Goal: Transaction & Acquisition: Purchase product/service

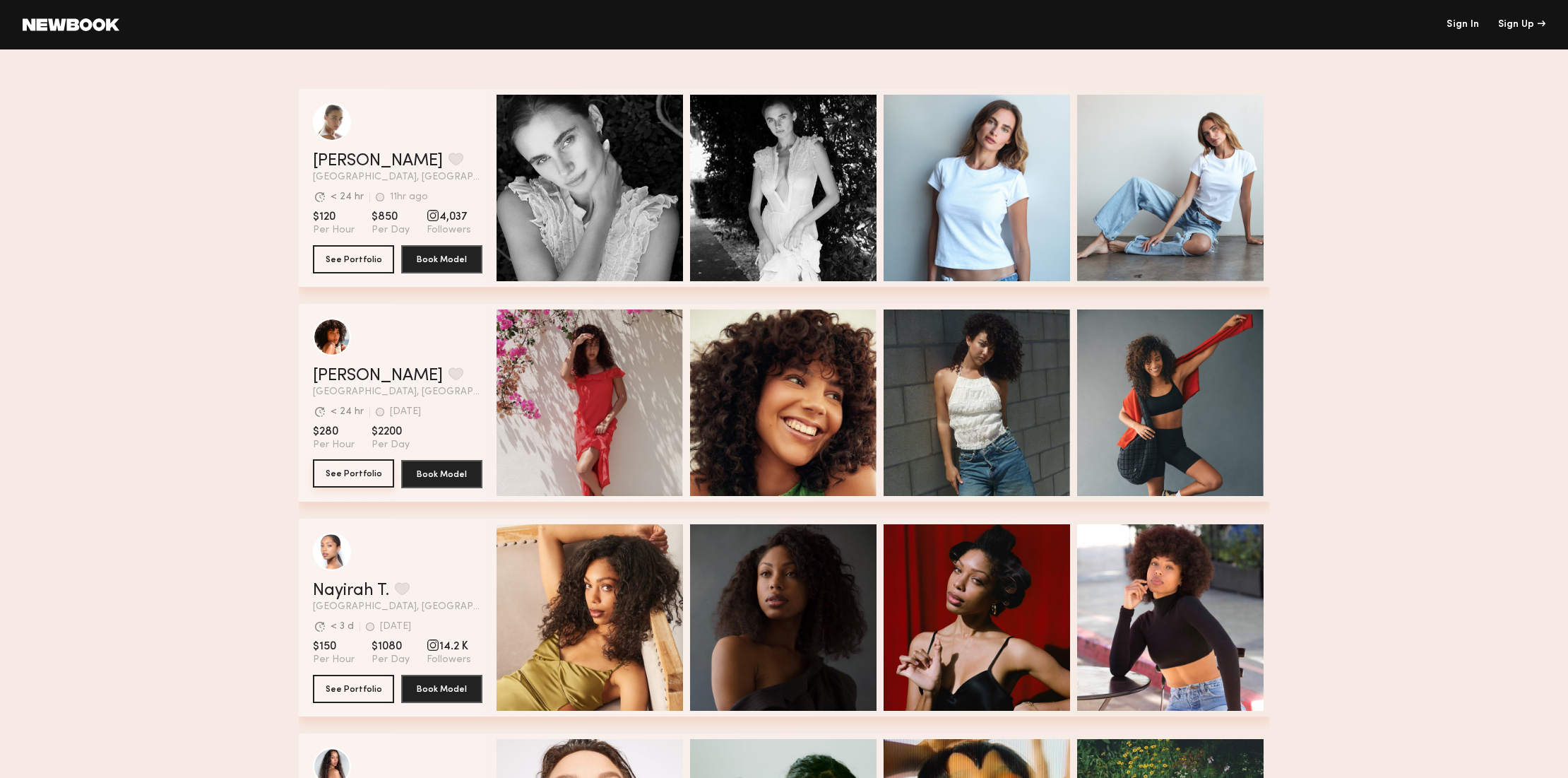
click at [353, 471] on button "See Portfolio" at bounding box center [353, 473] width 81 height 28
click at [361, 473] on button "See Portfolio" at bounding box center [353, 473] width 81 height 28
click at [1524, 22] on div "Sign Up" at bounding box center [1521, 25] width 47 height 10
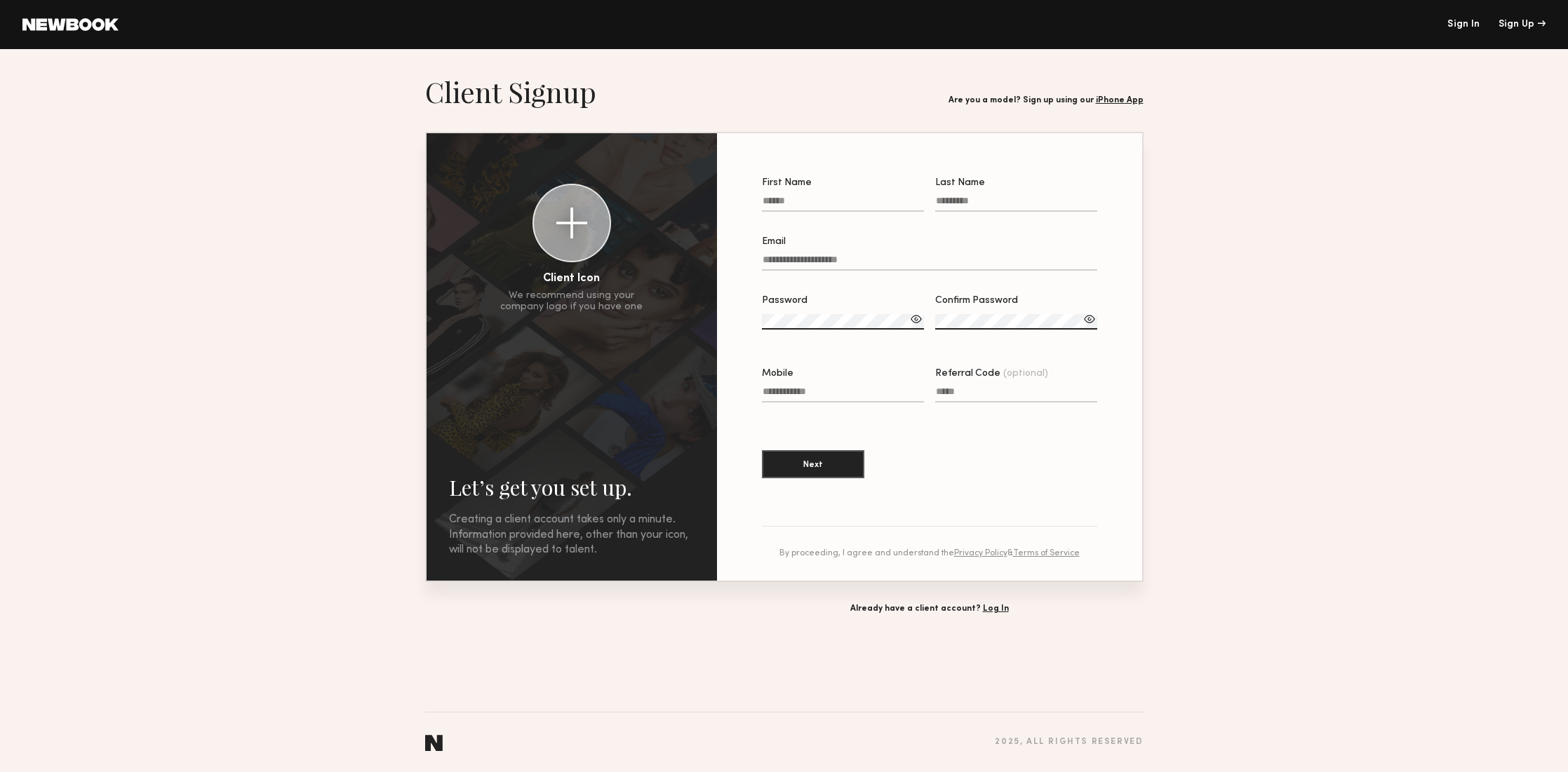
click at [816, 197] on input "First Name" at bounding box center [843, 204] width 162 height 16
type input "*****"
type input "*********"
type input "**********"
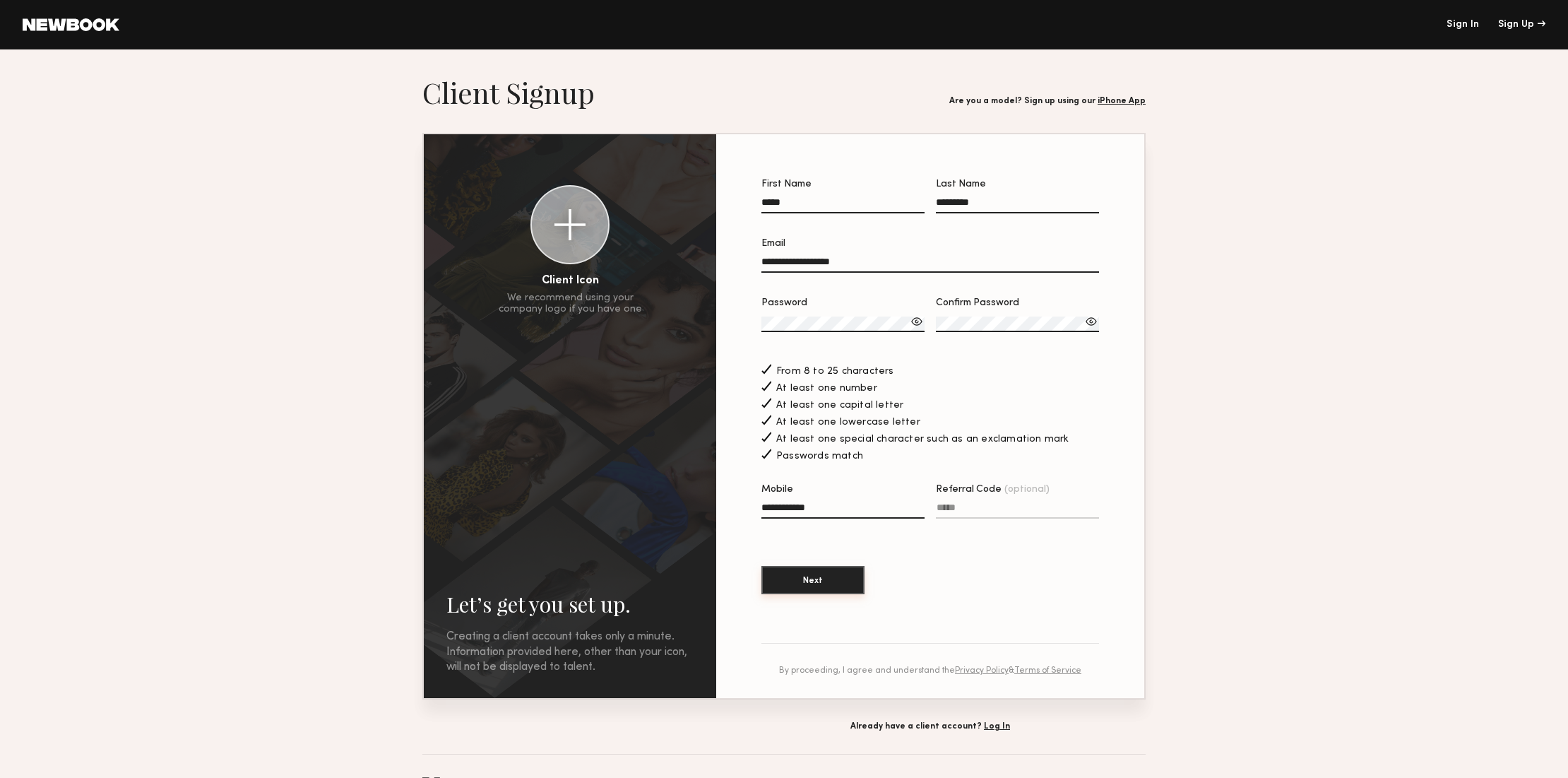
click at [821, 580] on button "Next" at bounding box center [813, 580] width 103 height 28
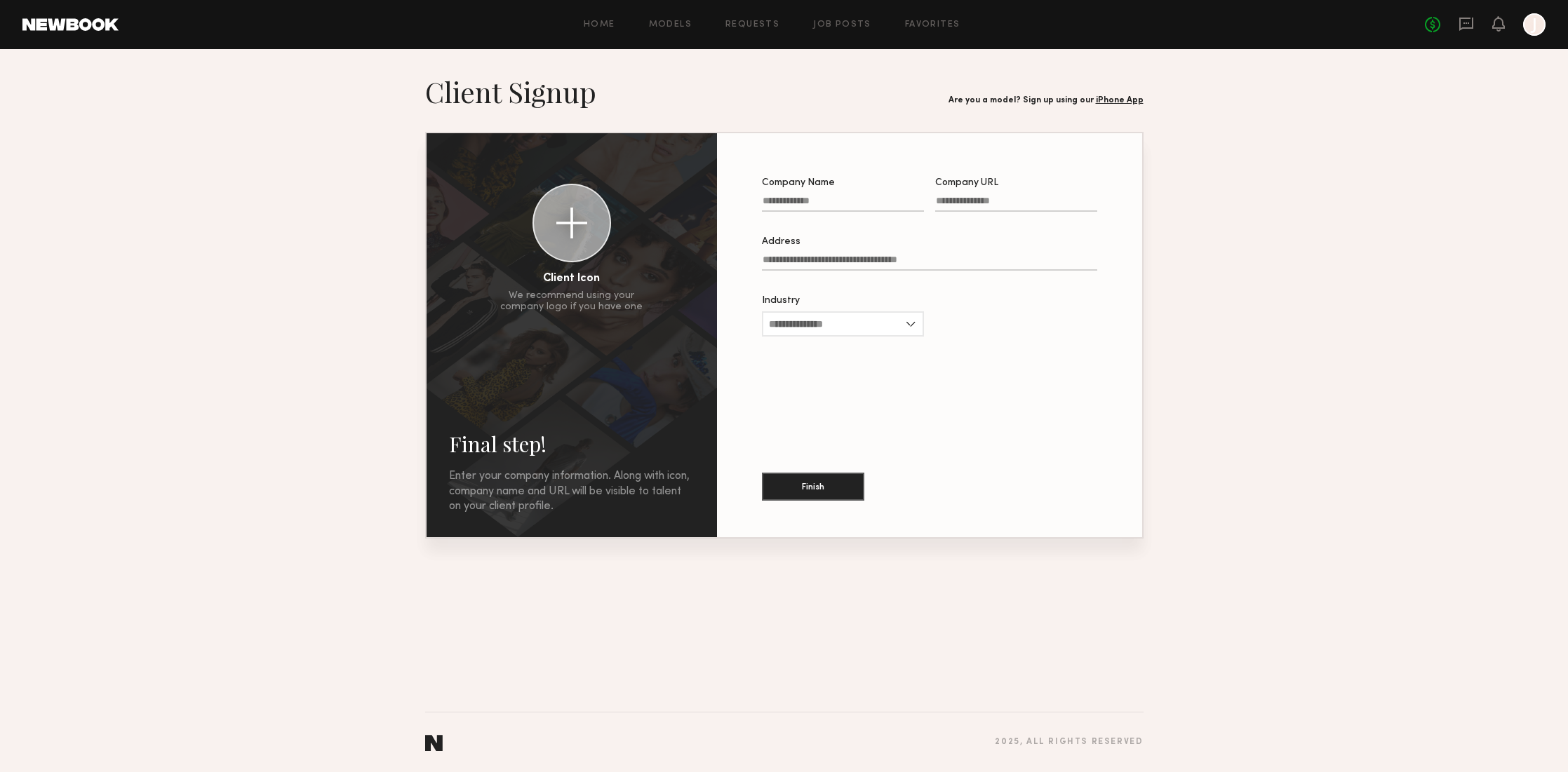
click at [796, 202] on input "Company Name" at bounding box center [843, 204] width 162 height 16
type input "**********"
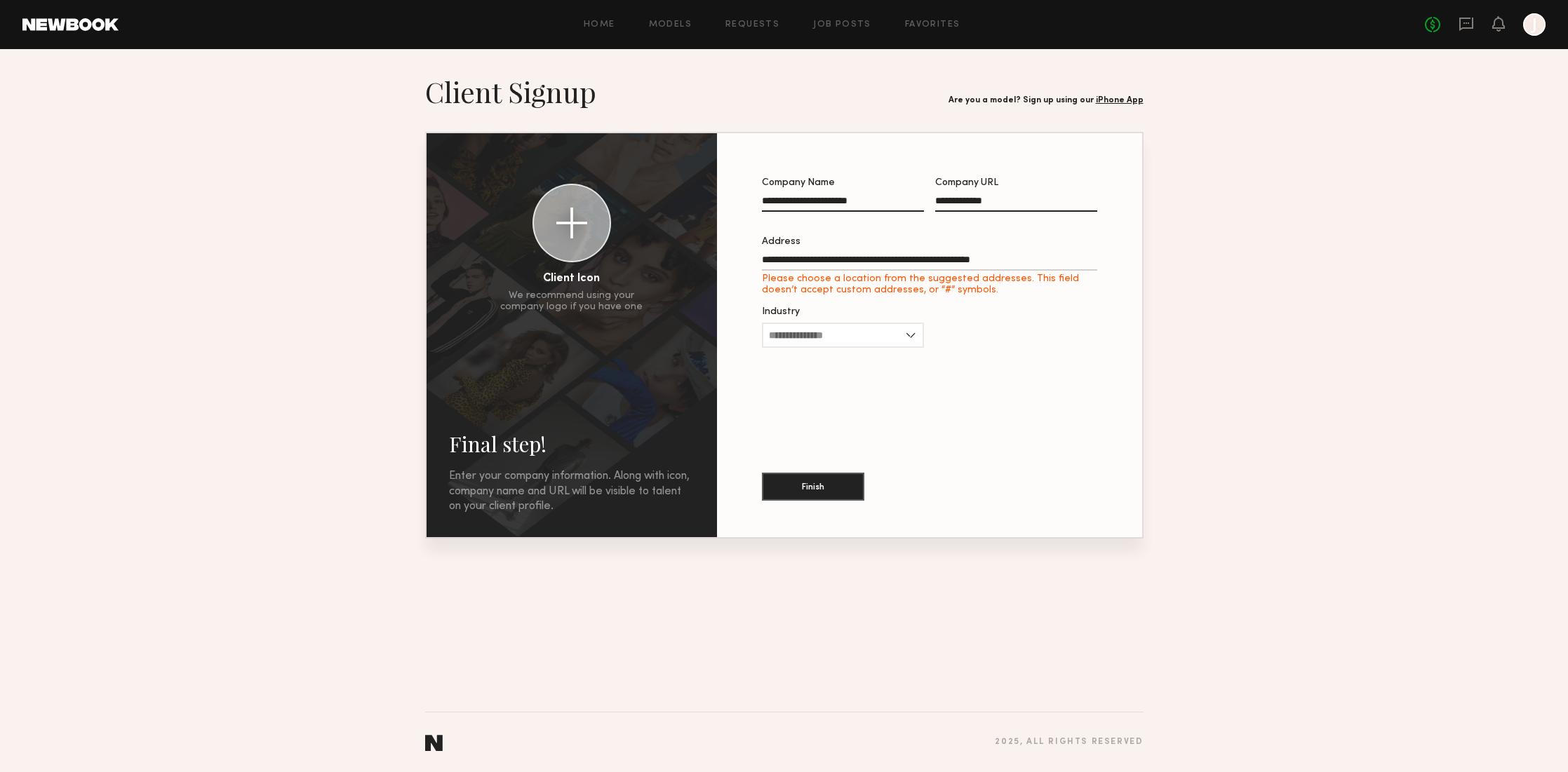
type input "**********"
click at [876, 323] on input "Industry" at bounding box center [843, 324] width 162 height 25
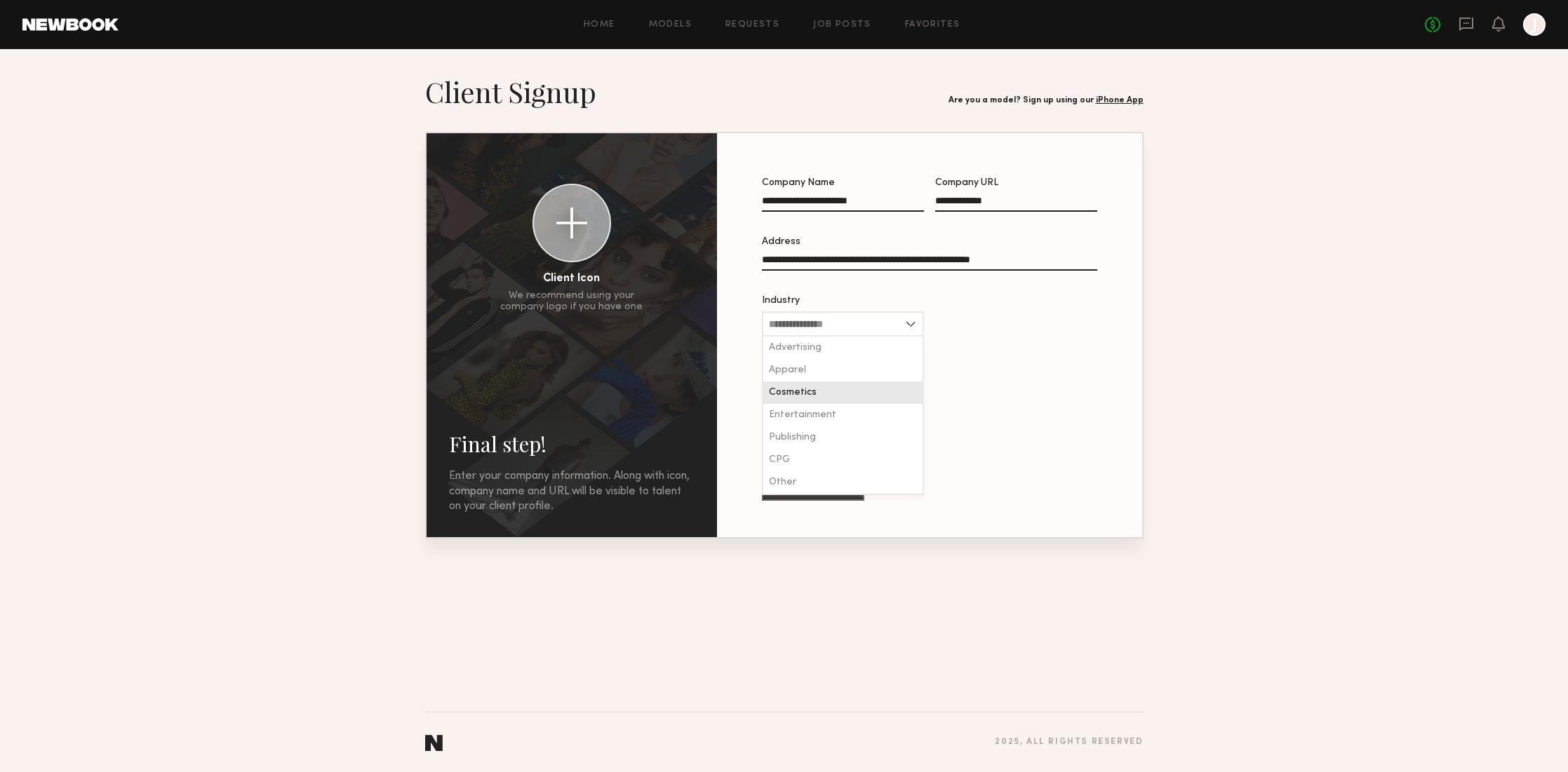
click at [808, 392] on span "Cosmetics" at bounding box center [793, 392] width 48 height 10
type input "*********"
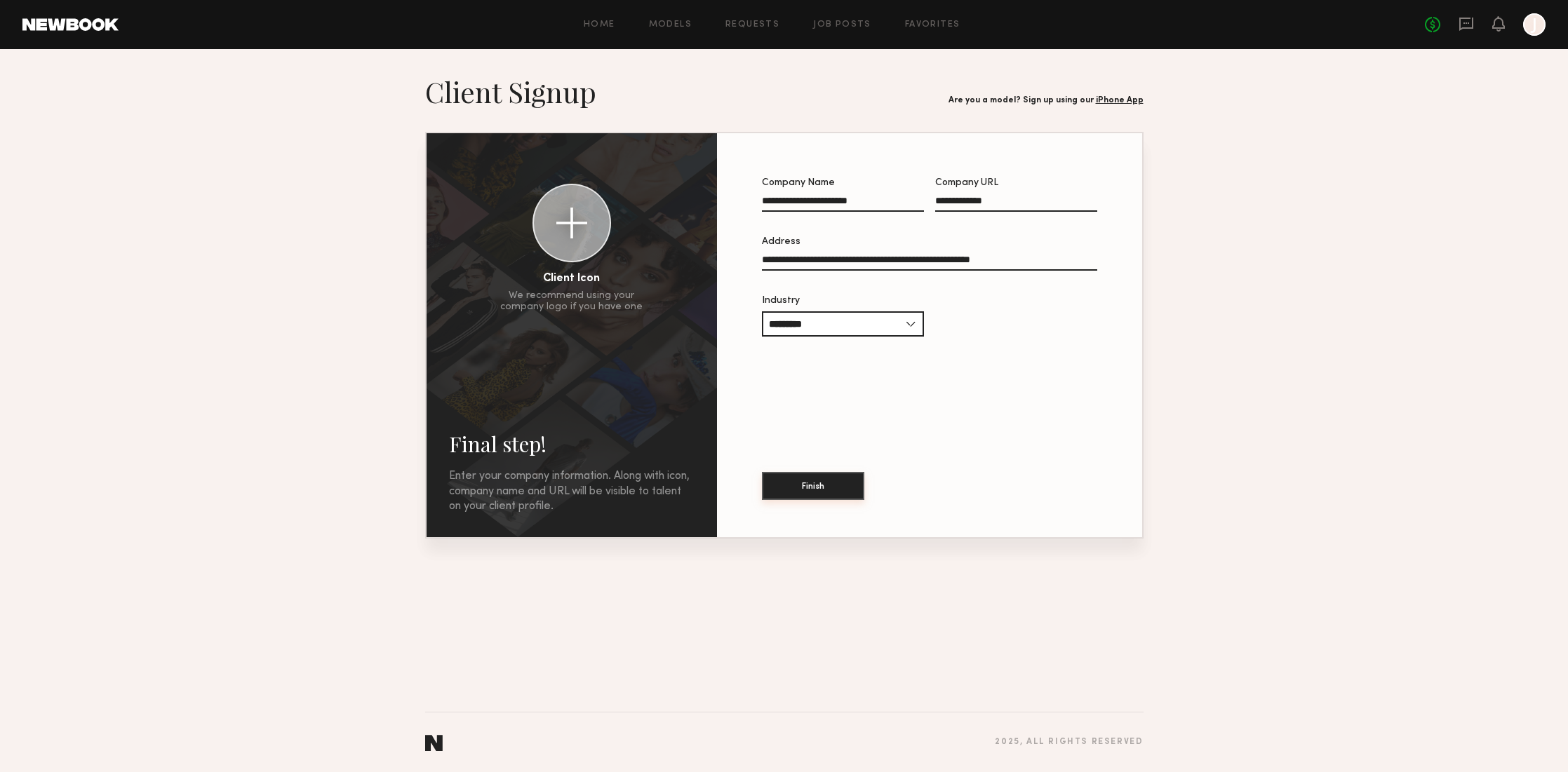
click at [816, 484] on button "Finish" at bounding box center [813, 486] width 103 height 28
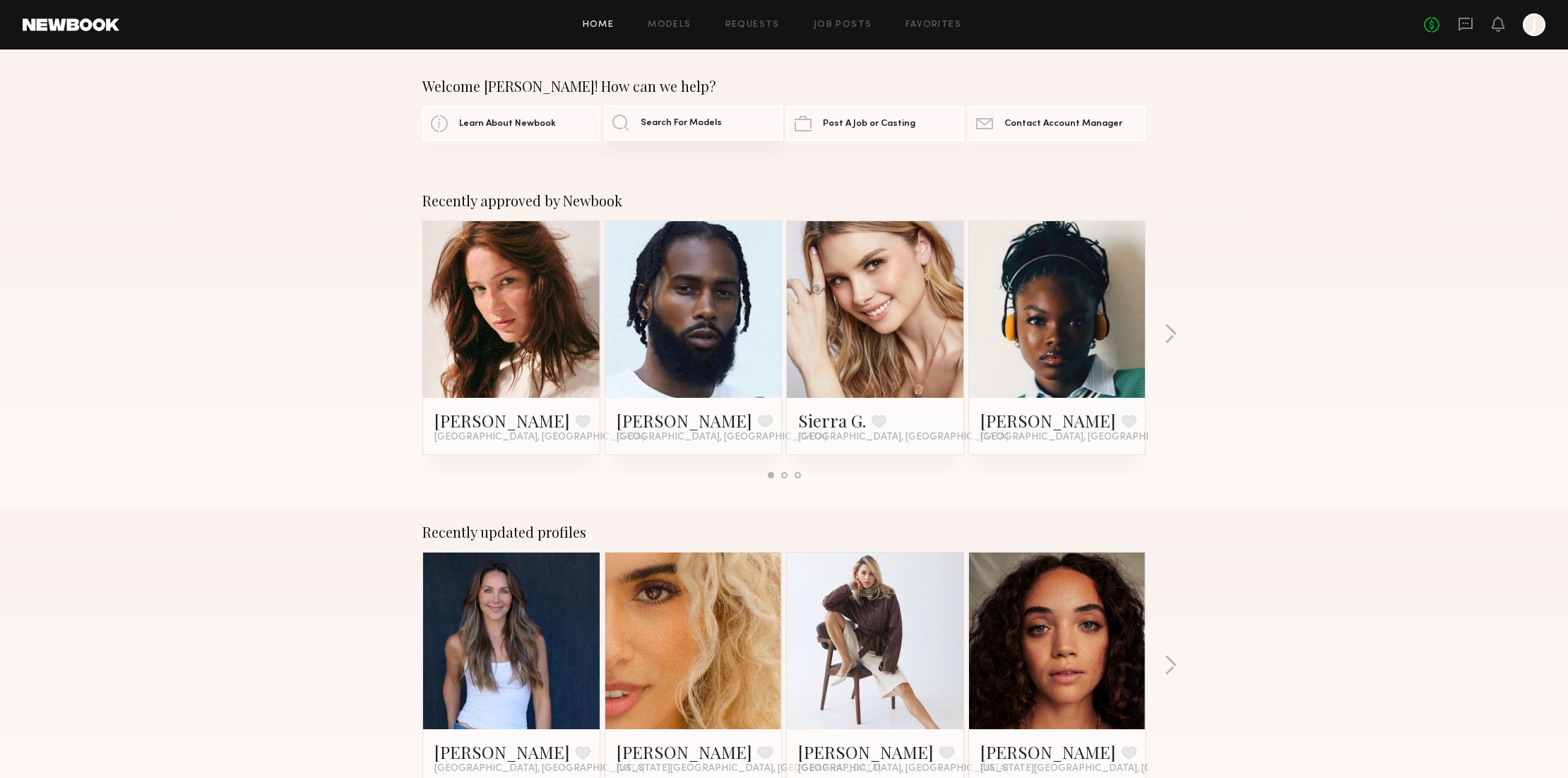
click at [680, 123] on span "Search For Models" at bounding box center [681, 123] width 81 height 9
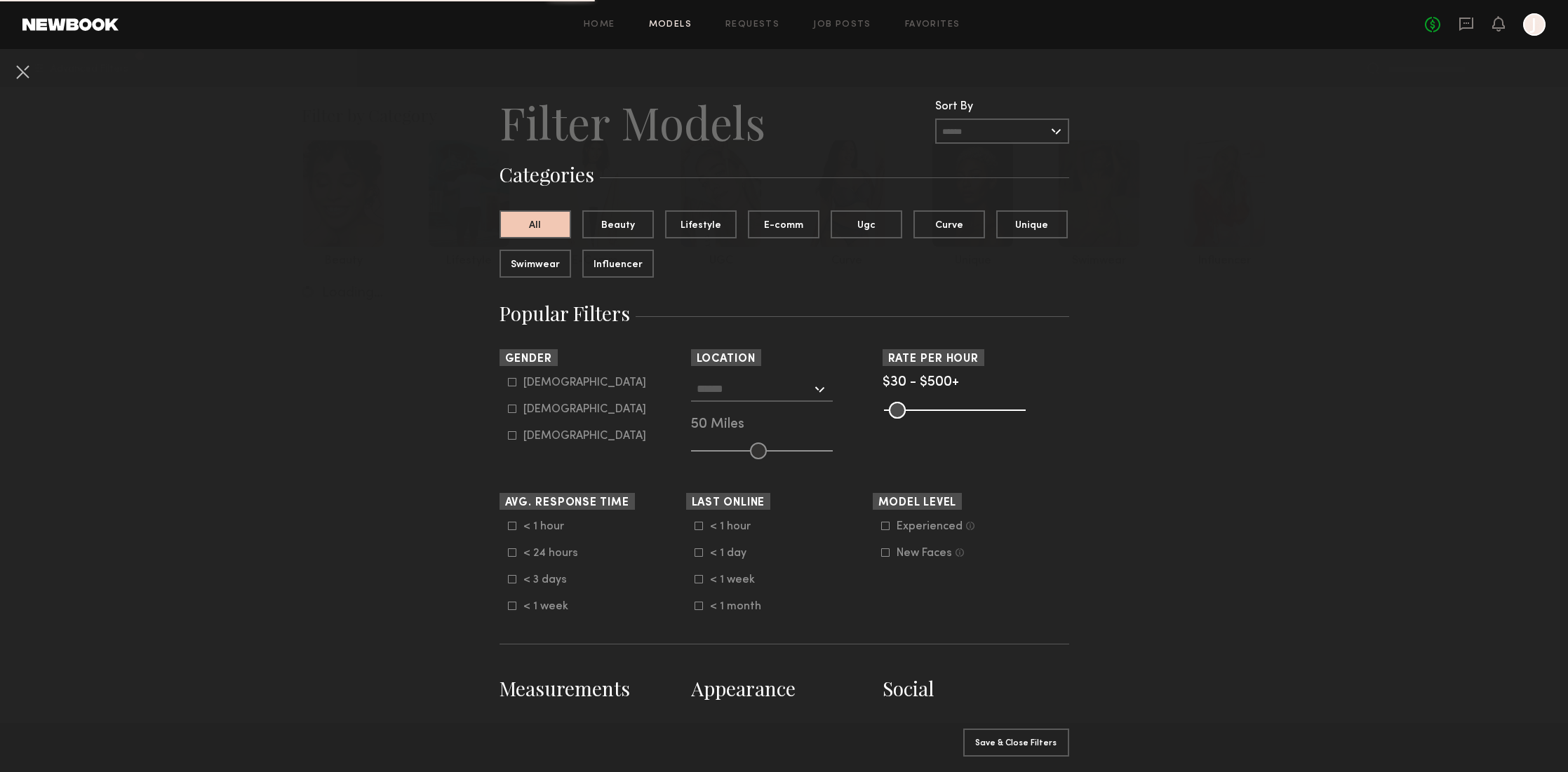
click at [508, 408] on icon at bounding box center [512, 408] width 8 height 8
type input "**"
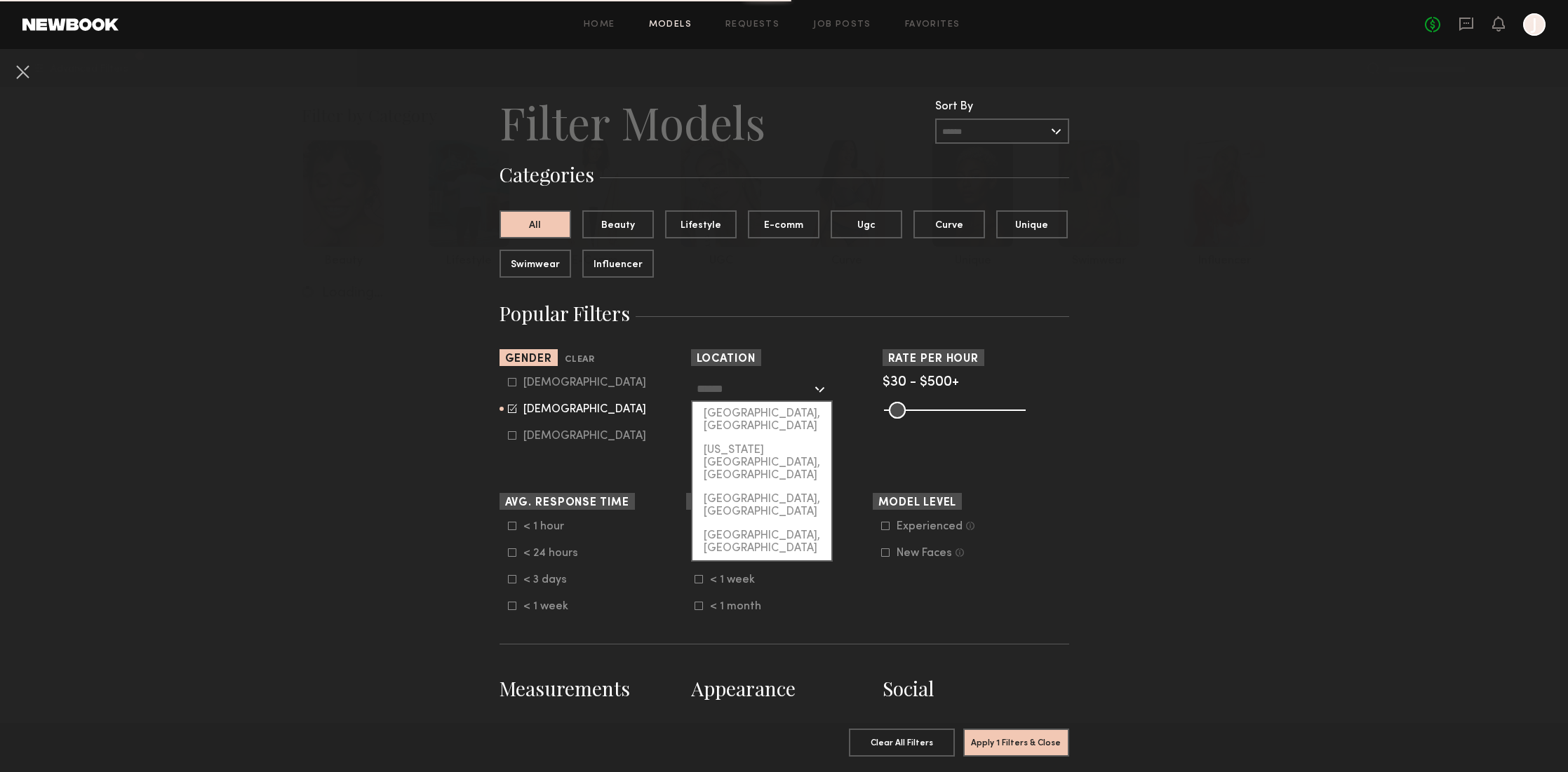
click at [746, 387] on input "text" at bounding box center [754, 388] width 115 height 24
click at [732, 412] on div "[GEOGRAPHIC_DATA], [GEOGRAPHIC_DATA]" at bounding box center [762, 420] width 139 height 36
type input "**********"
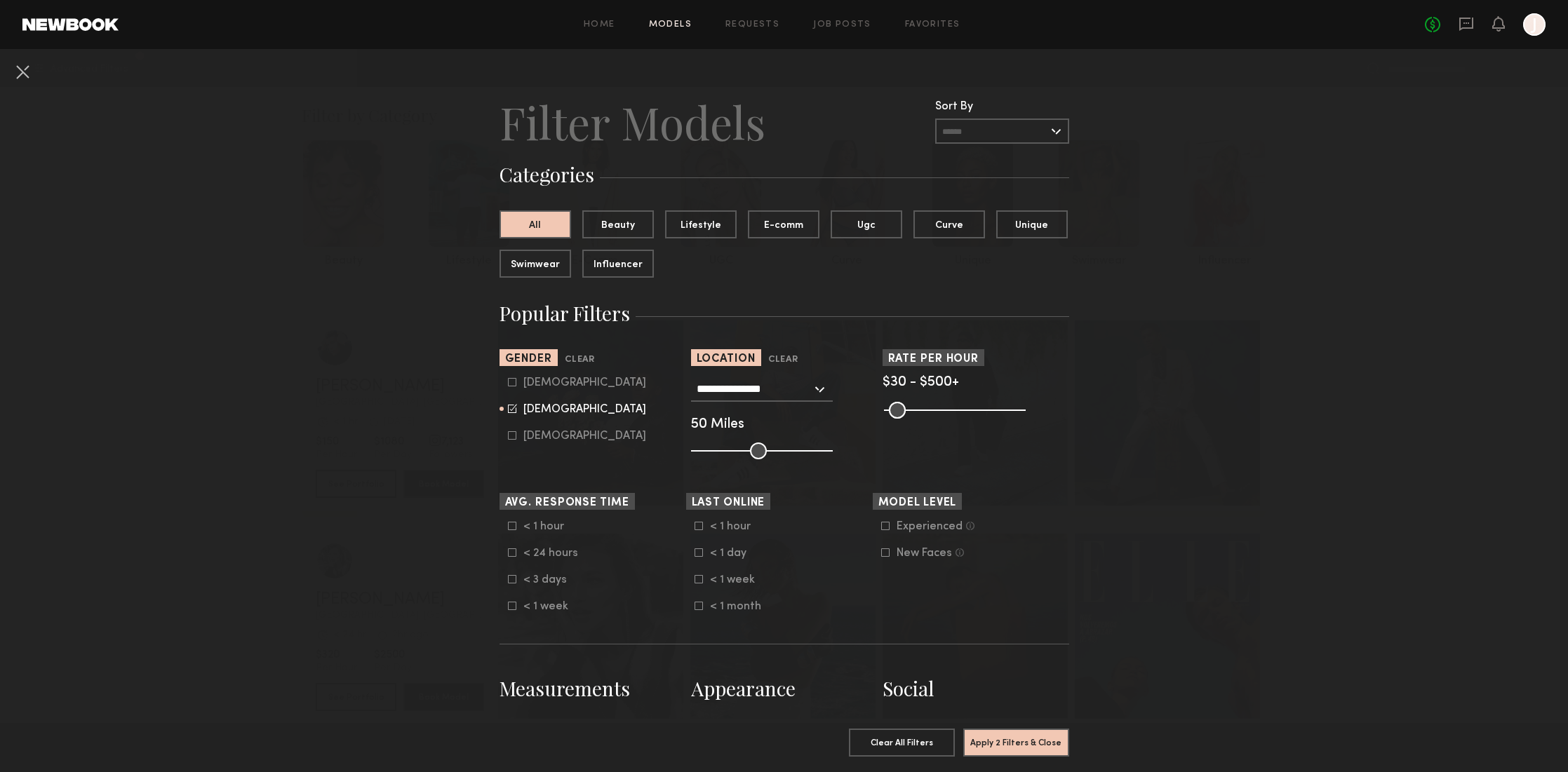
click at [755, 387] on input "**********" at bounding box center [754, 388] width 115 height 24
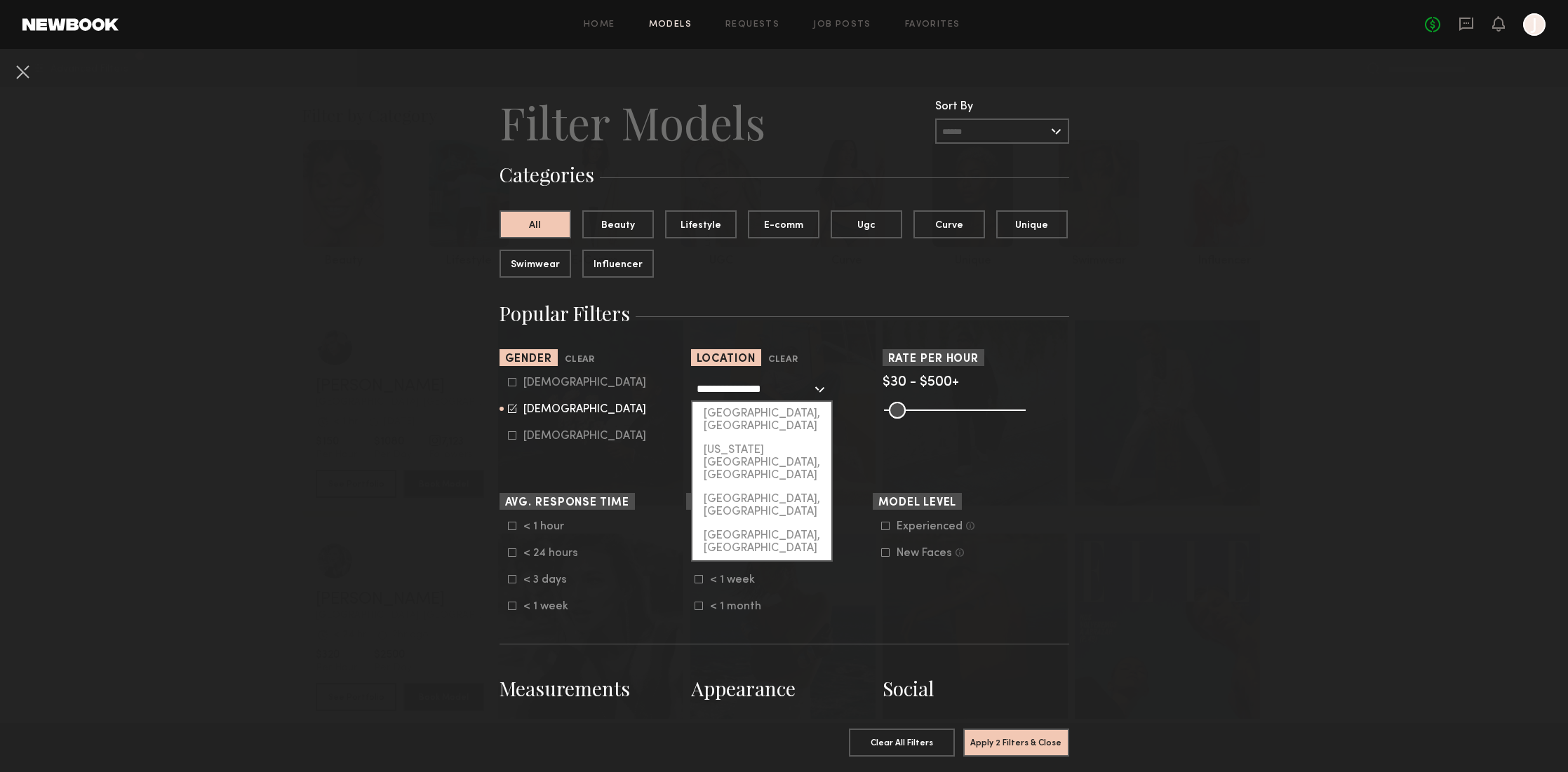
click at [744, 412] on div "[GEOGRAPHIC_DATA], [GEOGRAPHIC_DATA]" at bounding box center [762, 420] width 139 height 36
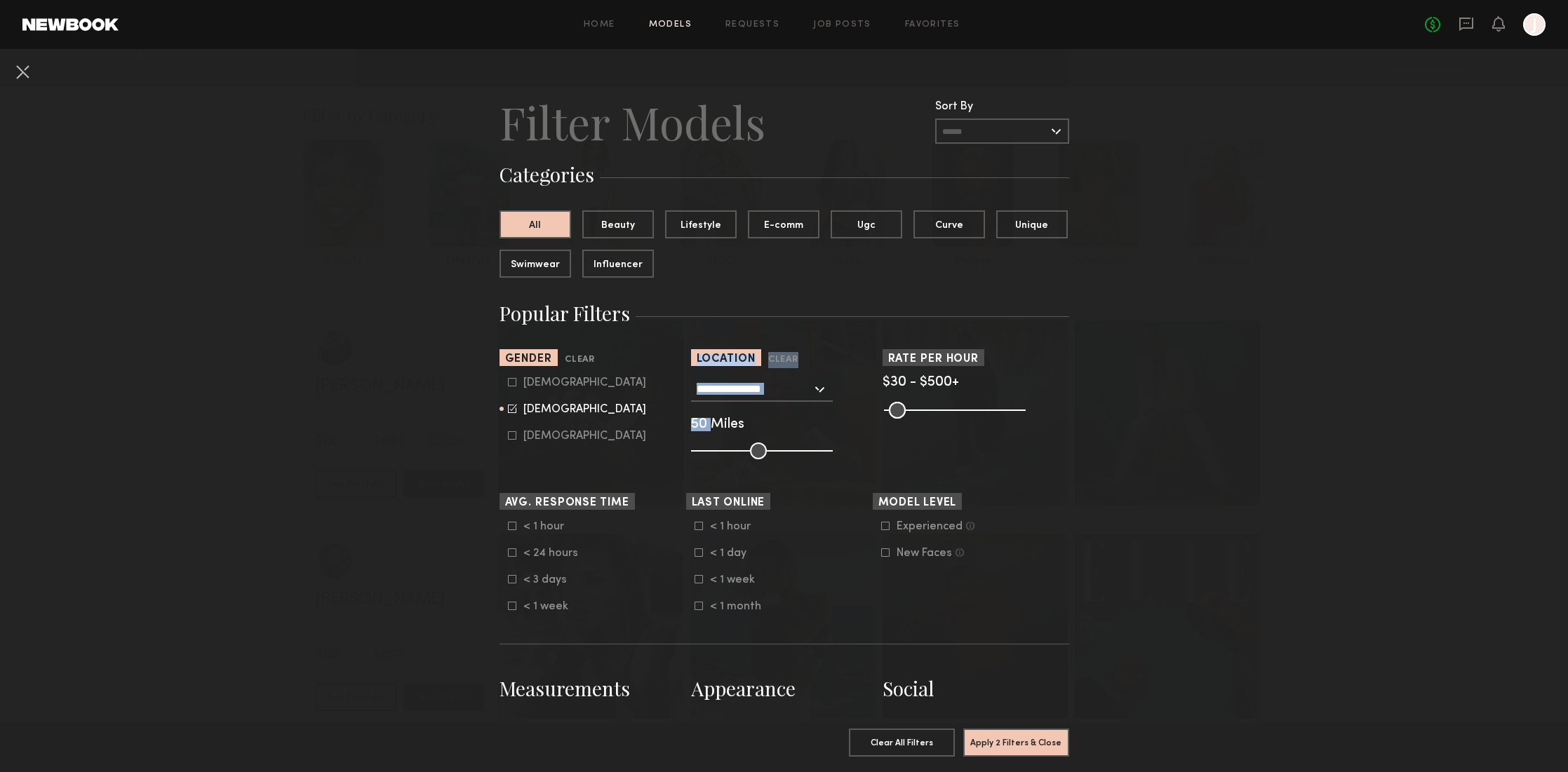
drag, startPoint x: 699, startPoint y: 422, endPoint x: 674, endPoint y: 422, distance: 25.0
click at [674, 422] on section "**********" at bounding box center [784, 404] width 569 height 110
drag, startPoint x: 754, startPoint y: 448, endPoint x: 819, endPoint y: 445, distance: 65.1
type input "***"
click at [819, 445] on input "range" at bounding box center [762, 451] width 142 height 17
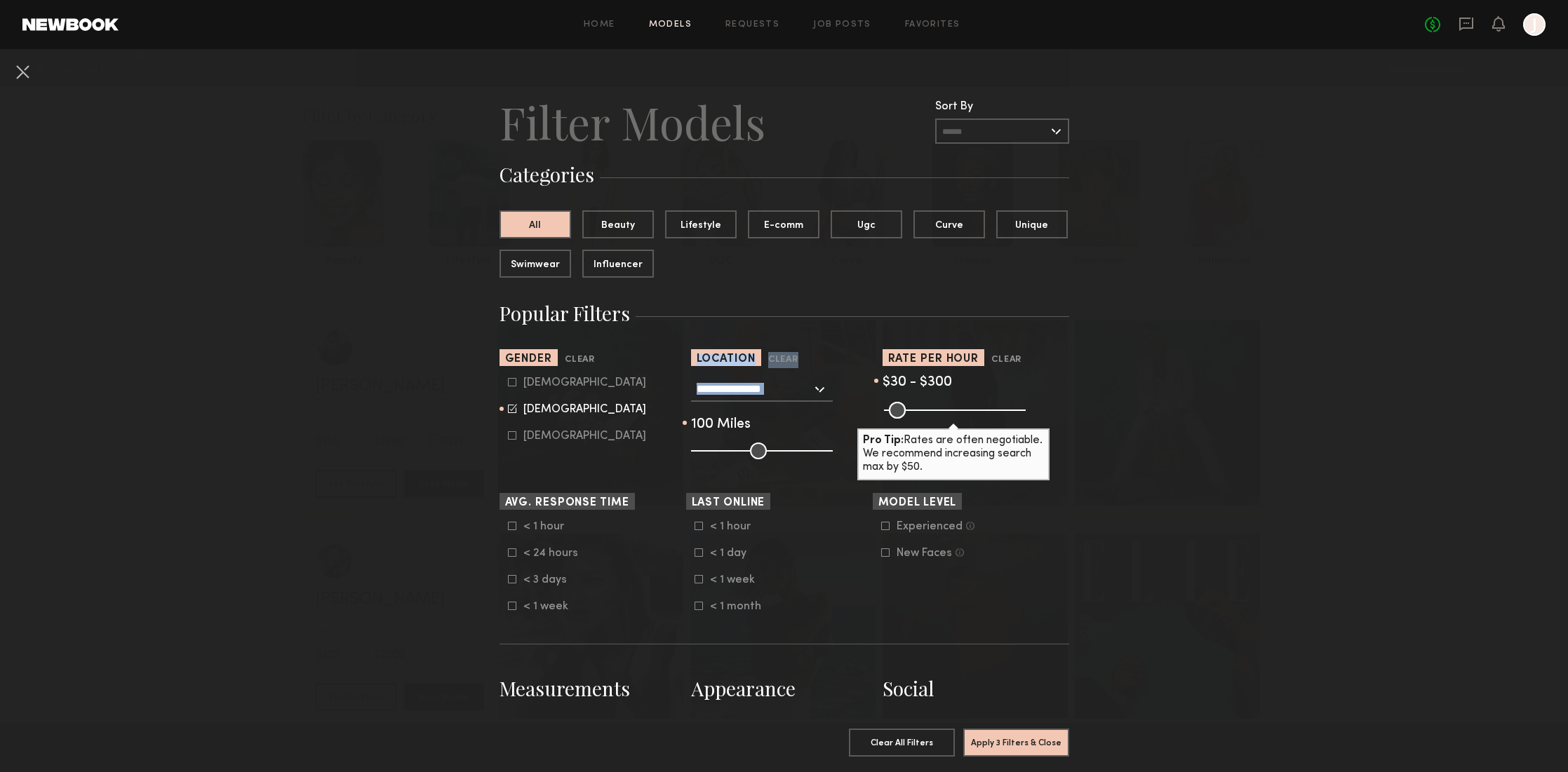
drag, startPoint x: 1008, startPoint y: 407, endPoint x: 958, endPoint y: 410, distance: 50.1
type input "***"
click at [958, 410] on input "range" at bounding box center [955, 410] width 142 height 17
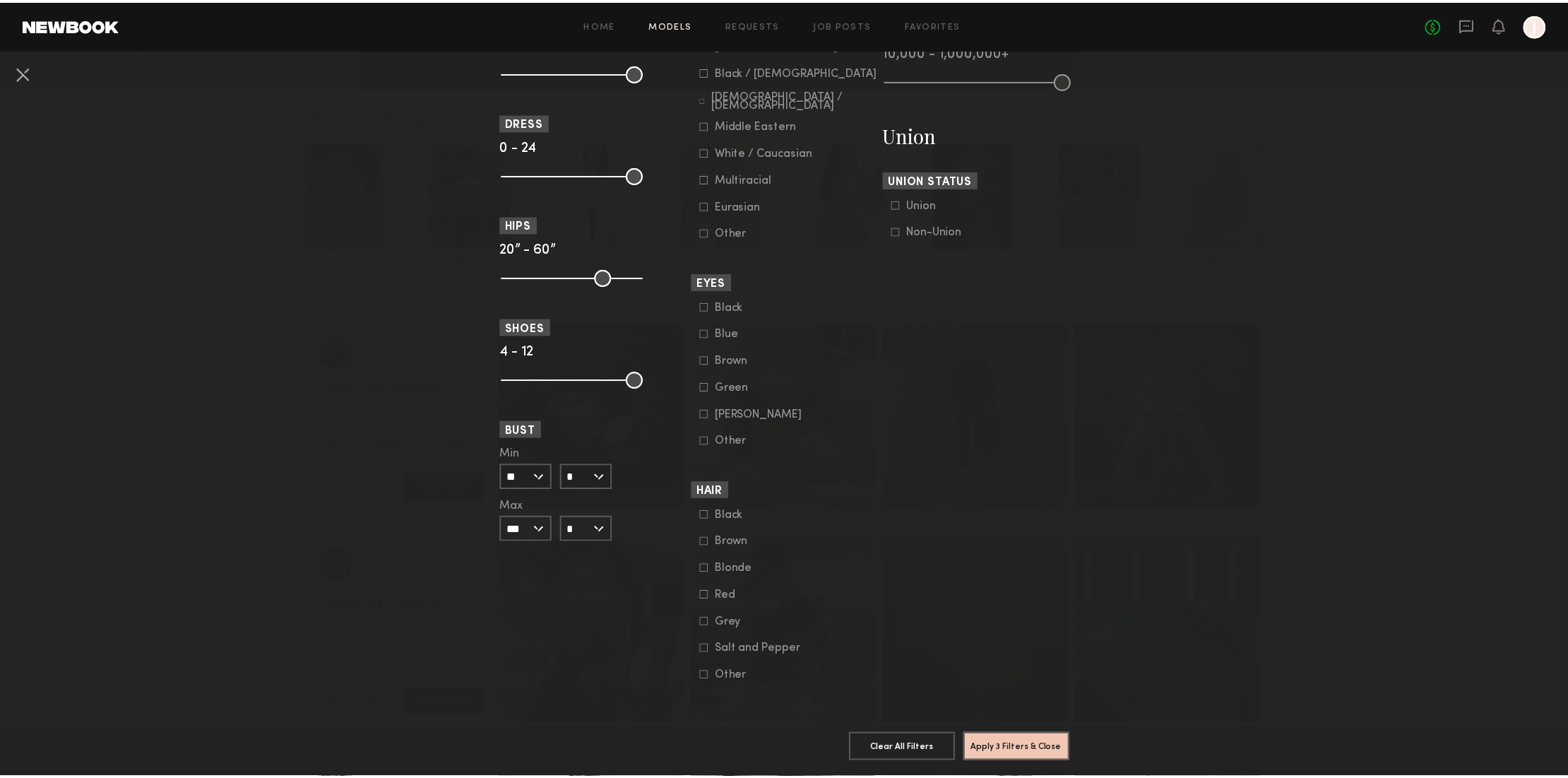
scroll to position [840, 0]
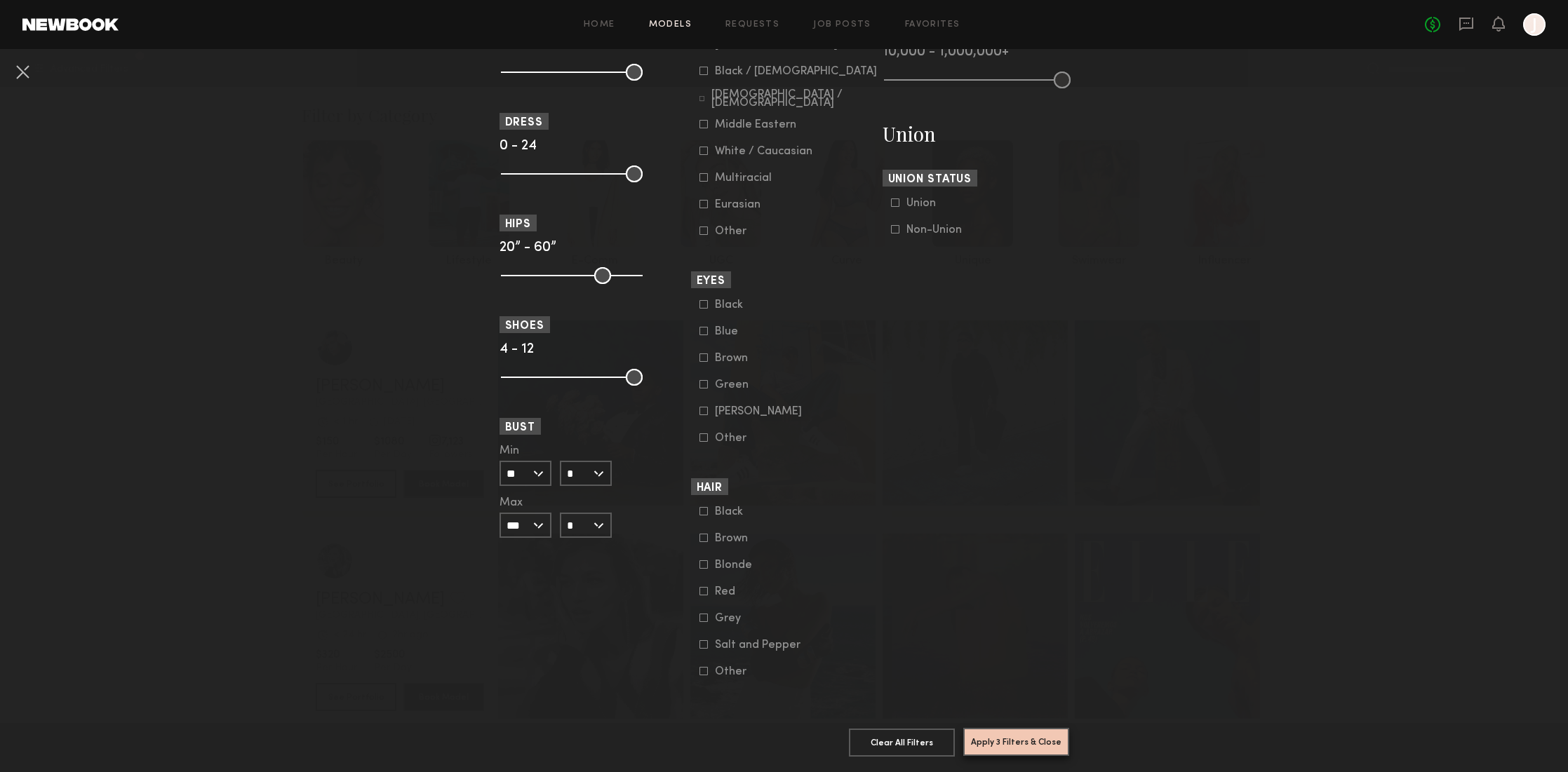
click at [1021, 731] on button "Apply 3 Filters & Close" at bounding box center [1015, 742] width 106 height 28
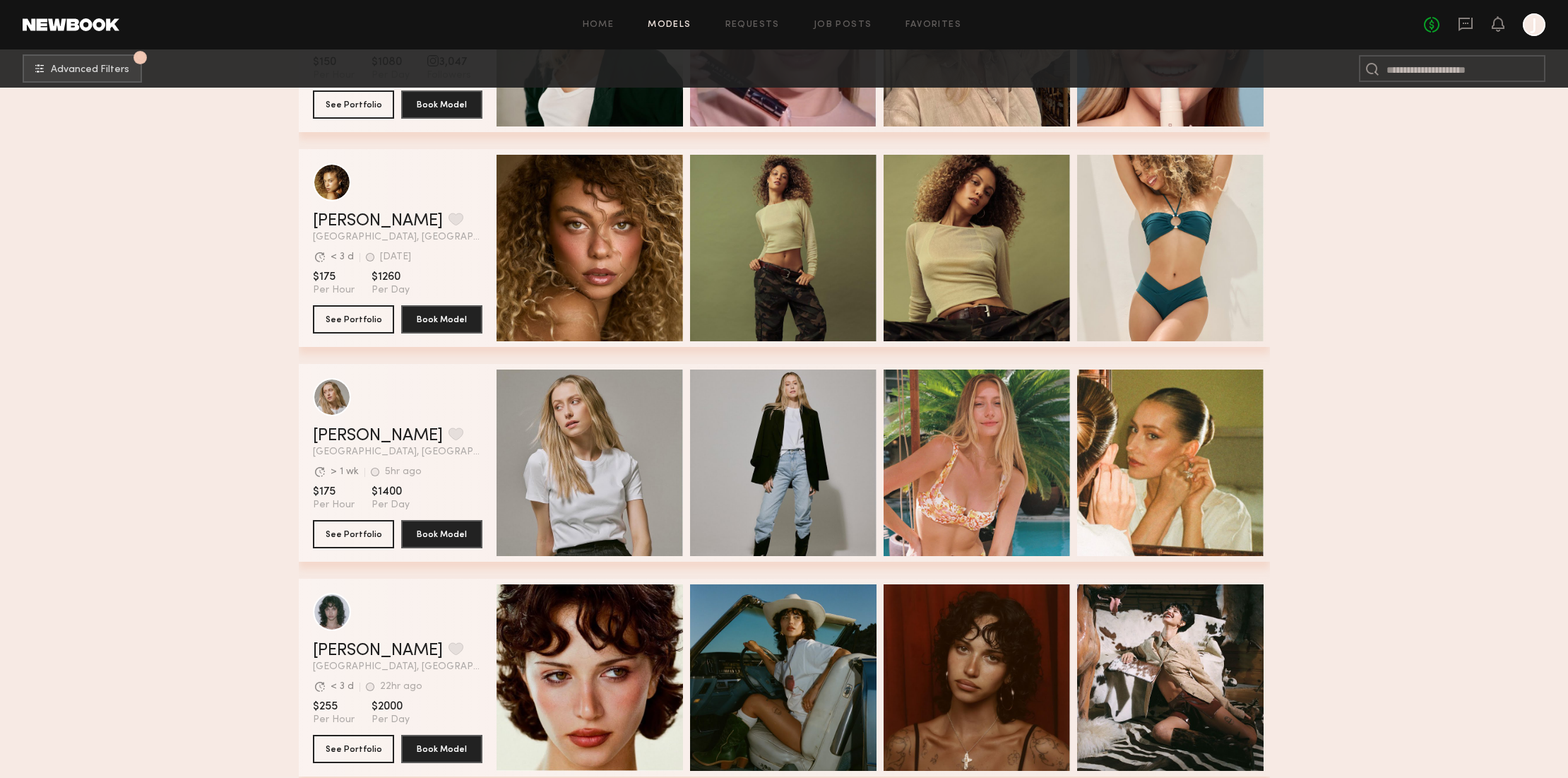
scroll to position [1050, 0]
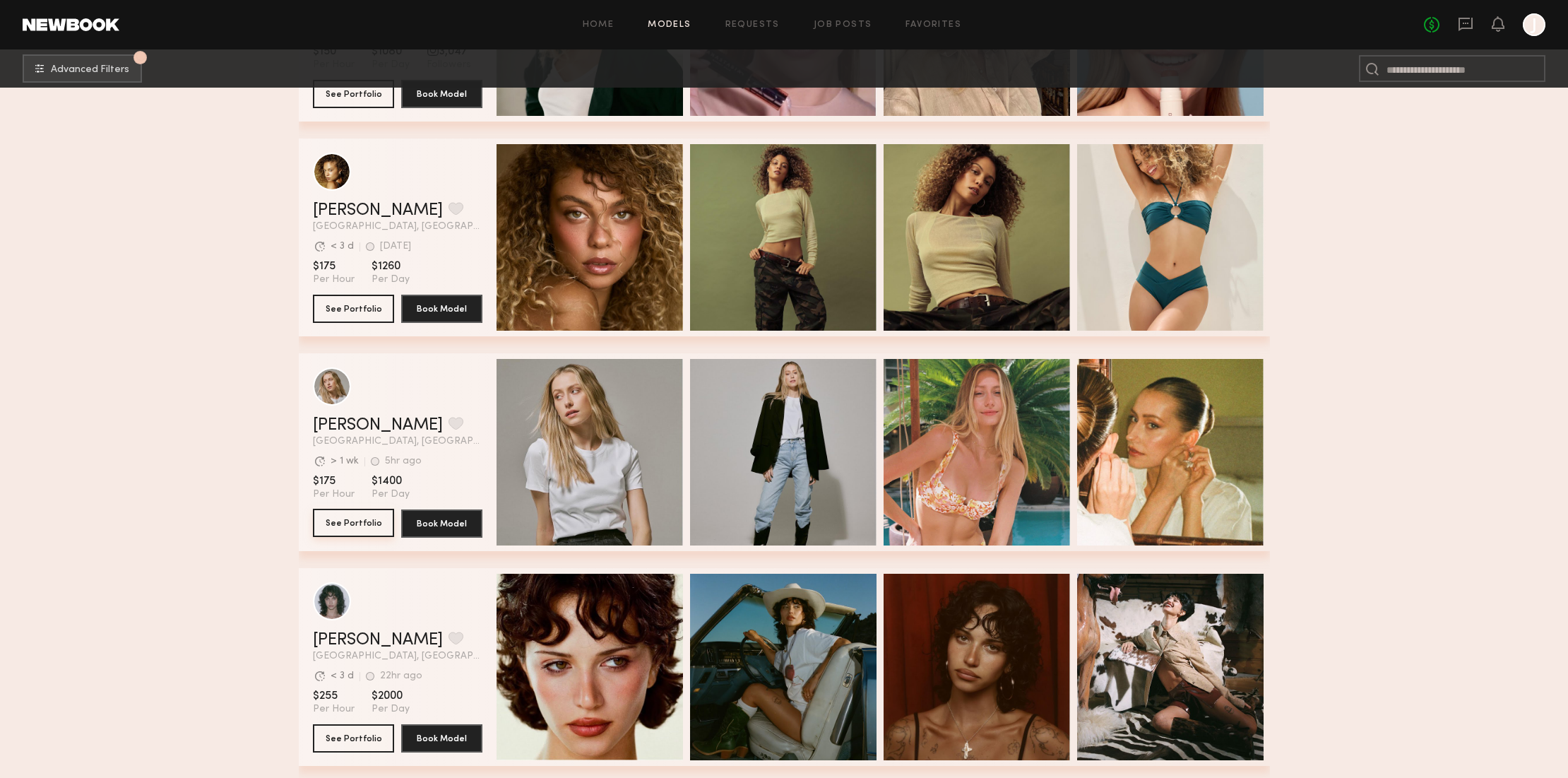
click at [365, 527] on button "See Portfolio" at bounding box center [353, 523] width 81 height 28
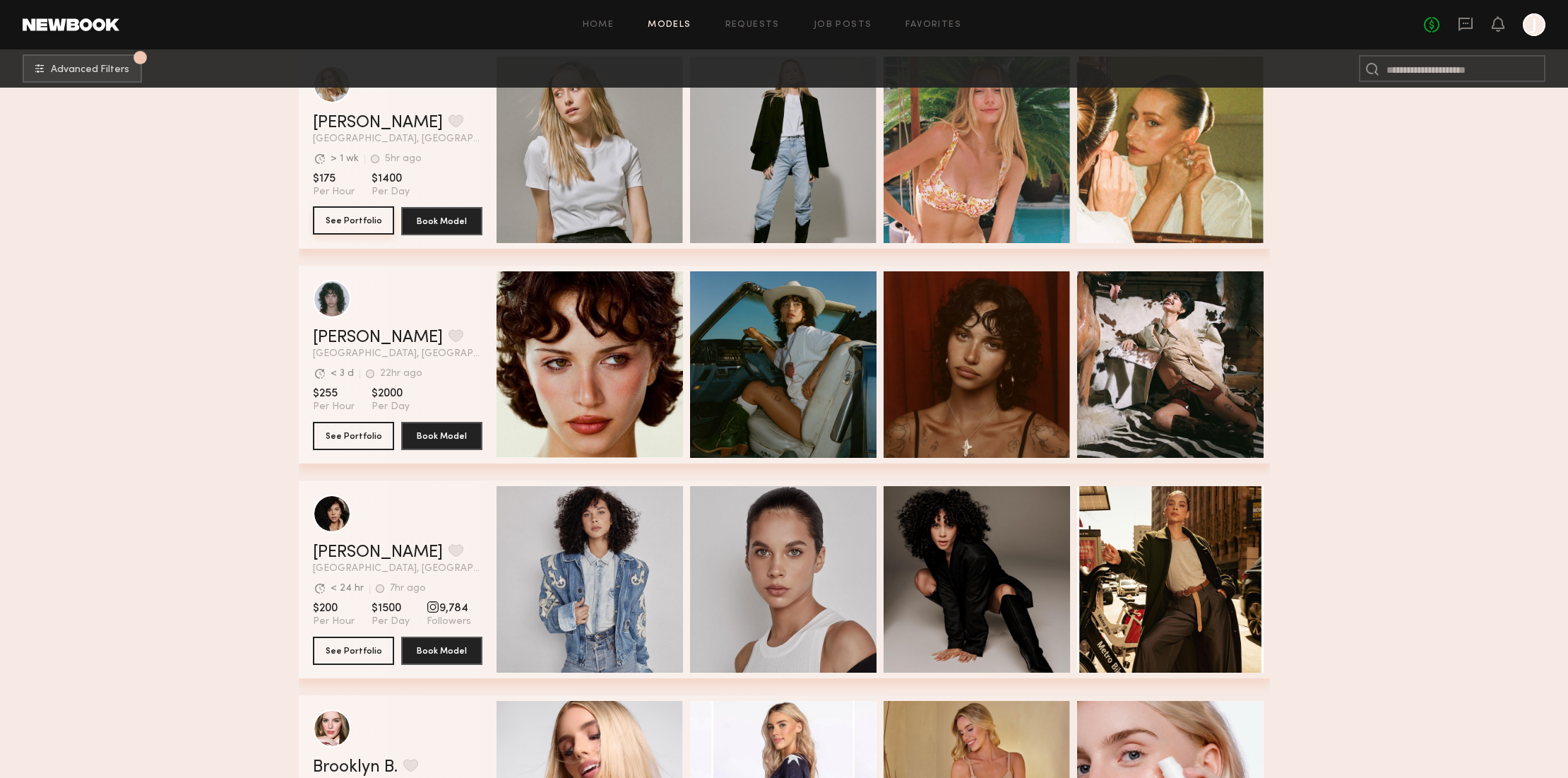
scroll to position [1364, 0]
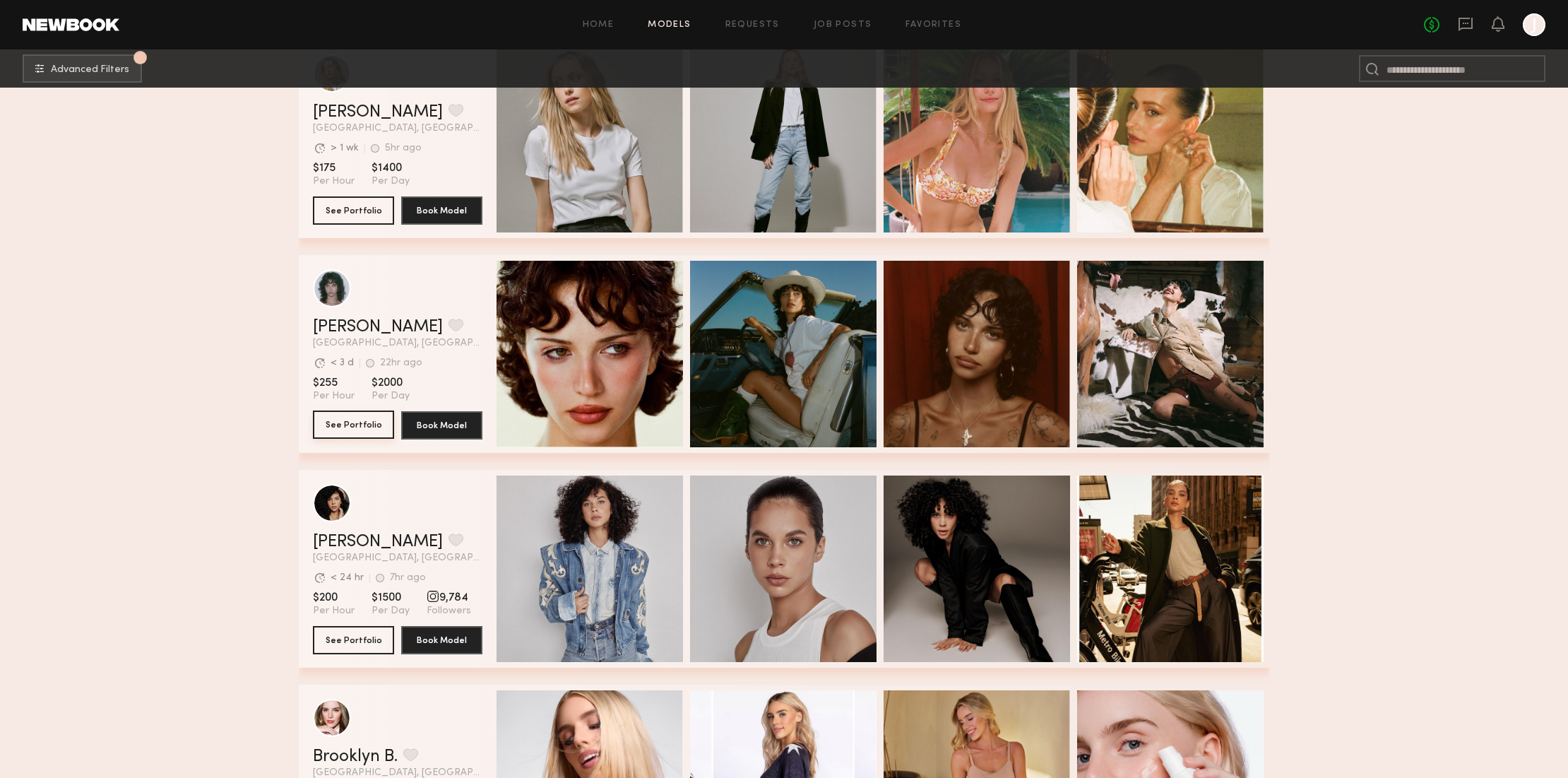
click at [351, 423] on button "See Portfolio" at bounding box center [353, 424] width 81 height 28
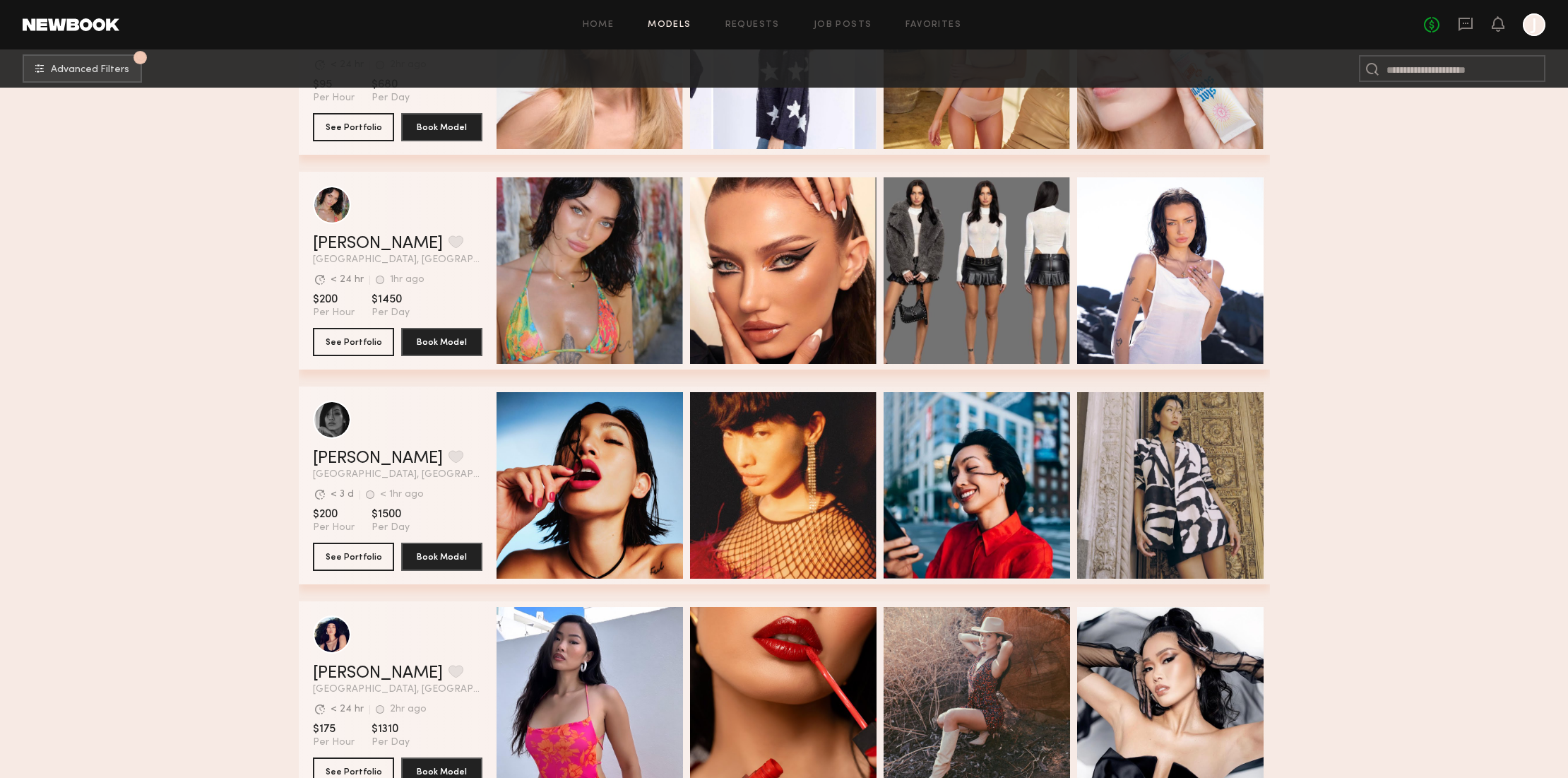
scroll to position [2096, 0]
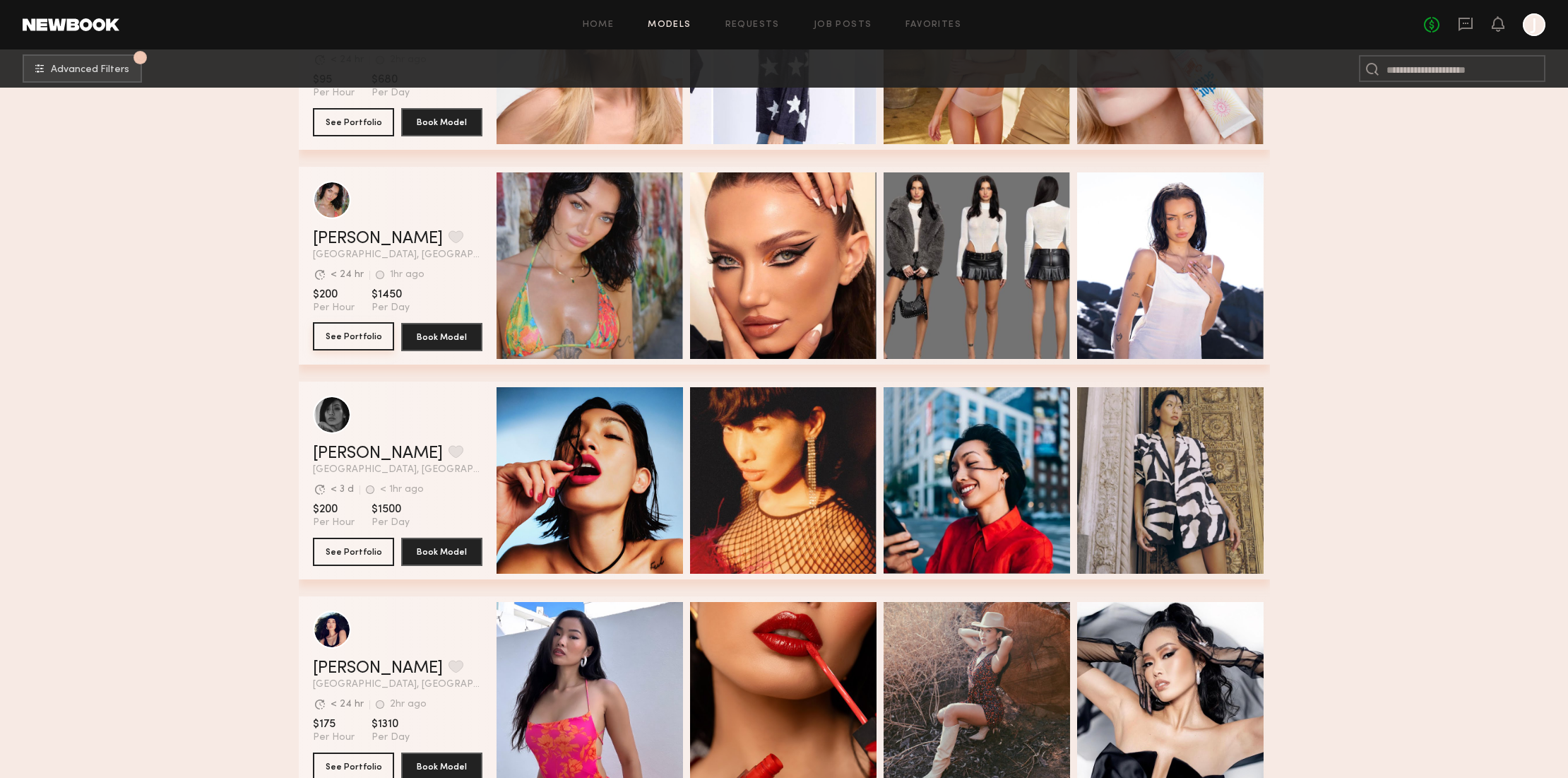
click at [347, 335] on button "See Portfolio" at bounding box center [353, 336] width 81 height 28
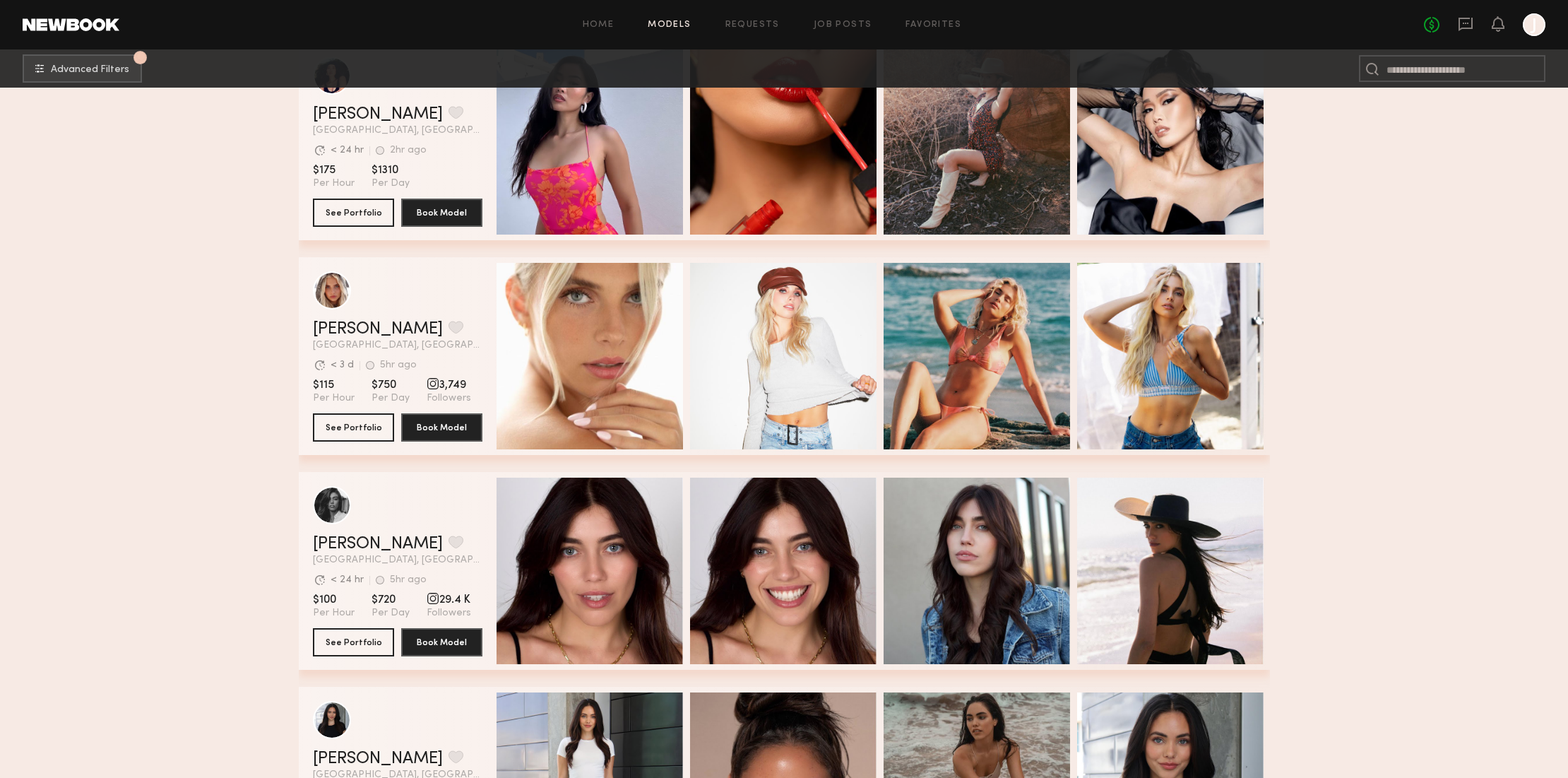
scroll to position [2648, 0]
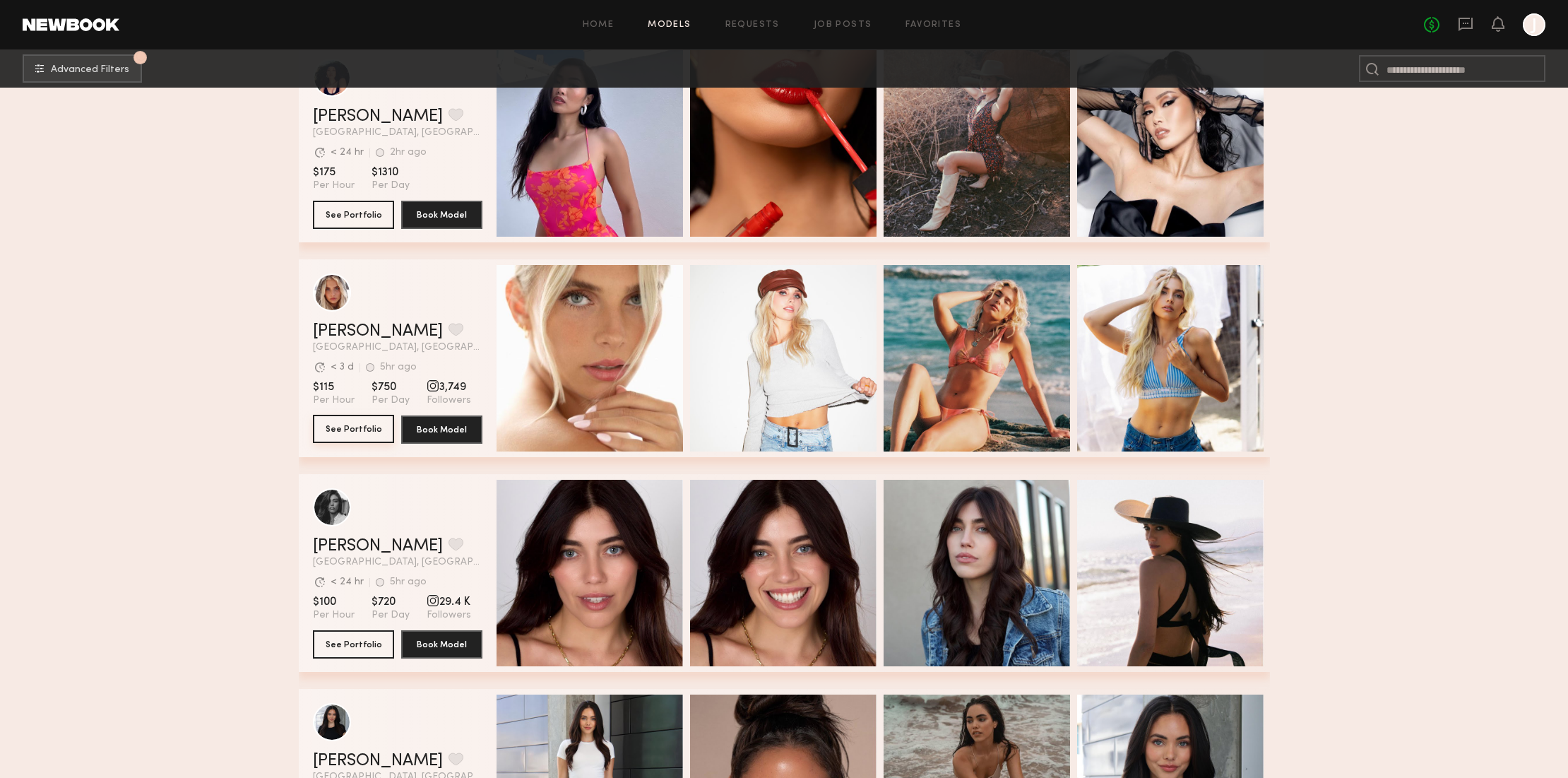
click at [344, 427] on button "See Portfolio" at bounding box center [353, 429] width 81 height 28
click at [360, 645] on button "See Portfolio" at bounding box center [353, 644] width 81 height 28
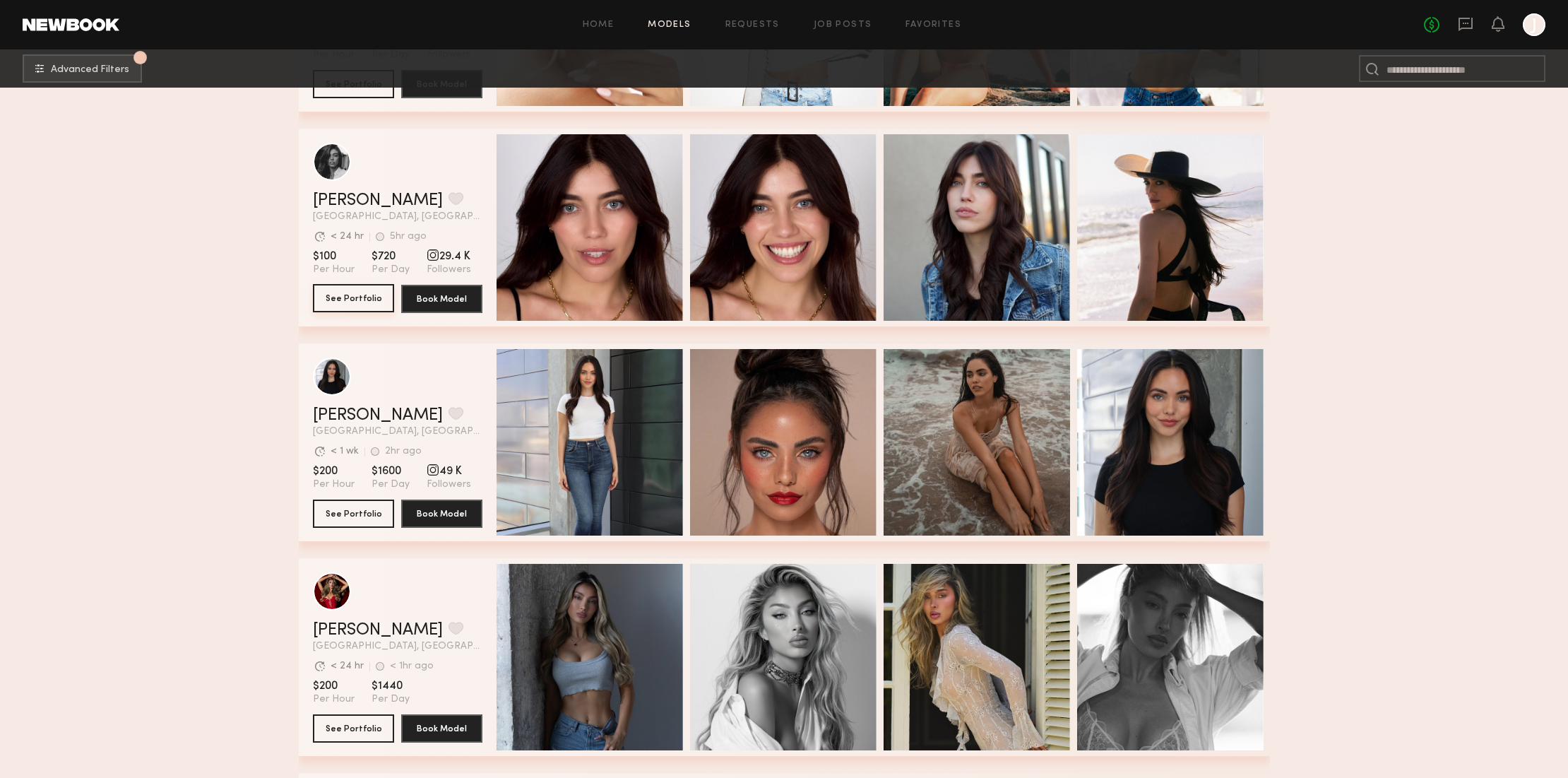
scroll to position [3010, 0]
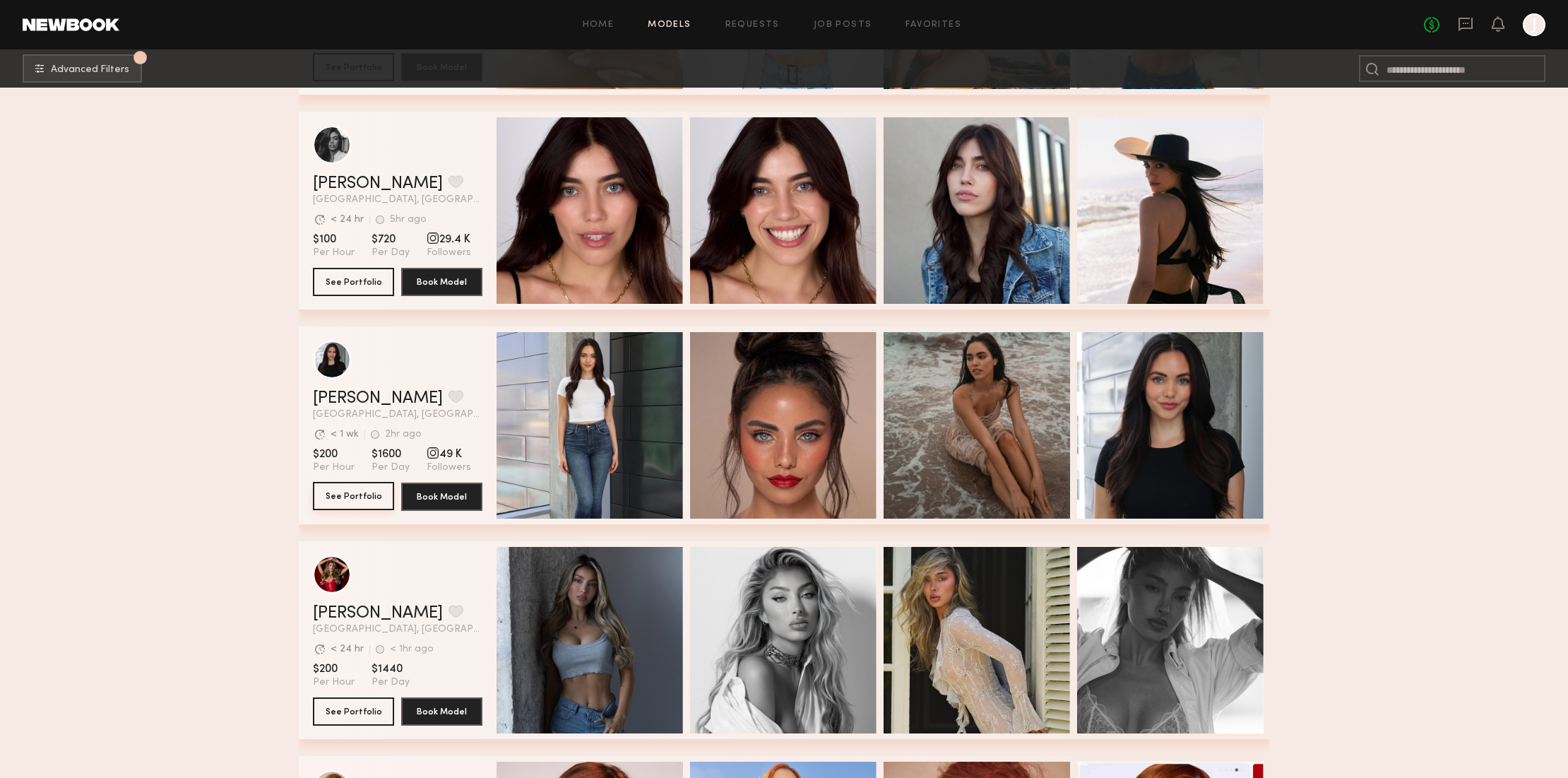
click at [356, 492] on button "See Portfolio" at bounding box center [353, 496] width 81 height 28
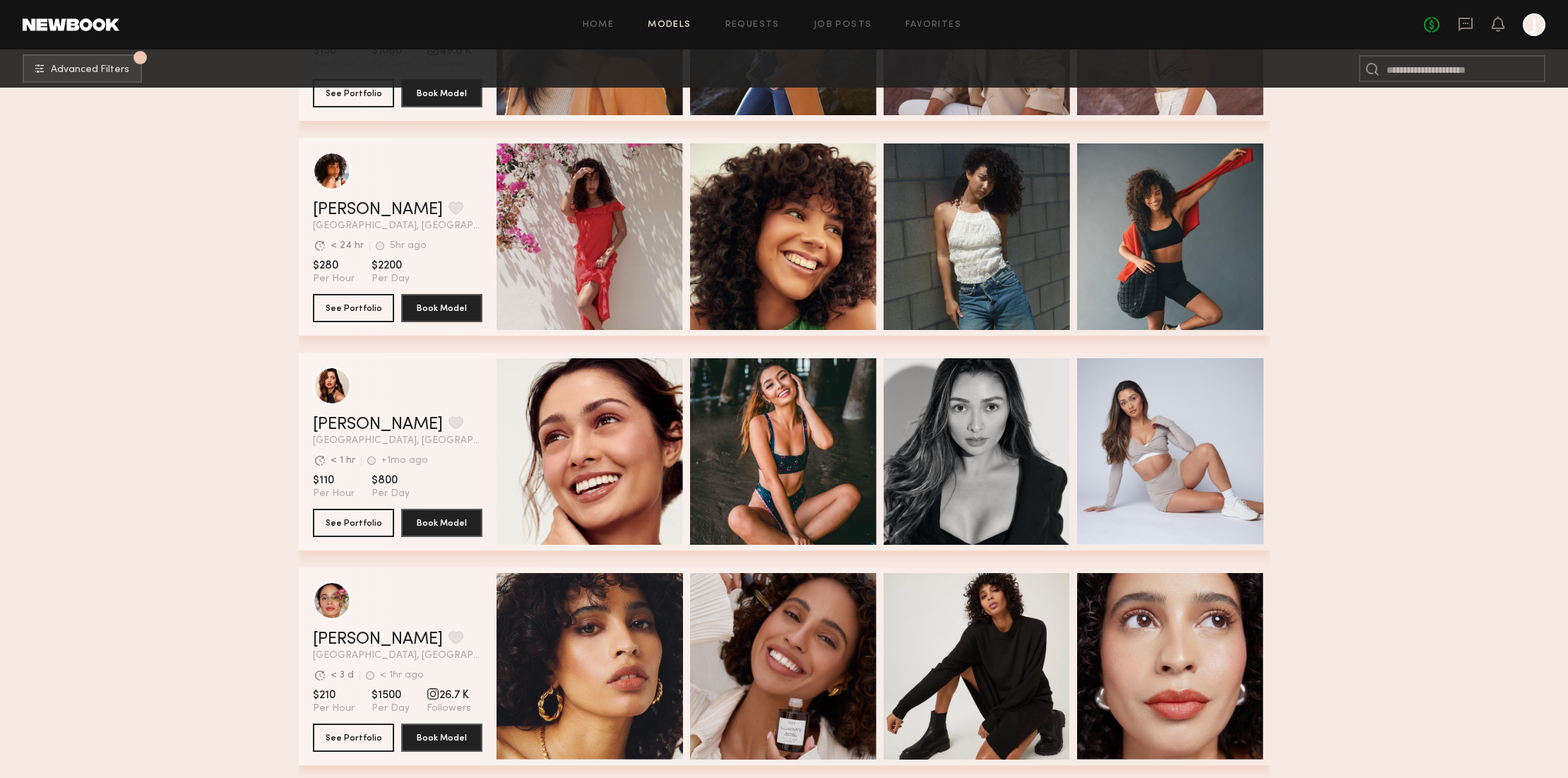
scroll to position [5150, 0]
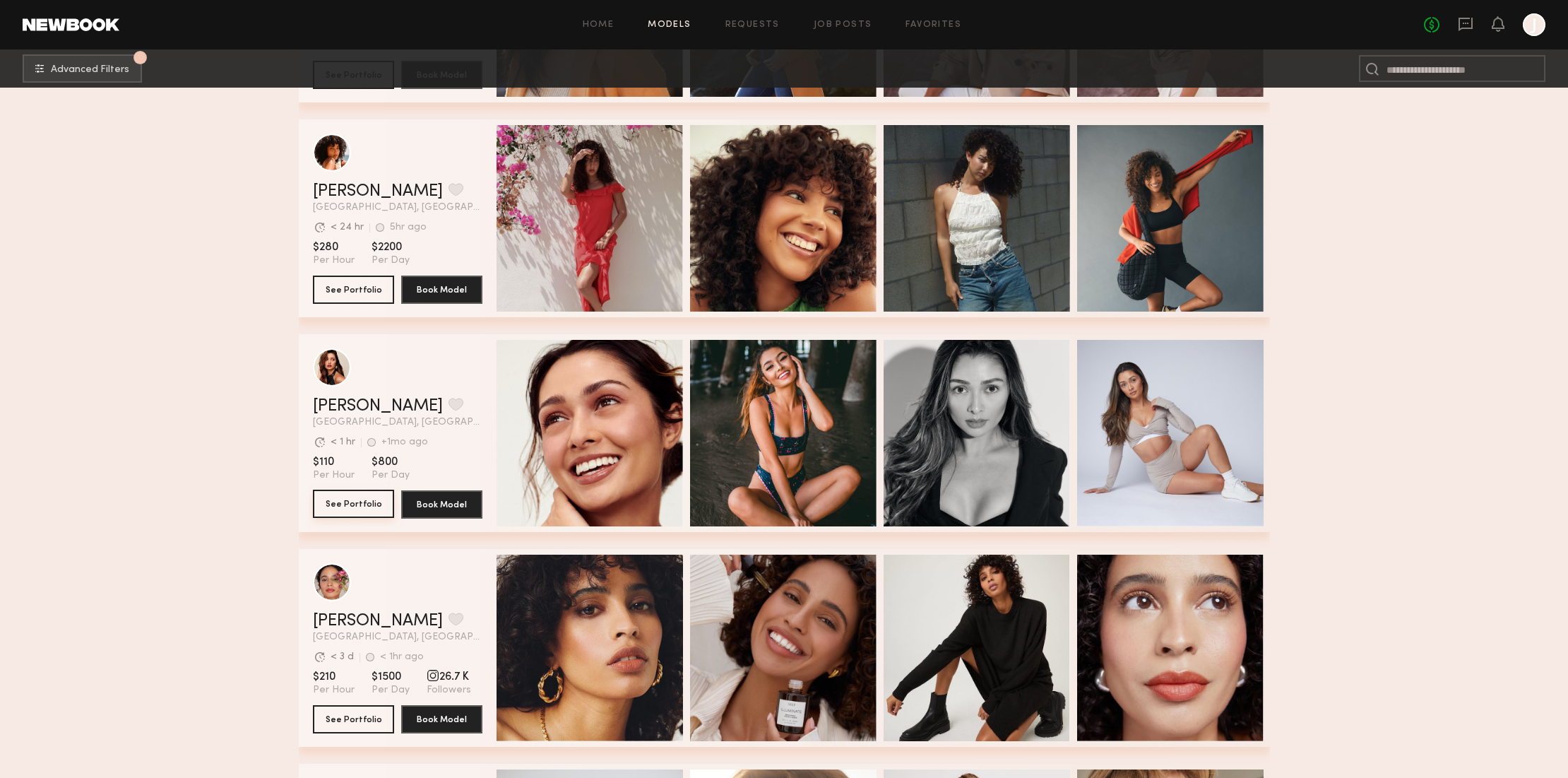
click at [366, 501] on button "See Portfolio" at bounding box center [353, 504] width 81 height 28
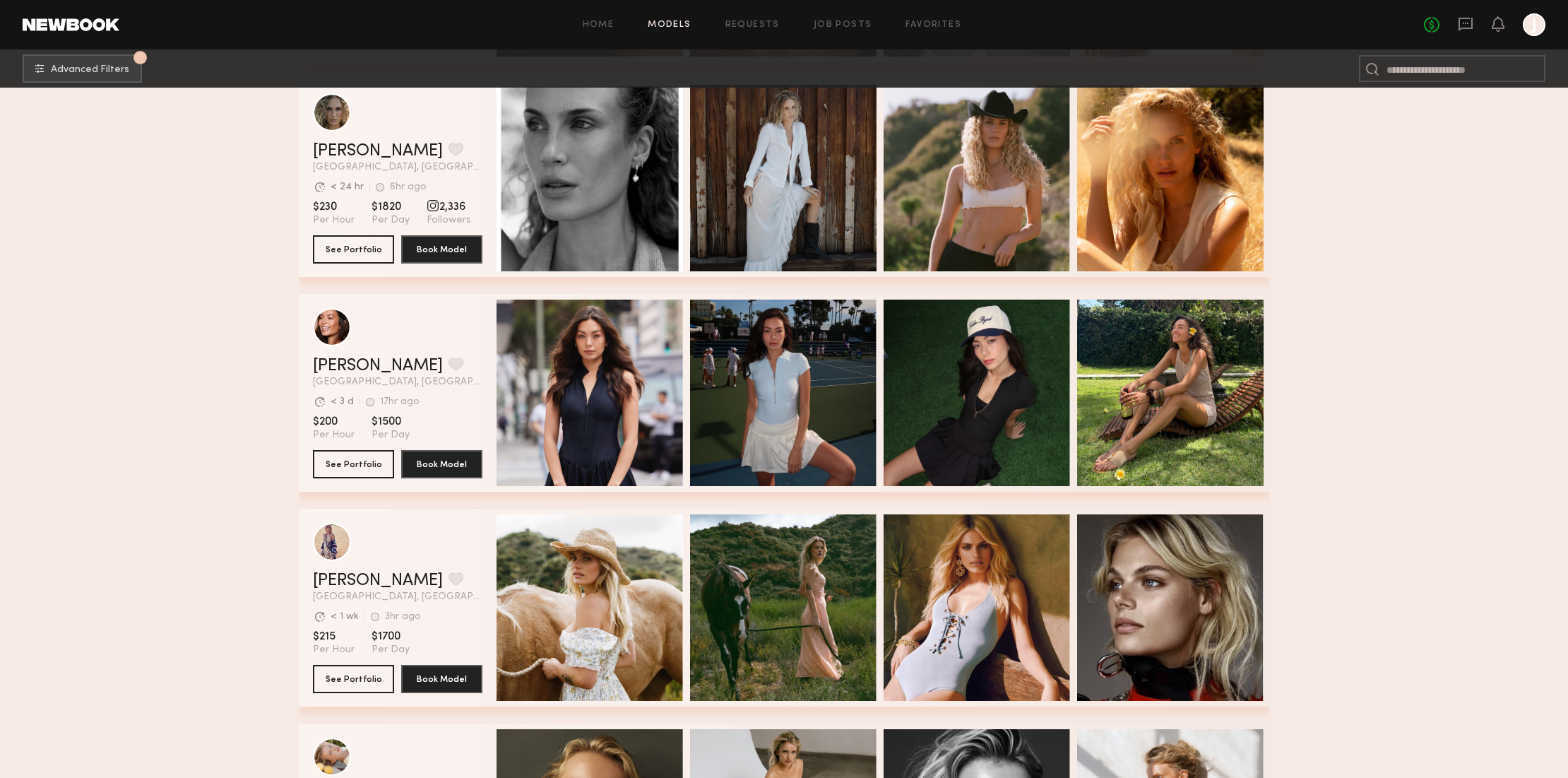
scroll to position [6305, 0]
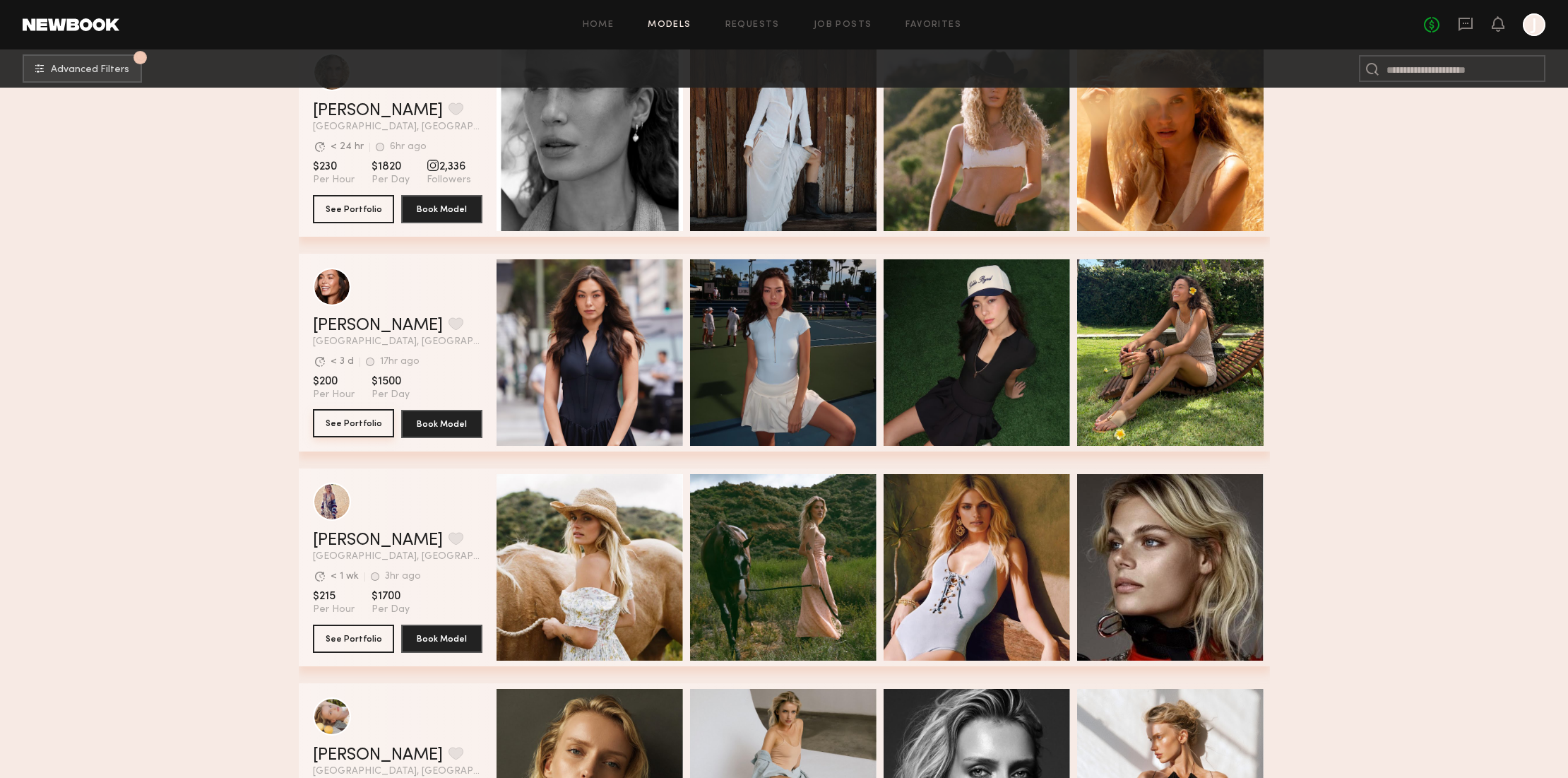
click at [370, 419] on button "See Portfolio" at bounding box center [353, 423] width 81 height 28
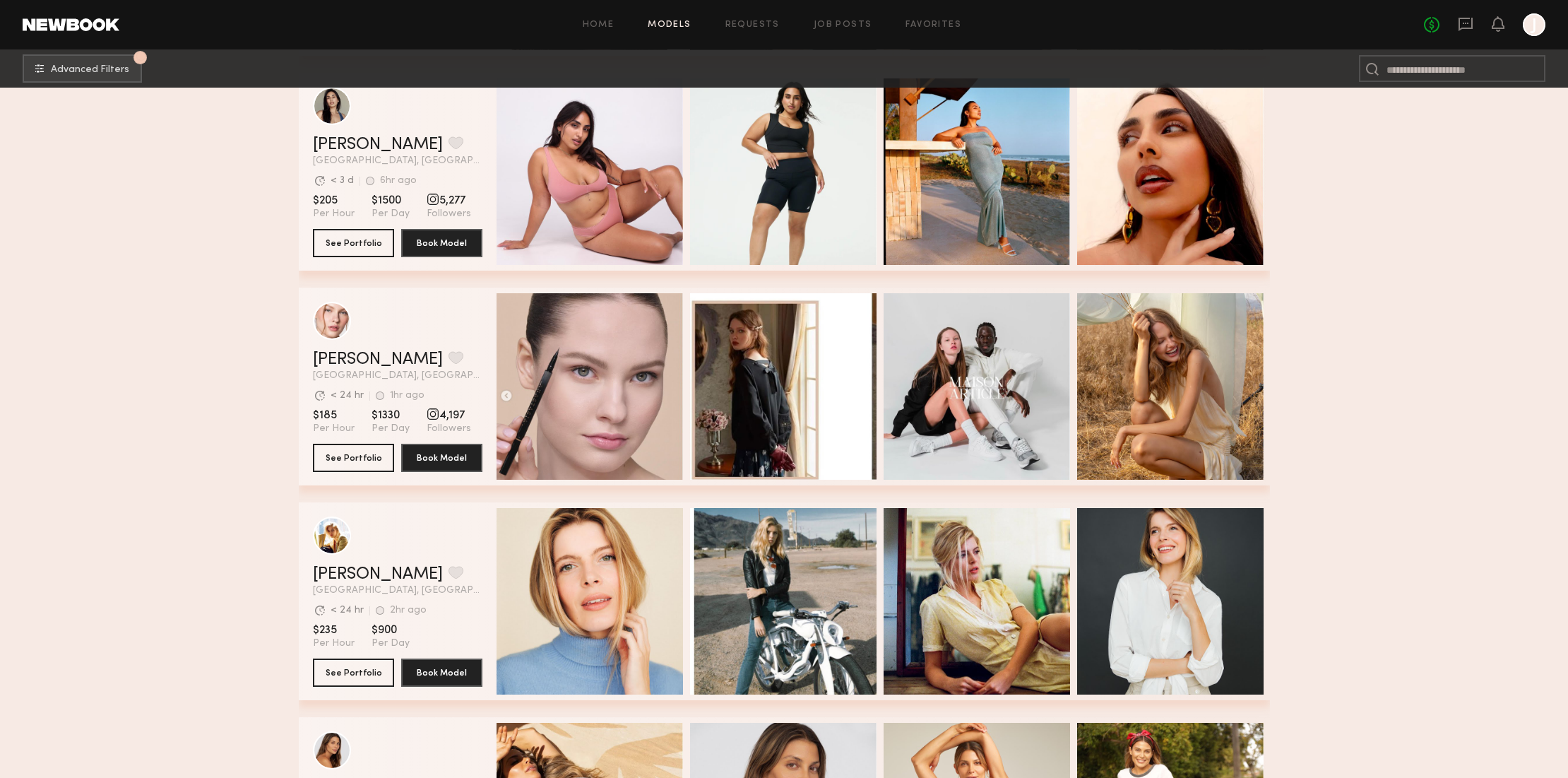
scroll to position [7370, 0]
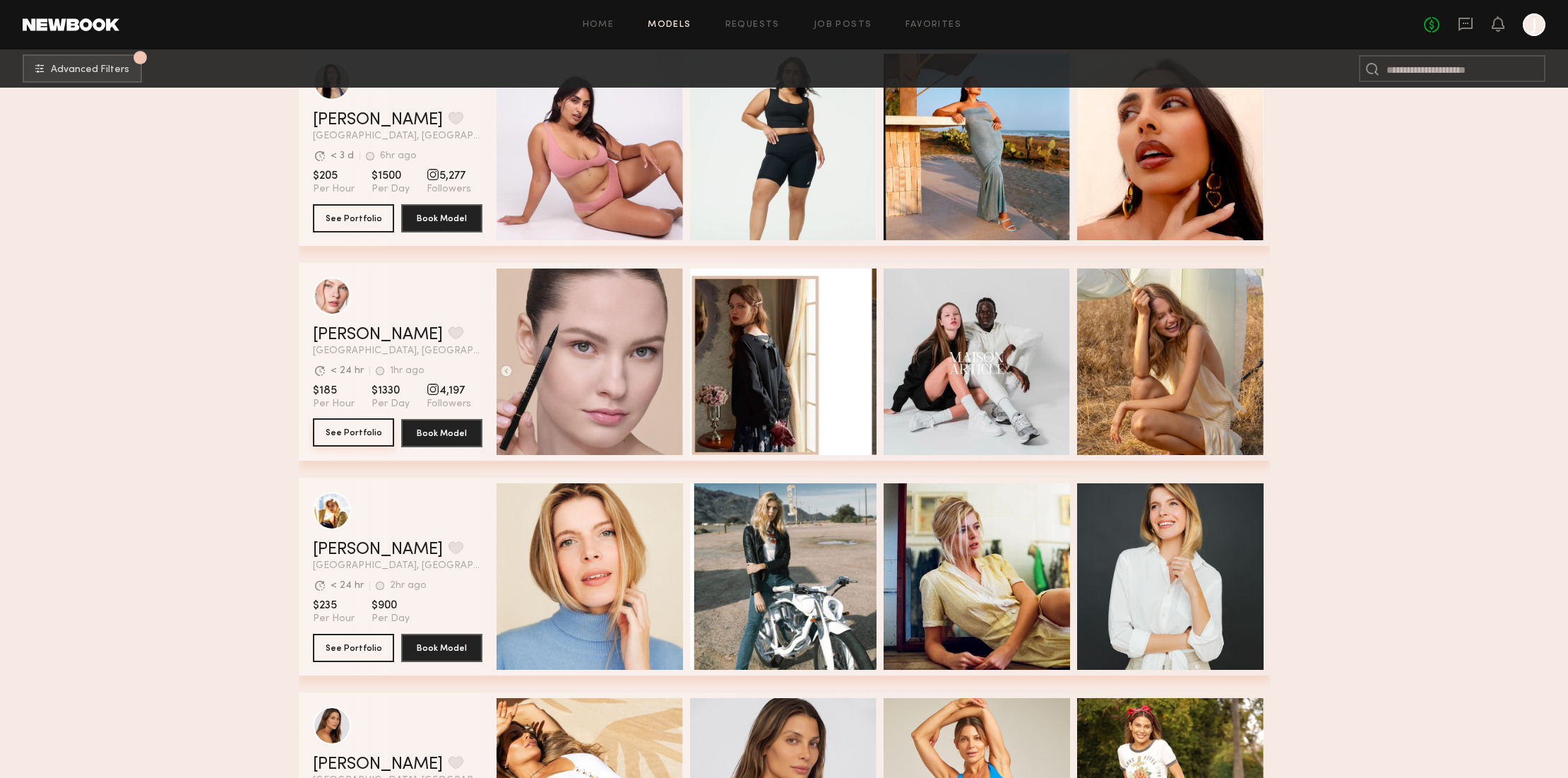
click at [350, 436] on button "See Portfolio" at bounding box center [353, 432] width 81 height 28
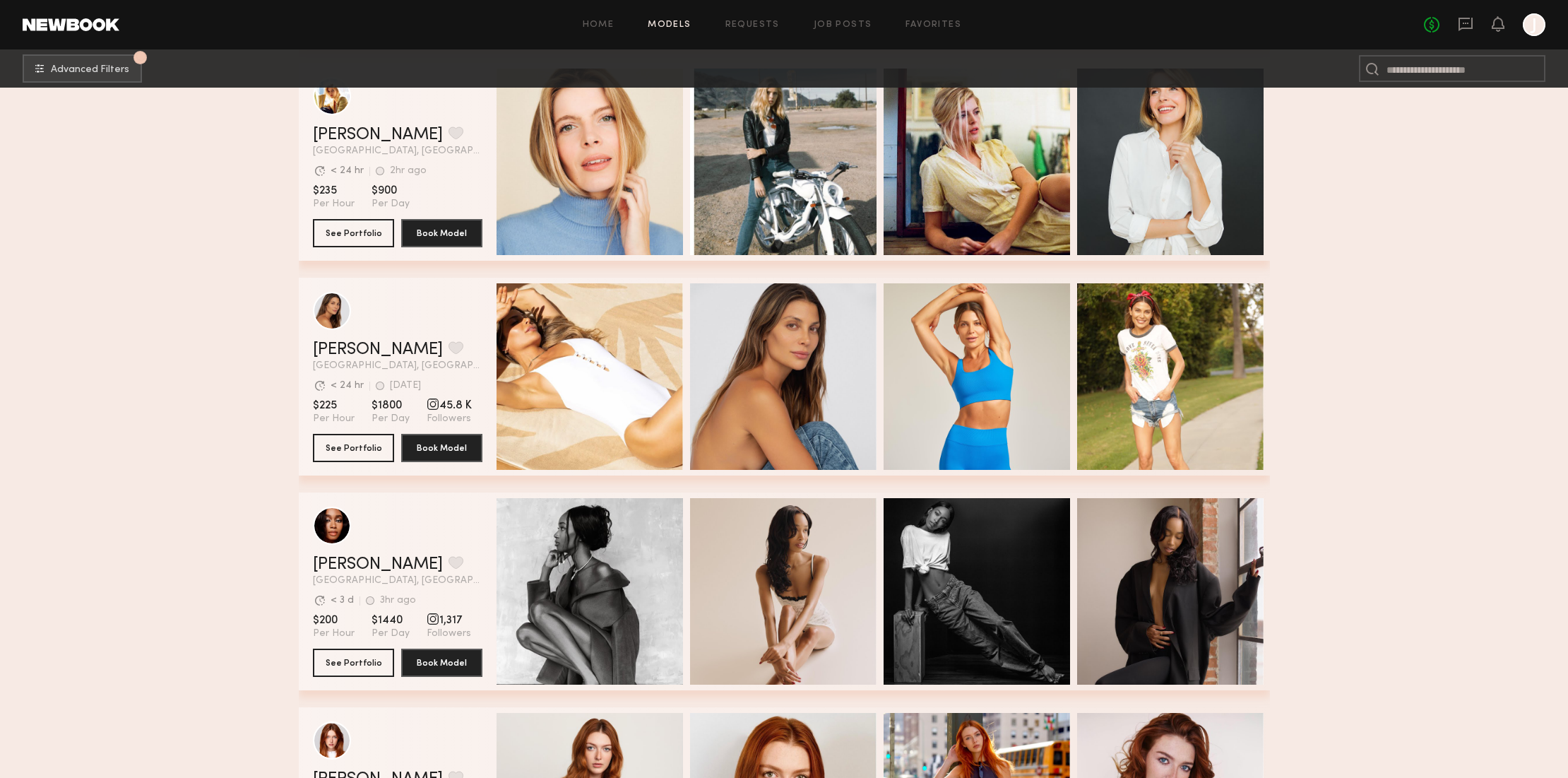
scroll to position [7779, 0]
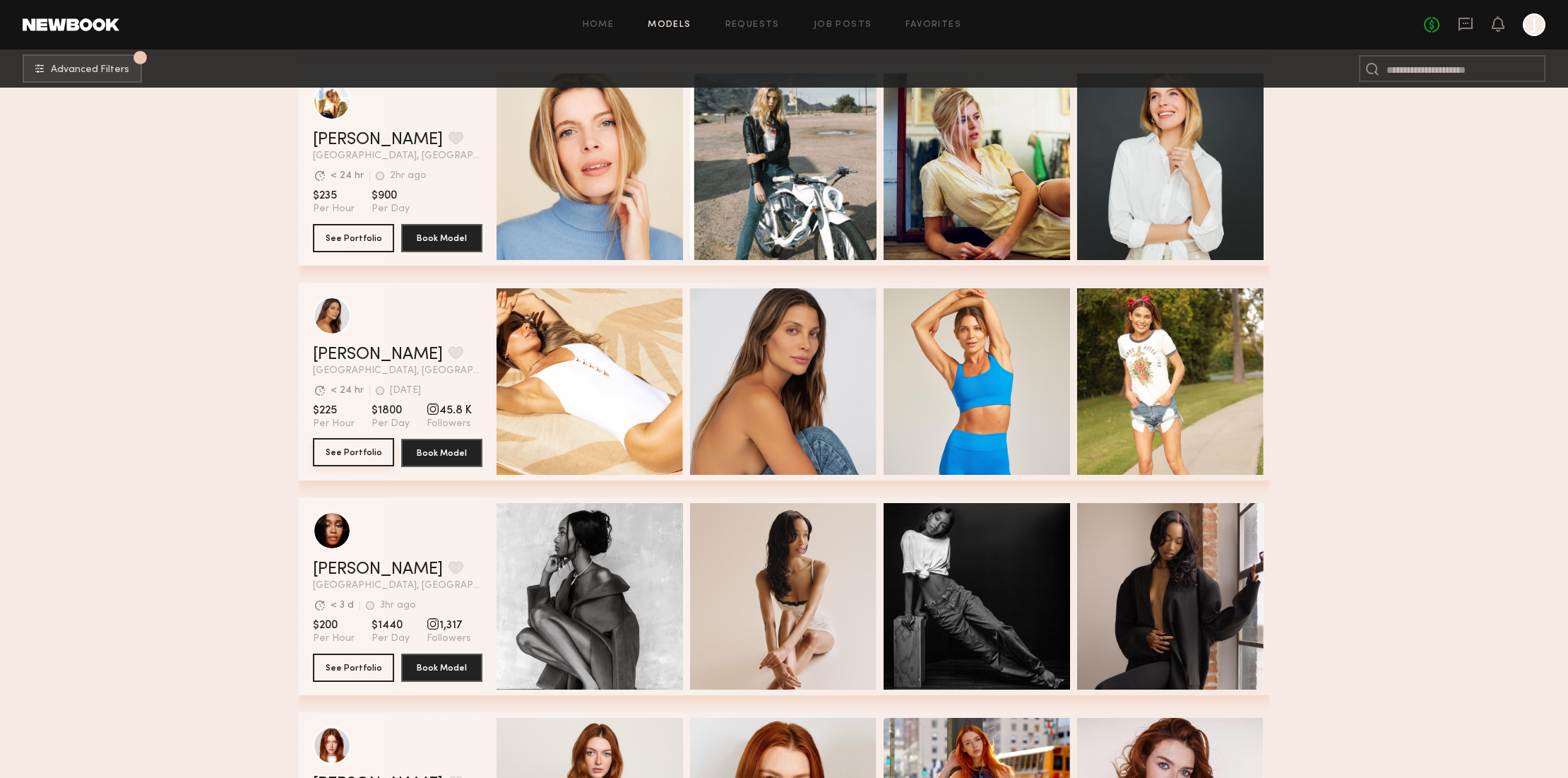
click at [346, 453] on button "See Portfolio" at bounding box center [353, 452] width 81 height 28
click at [347, 663] on button "See Portfolio" at bounding box center [353, 667] width 81 height 28
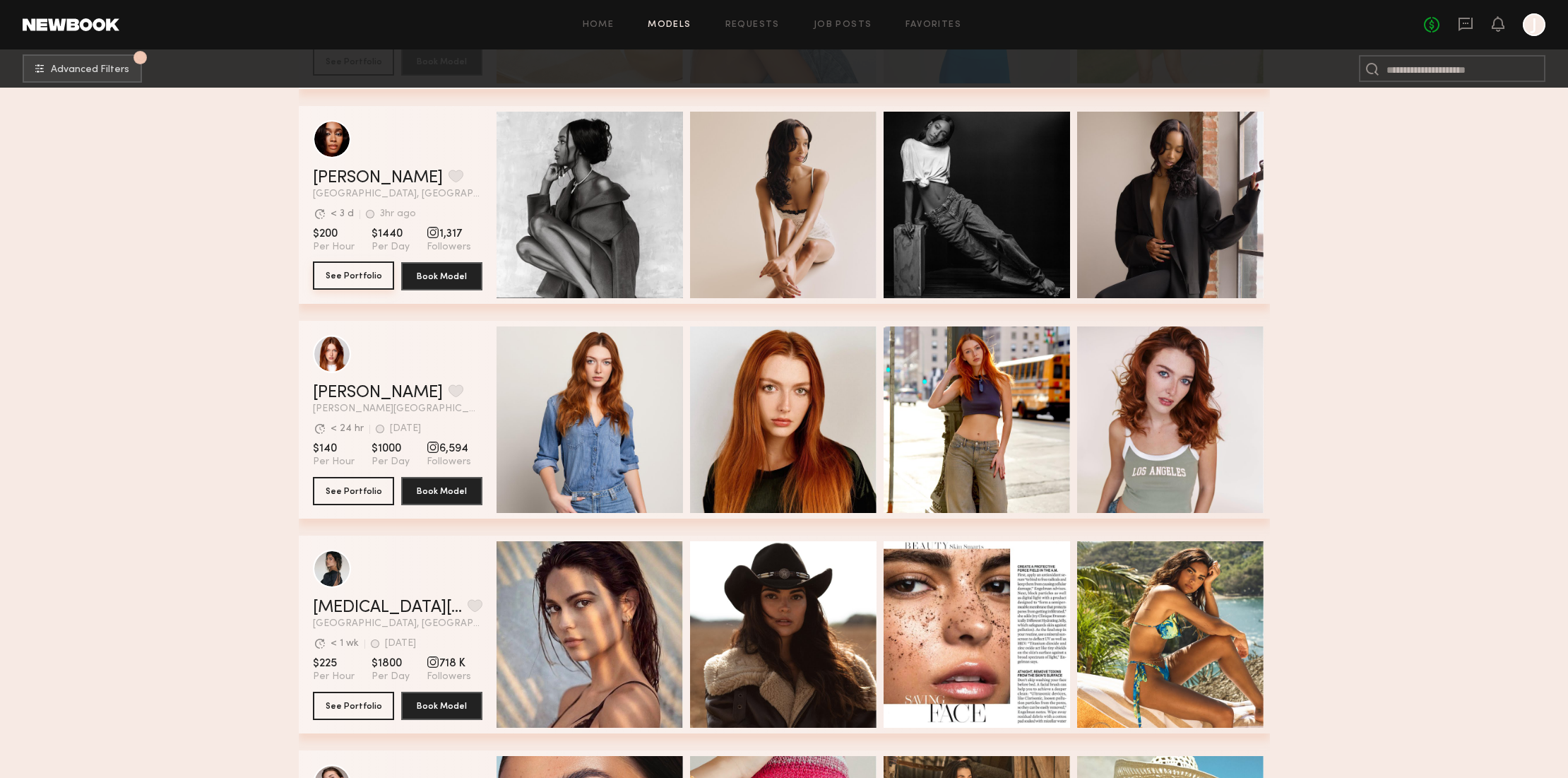
scroll to position [8175, 0]
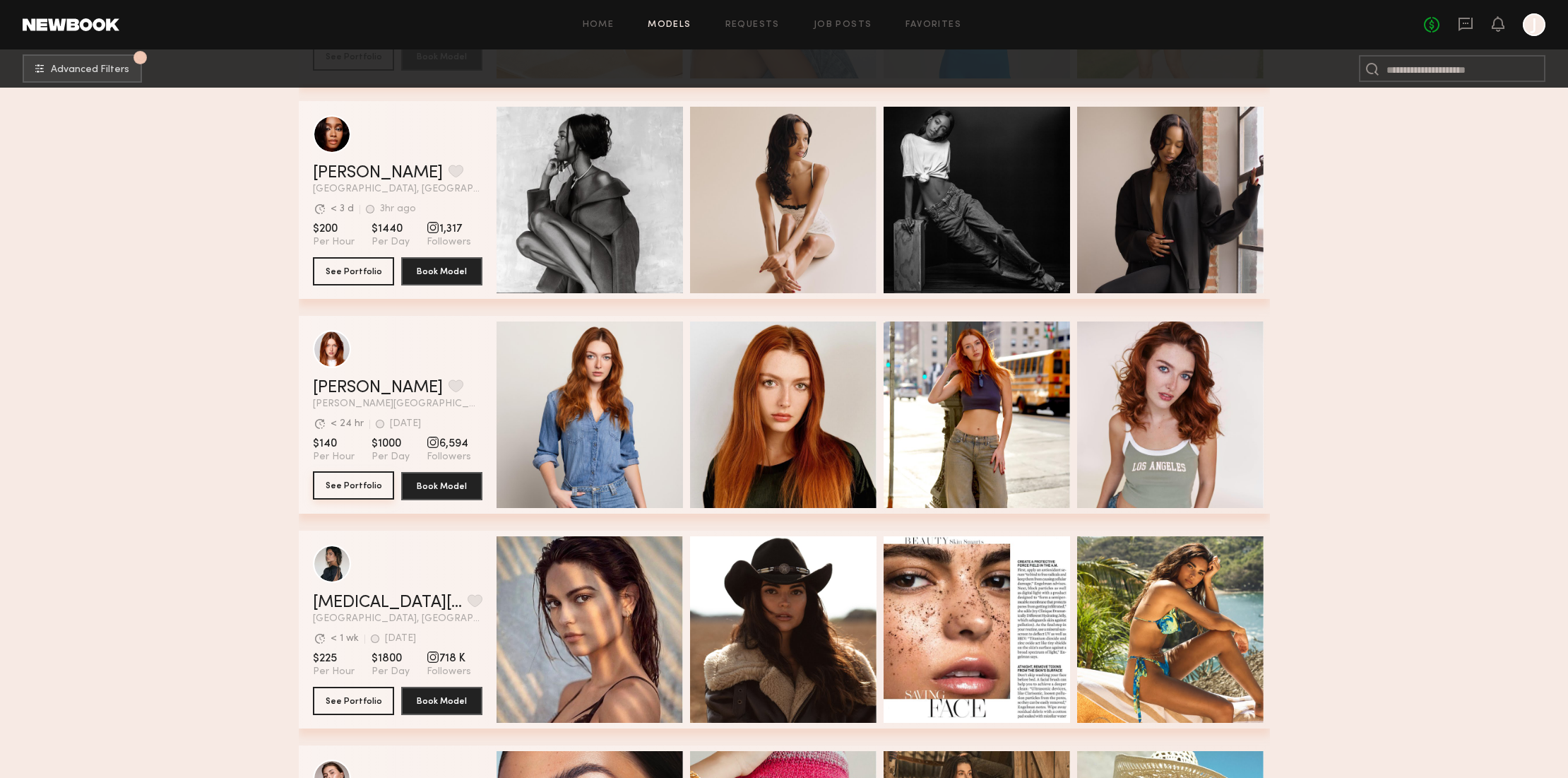
click at [360, 477] on button "See Portfolio" at bounding box center [353, 485] width 81 height 28
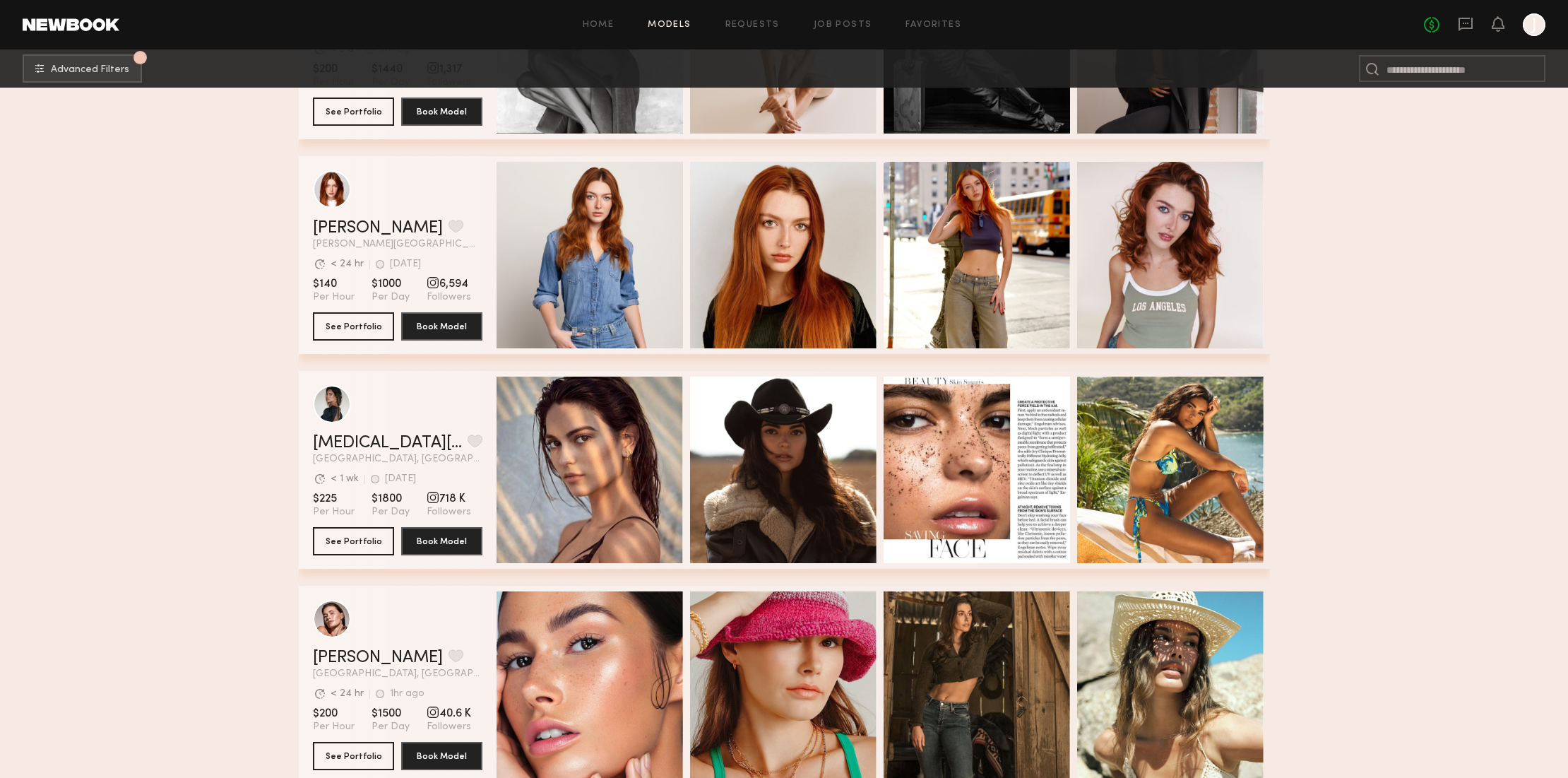
scroll to position [8354, 0]
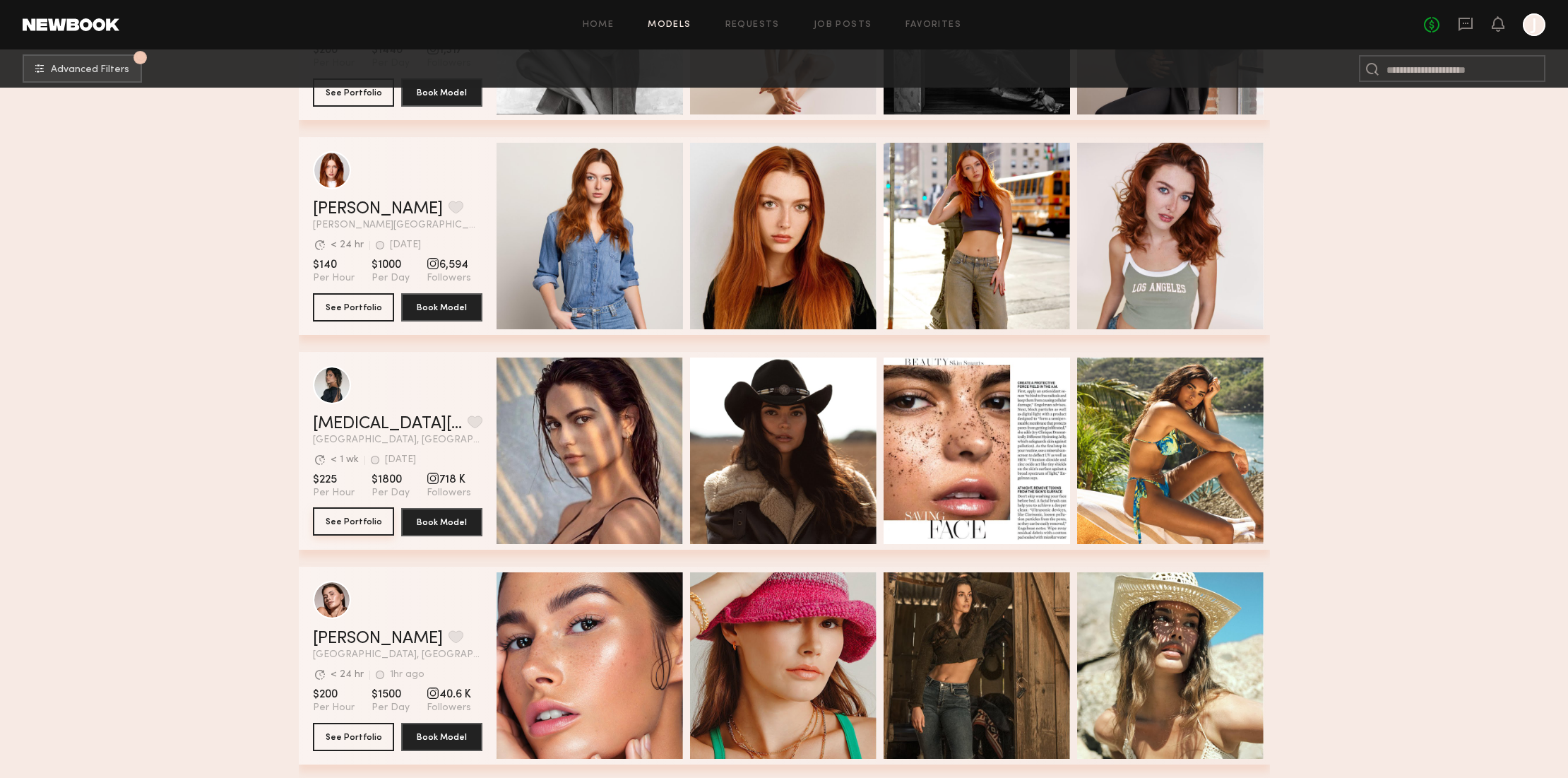
click at [364, 518] on button "See Portfolio" at bounding box center [353, 521] width 81 height 28
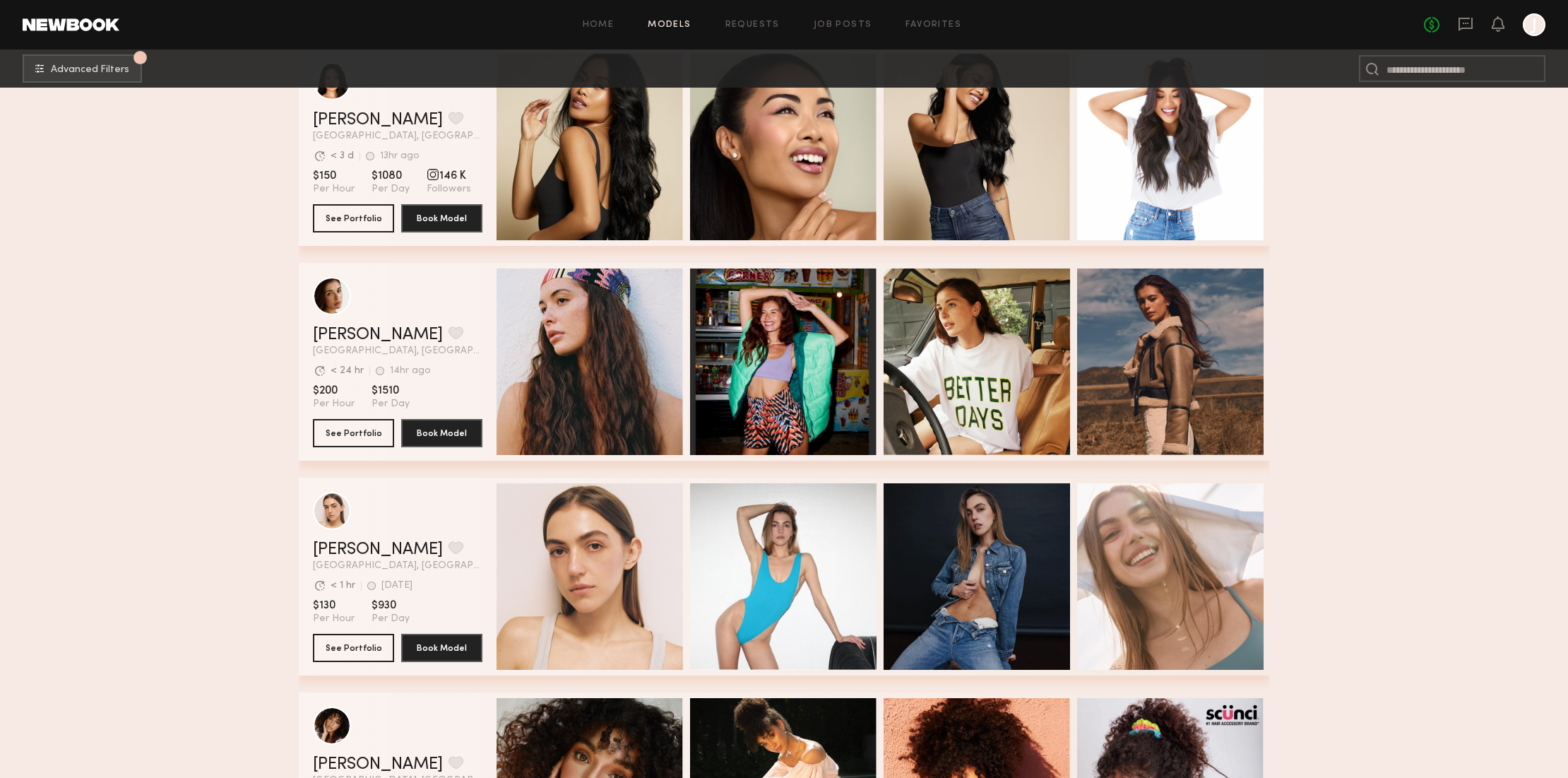
scroll to position [9093, 0]
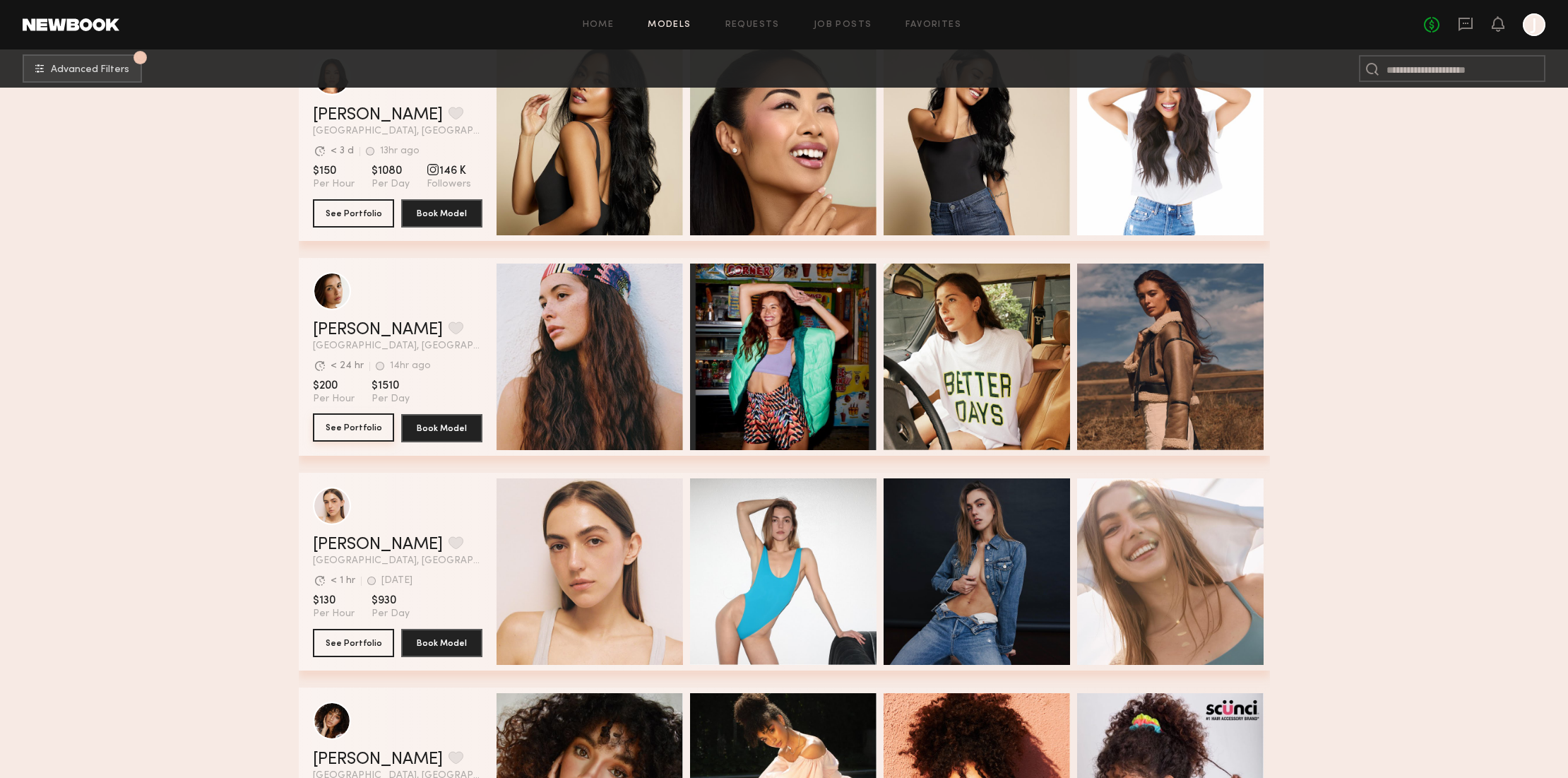
click at [370, 428] on button "See Portfolio" at bounding box center [353, 427] width 81 height 28
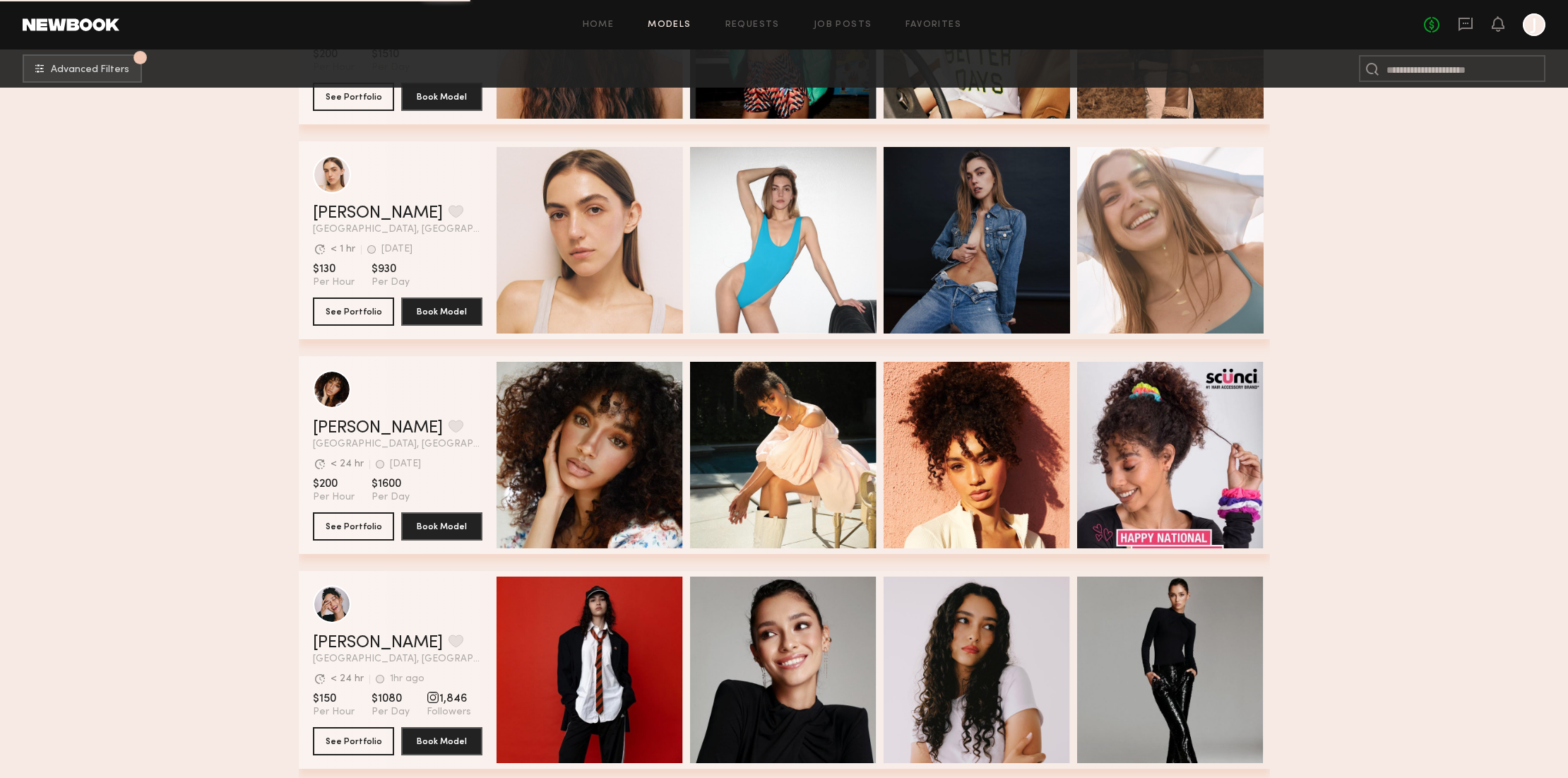
scroll to position [9458, 0]
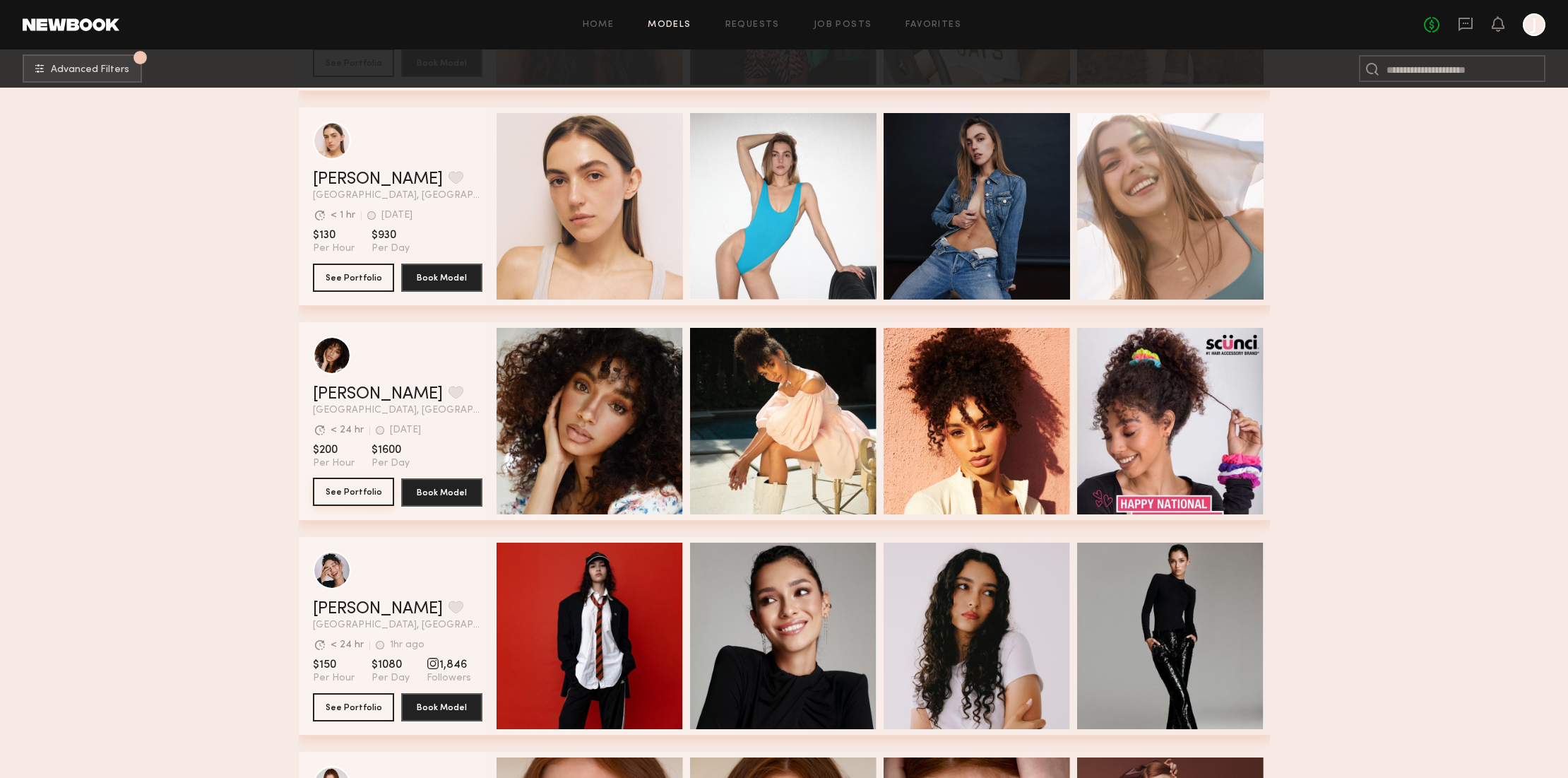
click at [367, 489] on button "See Portfolio" at bounding box center [353, 492] width 81 height 28
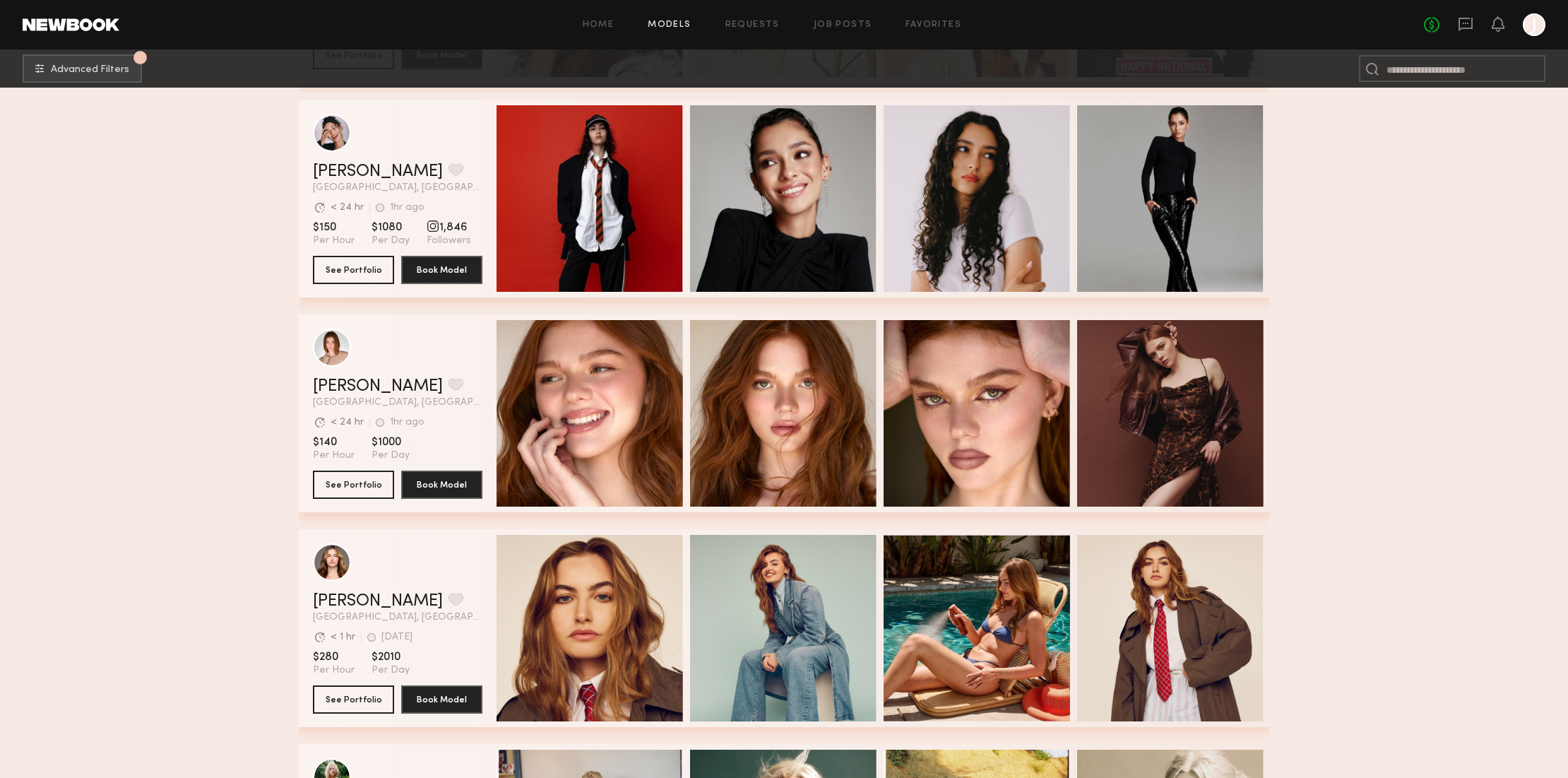
scroll to position [9878, 0]
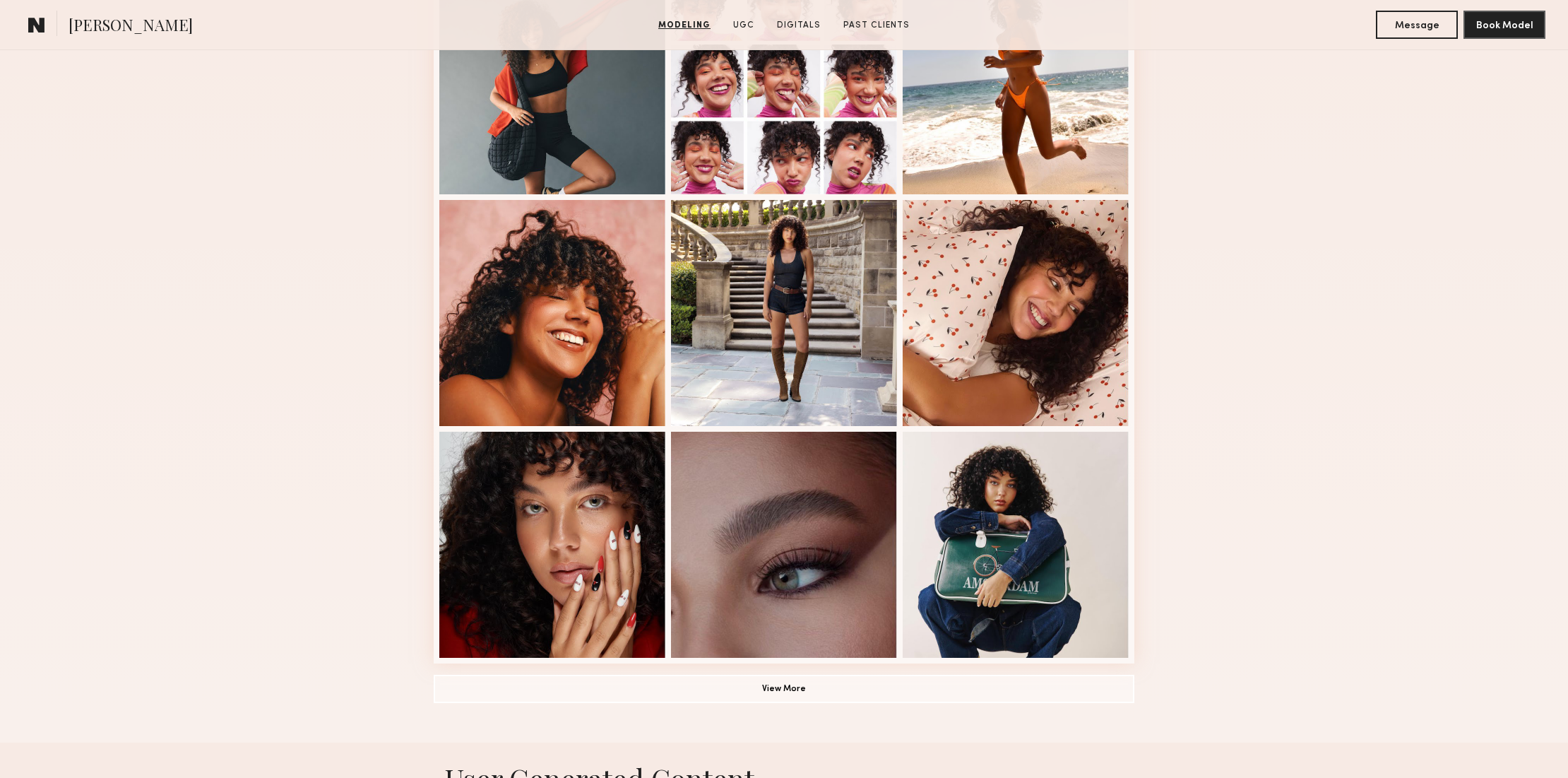
scroll to position [685, 0]
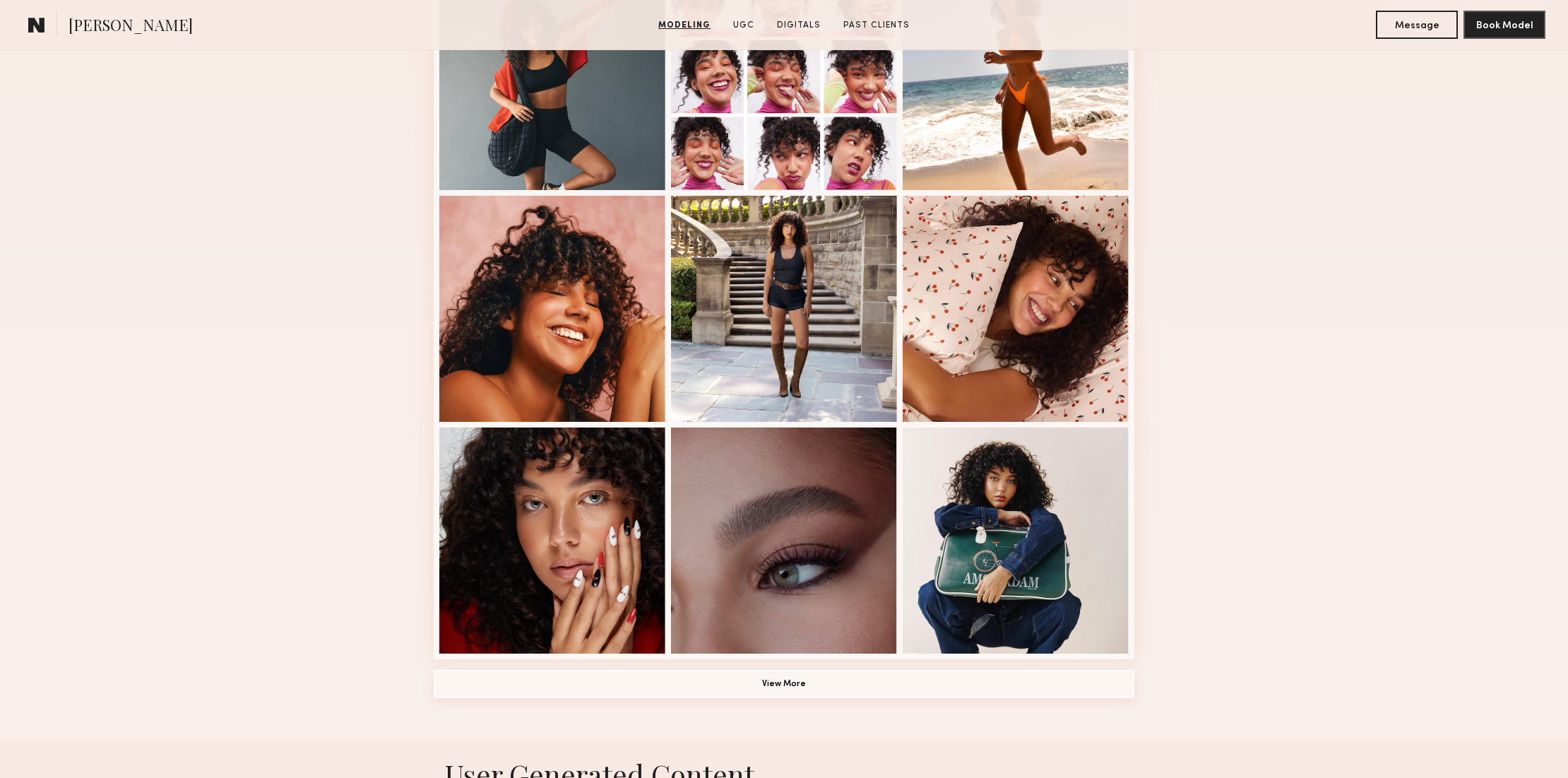
click at [773, 681] on button "View More" at bounding box center [783, 684] width 701 height 28
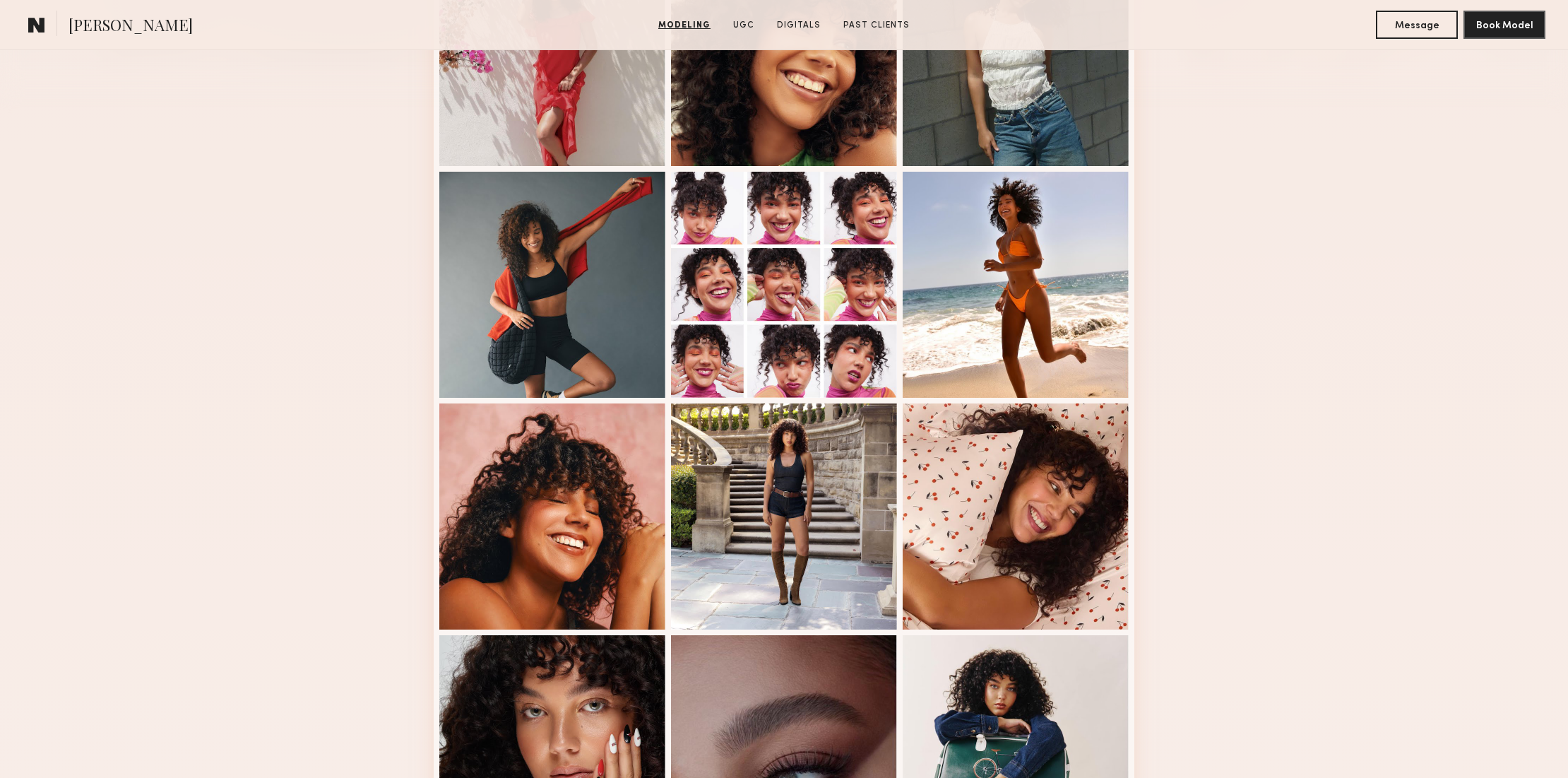
scroll to position [303, 0]
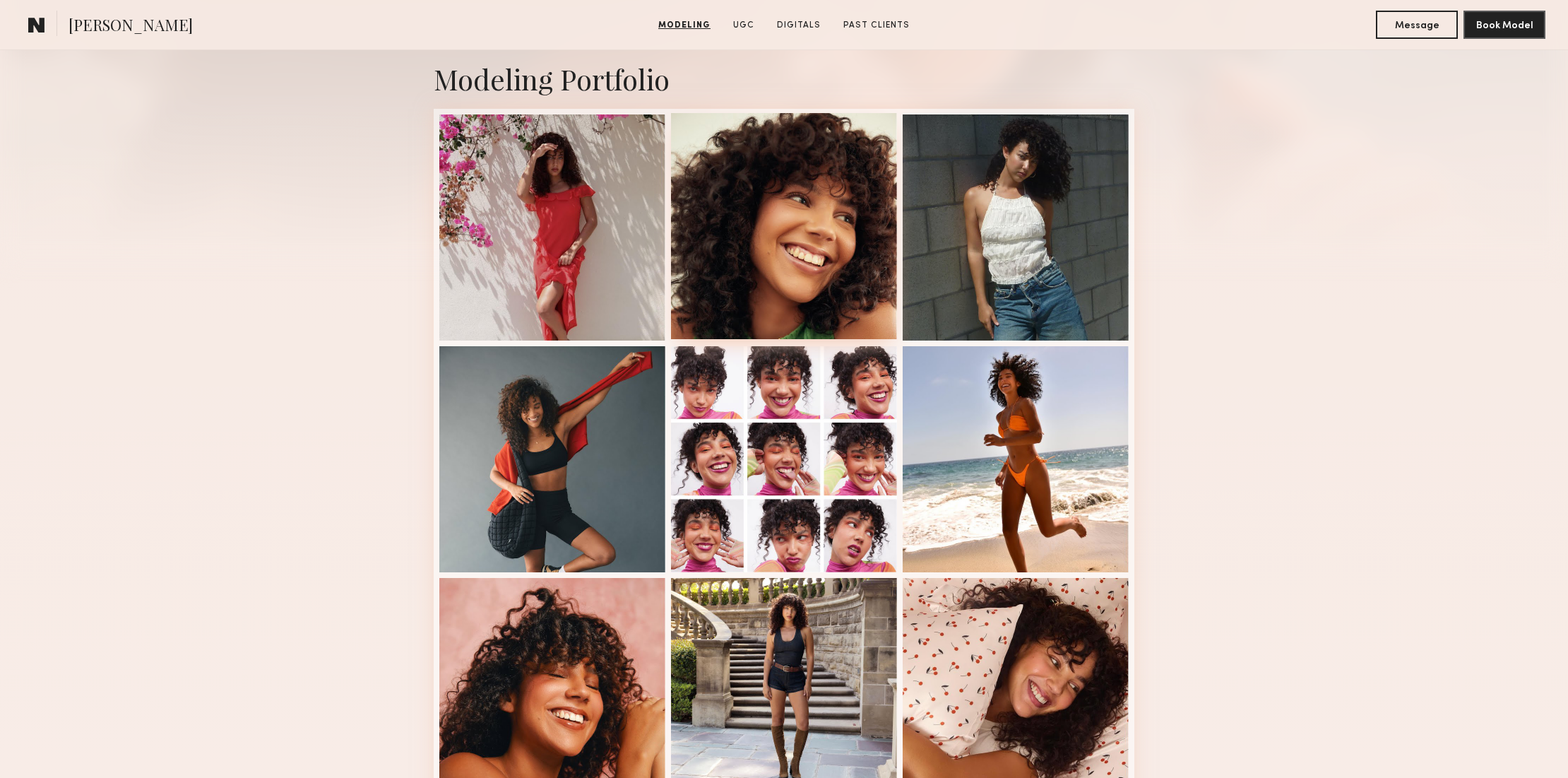
click at [785, 206] on div at bounding box center [784, 226] width 226 height 226
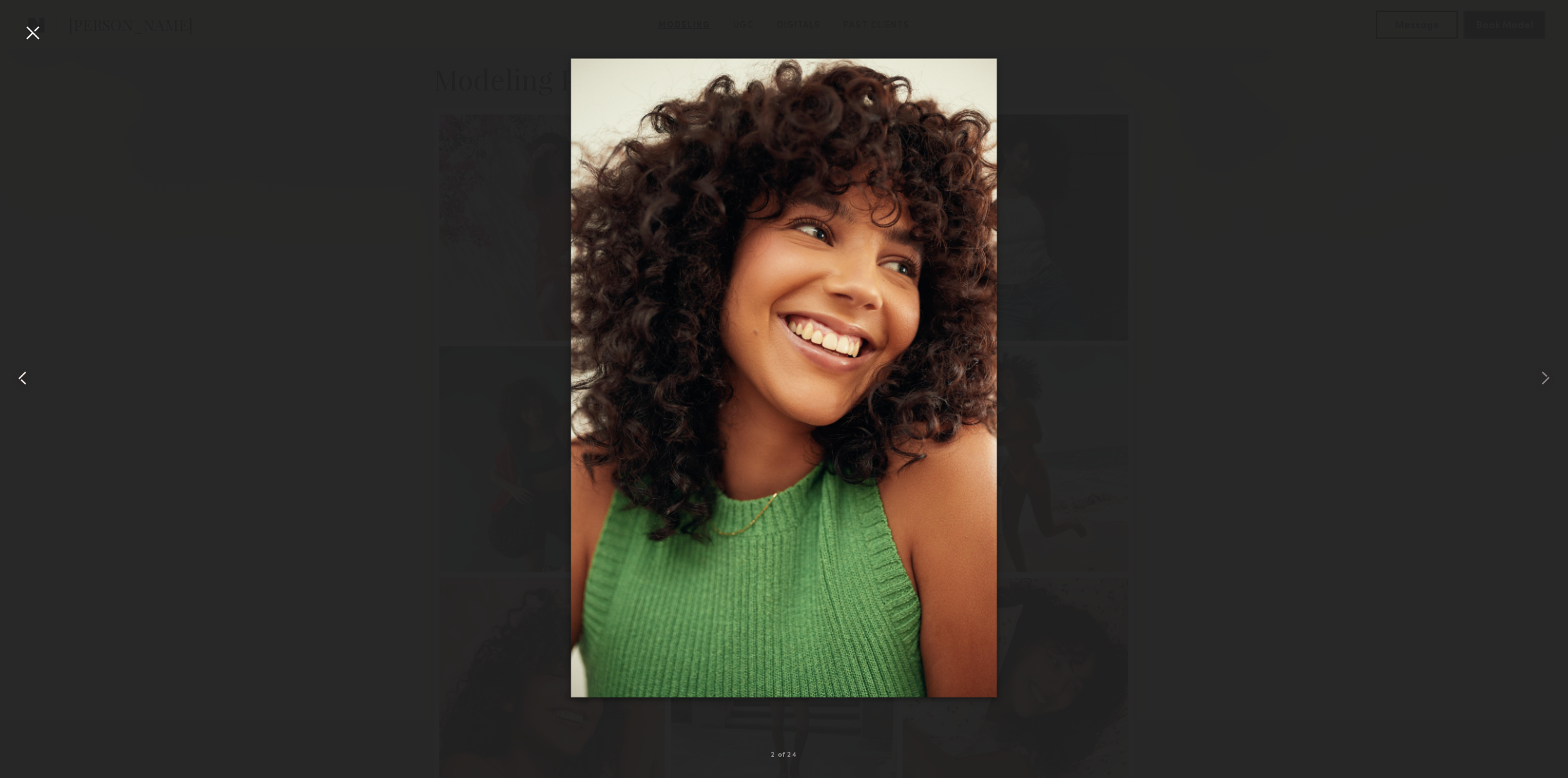
click at [31, 30] on div at bounding box center [33, 33] width 23 height 23
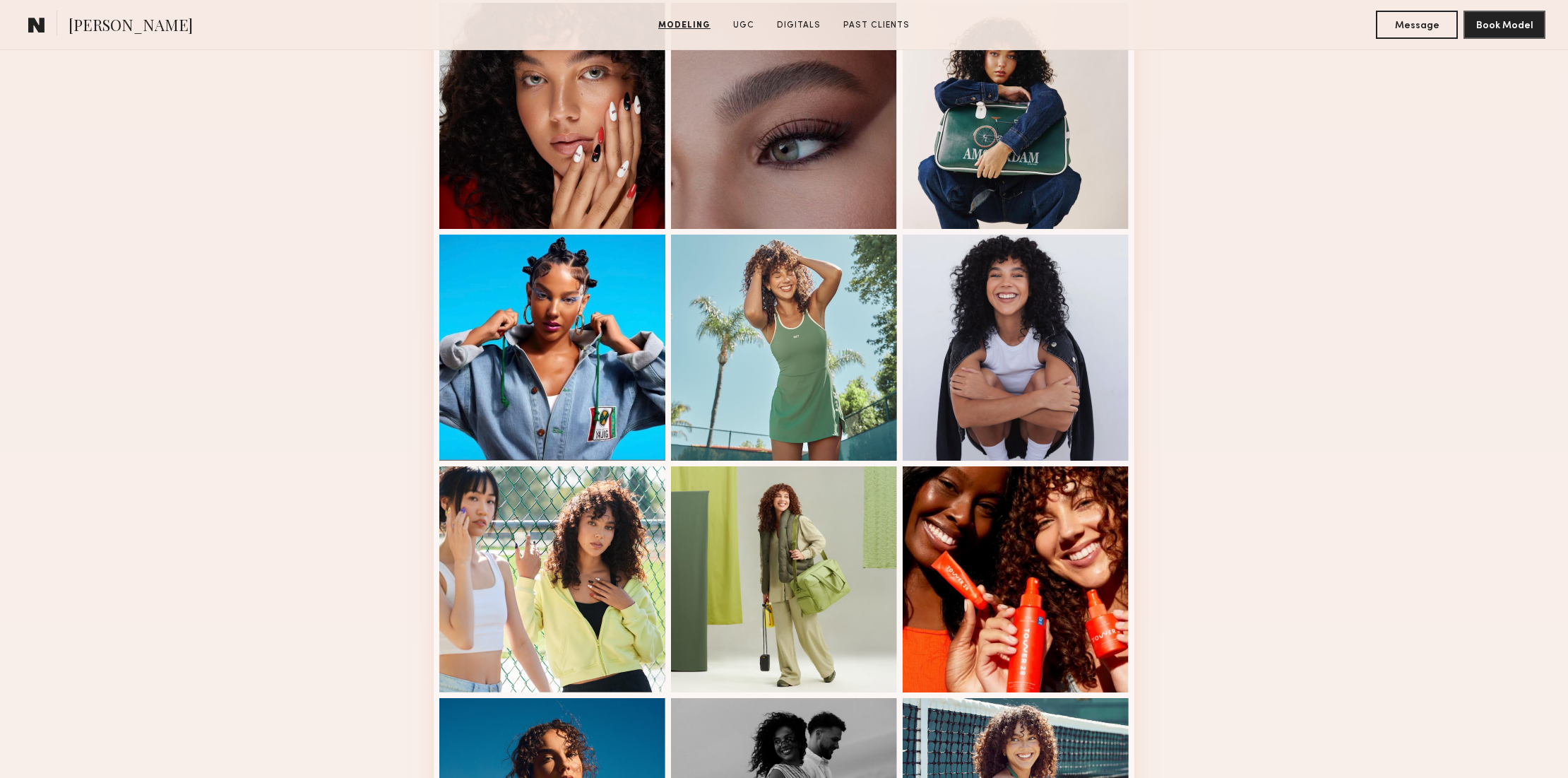
scroll to position [1115, 0]
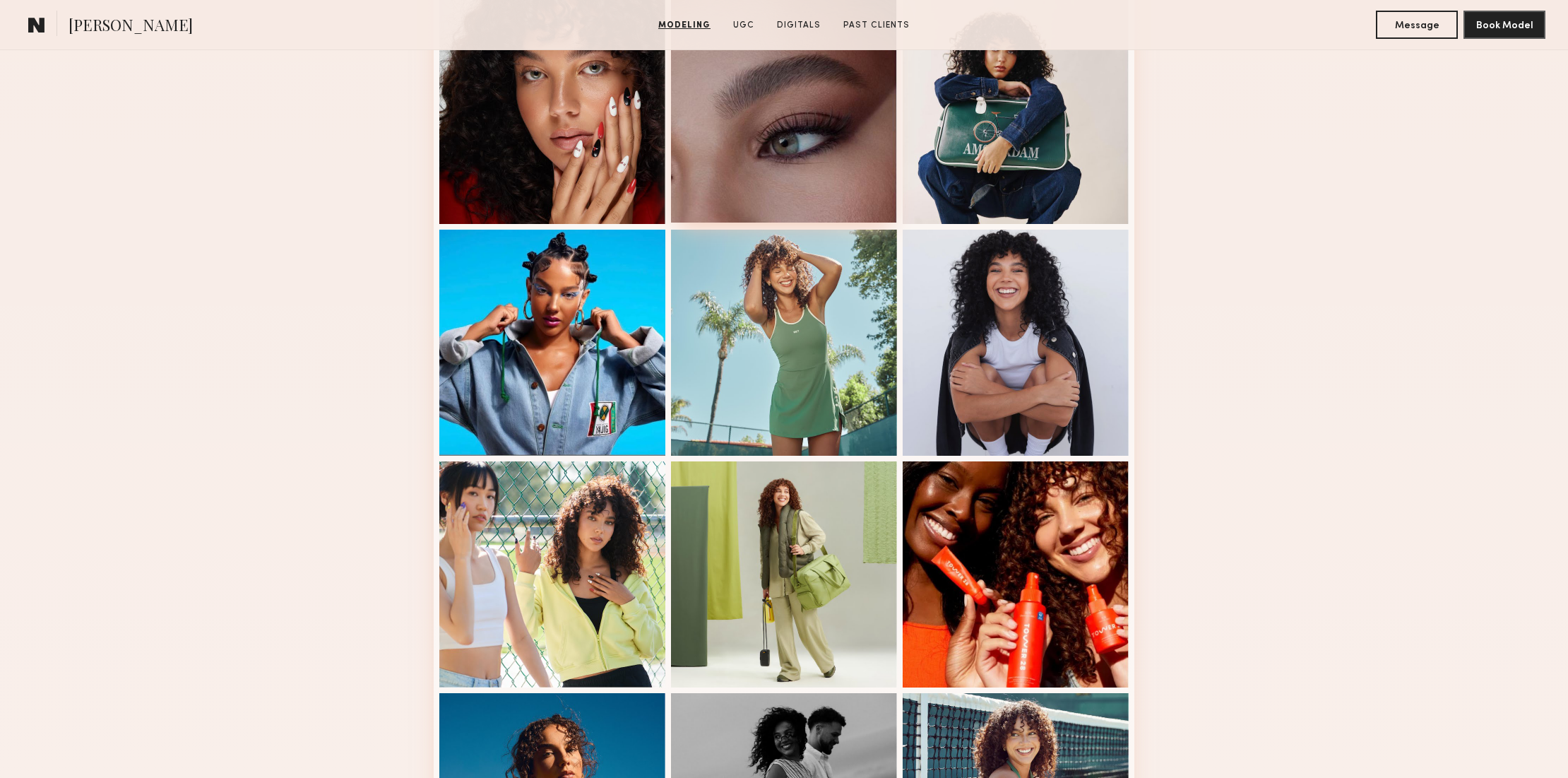
click at [777, 151] on div at bounding box center [784, 110] width 226 height 226
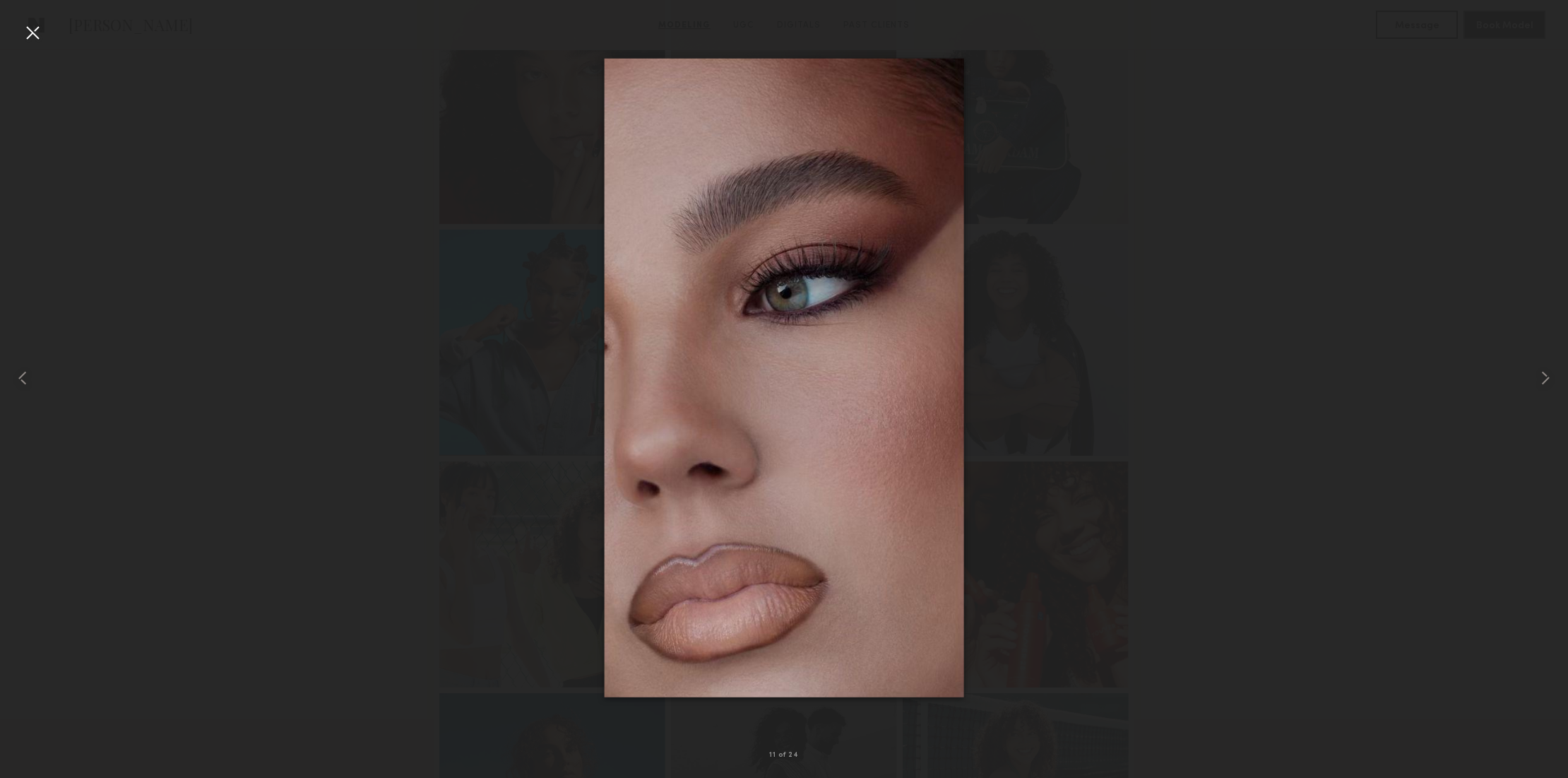
click at [33, 29] on div at bounding box center [33, 33] width 23 height 23
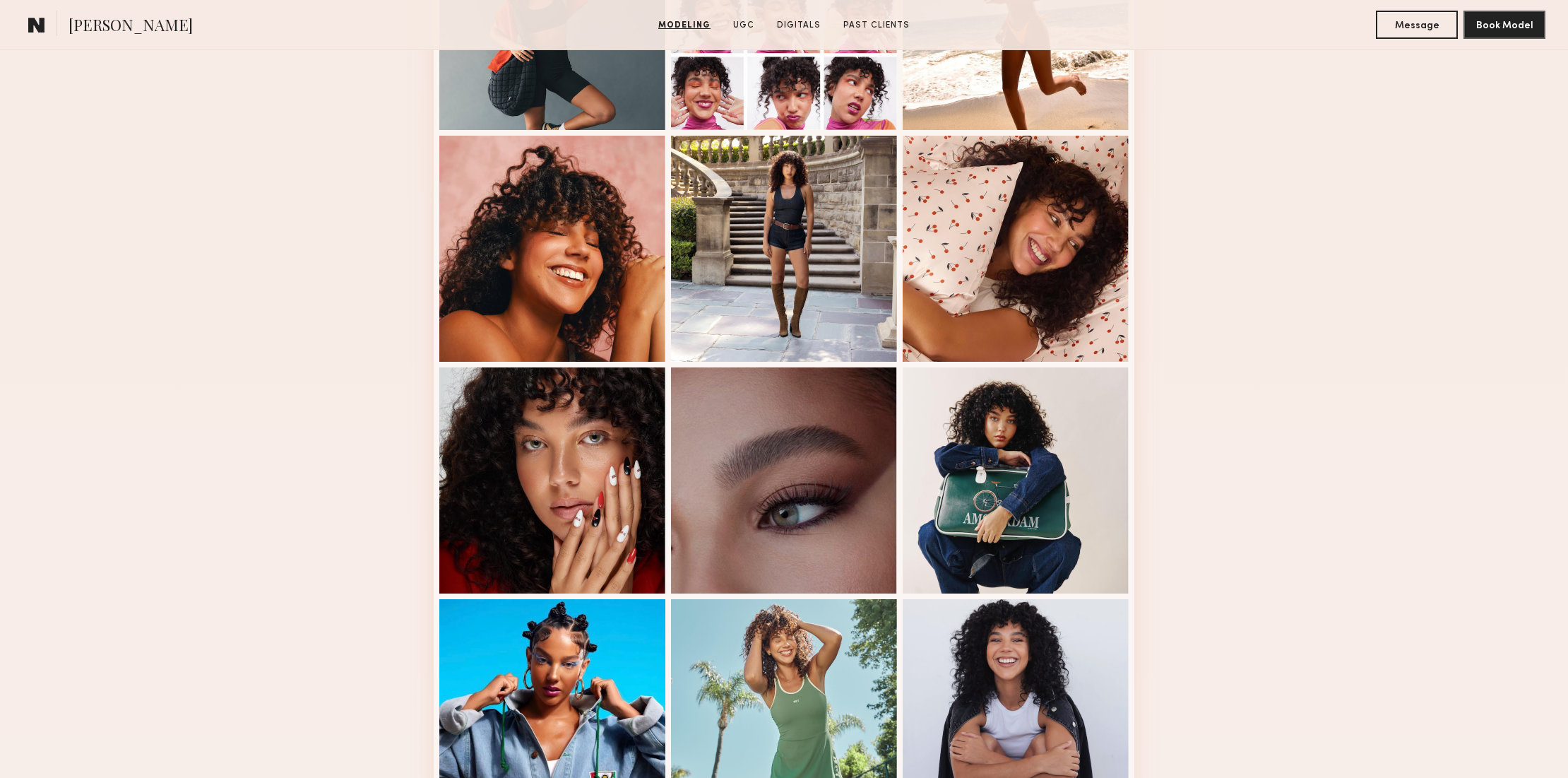
scroll to position [850, 0]
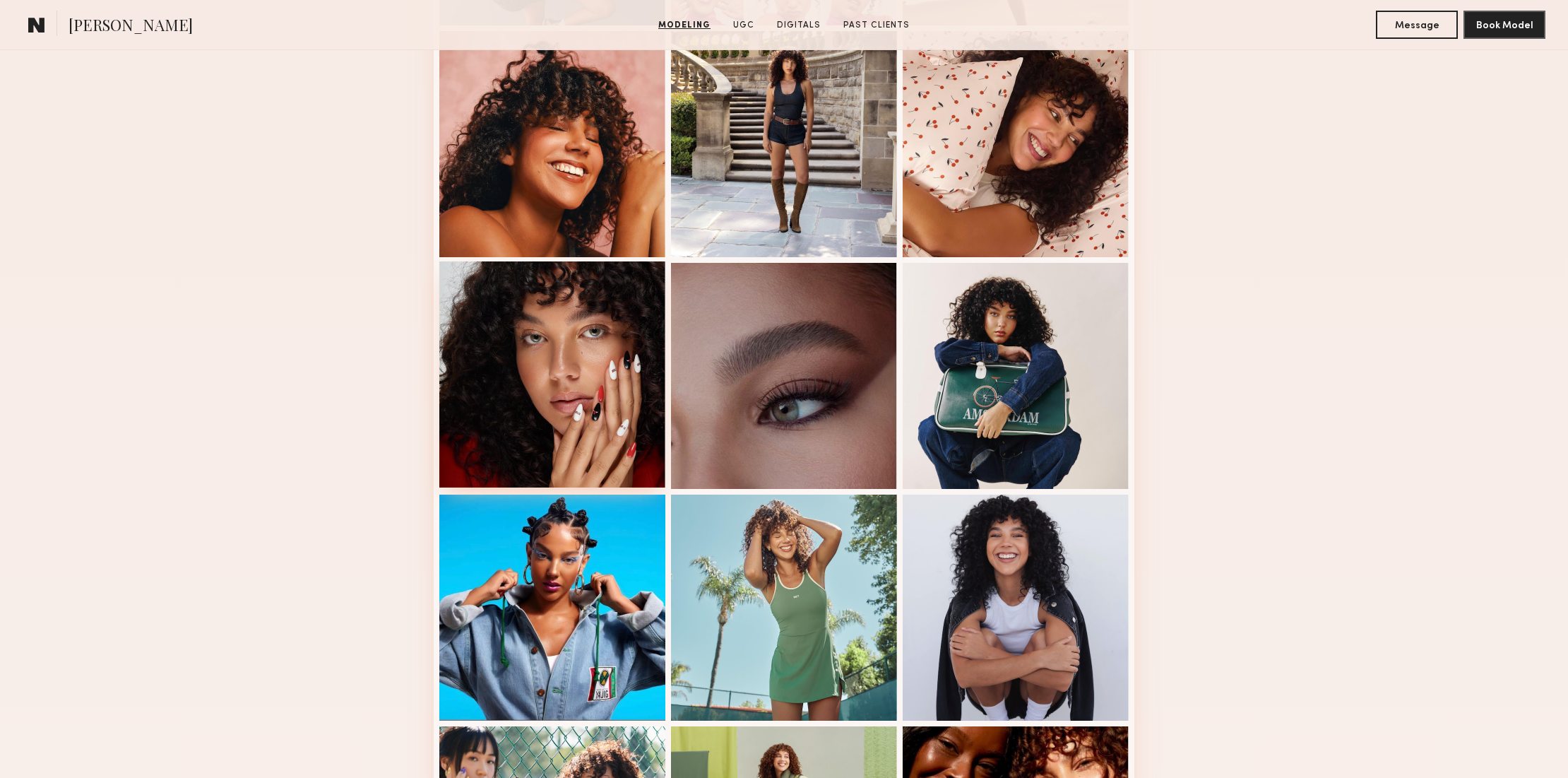
click at [568, 303] on div at bounding box center [552, 375] width 226 height 226
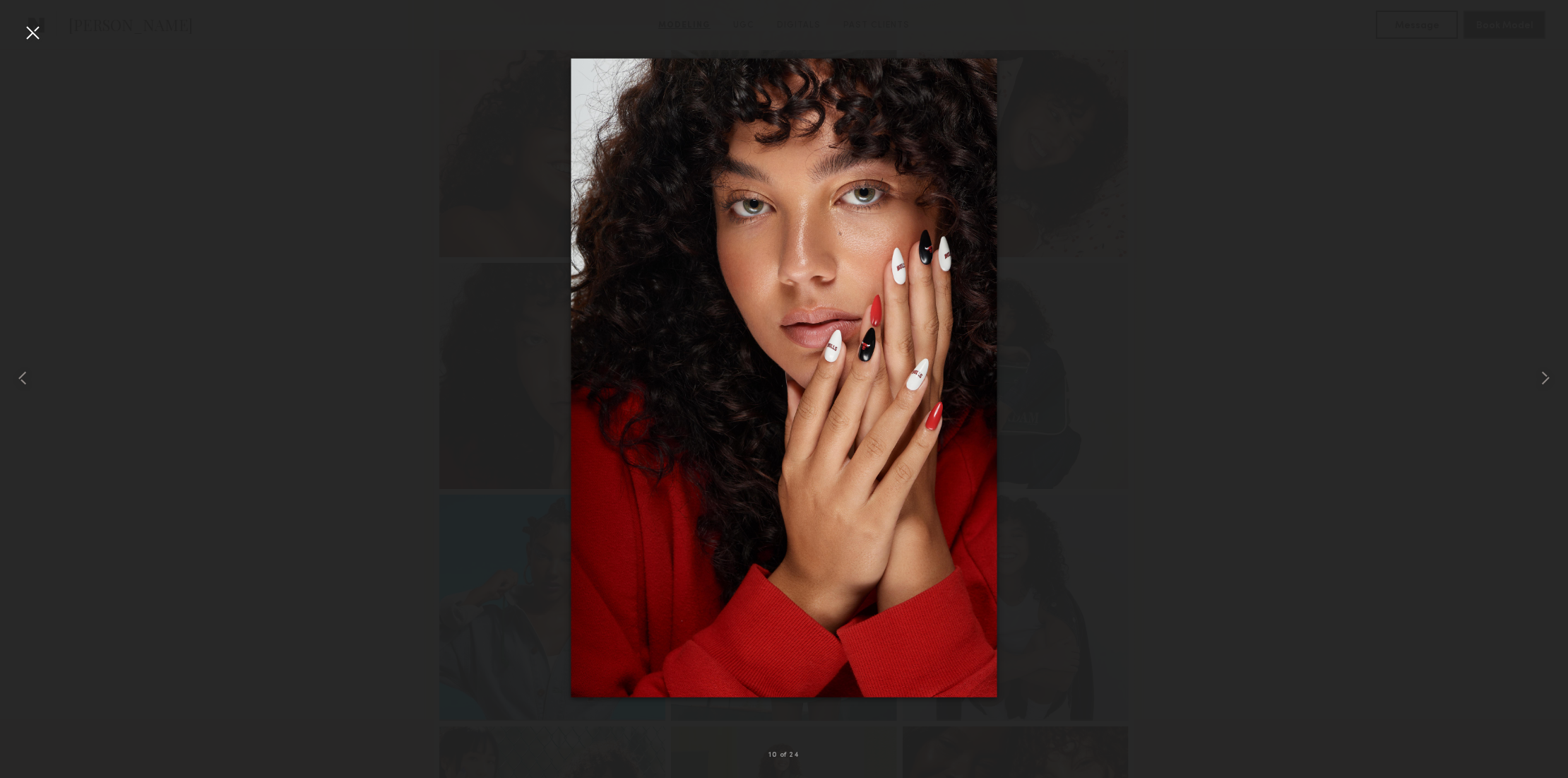
click at [35, 30] on div at bounding box center [33, 33] width 23 height 23
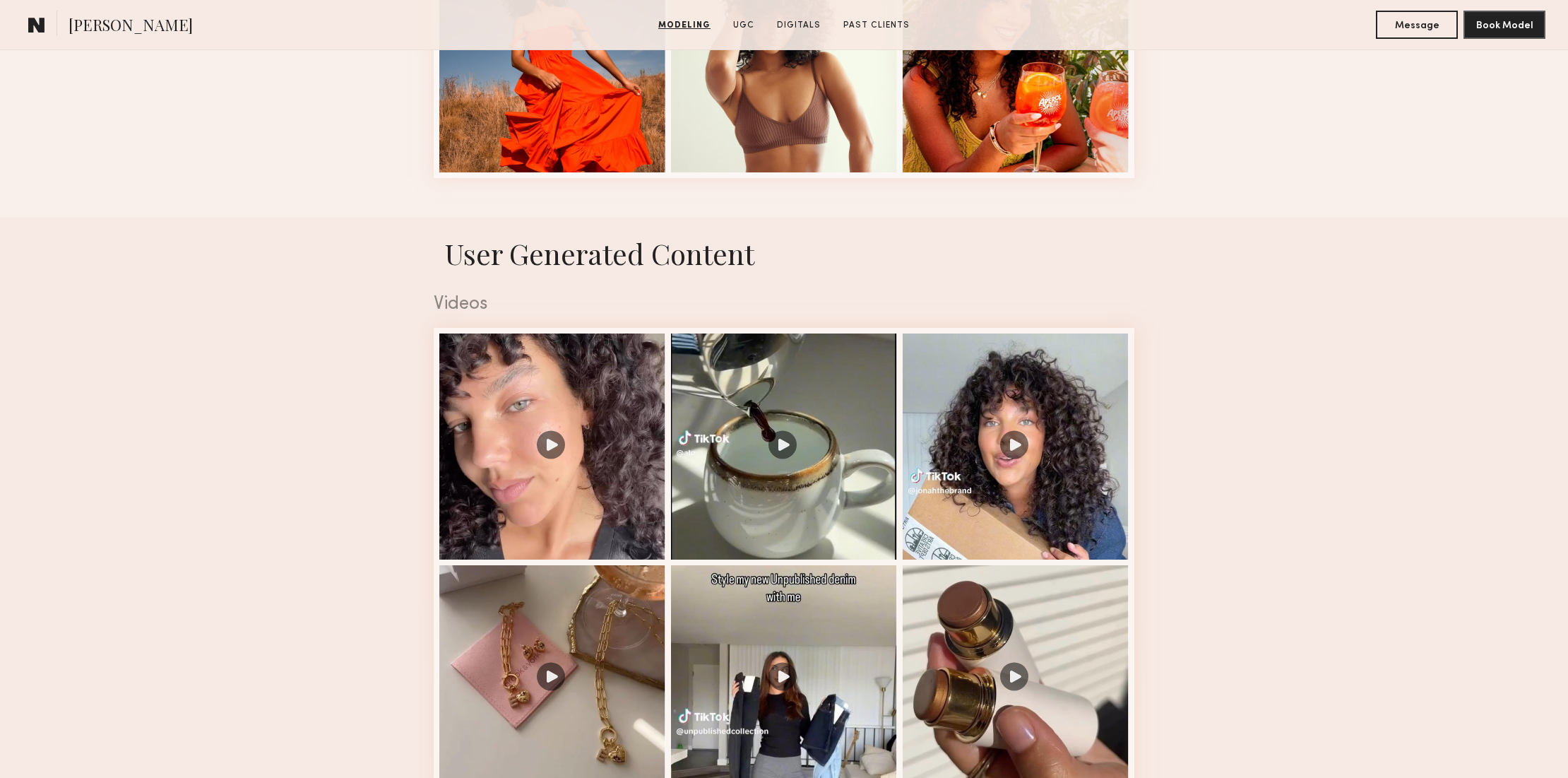
scroll to position [2098, 0]
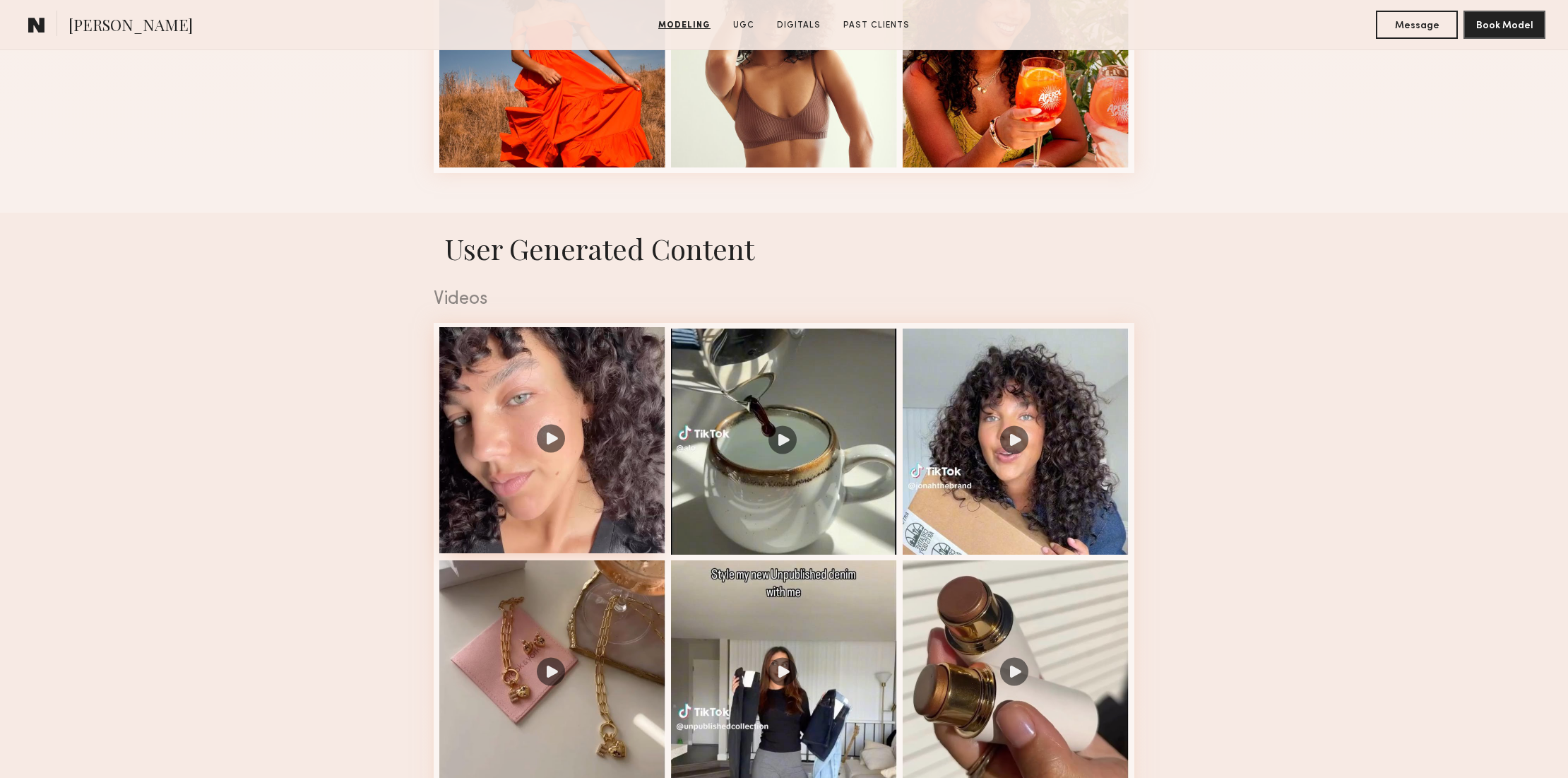
click at [556, 437] on div at bounding box center [552, 440] width 226 height 226
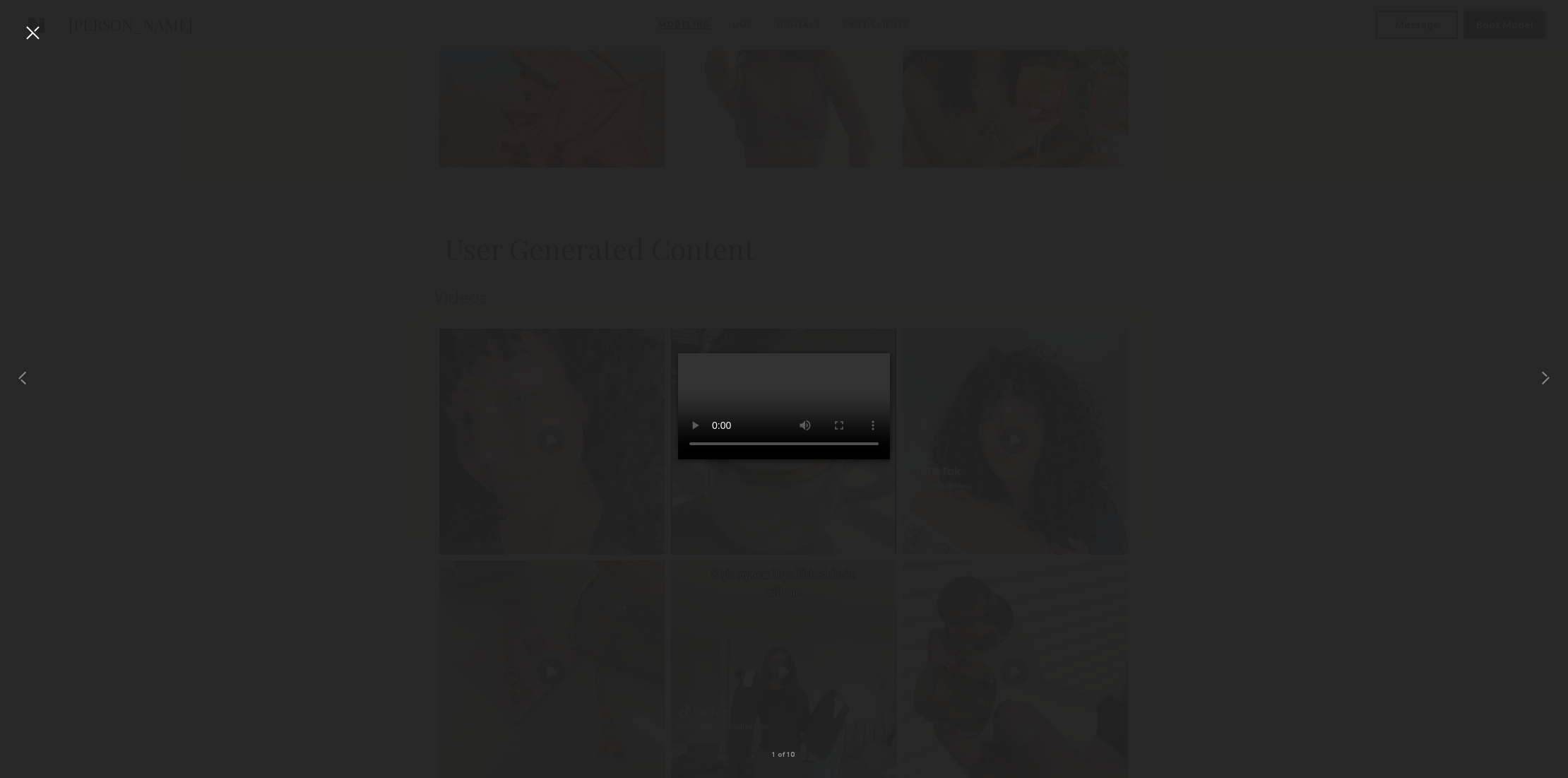
click at [1159, 178] on div at bounding box center [784, 378] width 1568 height 710
click at [35, 32] on div at bounding box center [33, 33] width 23 height 23
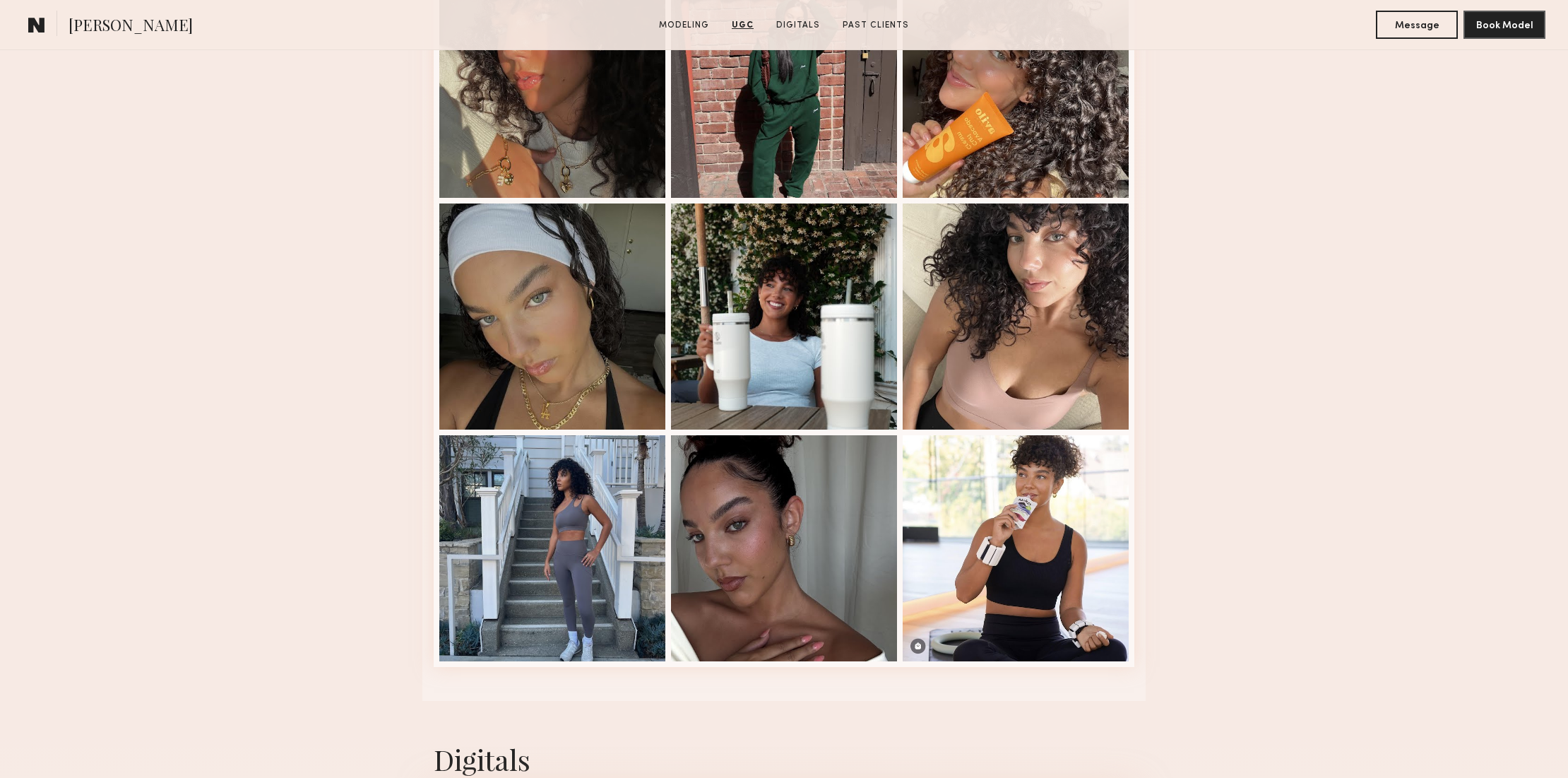
scroll to position [3697, 0]
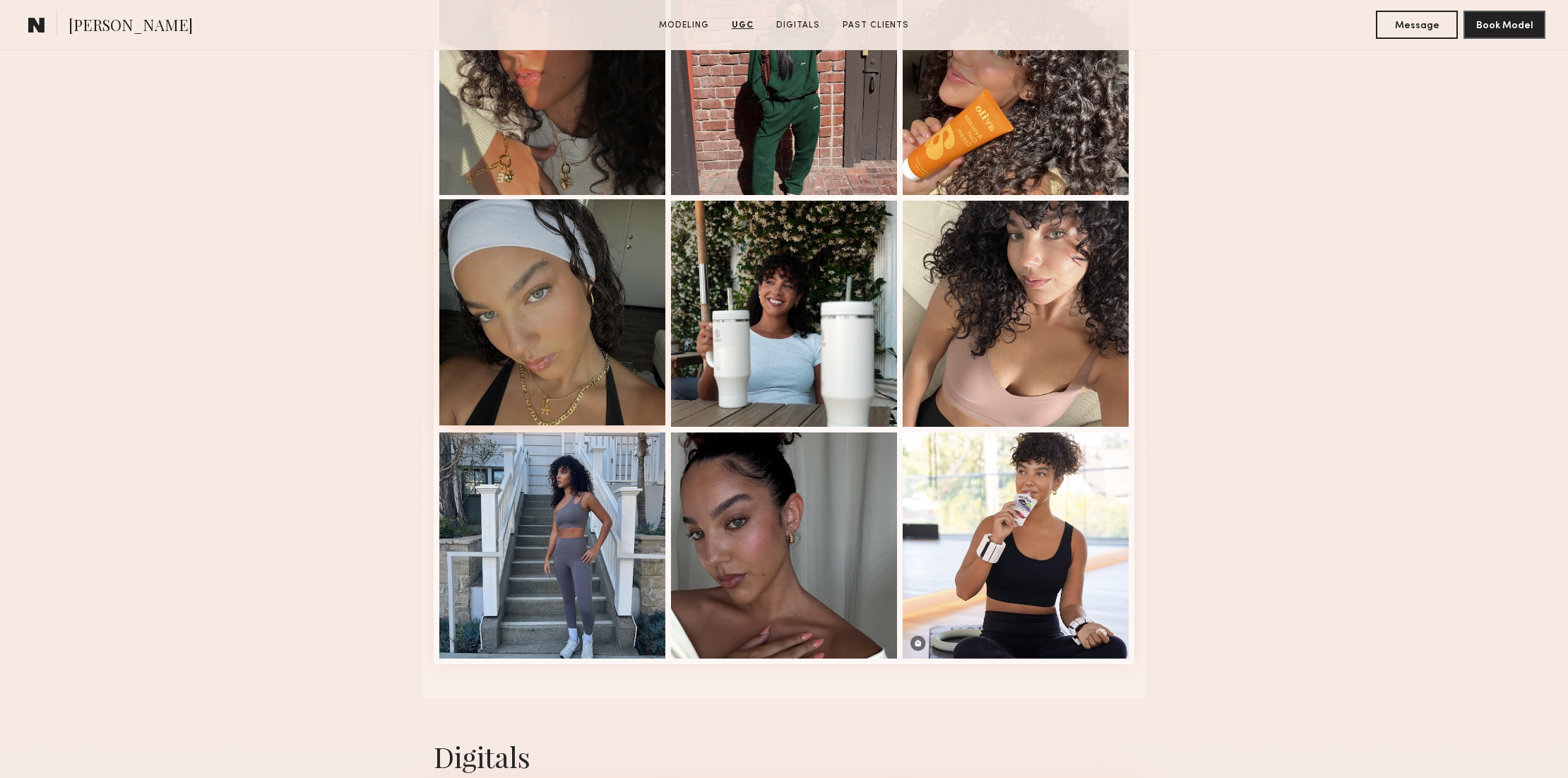
click at [596, 373] on div at bounding box center [552, 313] width 226 height 226
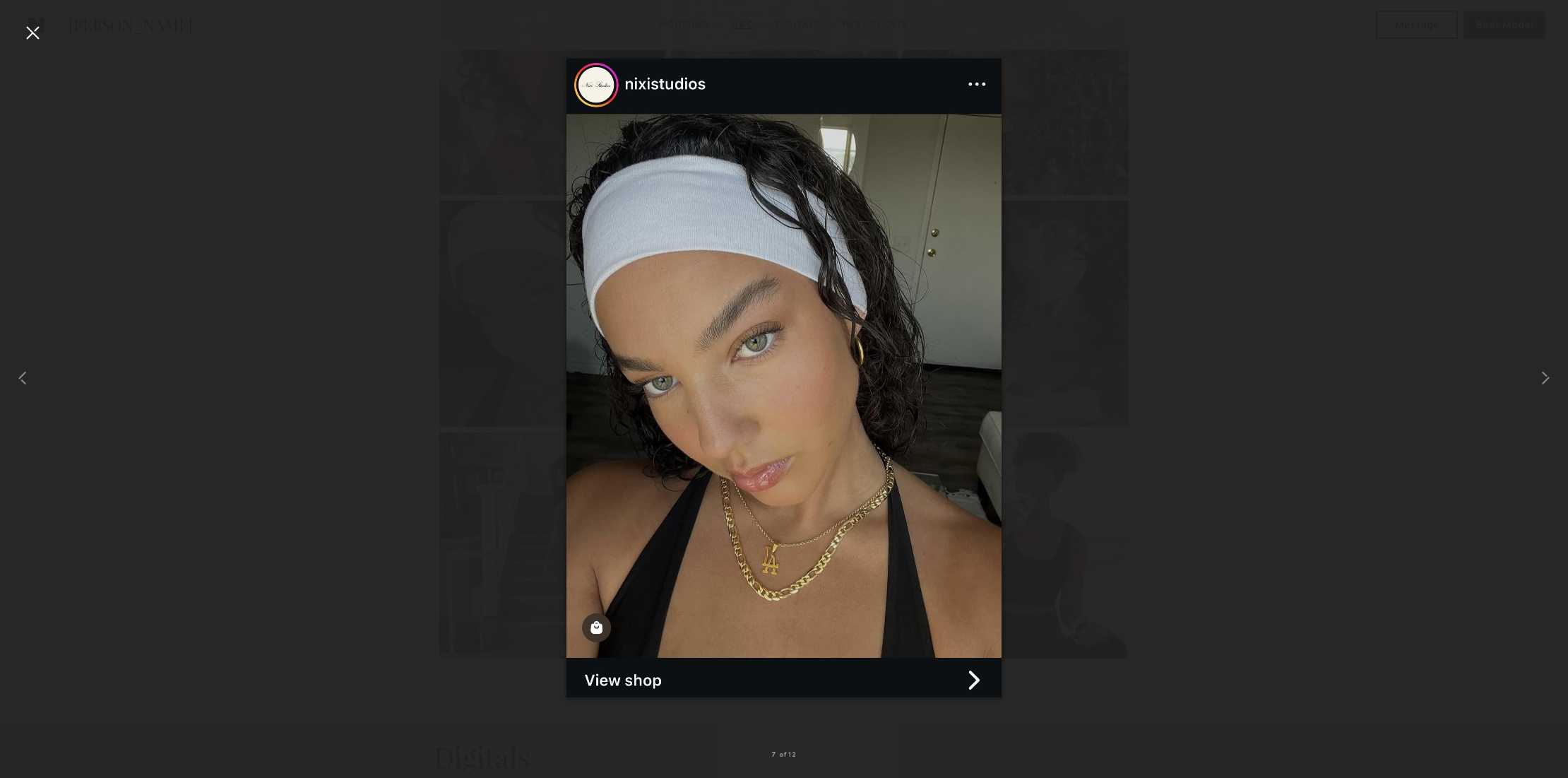
click at [1493, 649] on div at bounding box center [784, 378] width 1568 height 710
click at [1484, 615] on div at bounding box center [784, 378] width 1568 height 710
click at [31, 29] on div at bounding box center [33, 33] width 23 height 23
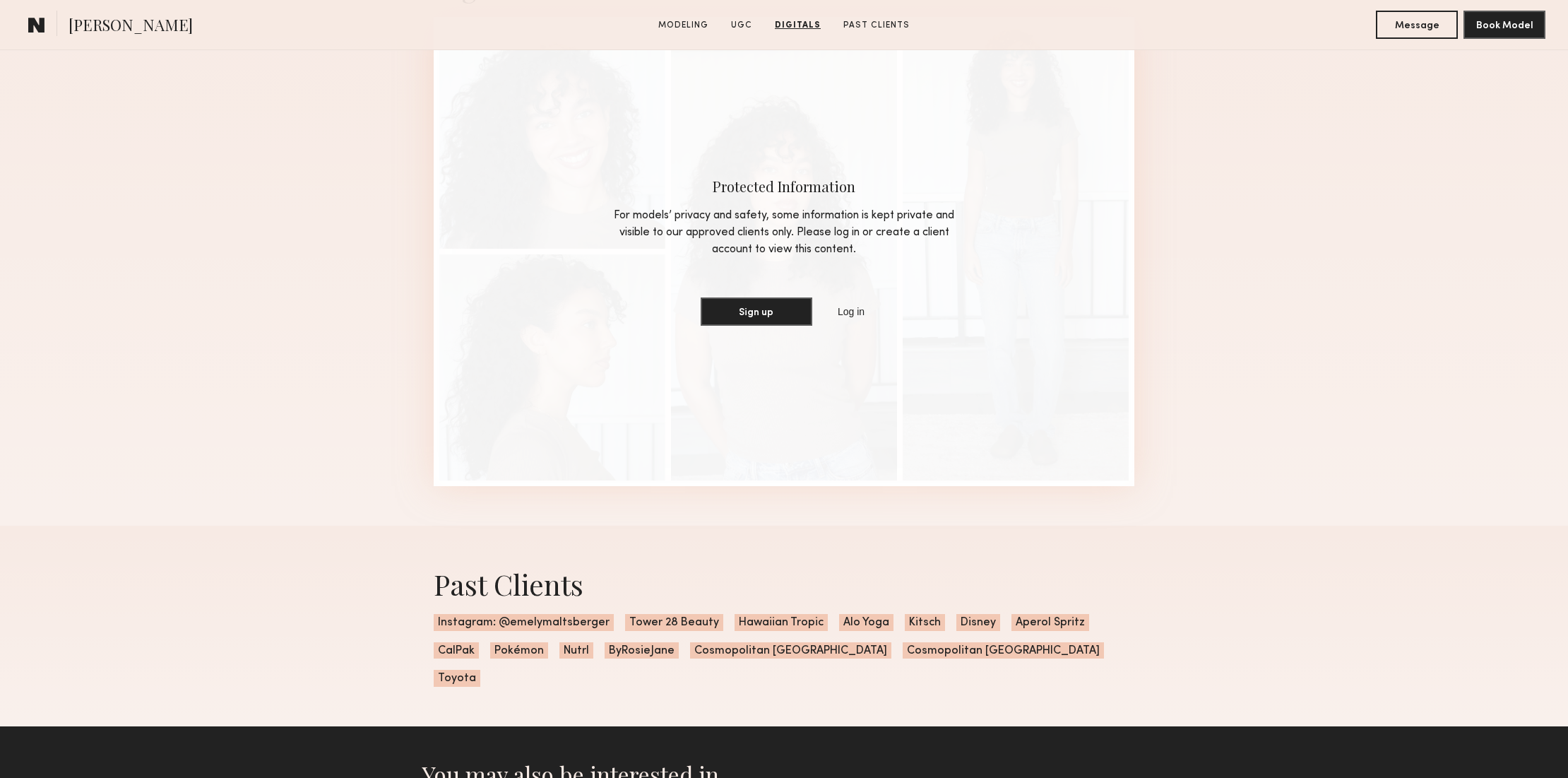
scroll to position [4461, 0]
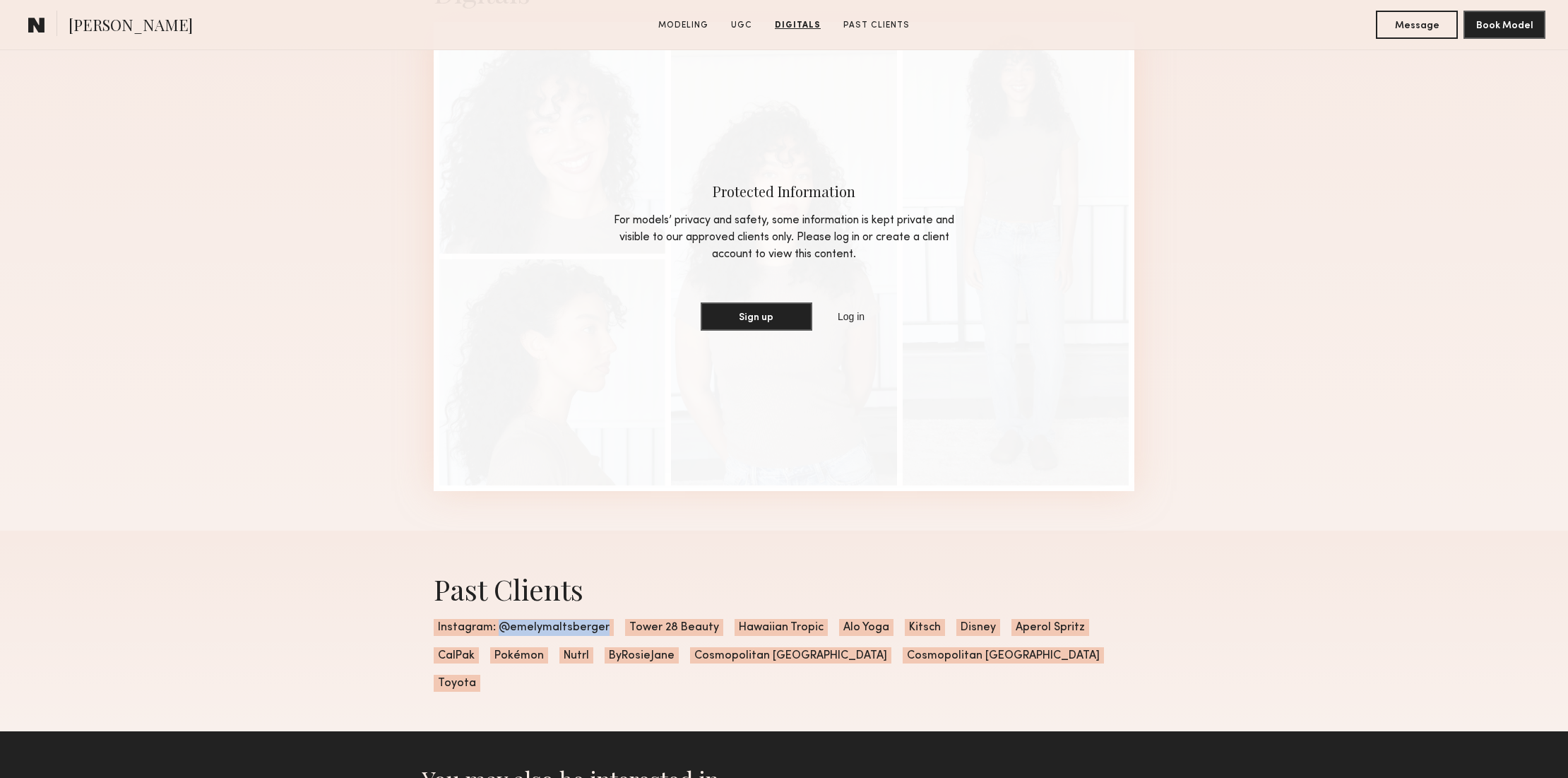
drag, startPoint x: 599, startPoint y: 627, endPoint x: 498, endPoint y: 627, distance: 101.0
click at [499, 627] on span "Instagram: @emelymaltsberger" at bounding box center [523, 627] width 180 height 17
copy span "@emelymaltsberger"
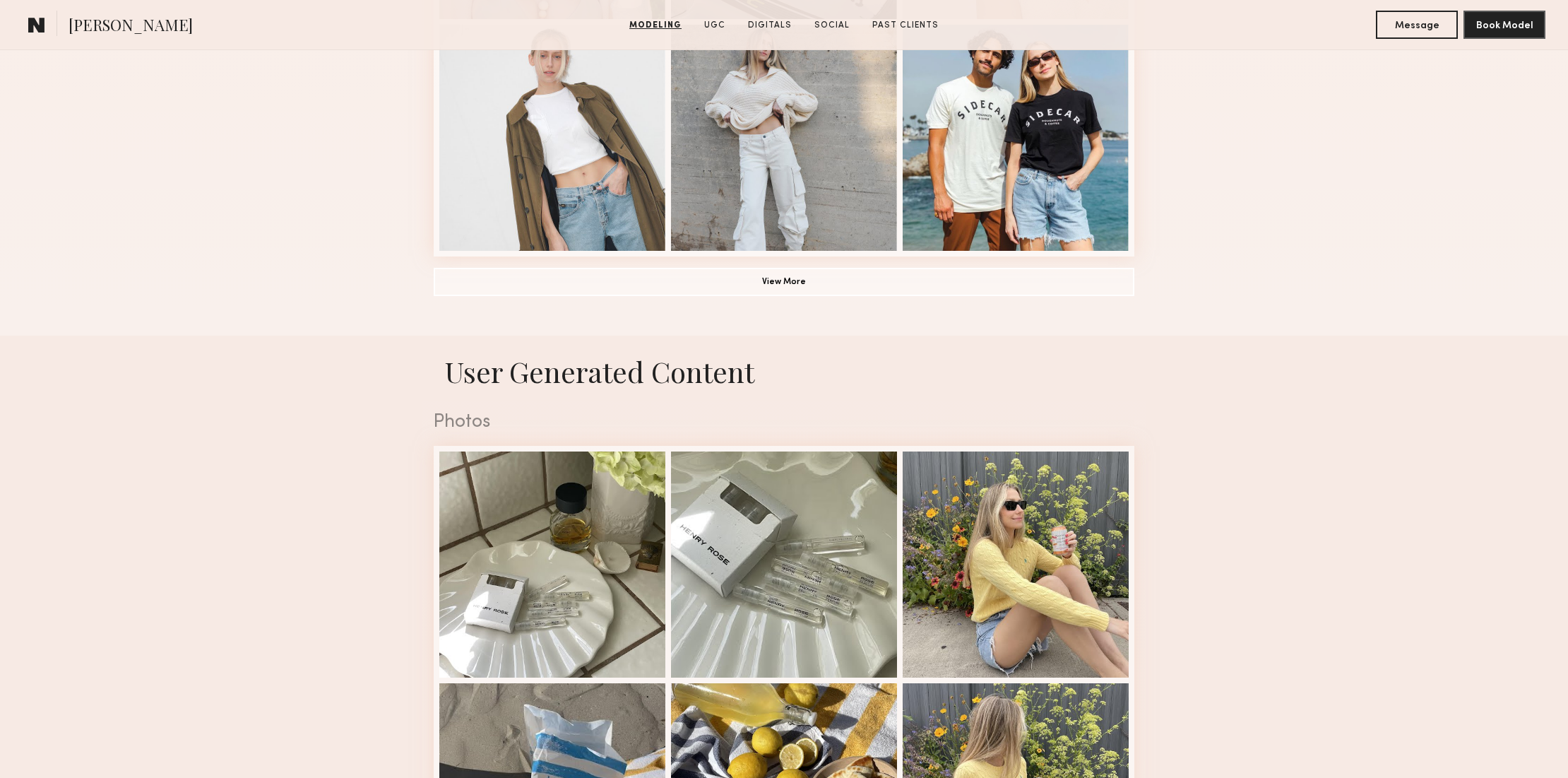
scroll to position [1088, 0]
click at [946, 285] on button "View More" at bounding box center [783, 281] width 701 height 28
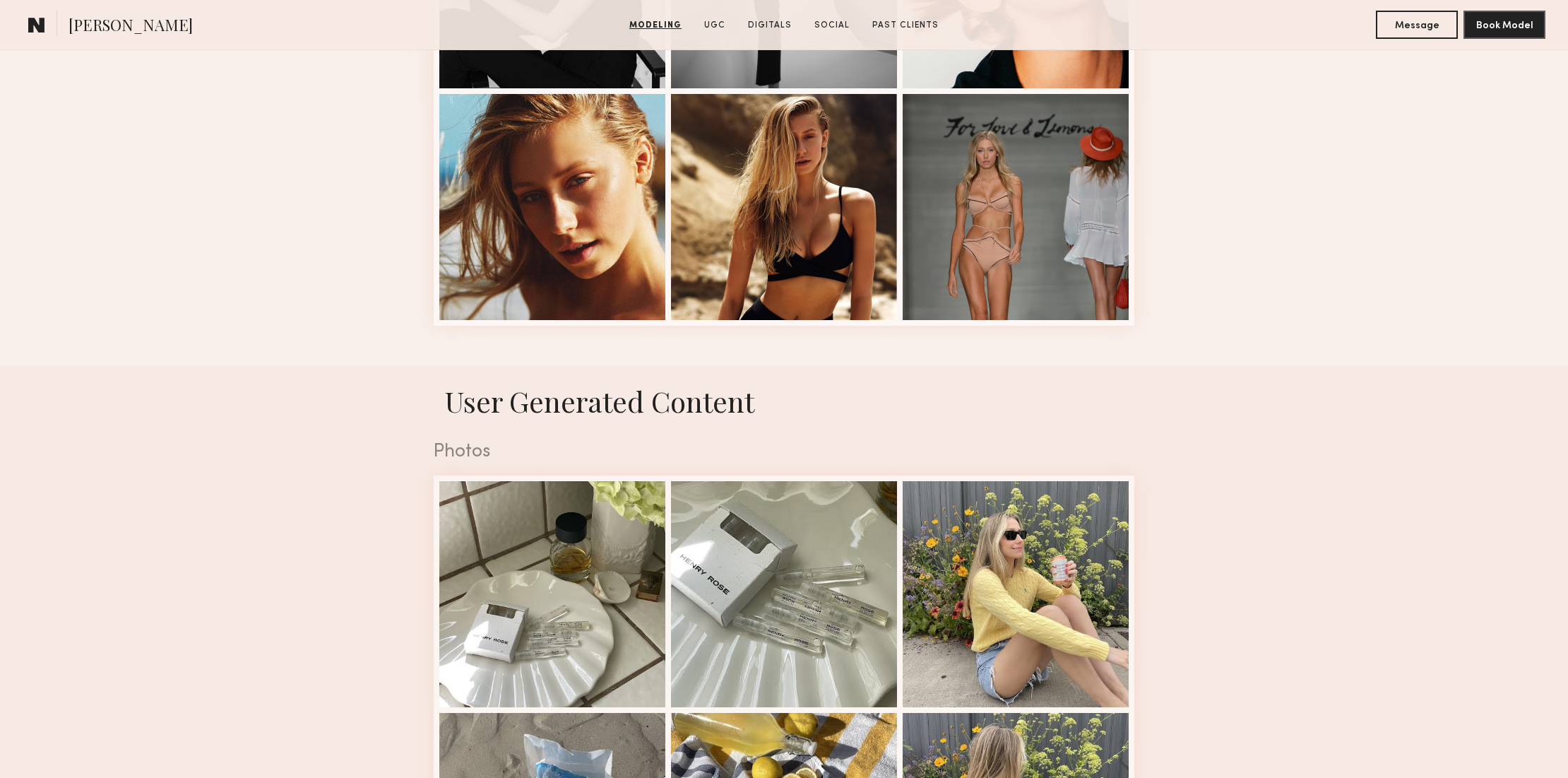
scroll to position [1946, 0]
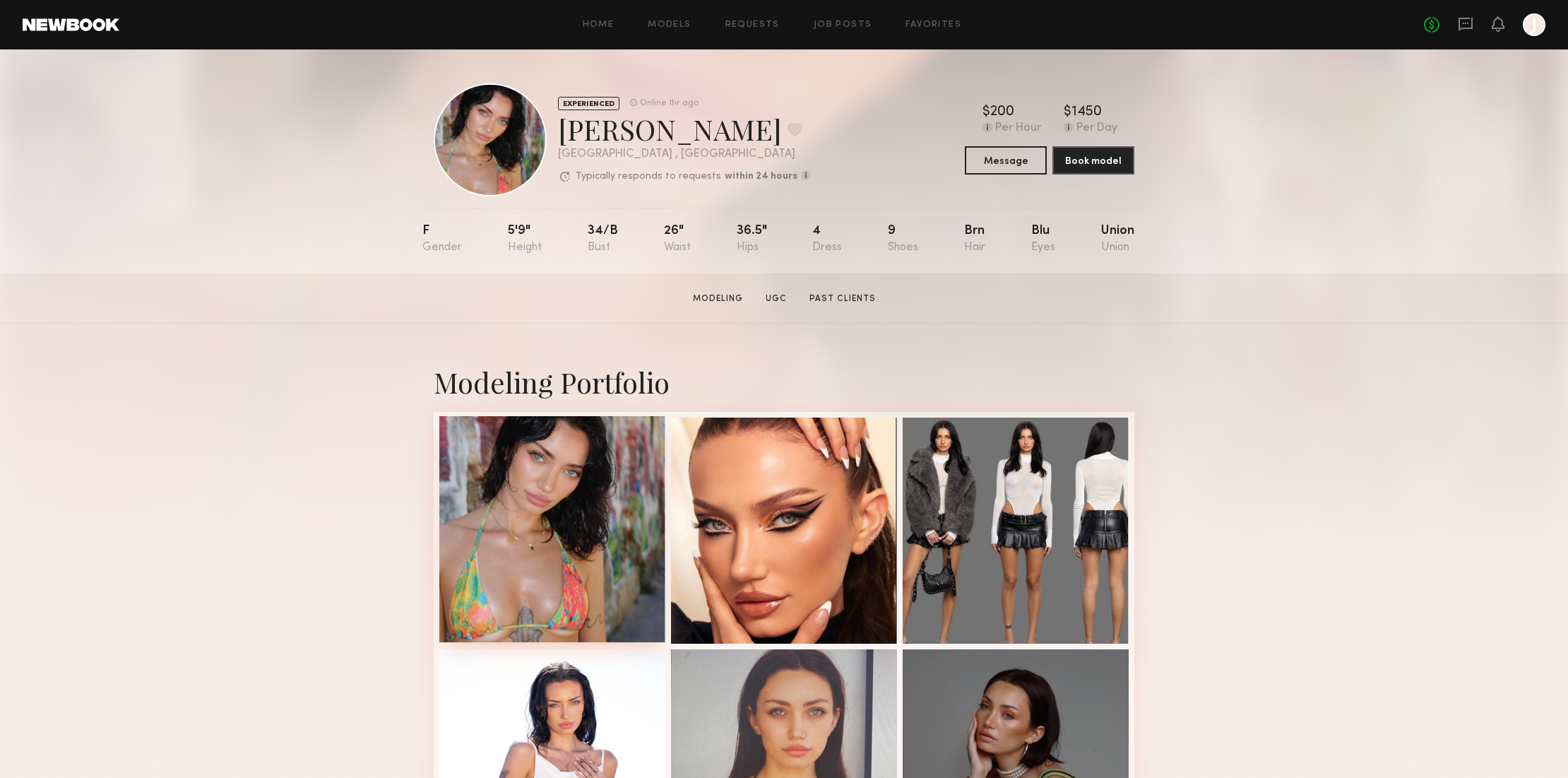
click at [612, 466] on div at bounding box center [552, 529] width 226 height 226
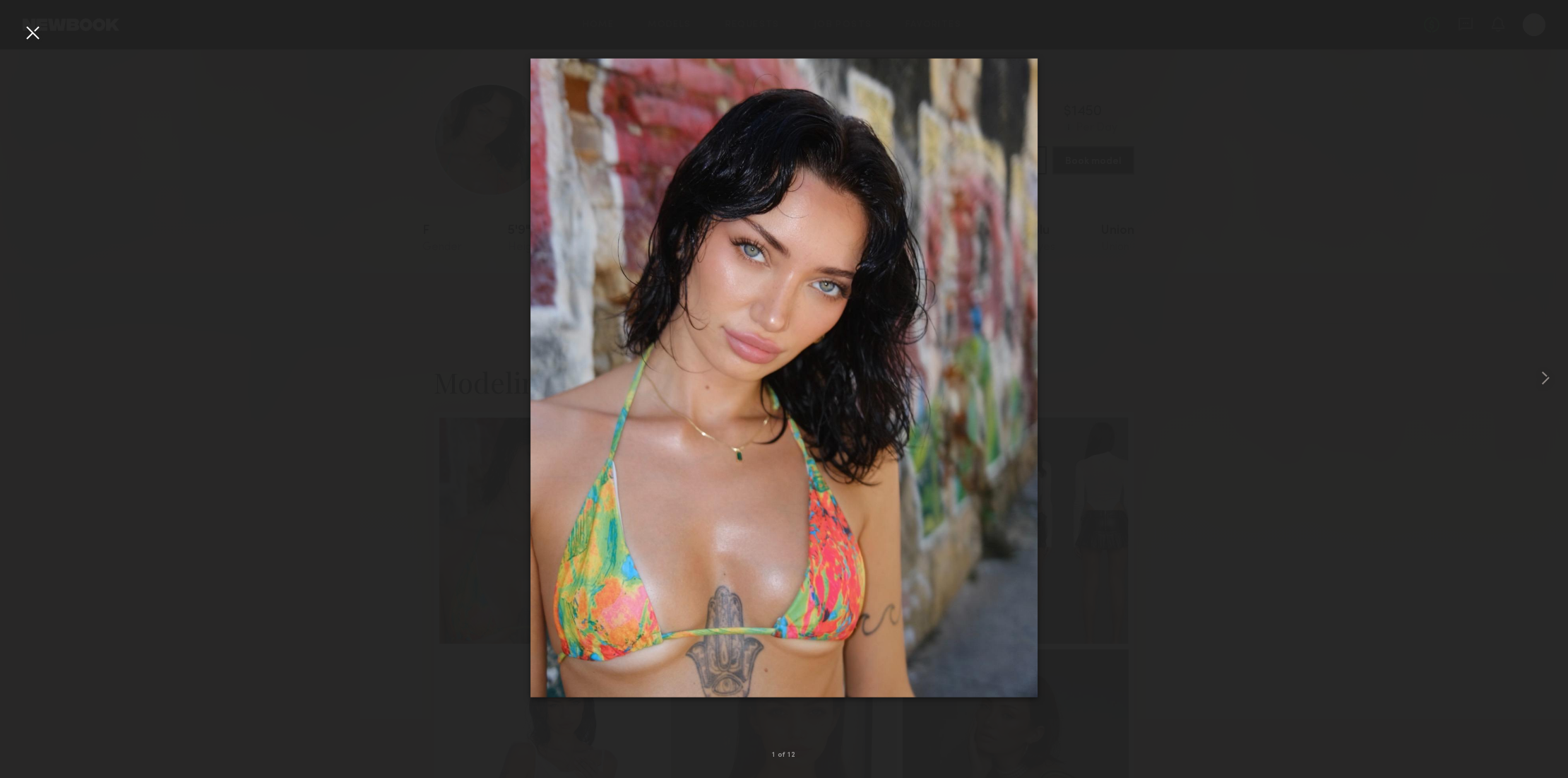
click at [32, 34] on div at bounding box center [33, 33] width 23 height 23
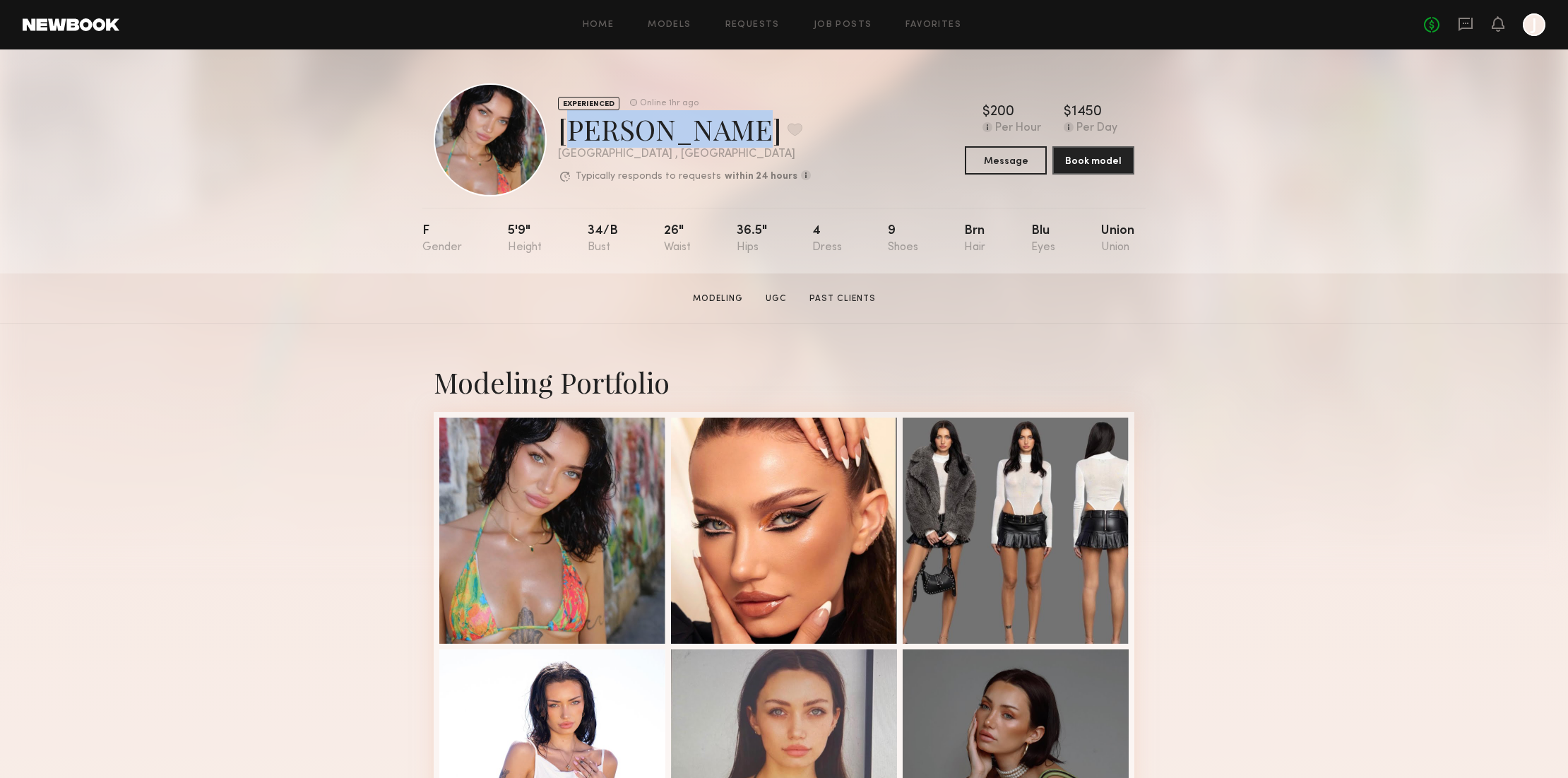
drag, startPoint x: 561, startPoint y: 127, endPoint x: 690, endPoint y: 141, distance: 129.8
click at [691, 139] on div "Cristina L. Favorite" at bounding box center [684, 129] width 253 height 37
copy div "Cristina L."
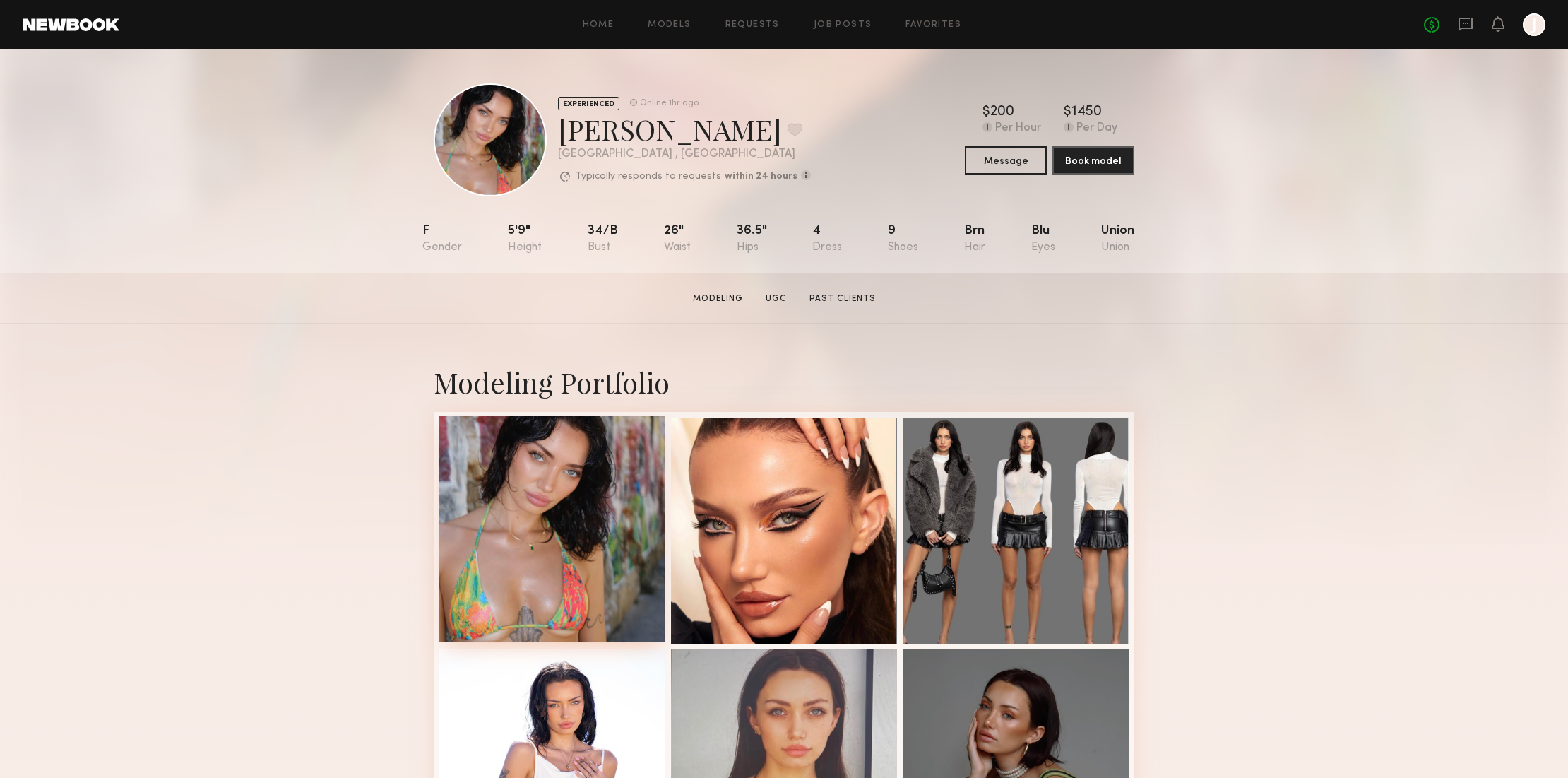
click at [604, 480] on div at bounding box center [552, 529] width 226 height 226
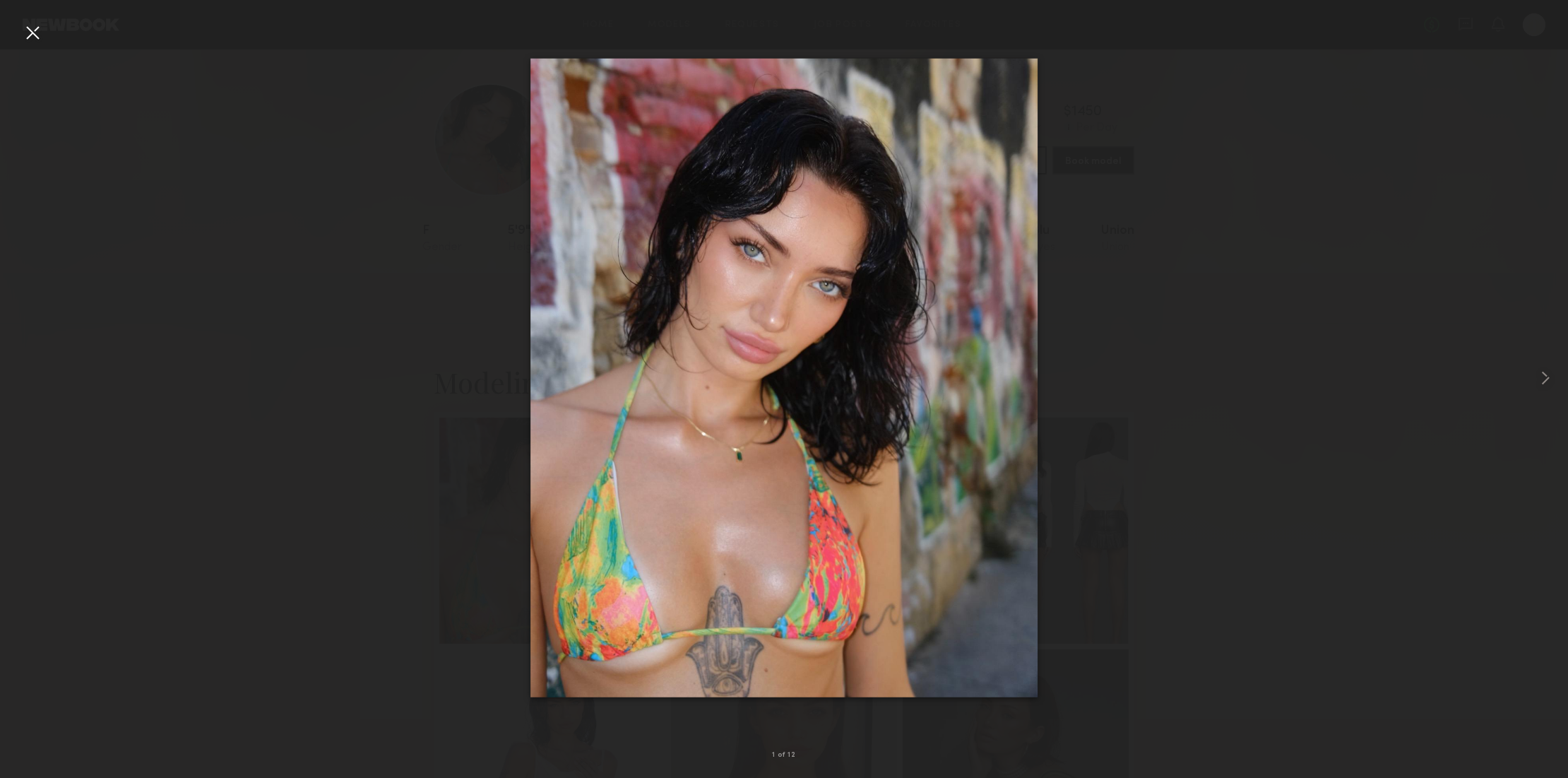
click at [30, 30] on div at bounding box center [33, 33] width 23 height 23
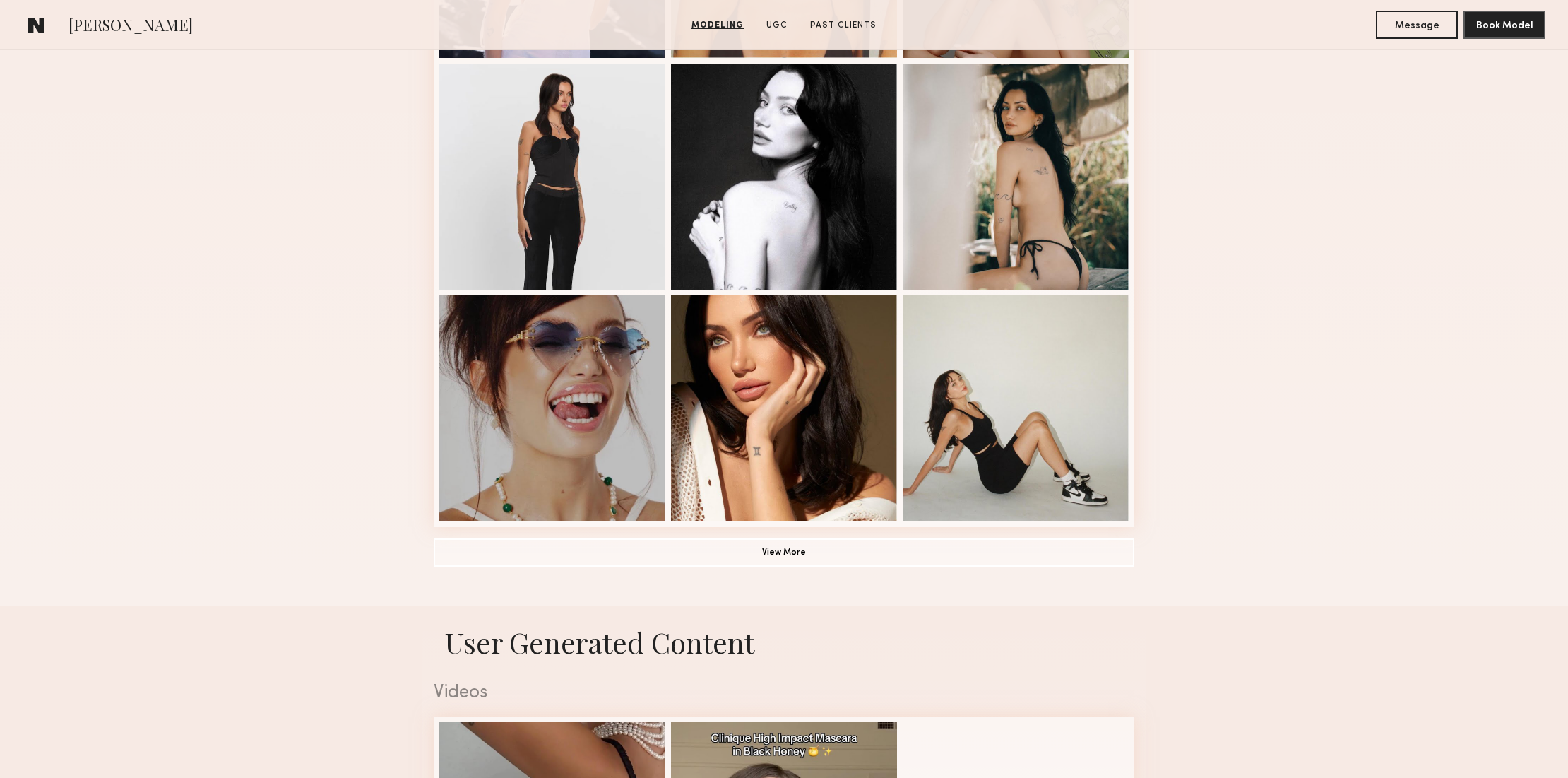
scroll to position [822, 0]
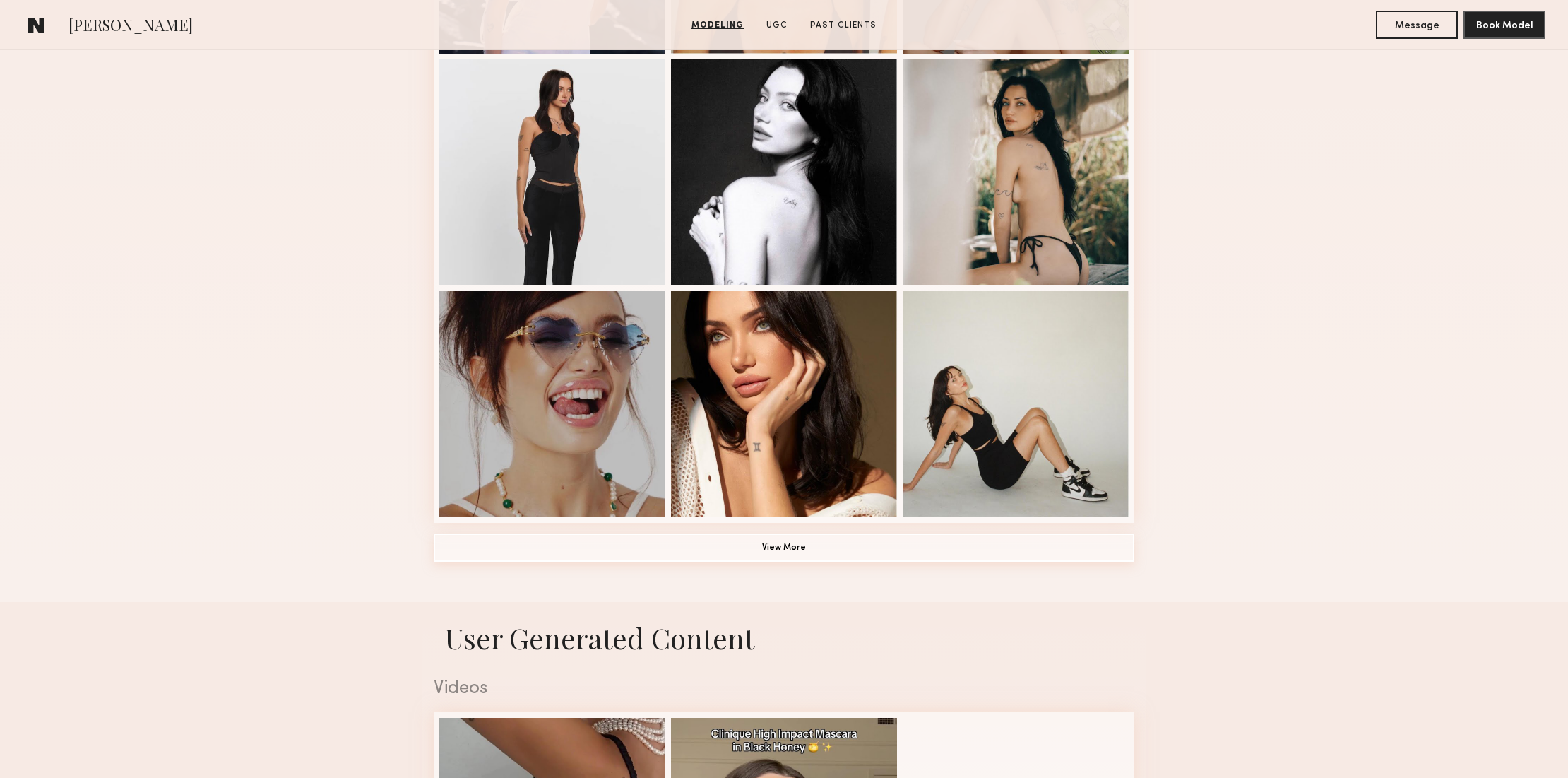
click at [783, 543] on button "View More" at bounding box center [783, 547] width 701 height 28
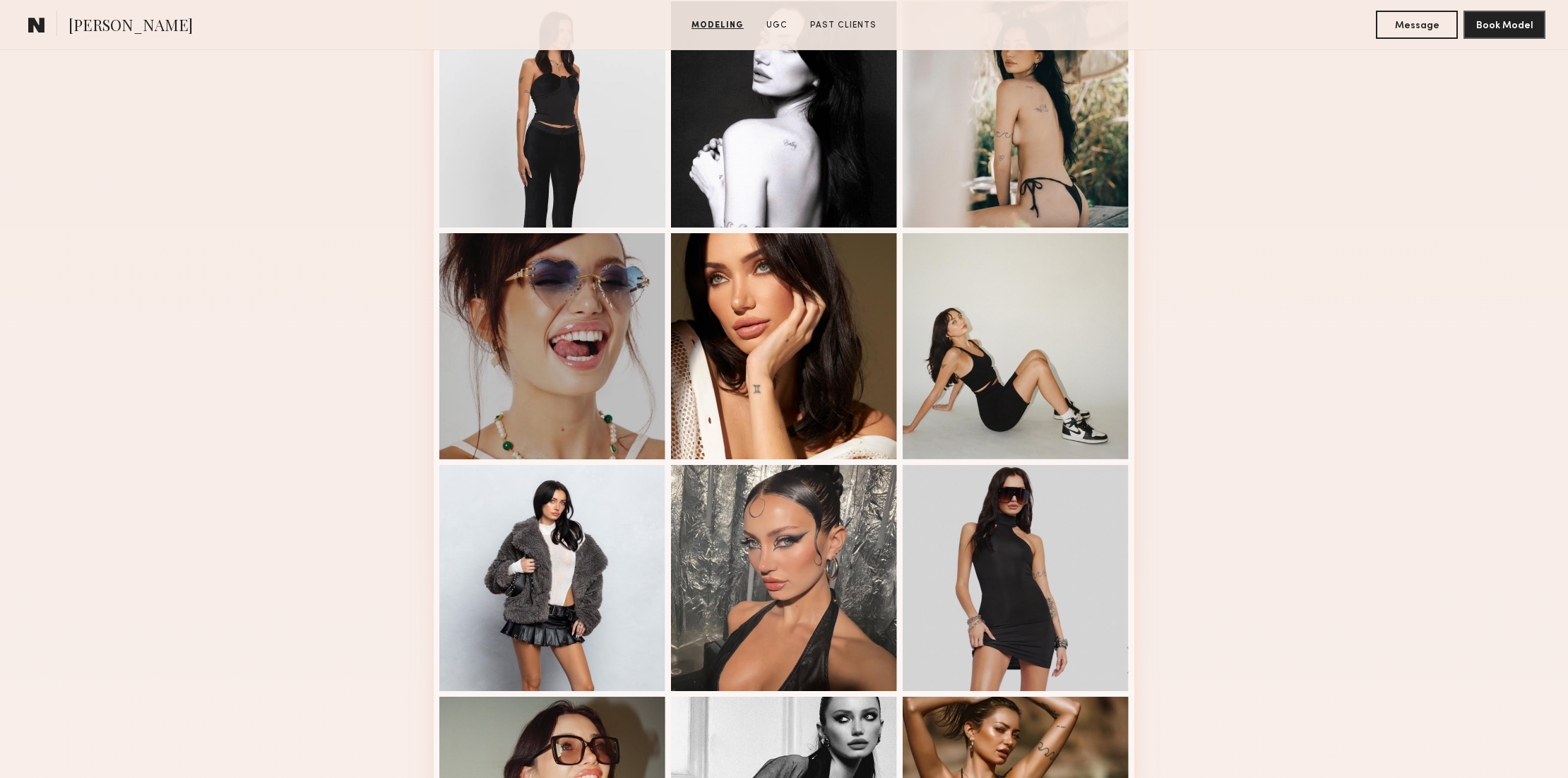
scroll to position [883, 0]
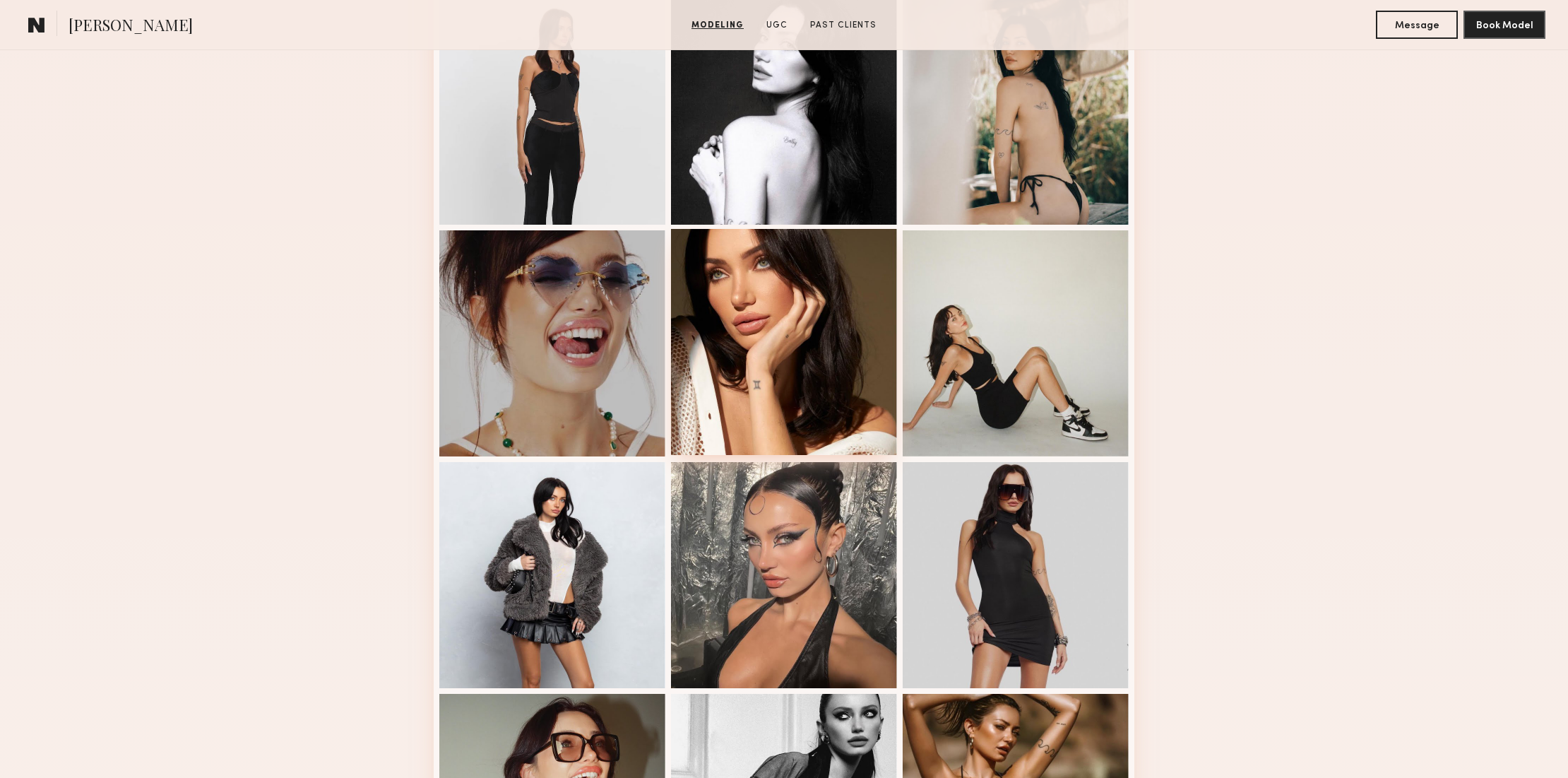
click at [843, 352] on div at bounding box center [784, 342] width 226 height 226
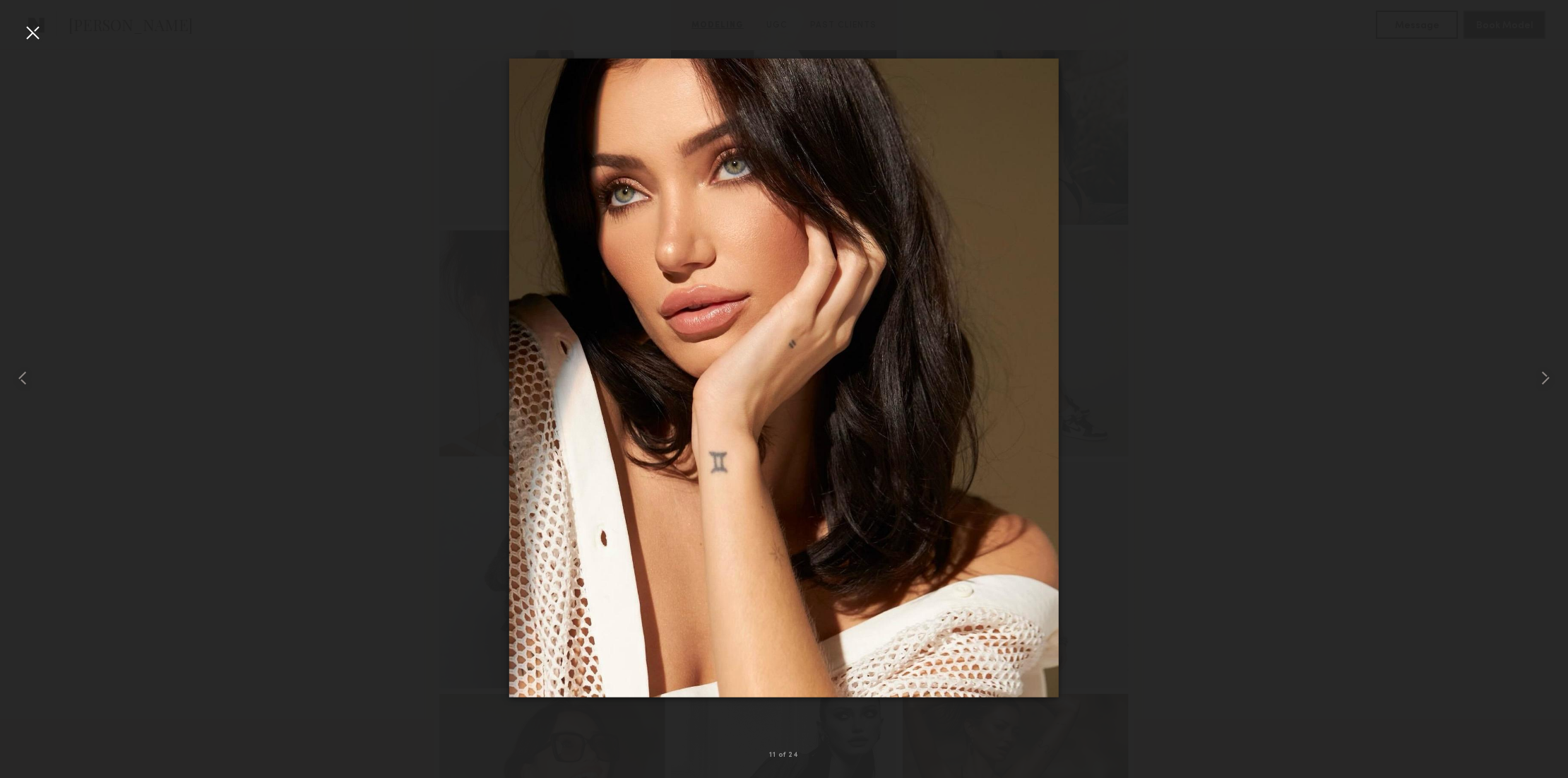
click at [37, 30] on div at bounding box center [33, 33] width 23 height 23
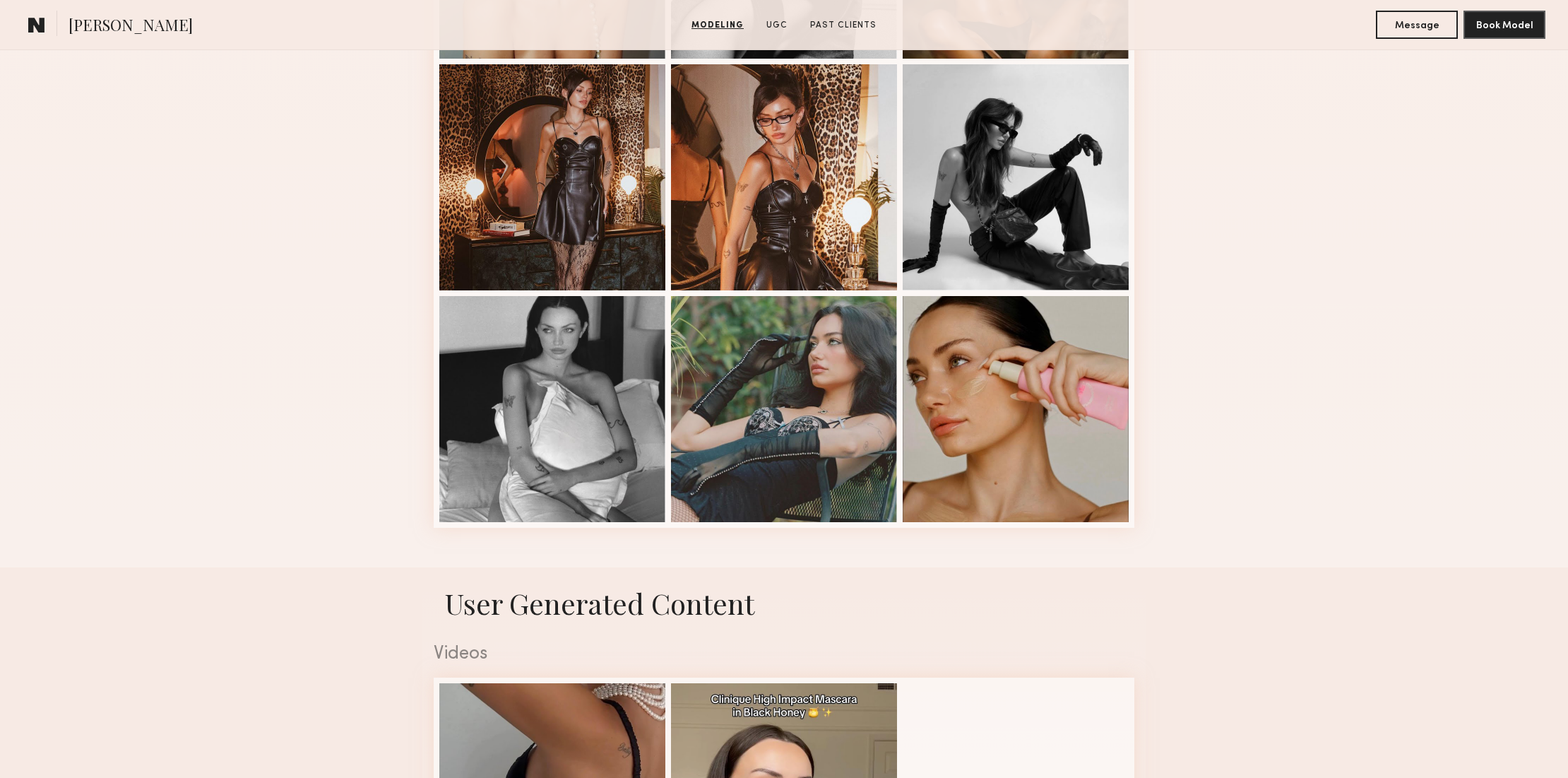
scroll to position [1745, 0]
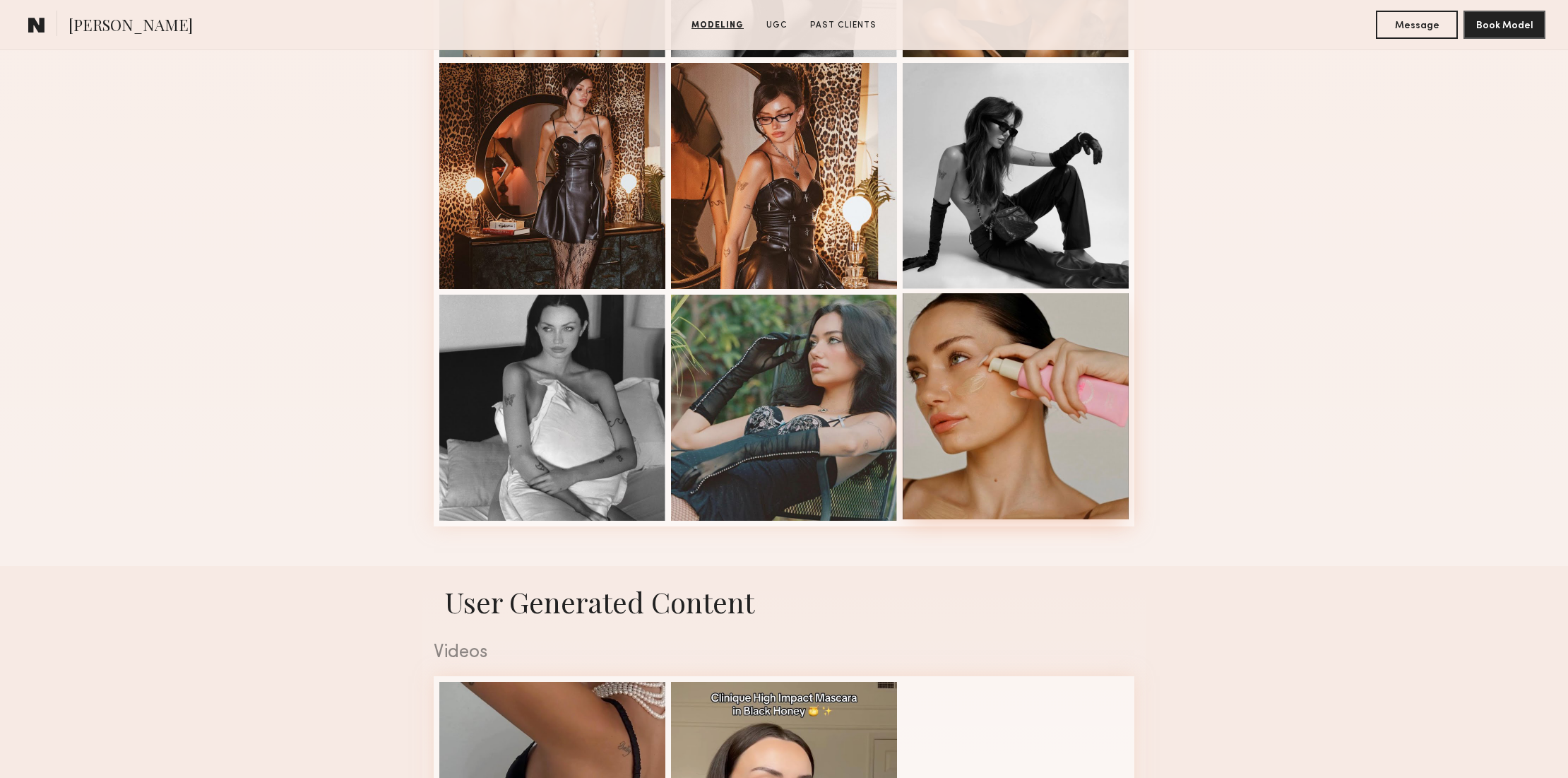
click at [999, 421] on div at bounding box center [1016, 407] width 226 height 226
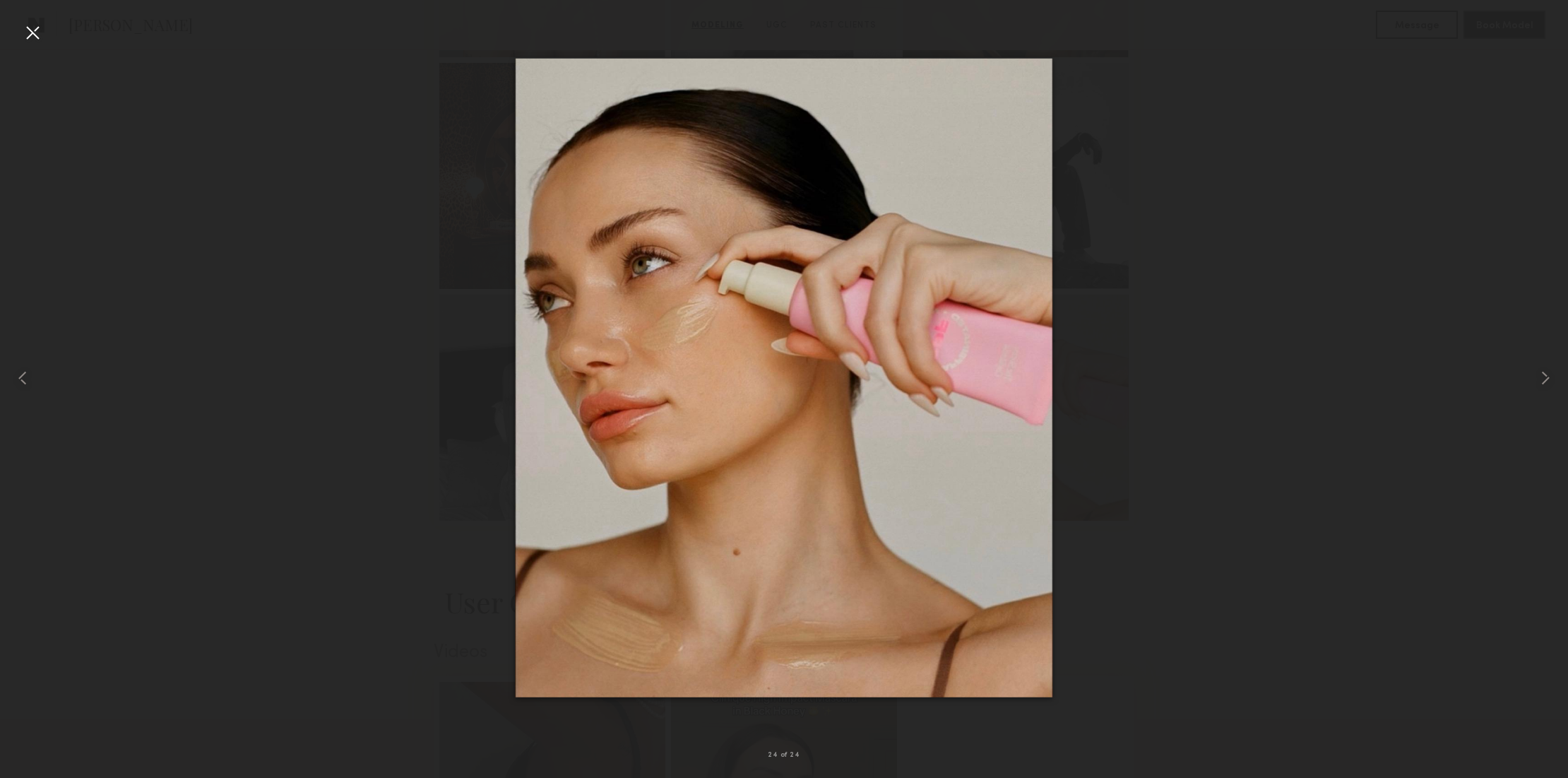
click at [35, 30] on div at bounding box center [33, 33] width 23 height 23
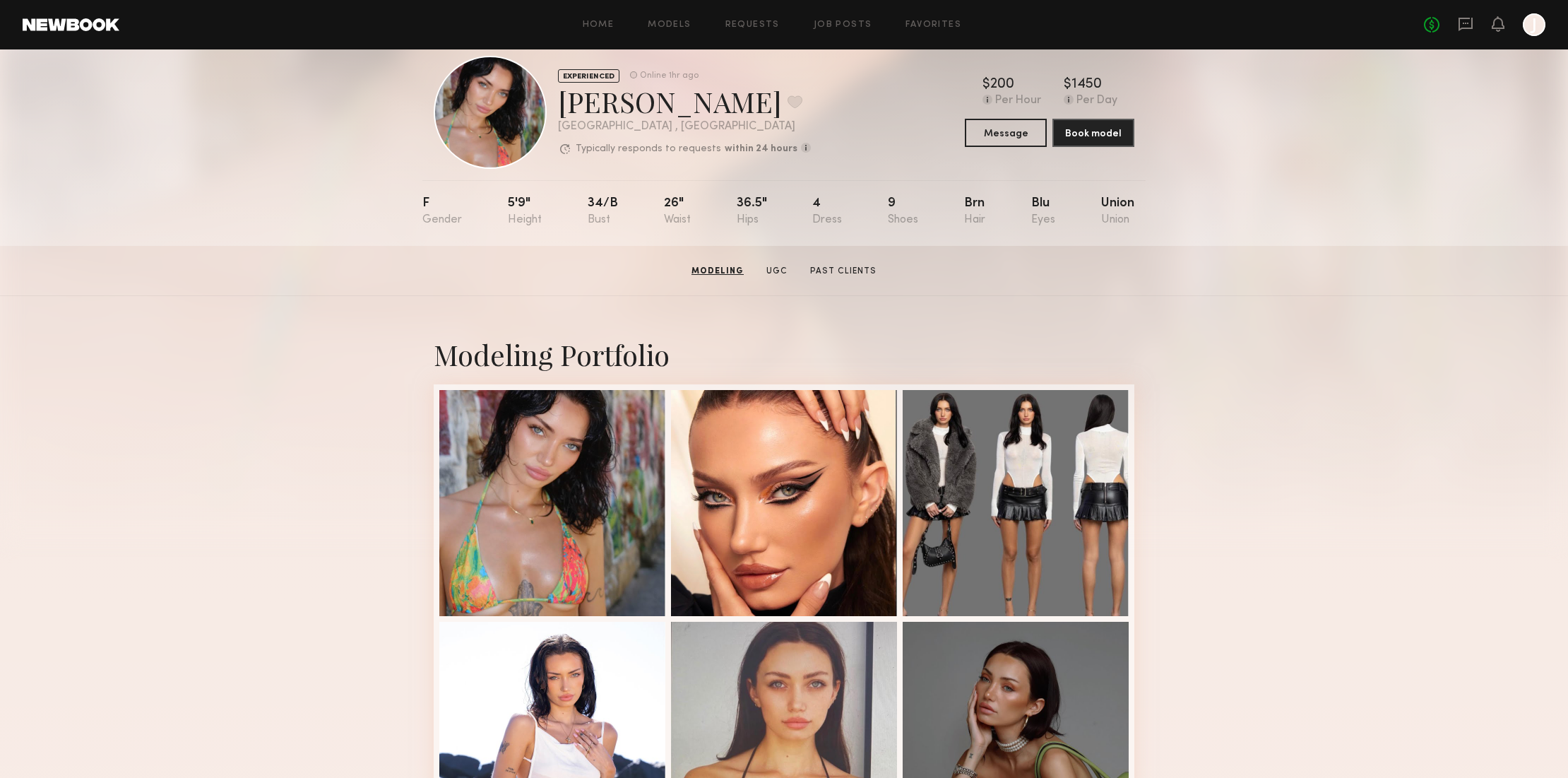
scroll to position [21, 0]
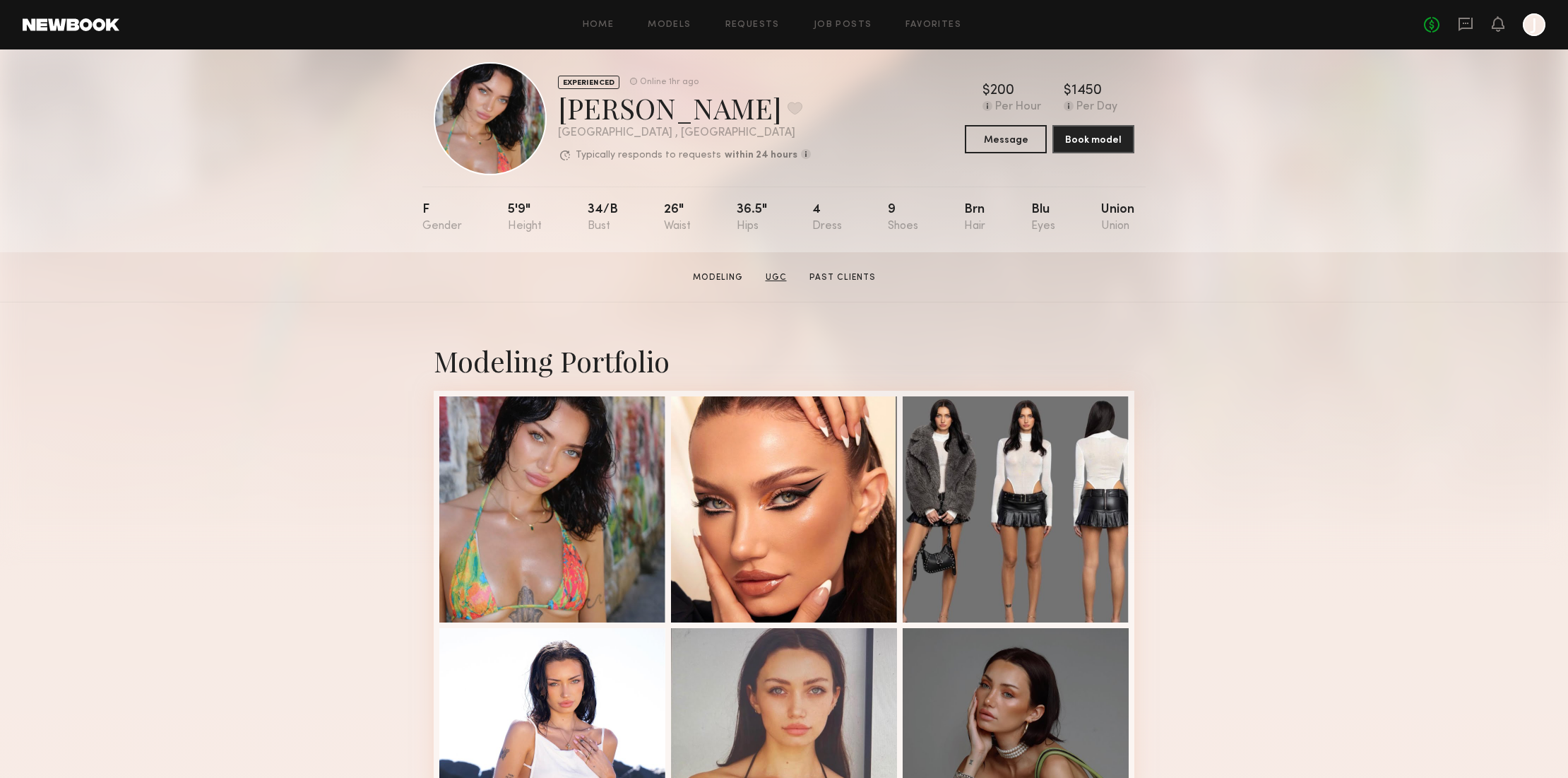
click at [776, 274] on link "UGC" at bounding box center [776, 278] width 33 height 13
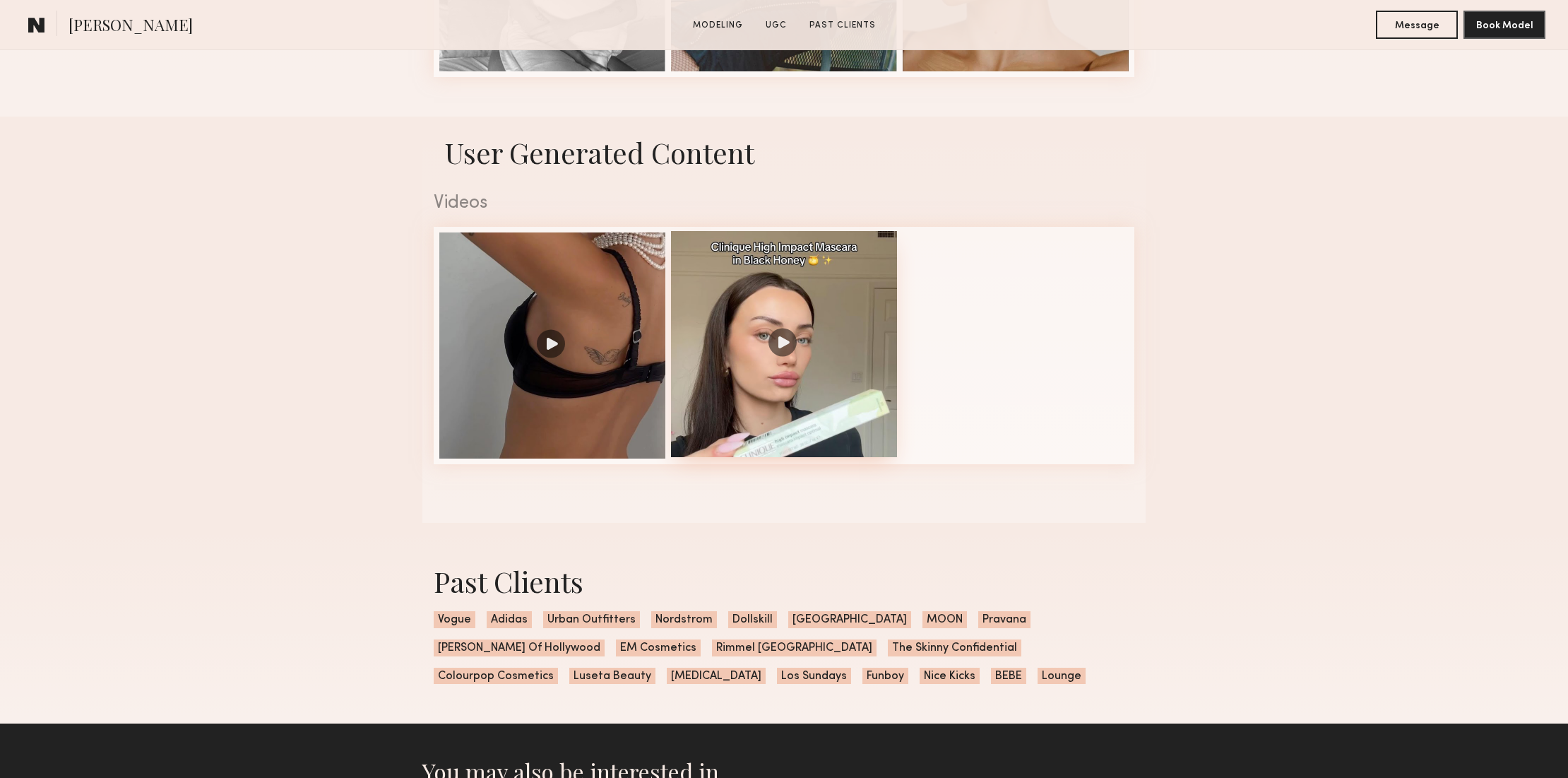
scroll to position [2226, 0]
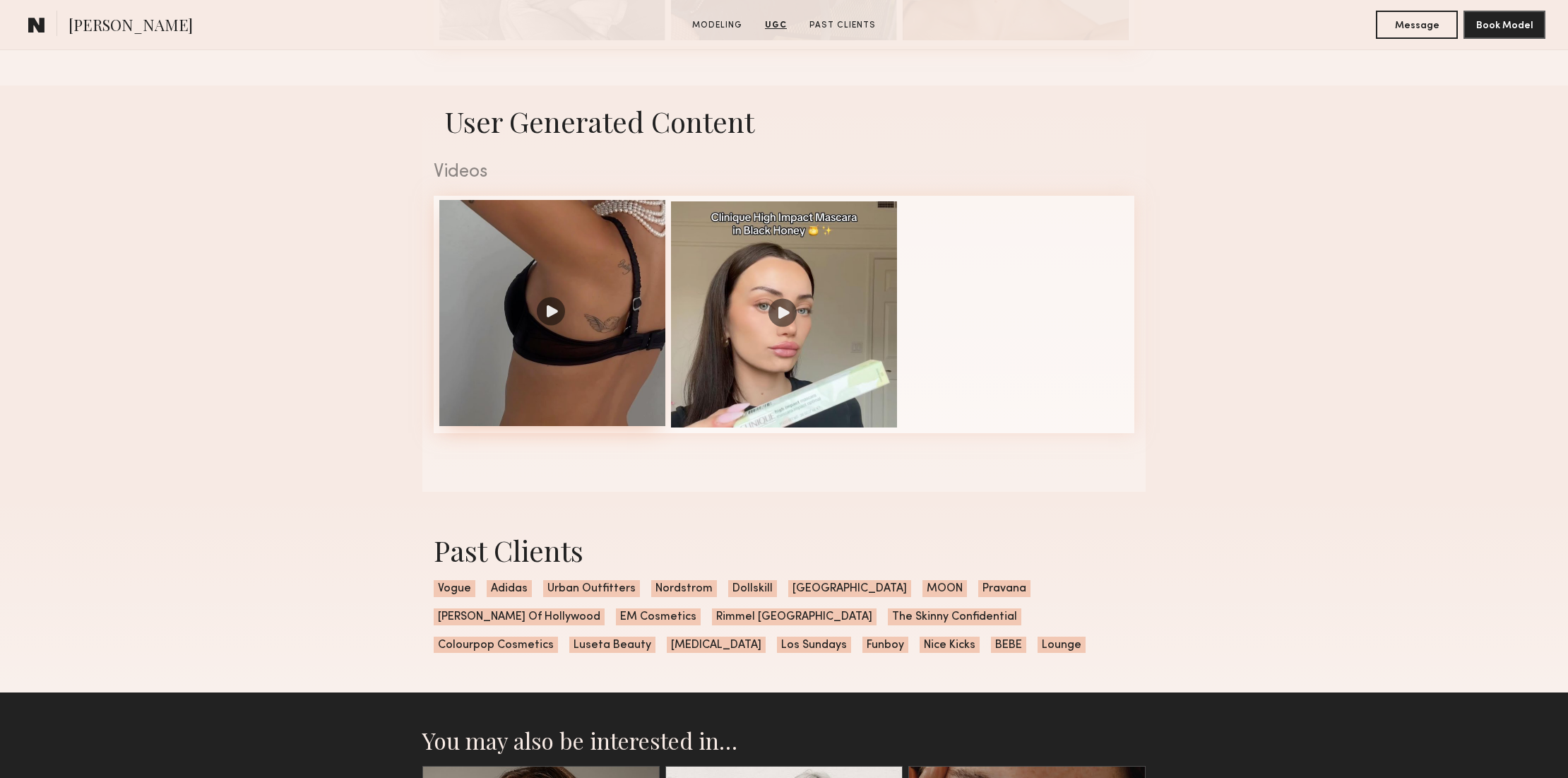
click at [627, 308] on div at bounding box center [552, 313] width 226 height 226
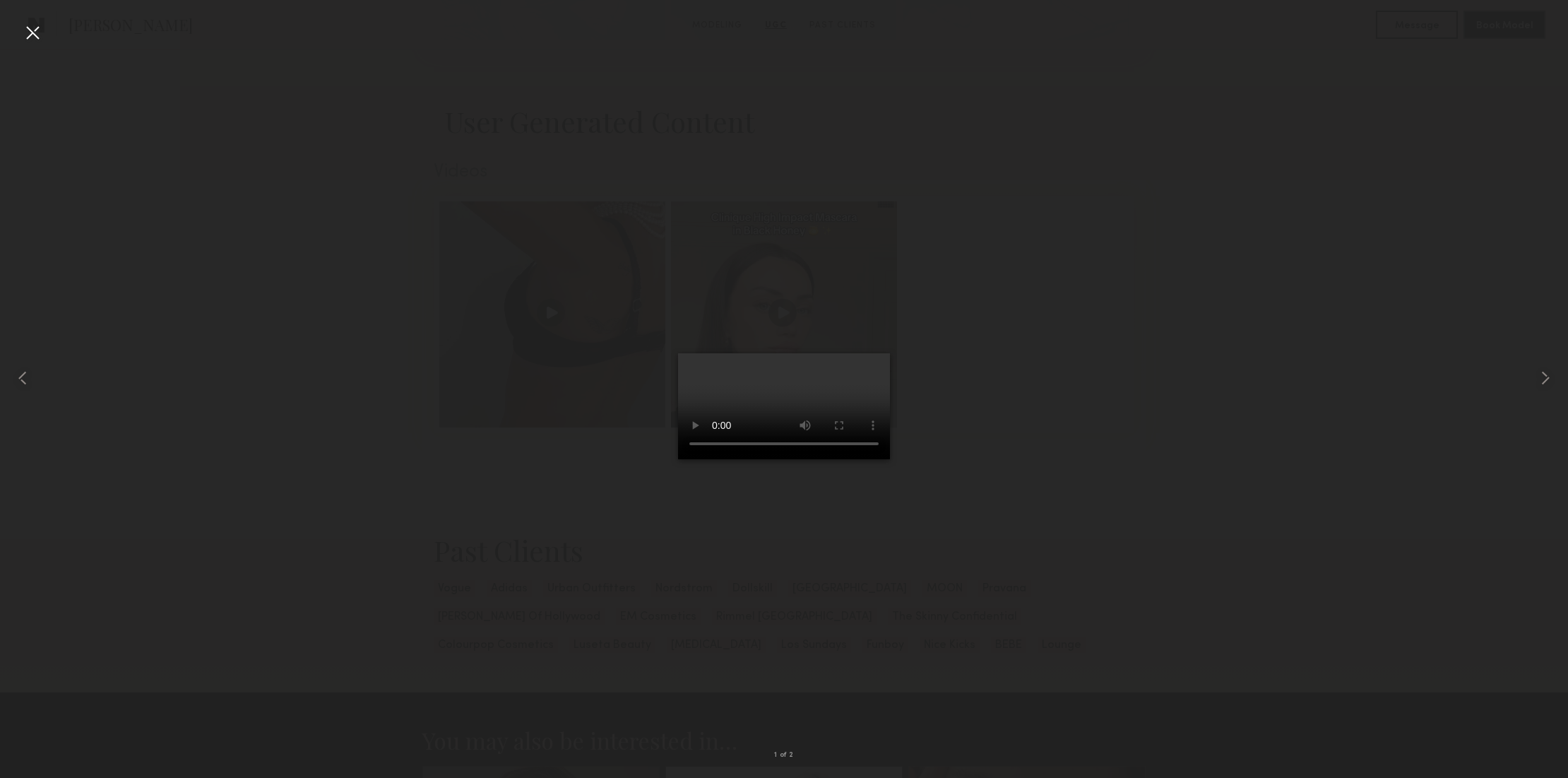
click at [35, 29] on div at bounding box center [33, 33] width 23 height 23
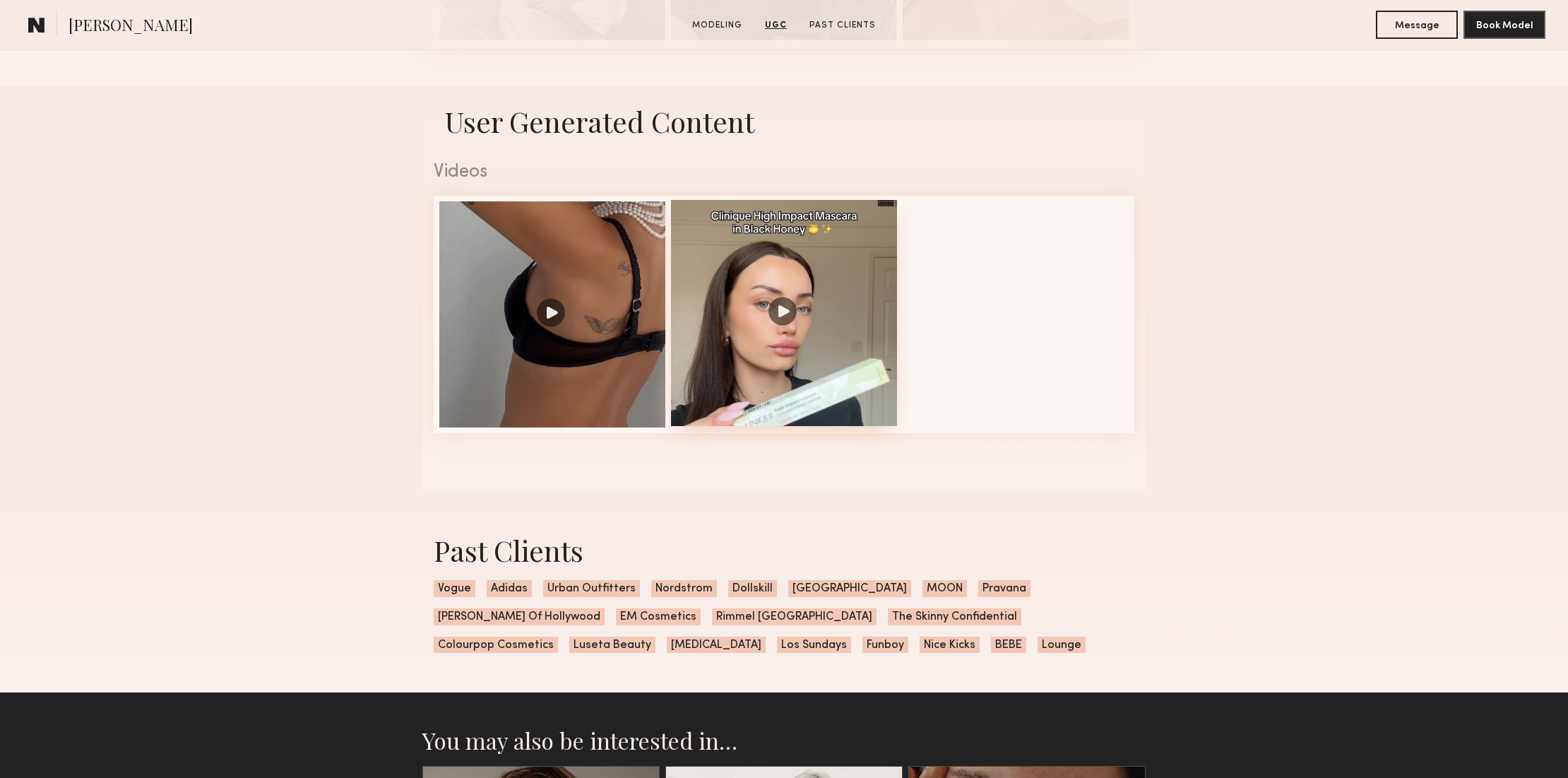
click at [853, 245] on div at bounding box center [784, 313] width 226 height 226
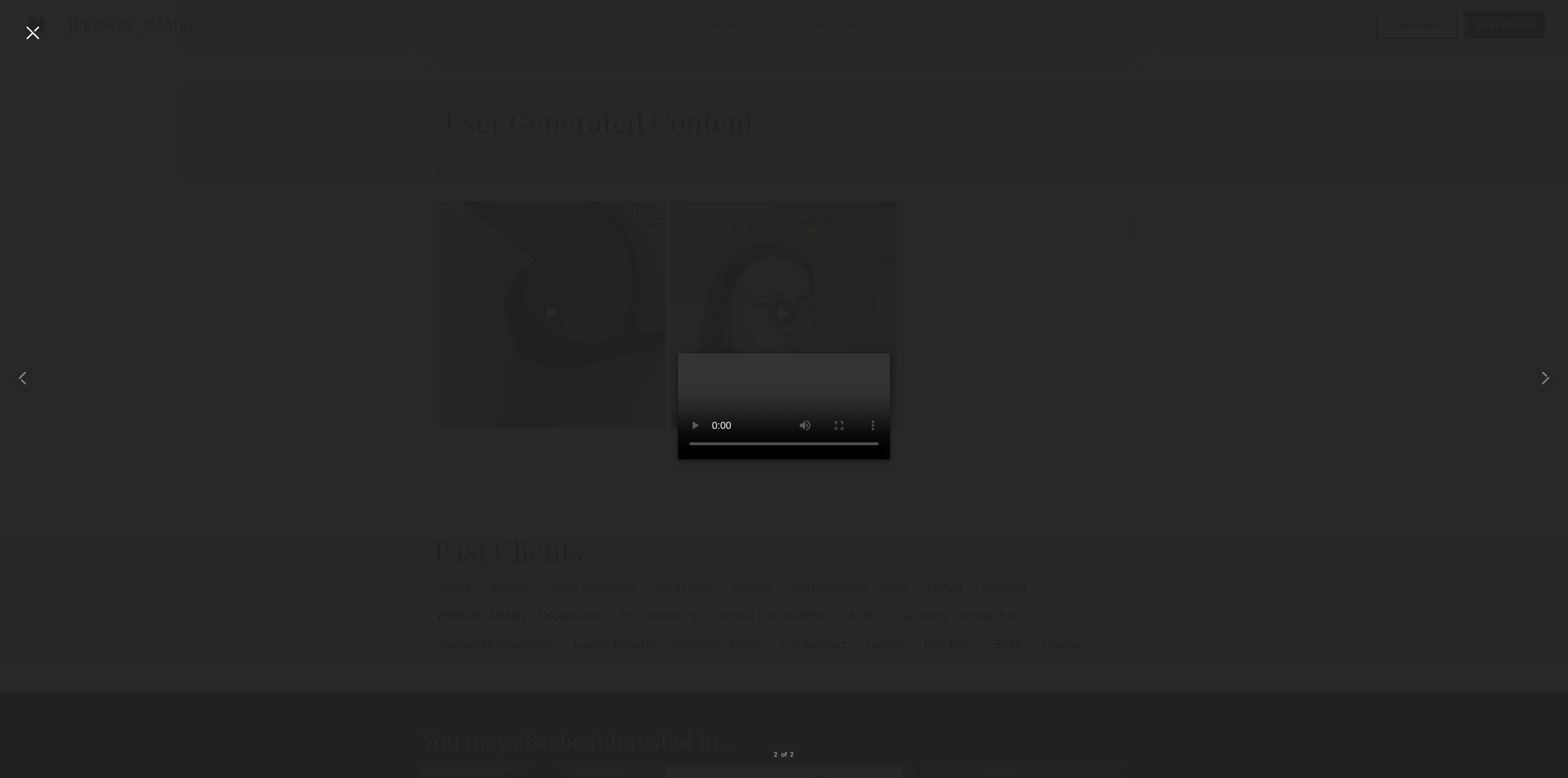
click at [35, 29] on div at bounding box center [33, 33] width 23 height 23
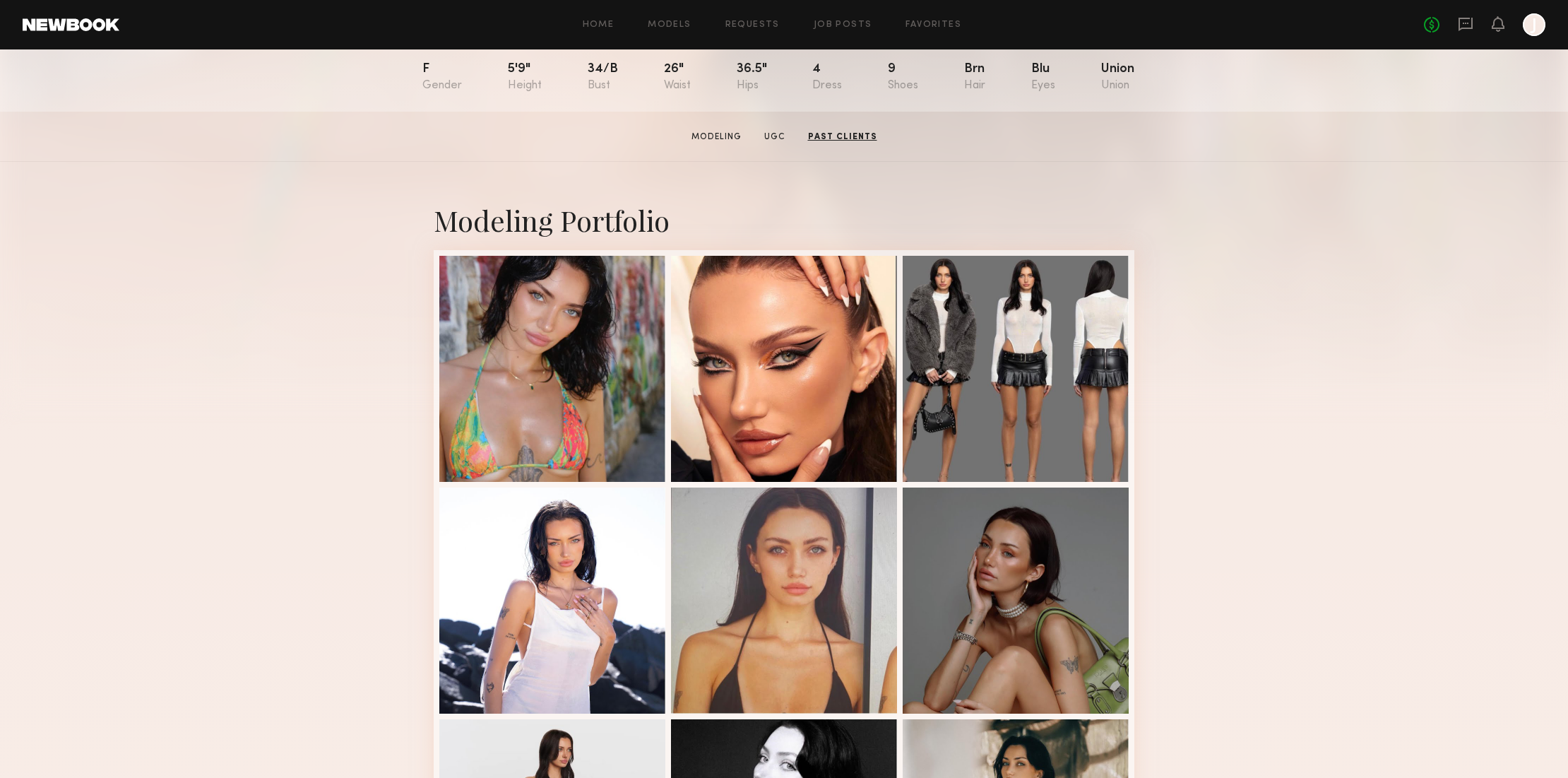
scroll to position [0, 0]
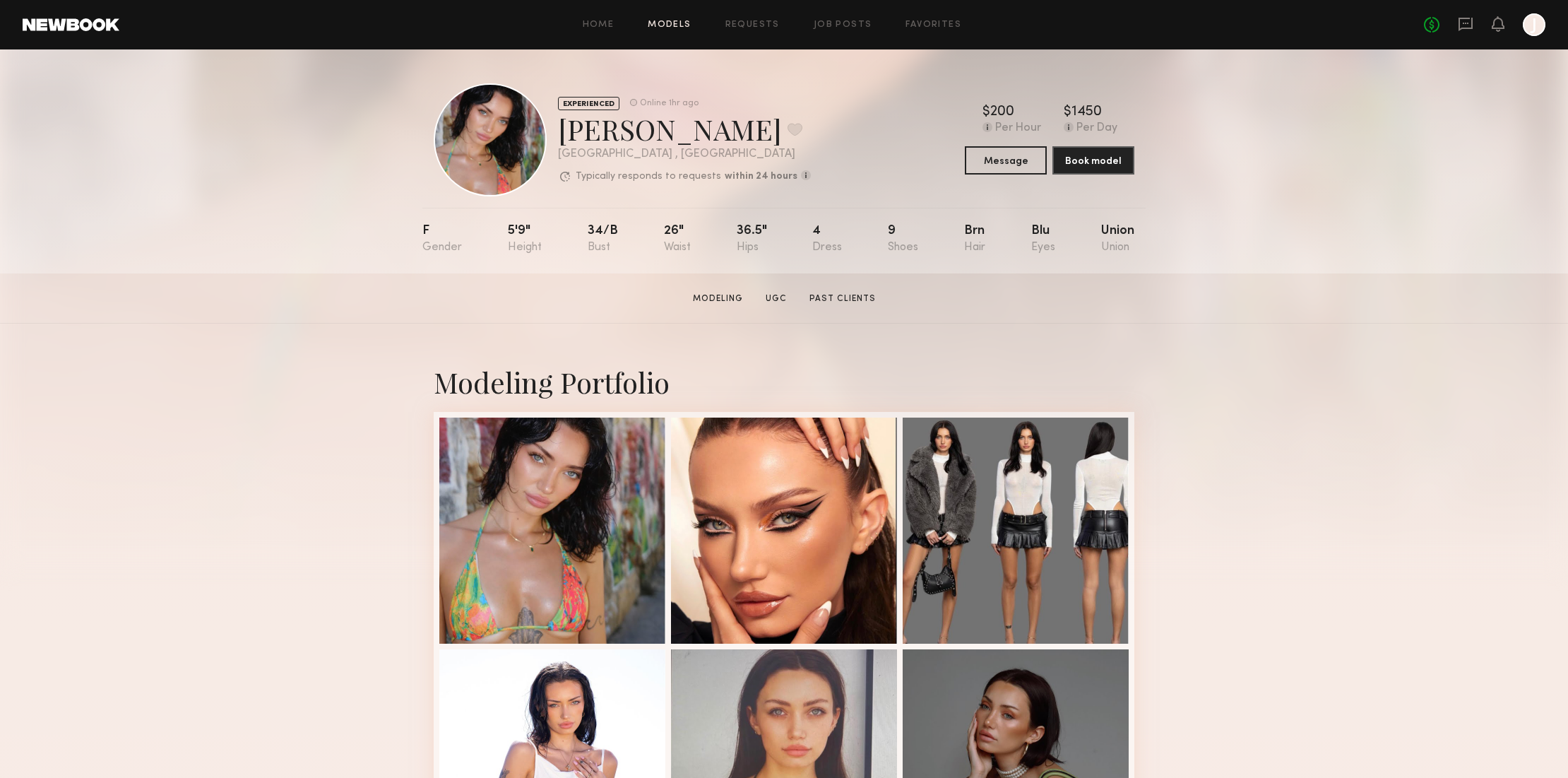
click at [673, 26] on link "Models" at bounding box center [669, 25] width 43 height 9
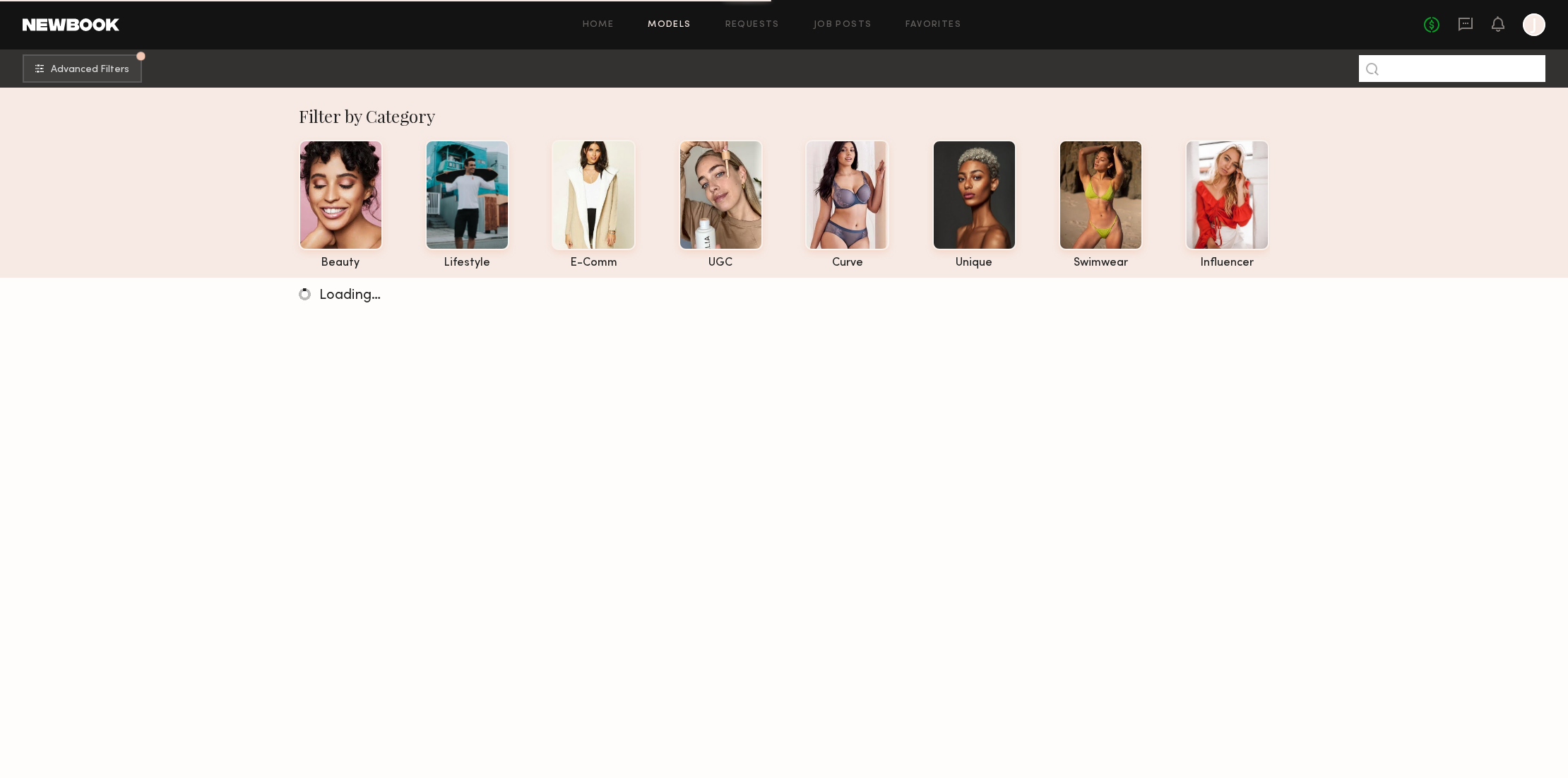
click at [1416, 66] on input at bounding box center [1452, 69] width 187 height 27
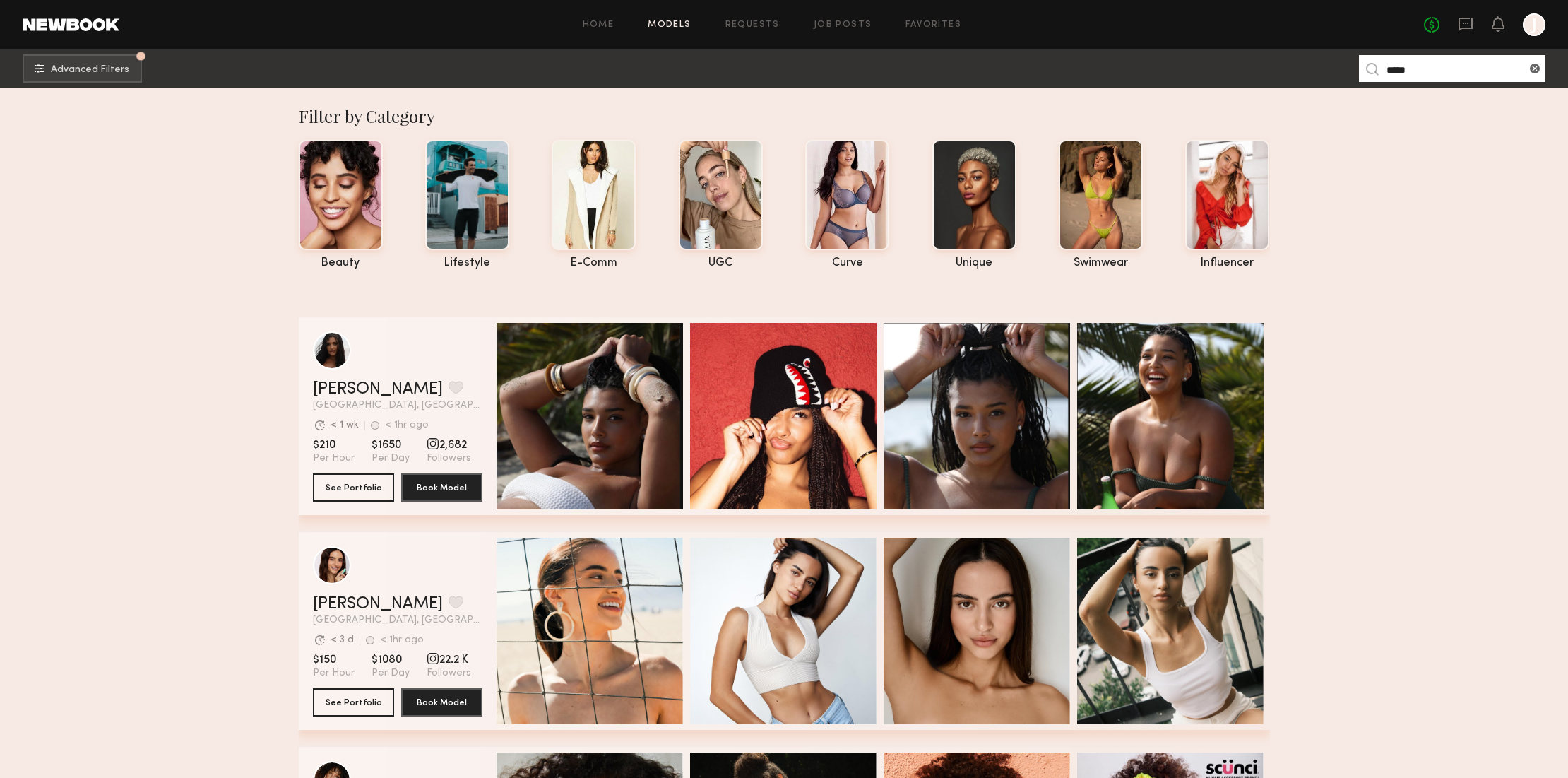
type input "*****"
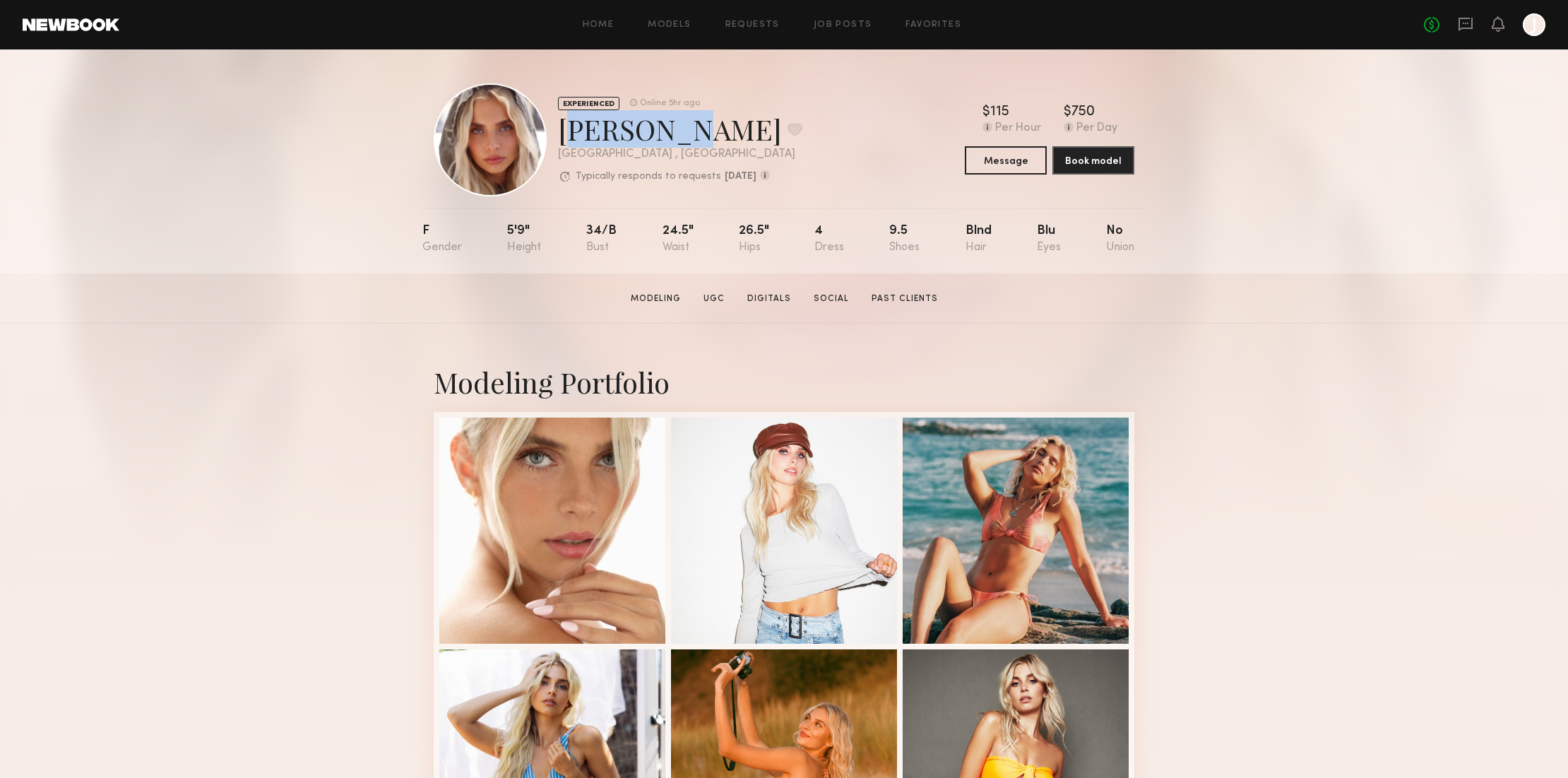
drag, startPoint x: 648, startPoint y: 134, endPoint x: 567, endPoint y: 125, distance: 81.5
click at [556, 131] on div "EXPERIENCED Online 5hr ago [PERSON_NAME] Favorite [GEOGRAPHIC_DATA] , [GEOGRAPH…" at bounding box center [617, 140] width 368 height 113
copy div "[PERSON_NAME]"
click at [602, 486] on div at bounding box center [552, 529] width 226 height 226
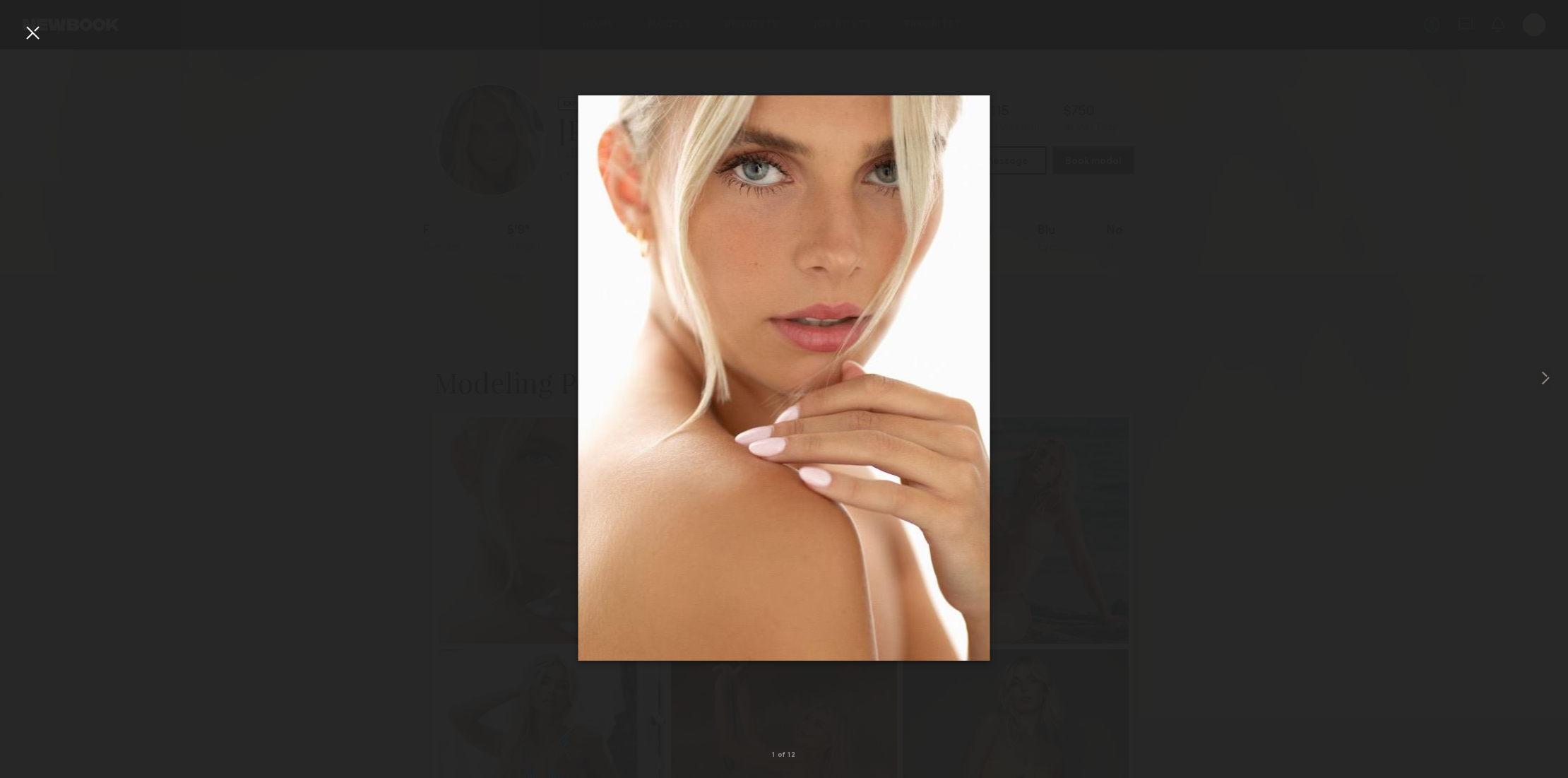
click at [34, 28] on div at bounding box center [33, 33] width 23 height 23
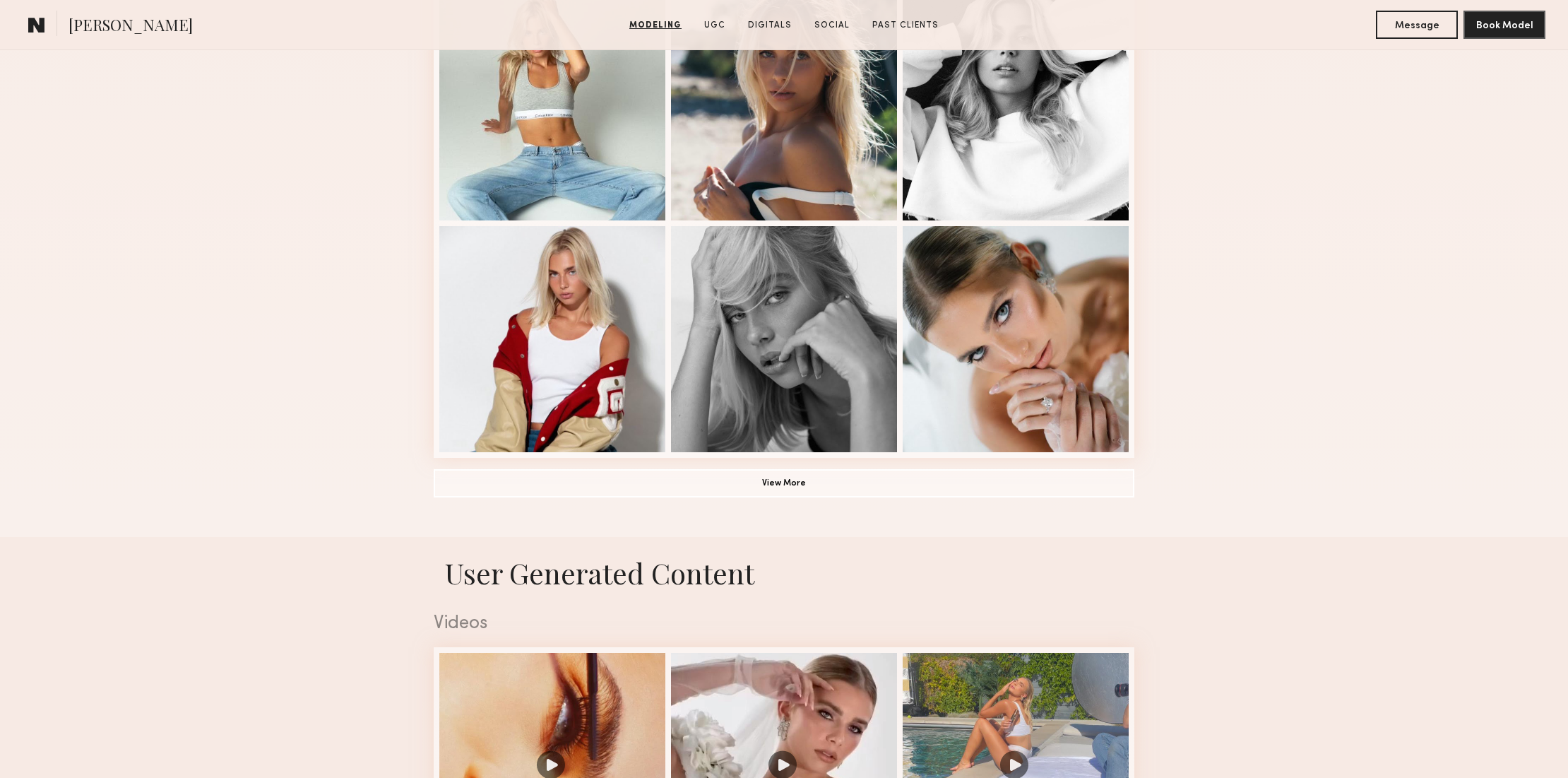
scroll to position [890, 0]
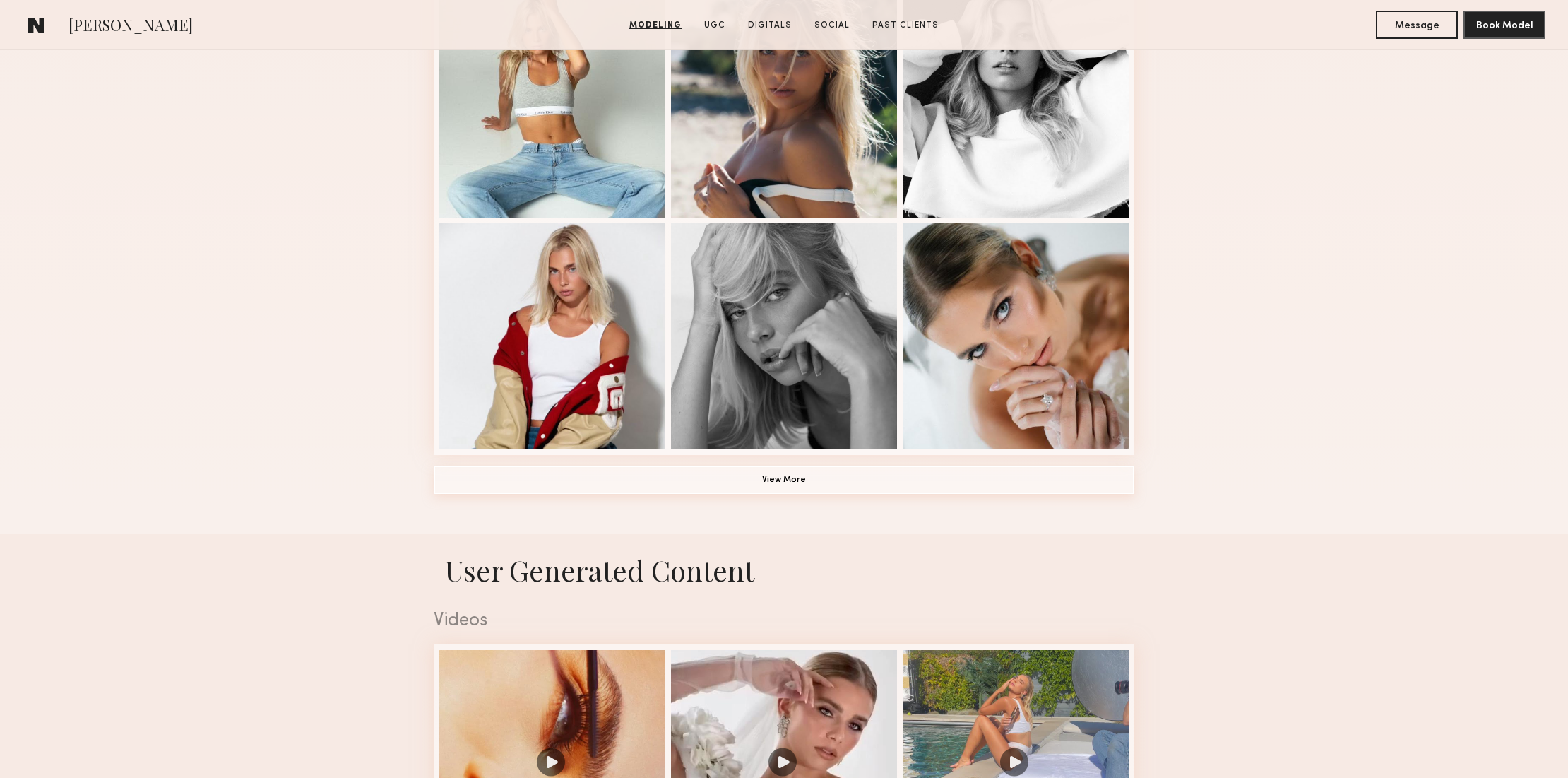
click at [801, 480] on button "View More" at bounding box center [783, 480] width 701 height 28
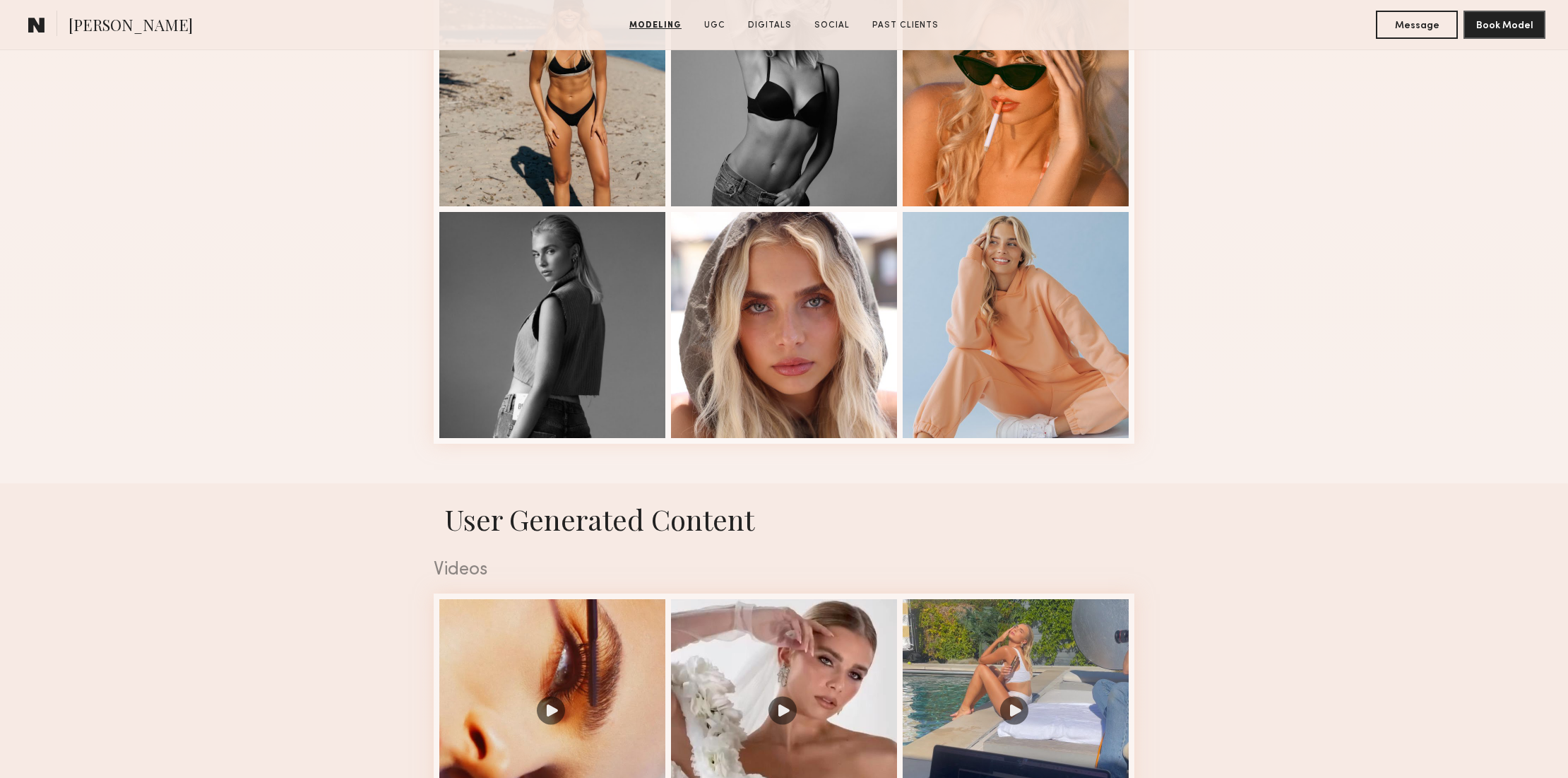
scroll to position [1830, 0]
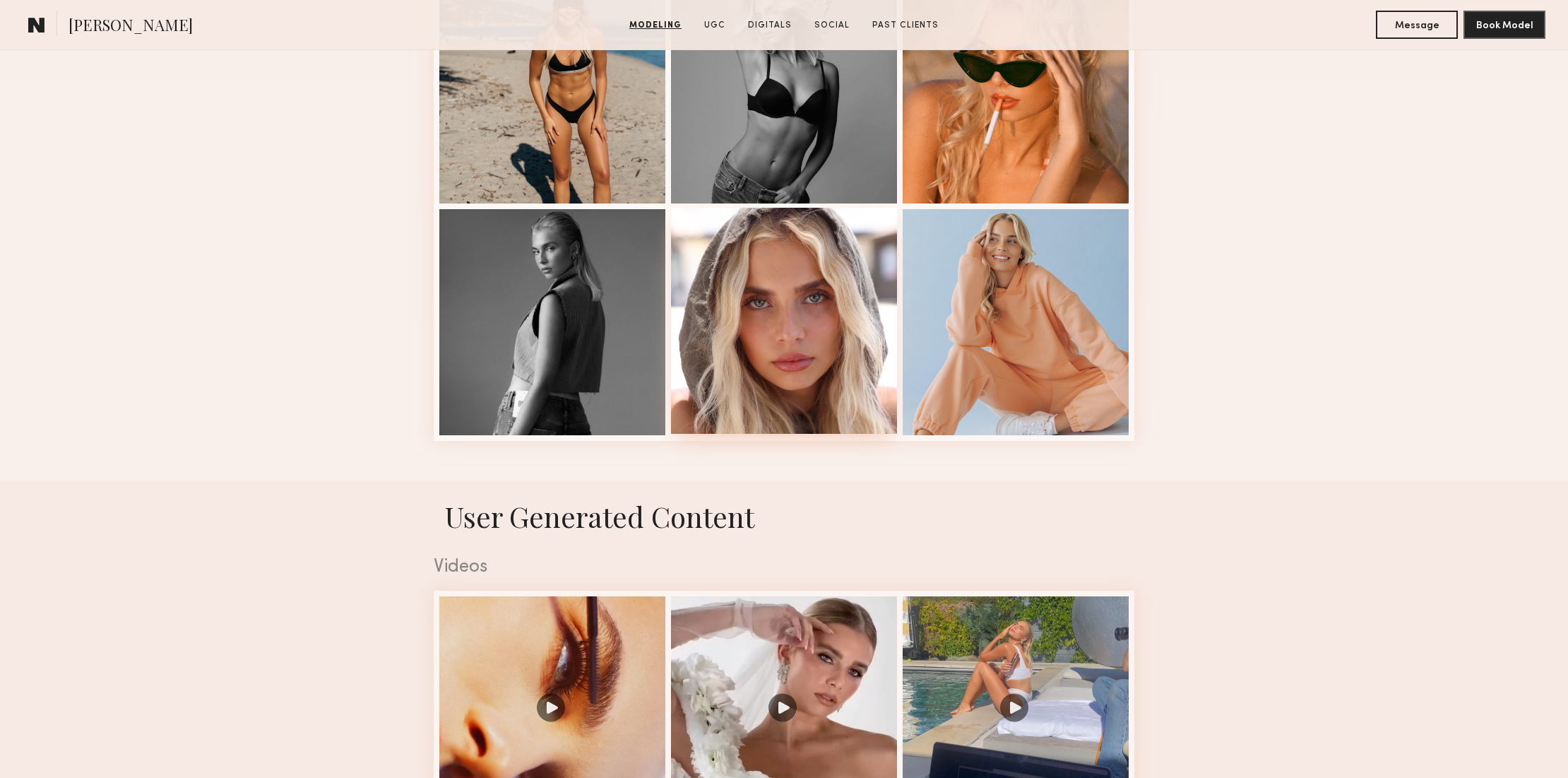
click at [842, 312] on div at bounding box center [784, 321] width 226 height 226
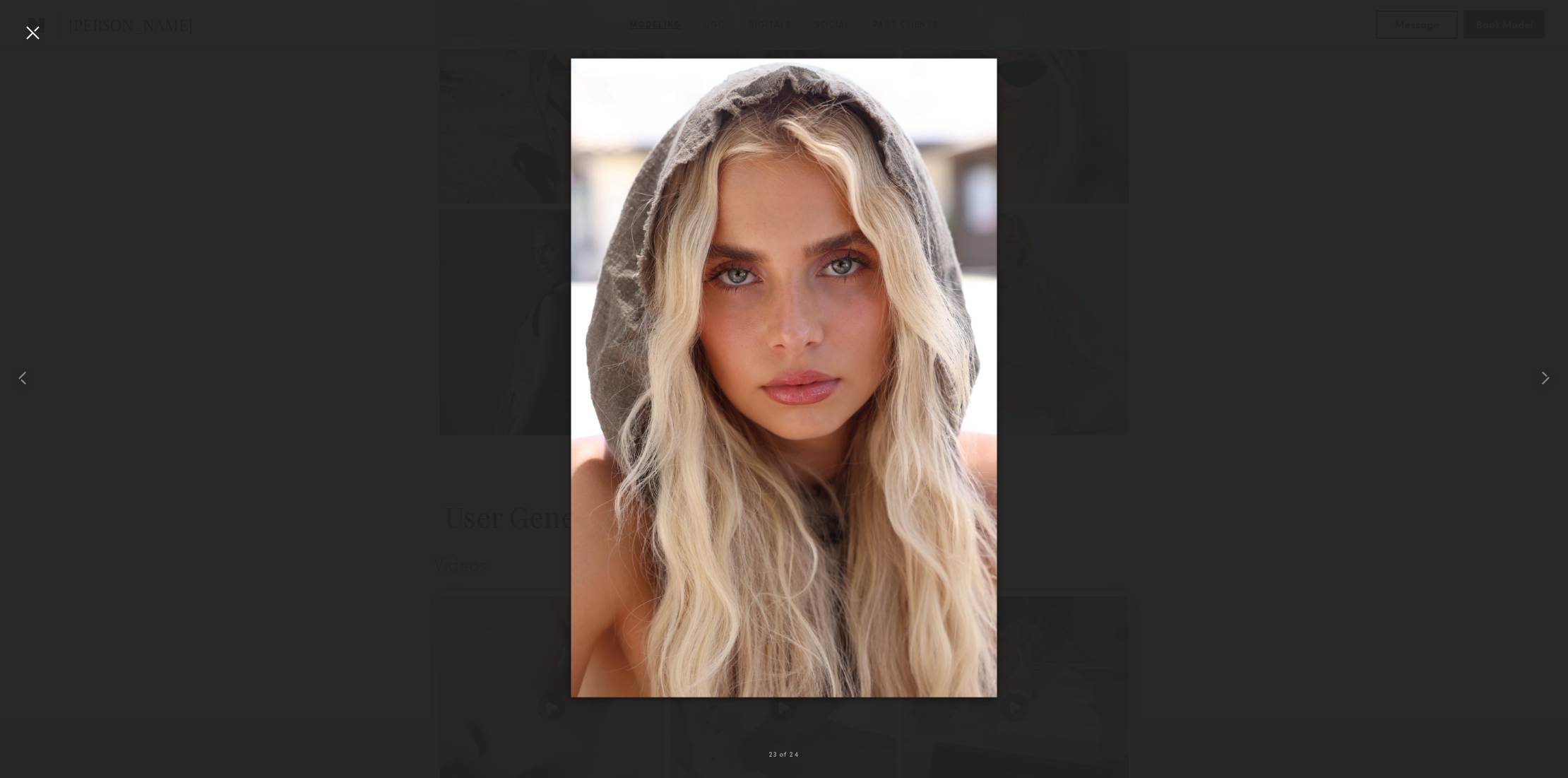
click at [31, 33] on div at bounding box center [33, 33] width 23 height 23
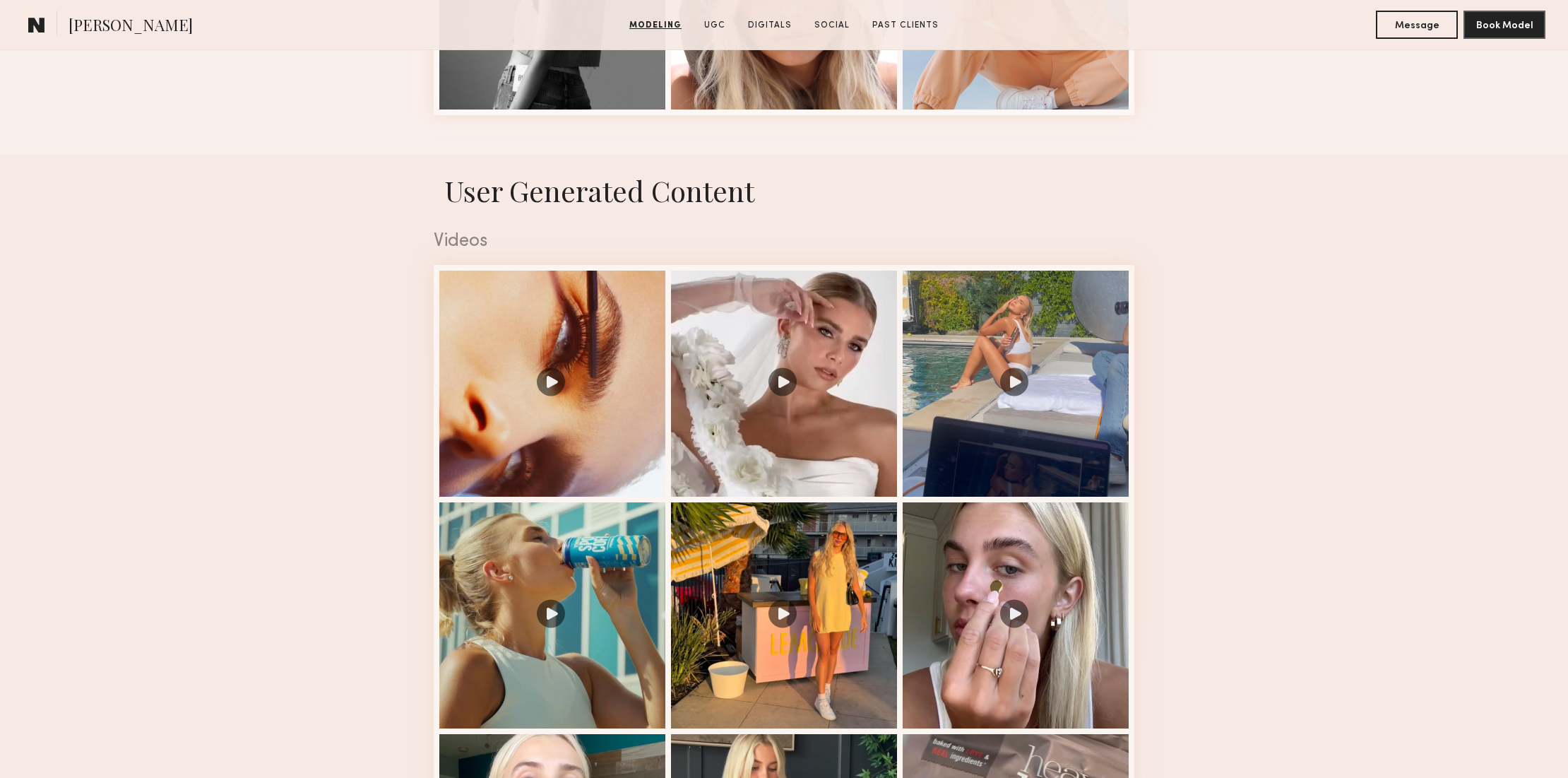
scroll to position [2289, 0]
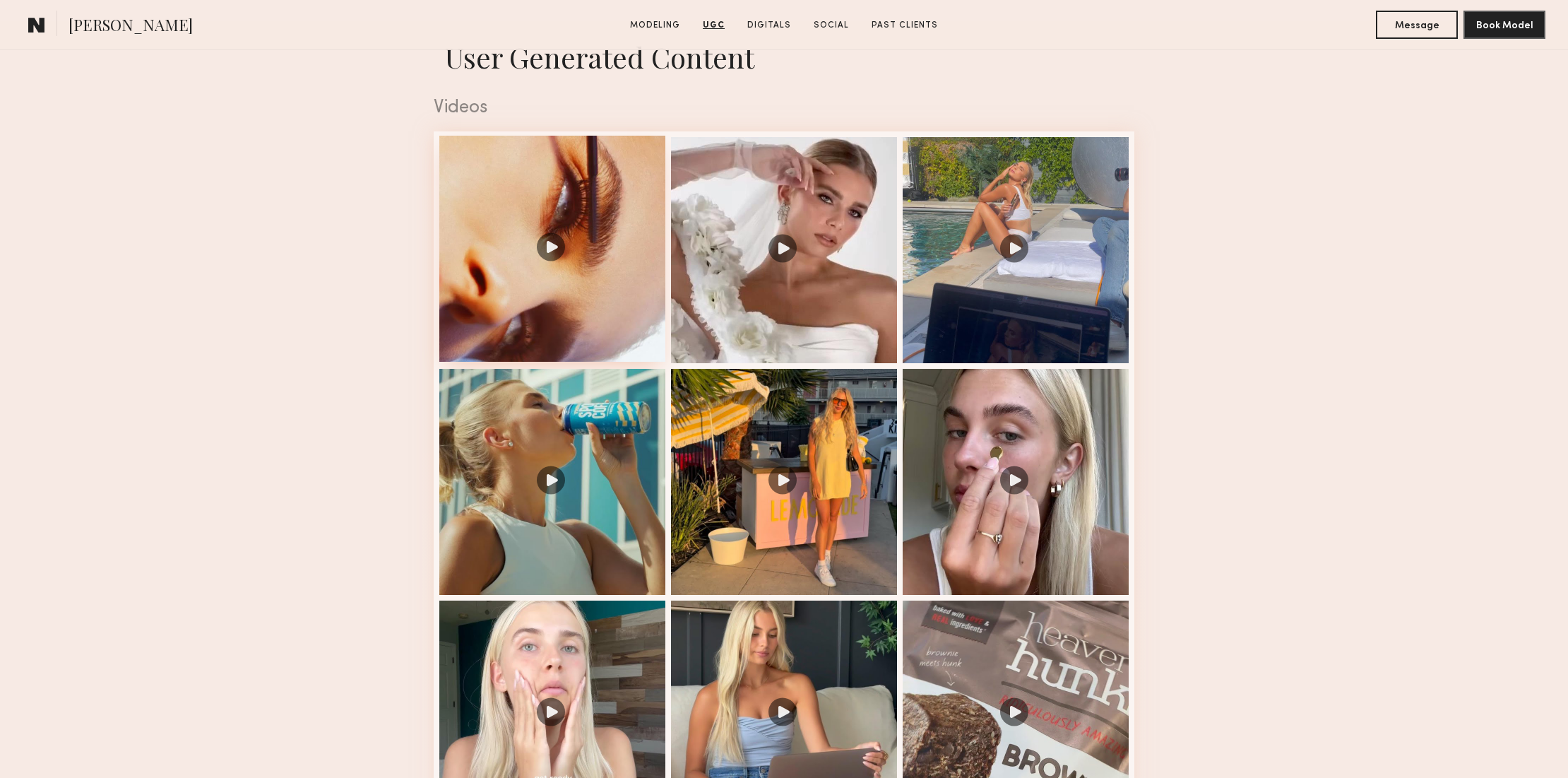
click at [622, 191] on div at bounding box center [552, 249] width 226 height 226
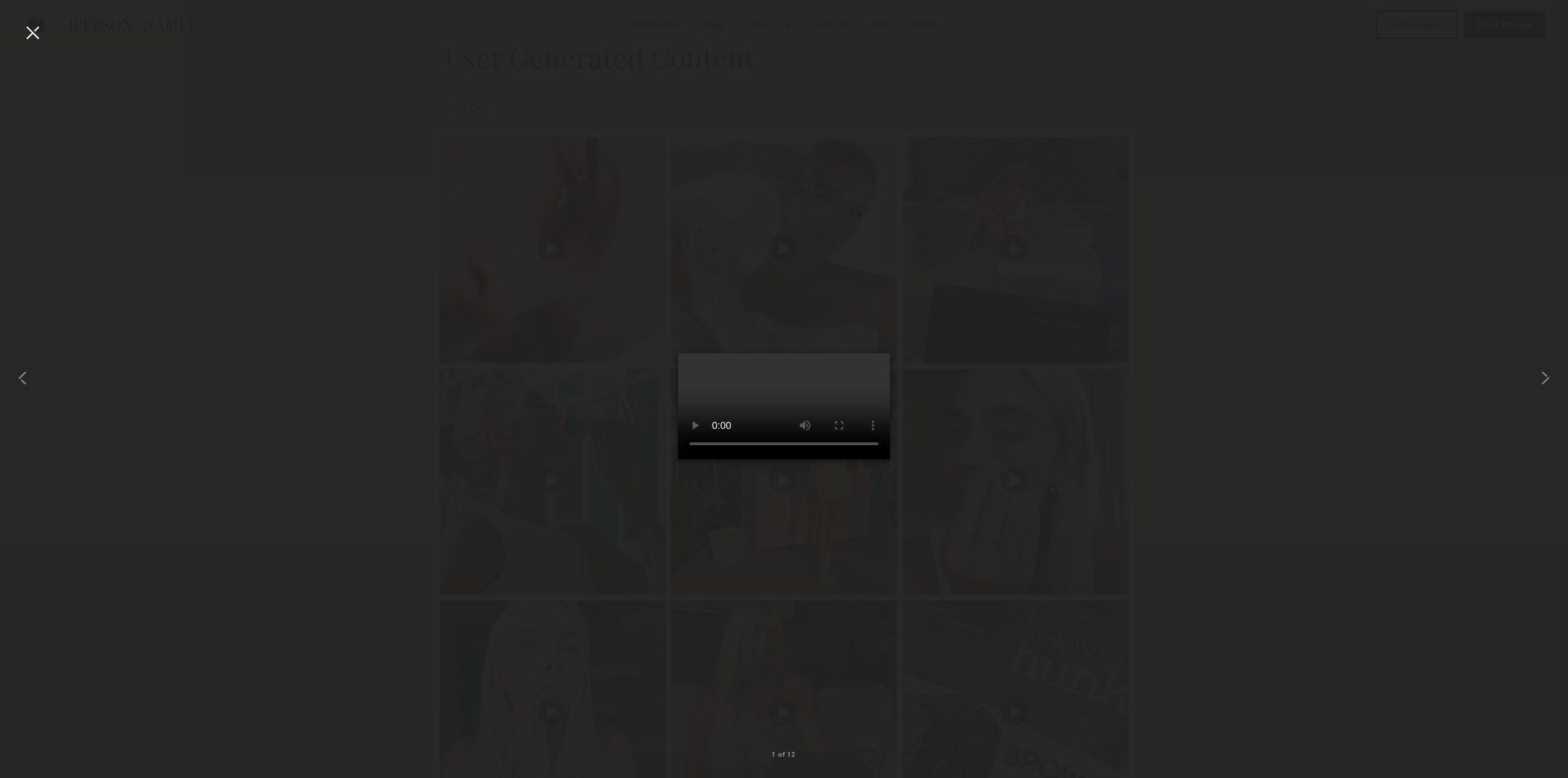
click at [1477, 330] on div at bounding box center [784, 378] width 1568 height 710
click at [31, 27] on div at bounding box center [33, 33] width 23 height 23
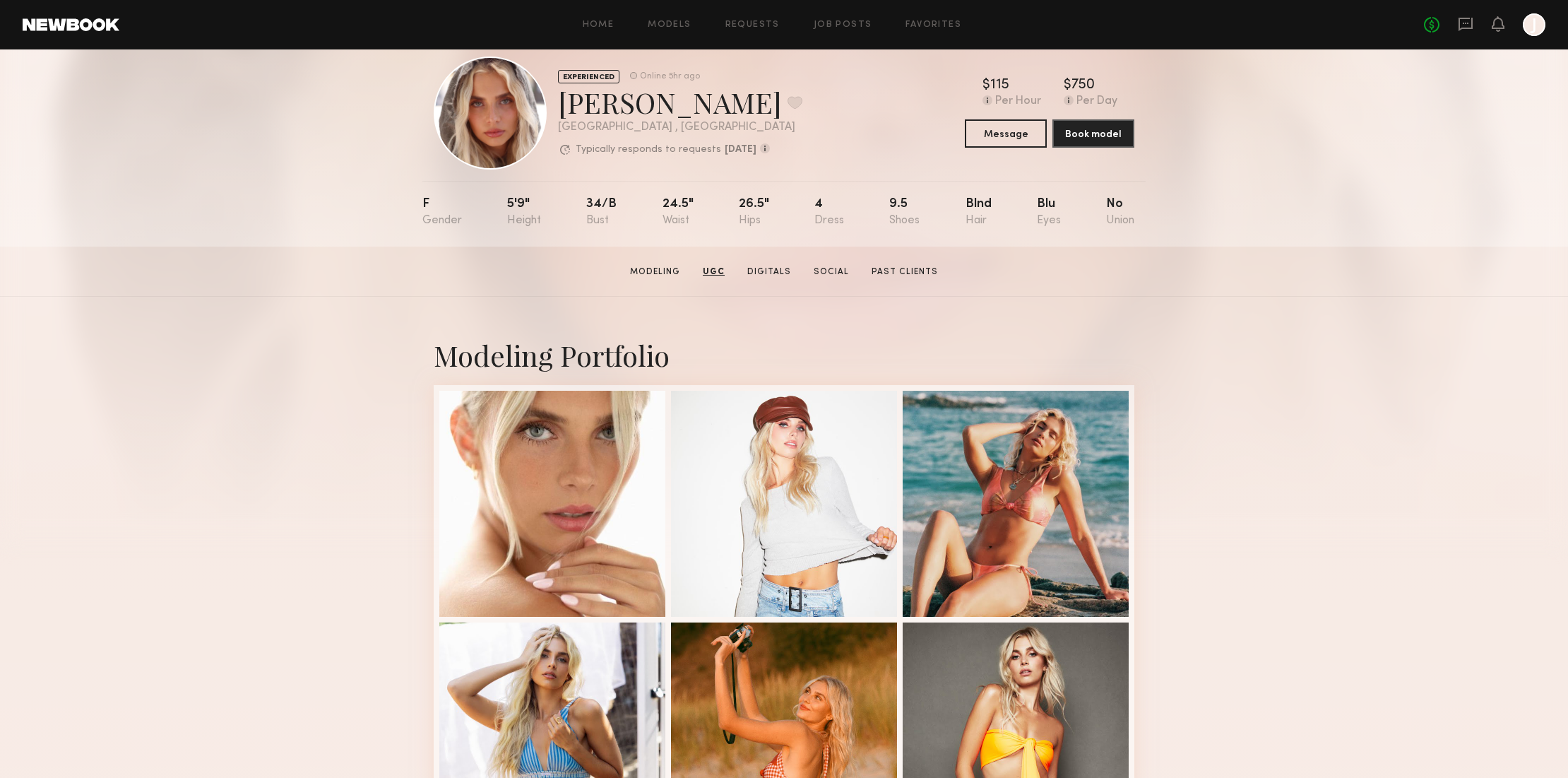
scroll to position [0, 0]
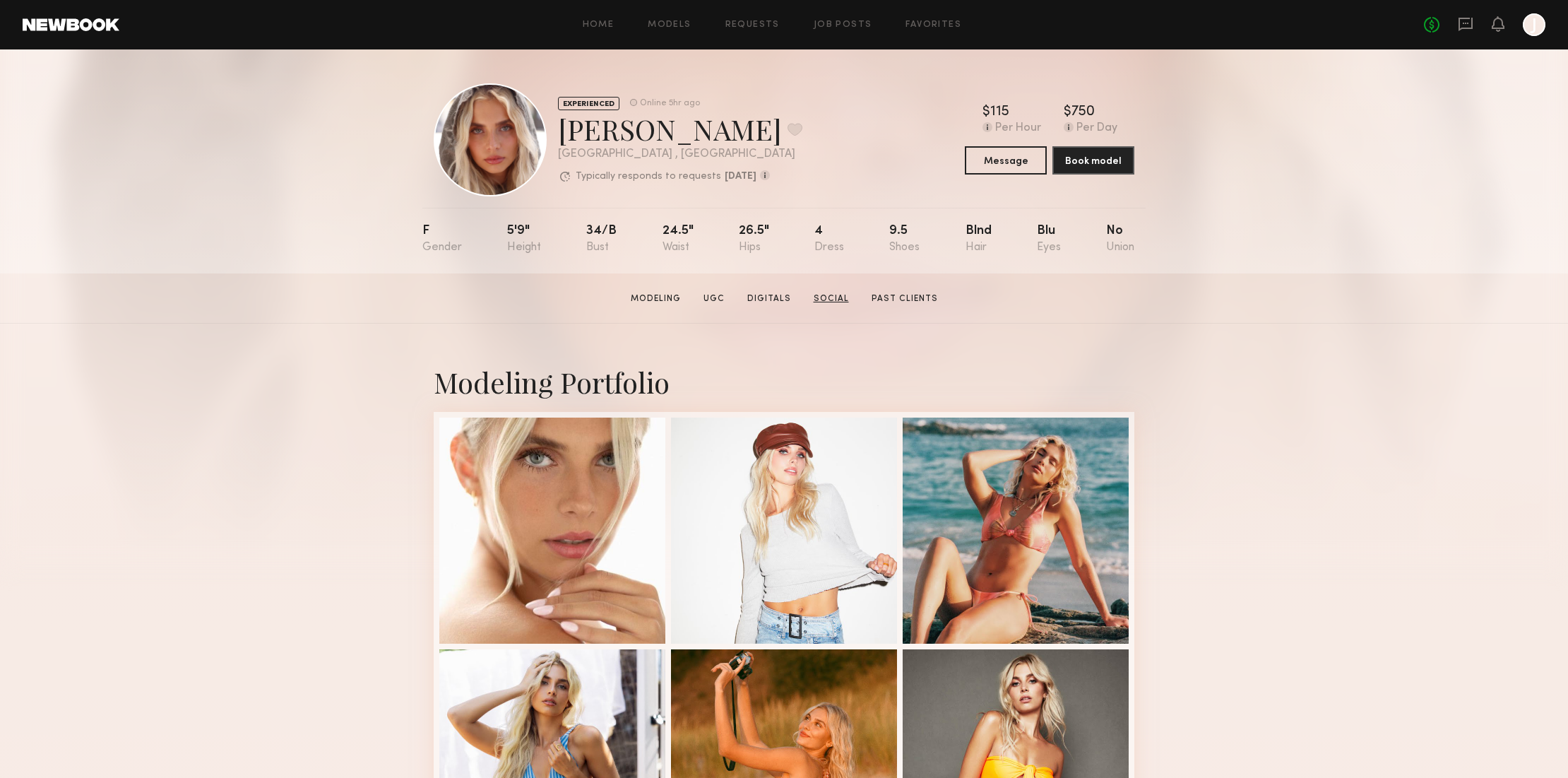
click at [830, 297] on link "Social" at bounding box center [831, 299] width 47 height 13
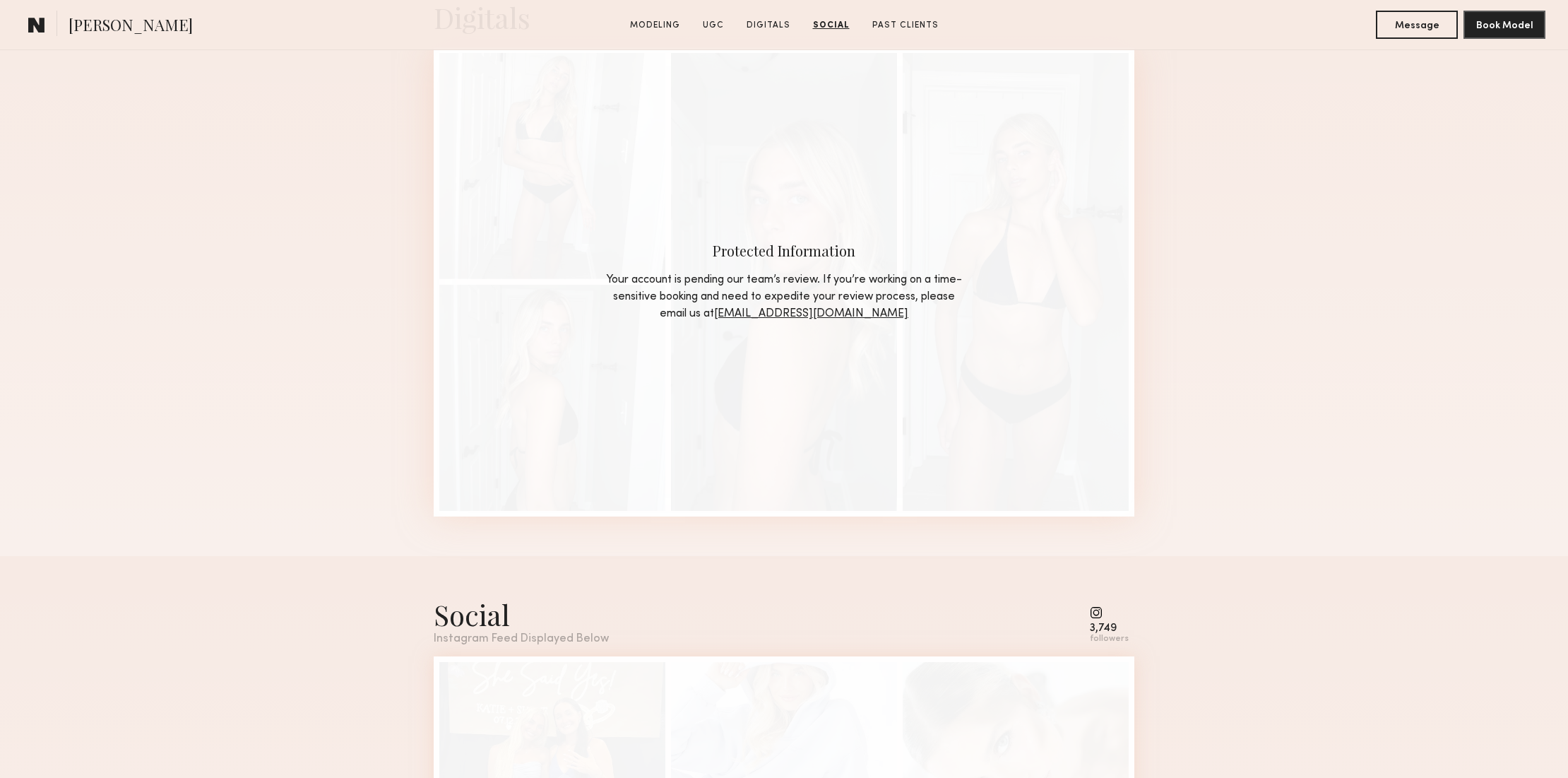
scroll to position [4908, 0]
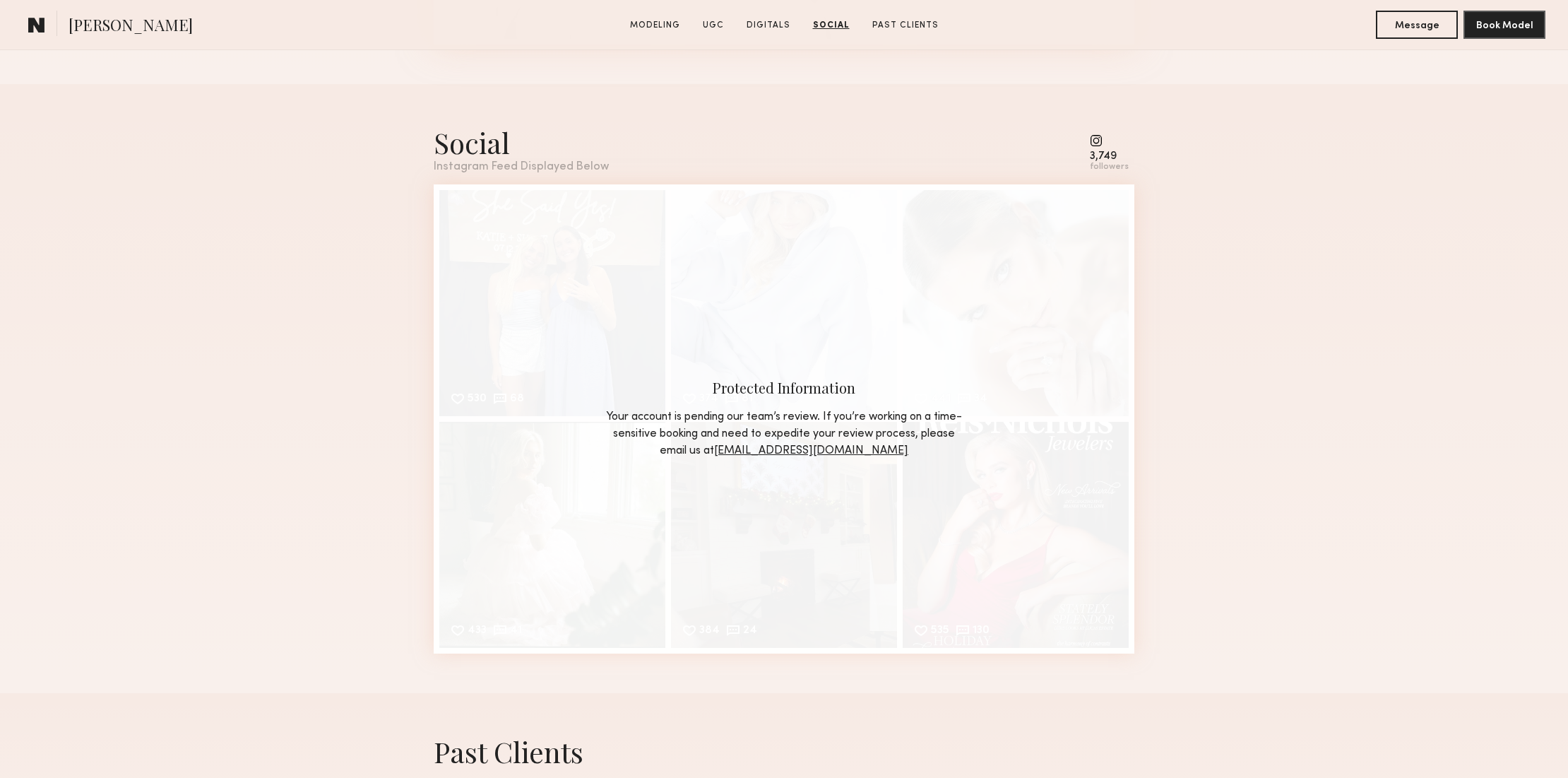
click at [1095, 139] on common-icon at bounding box center [1108, 141] width 39 height 13
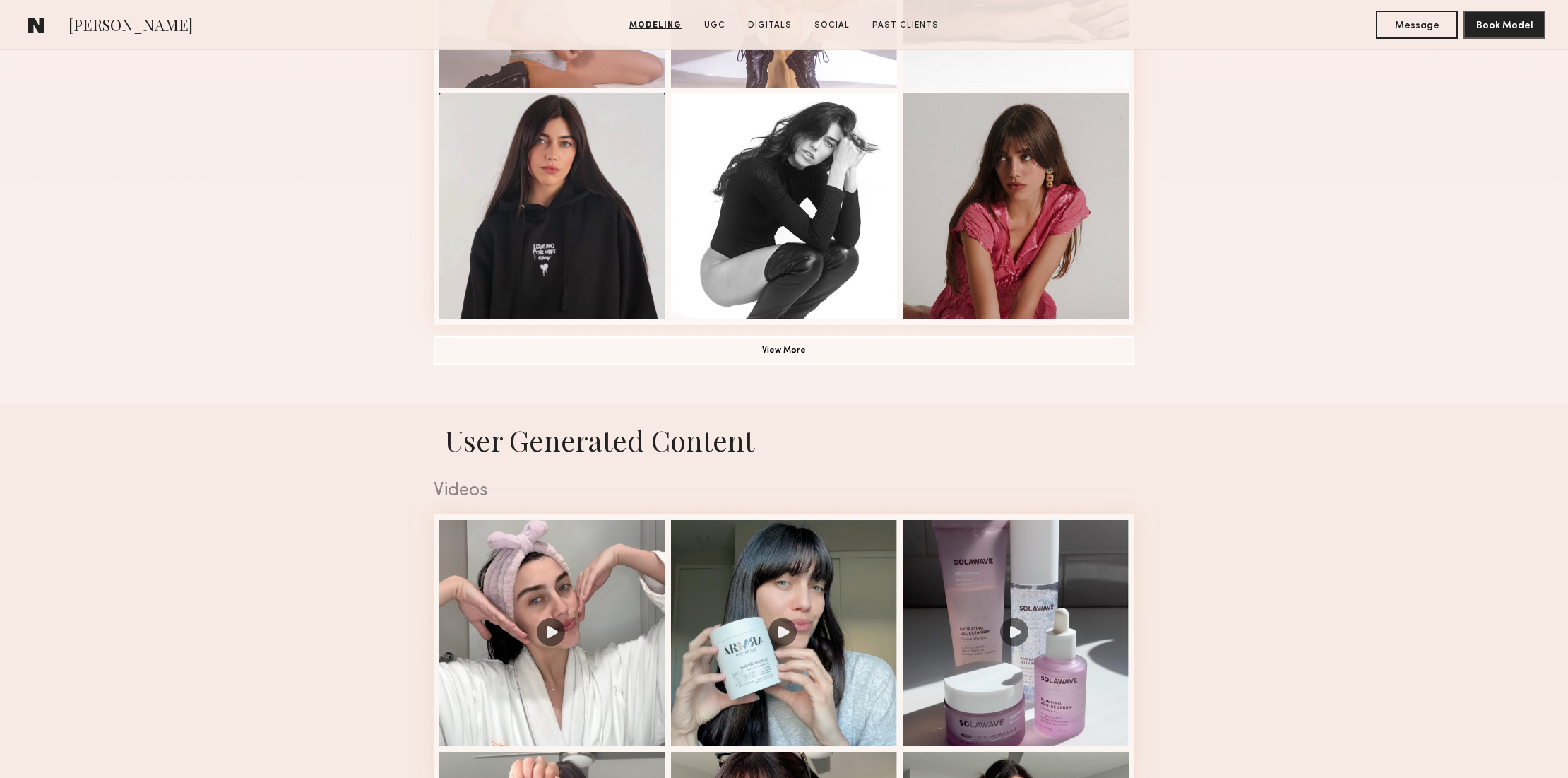
scroll to position [1011, 0]
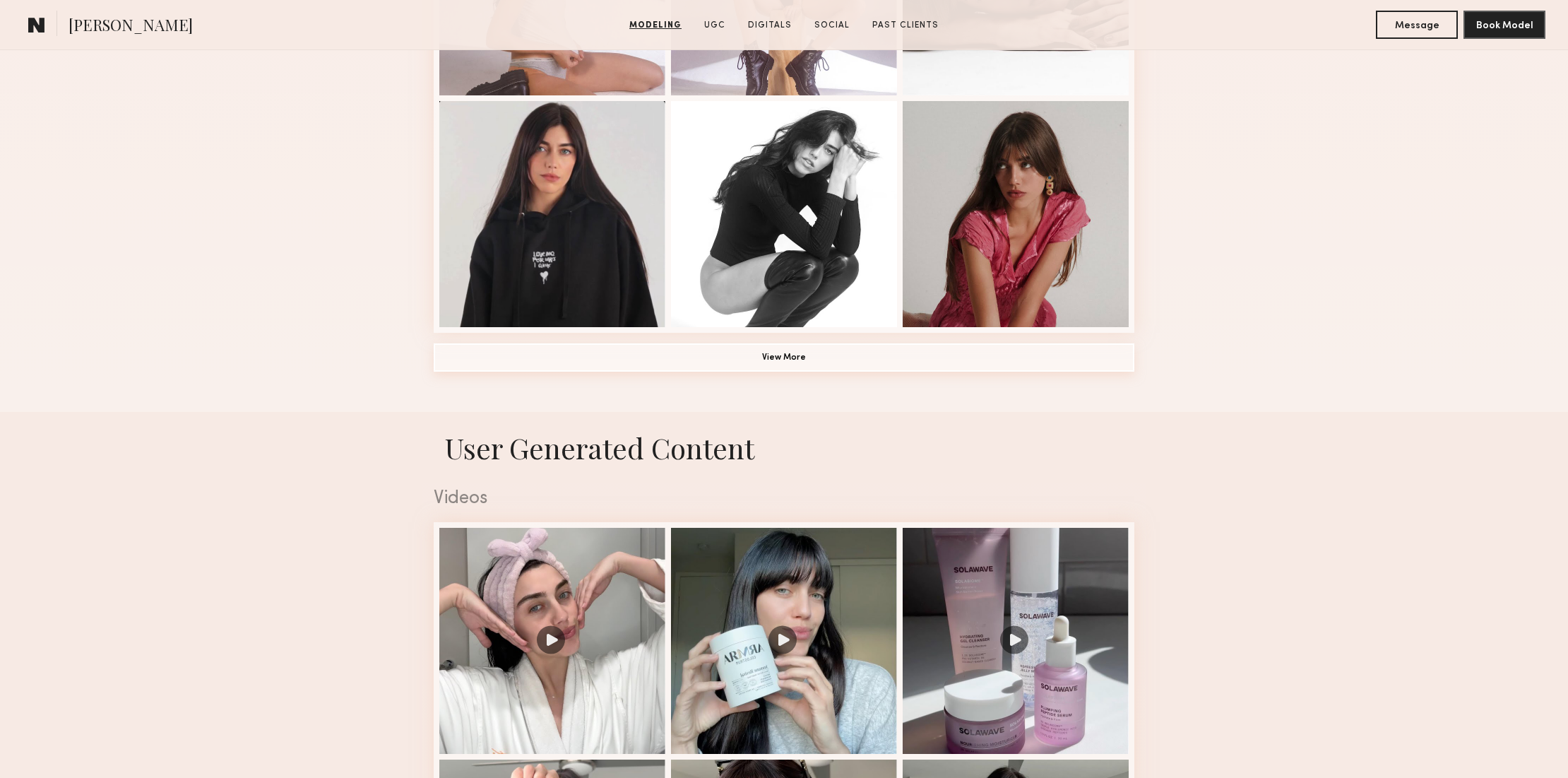
click at [790, 358] on button "View More" at bounding box center [783, 357] width 701 height 28
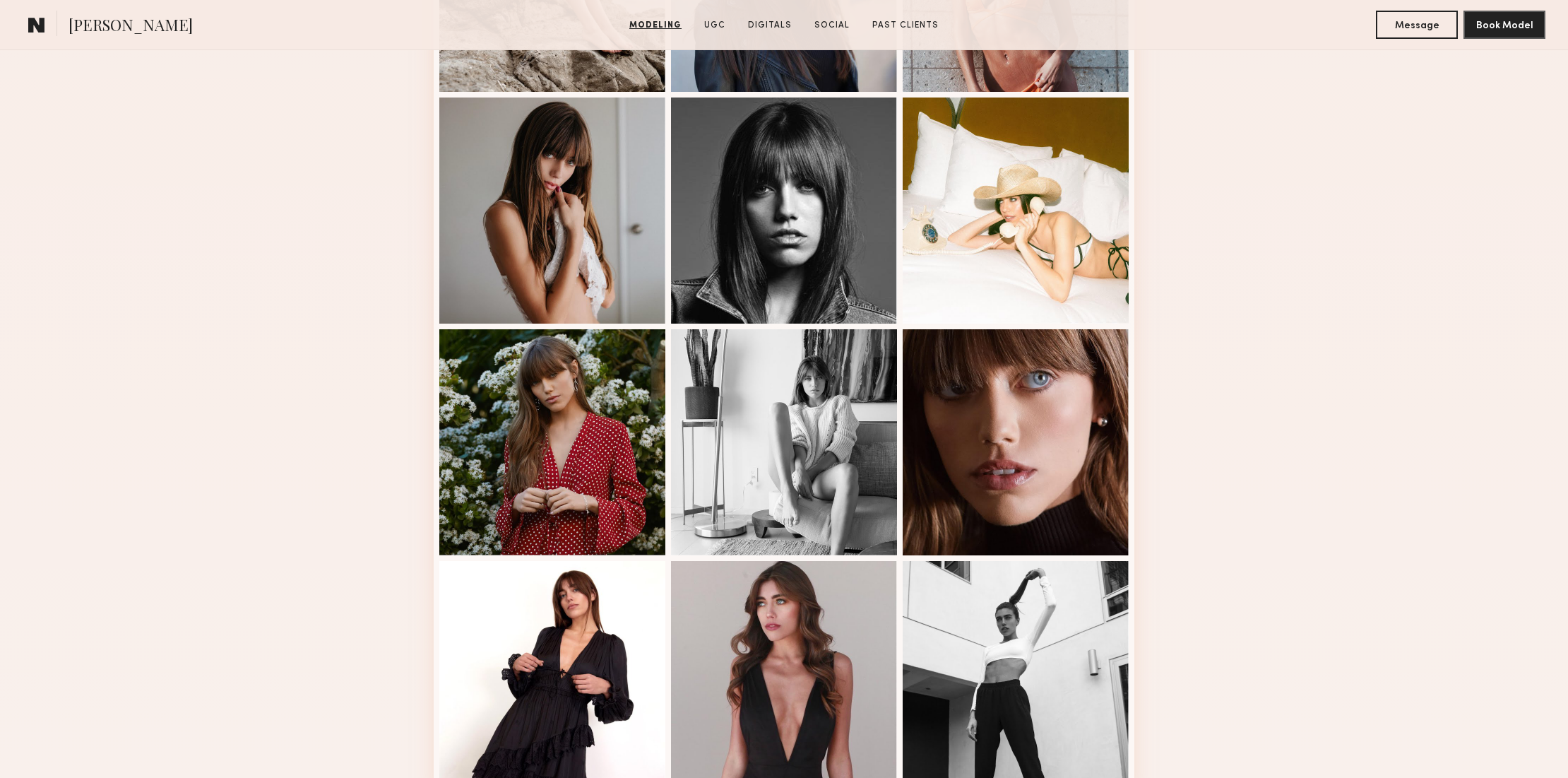
scroll to position [1449, 0]
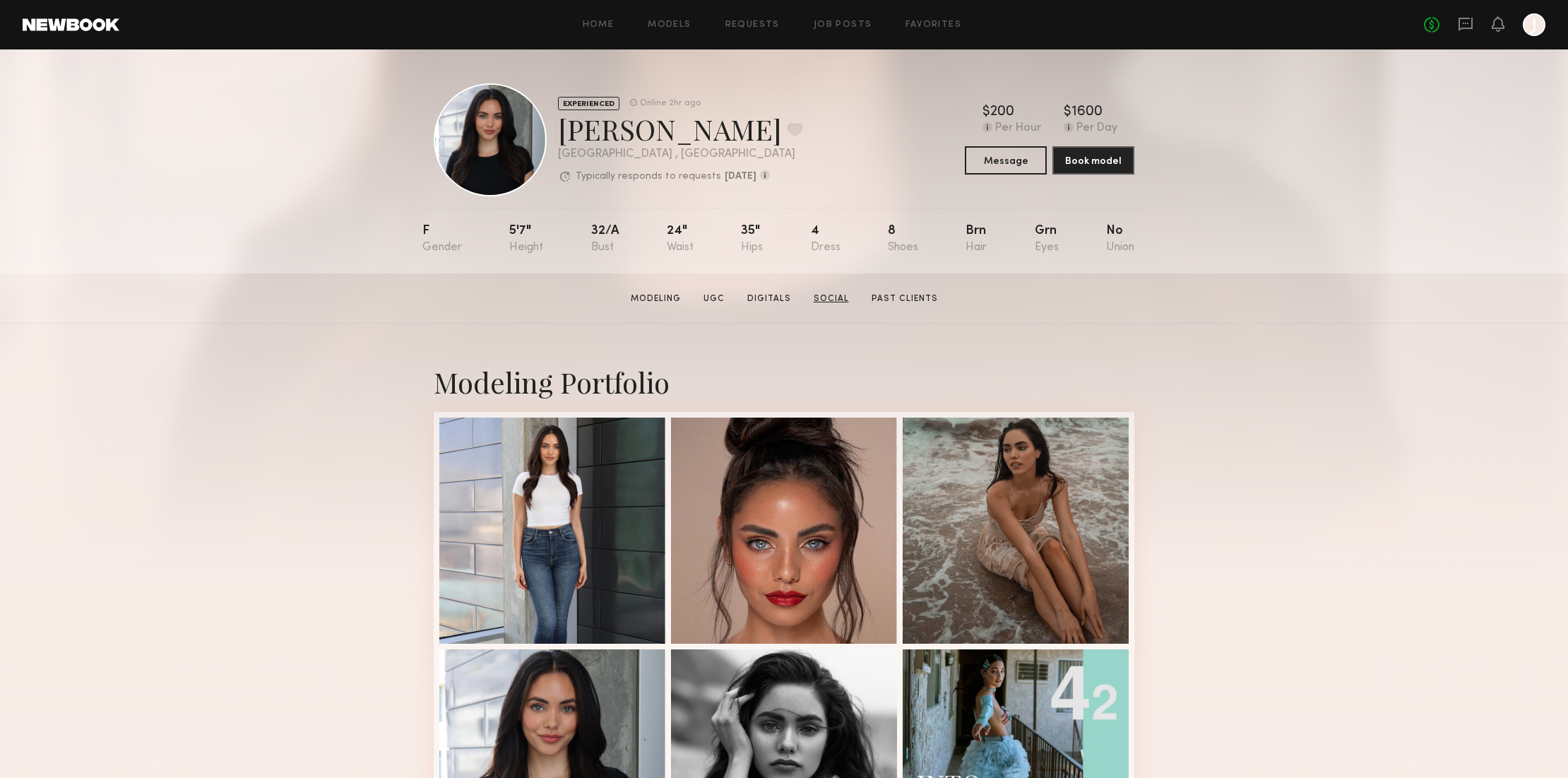
click at [833, 297] on link "Social" at bounding box center [831, 299] width 47 height 13
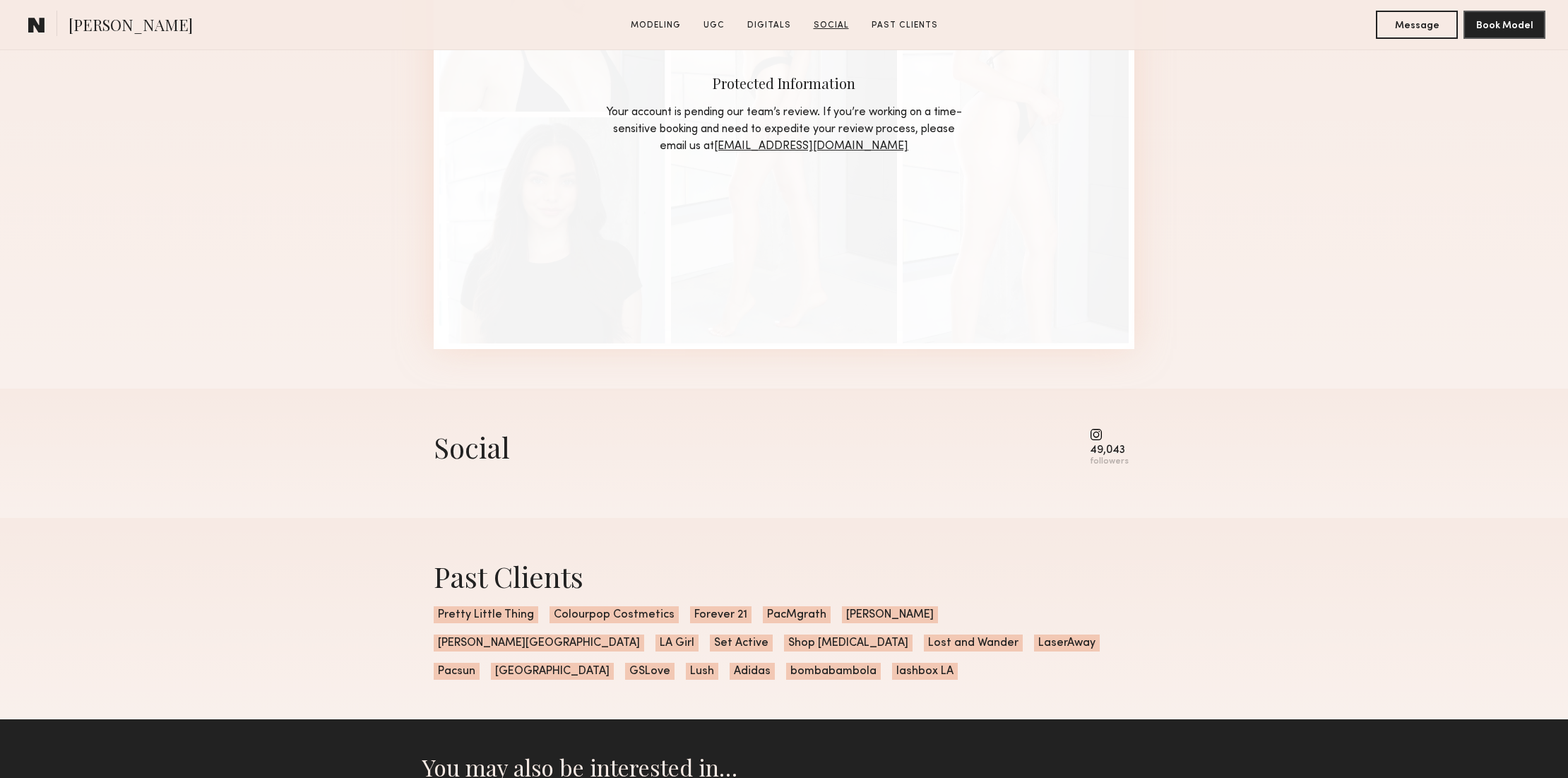
scroll to position [2342, 0]
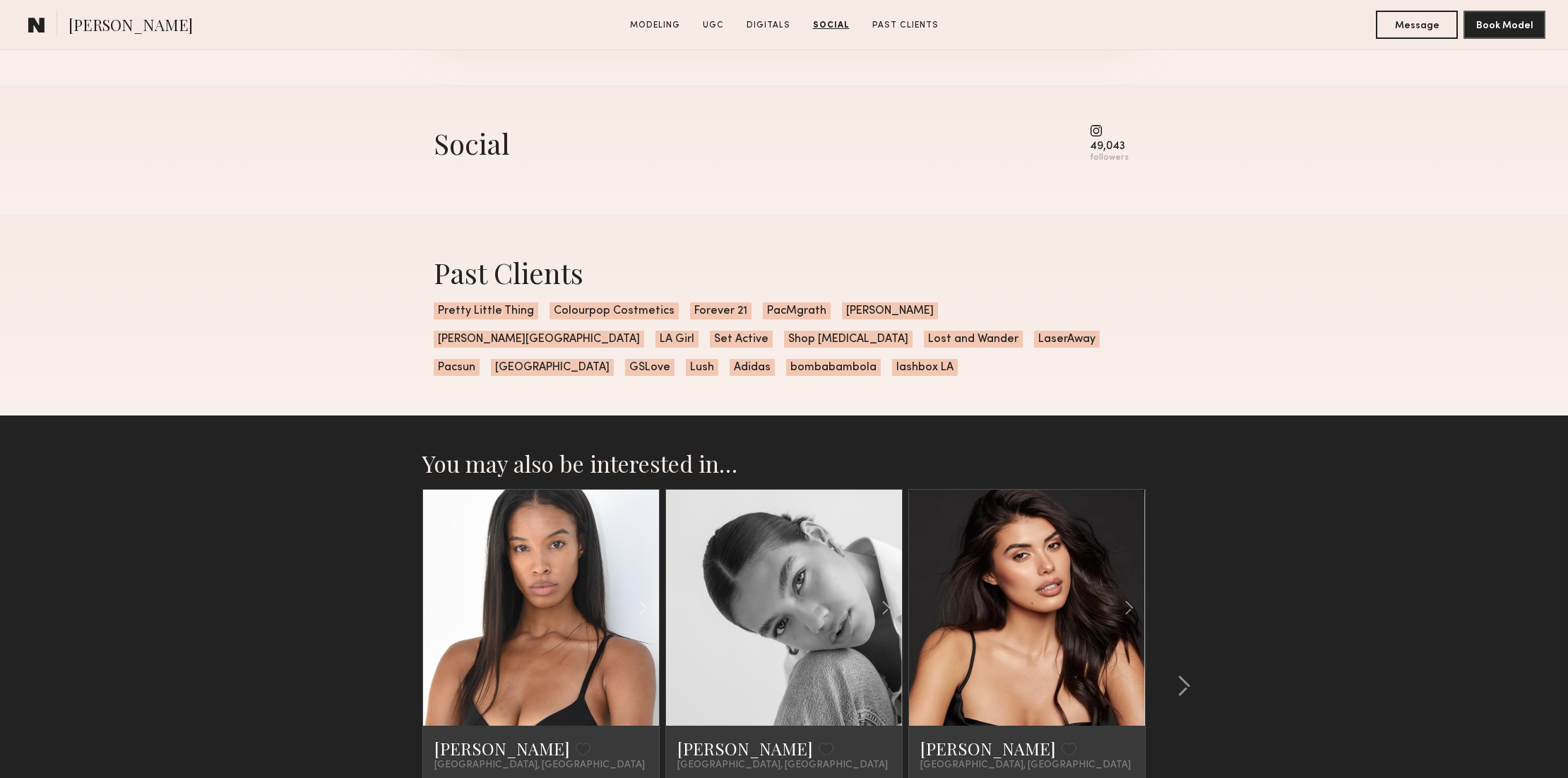
click at [1096, 131] on common-icon at bounding box center [1108, 131] width 39 height 13
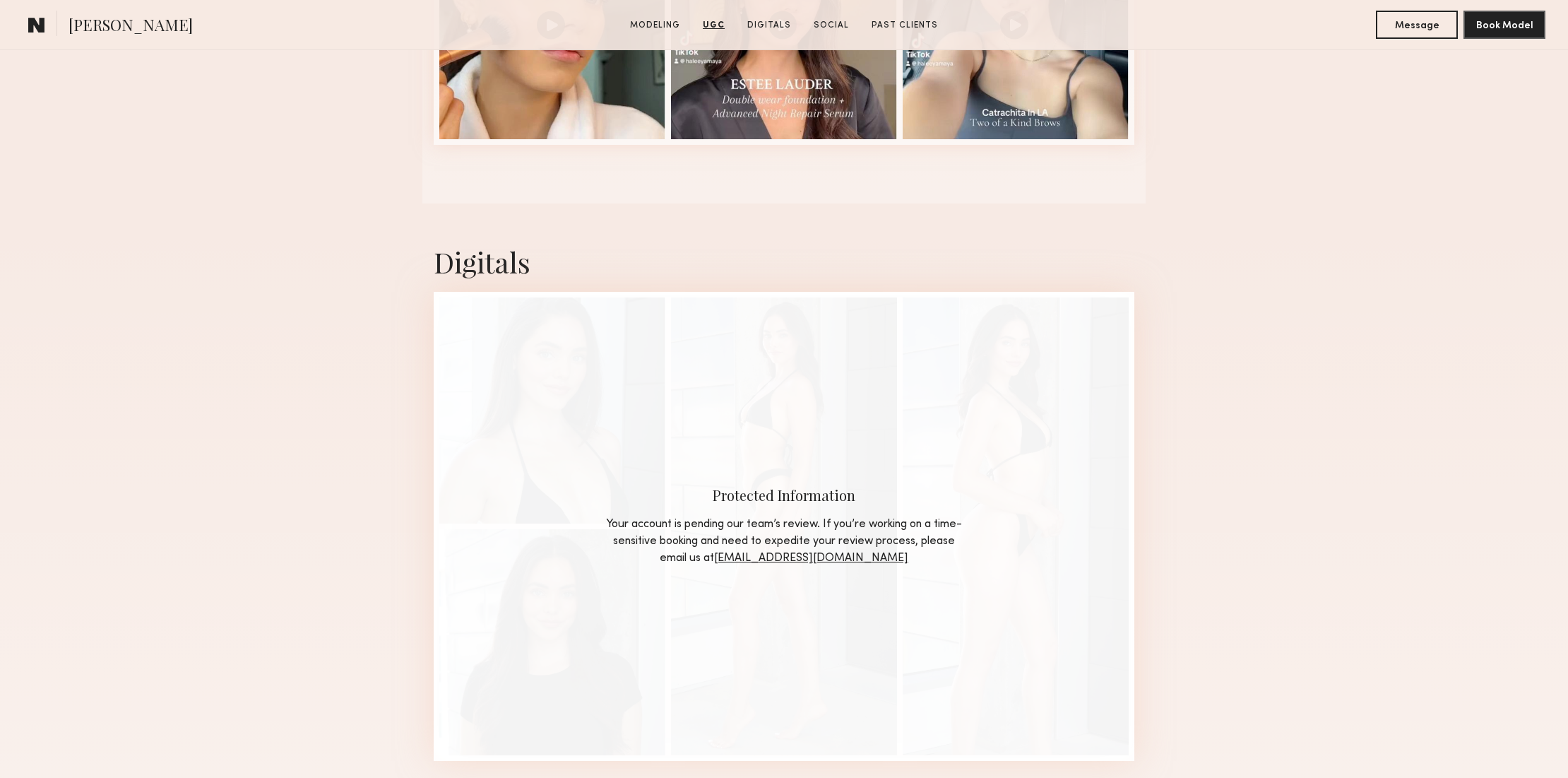
scroll to position [1632, 0]
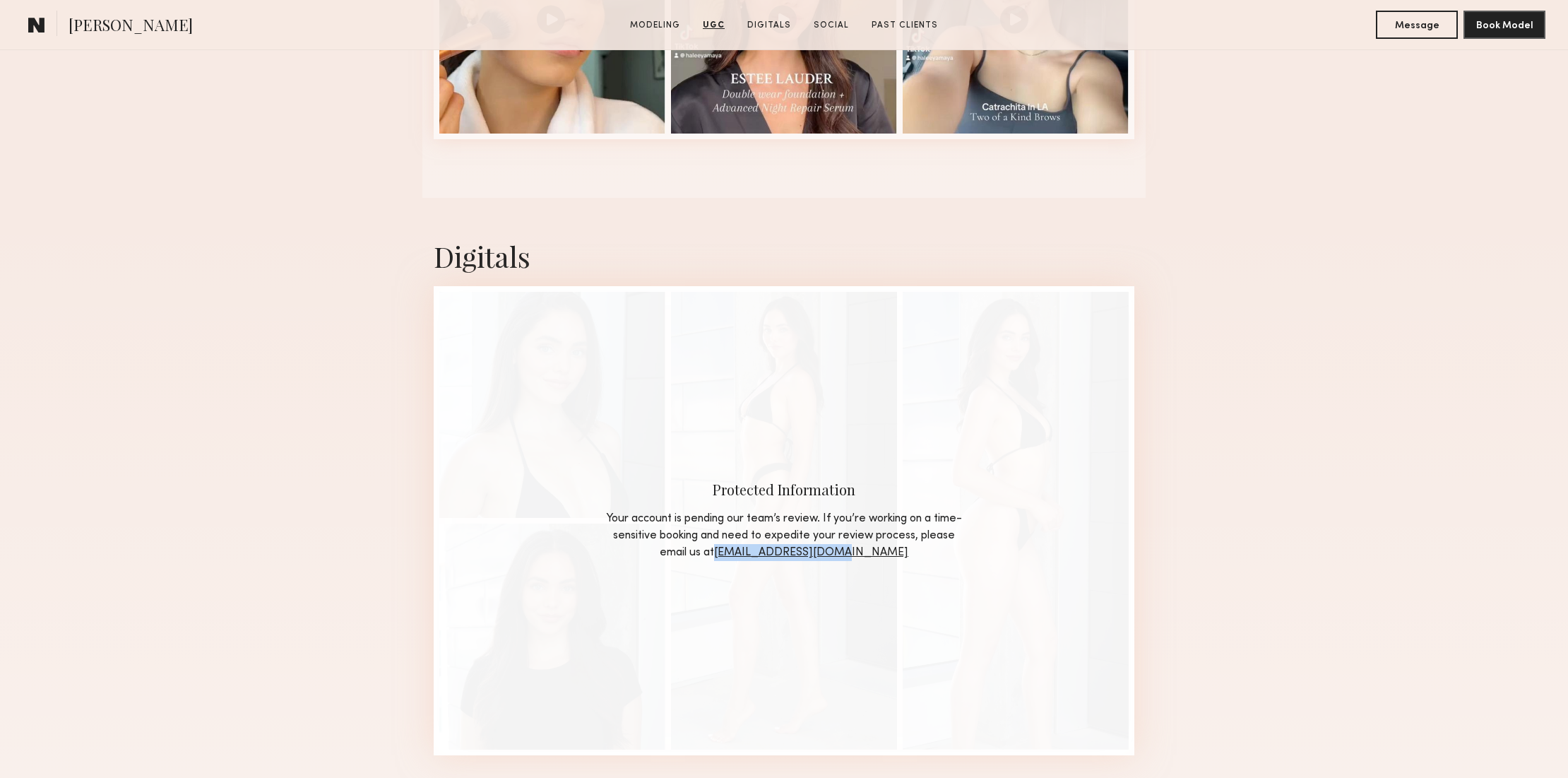
drag, startPoint x: 902, startPoint y: 552, endPoint x: 763, endPoint y: 557, distance: 139.1
click at [764, 553] on div "Your account is pending our team’s review. If you’re working on a time-sensitiv…" at bounding box center [783, 535] width 360 height 51
copy link "[EMAIL_ADDRESS][DOMAIN_NAME]"
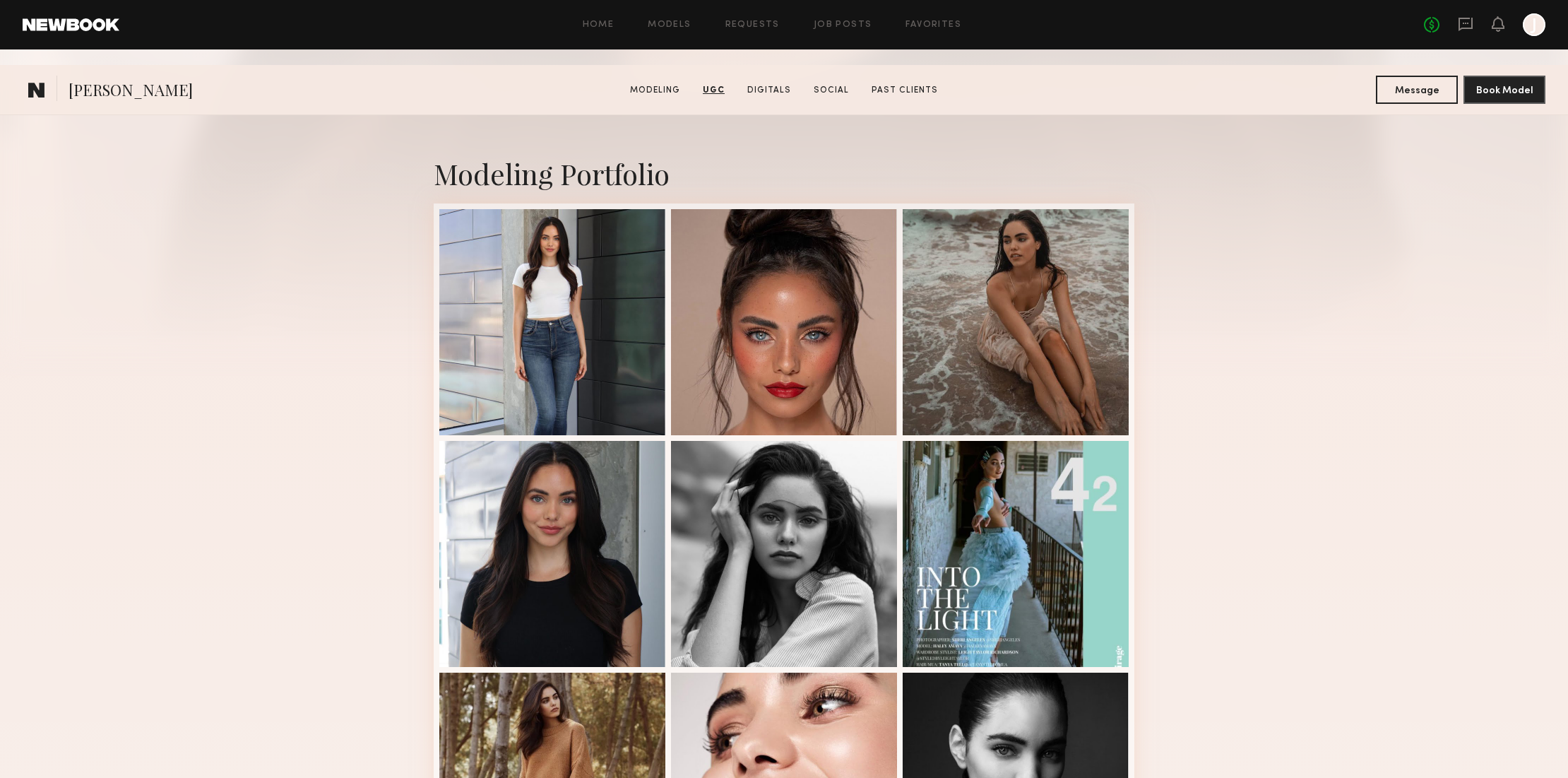
scroll to position [0, 0]
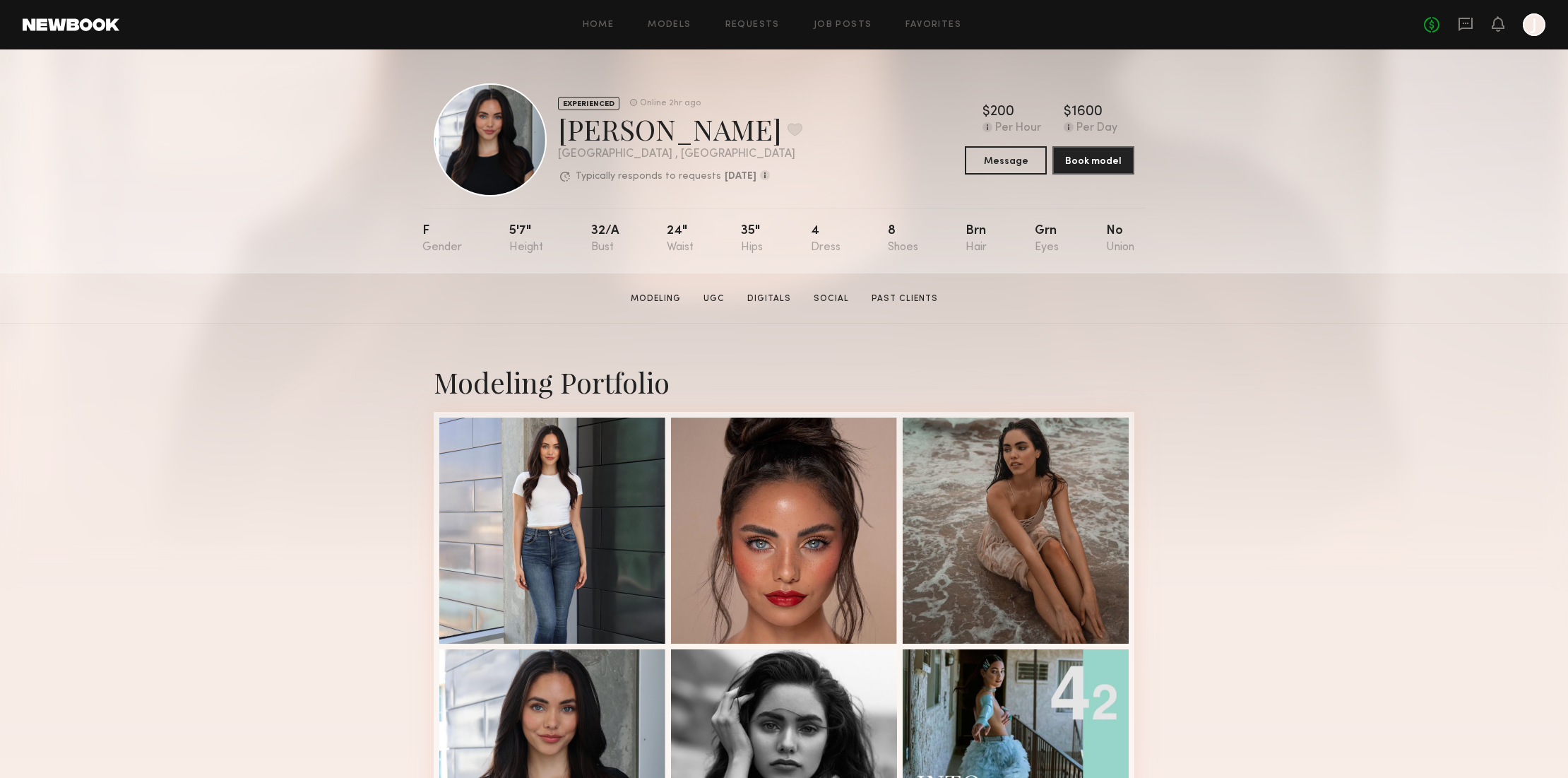
click at [1531, 25] on div at bounding box center [1534, 25] width 23 height 23
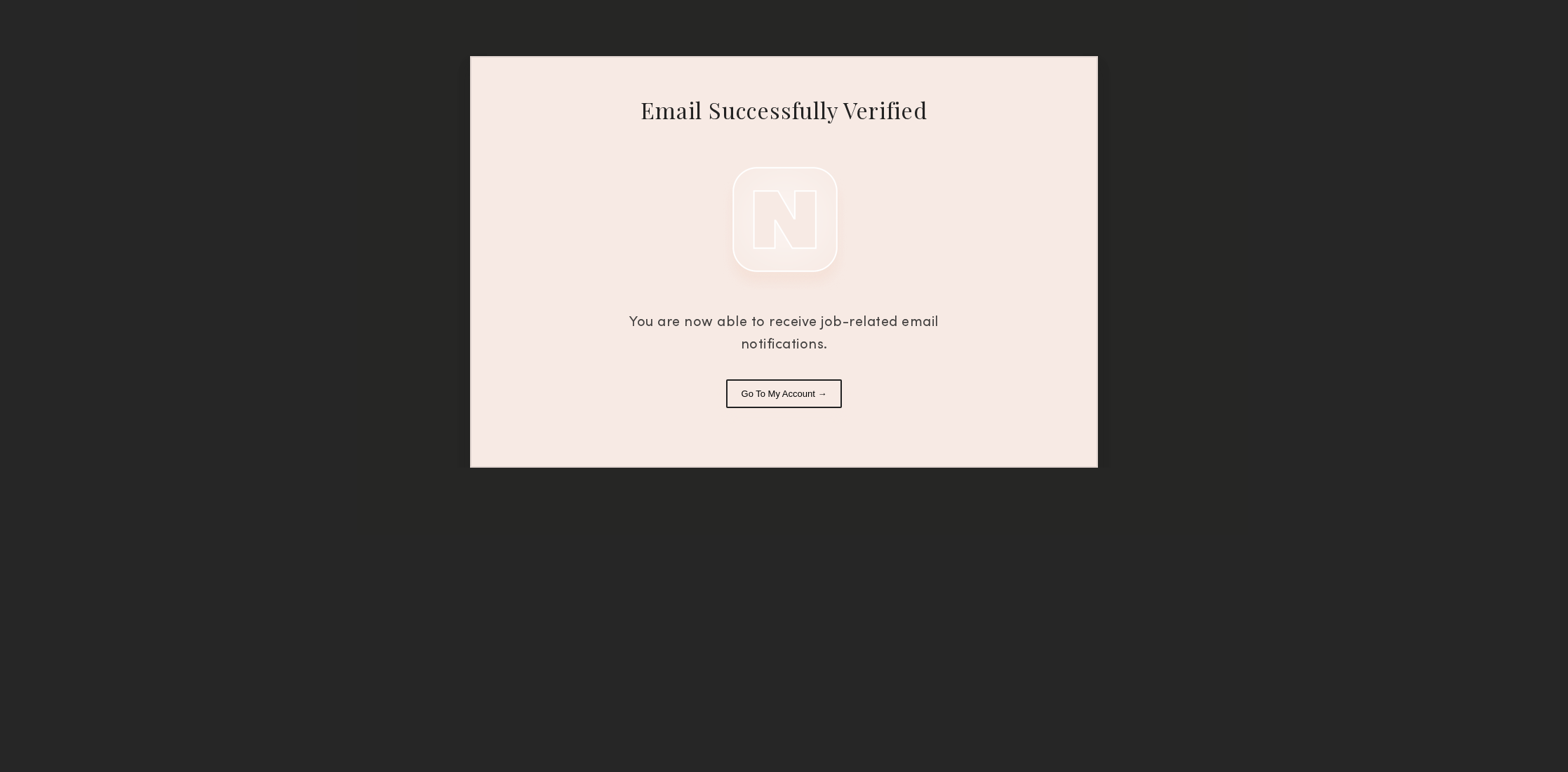
click at [787, 394] on button "Go To My Account →" at bounding box center [784, 393] width 117 height 29
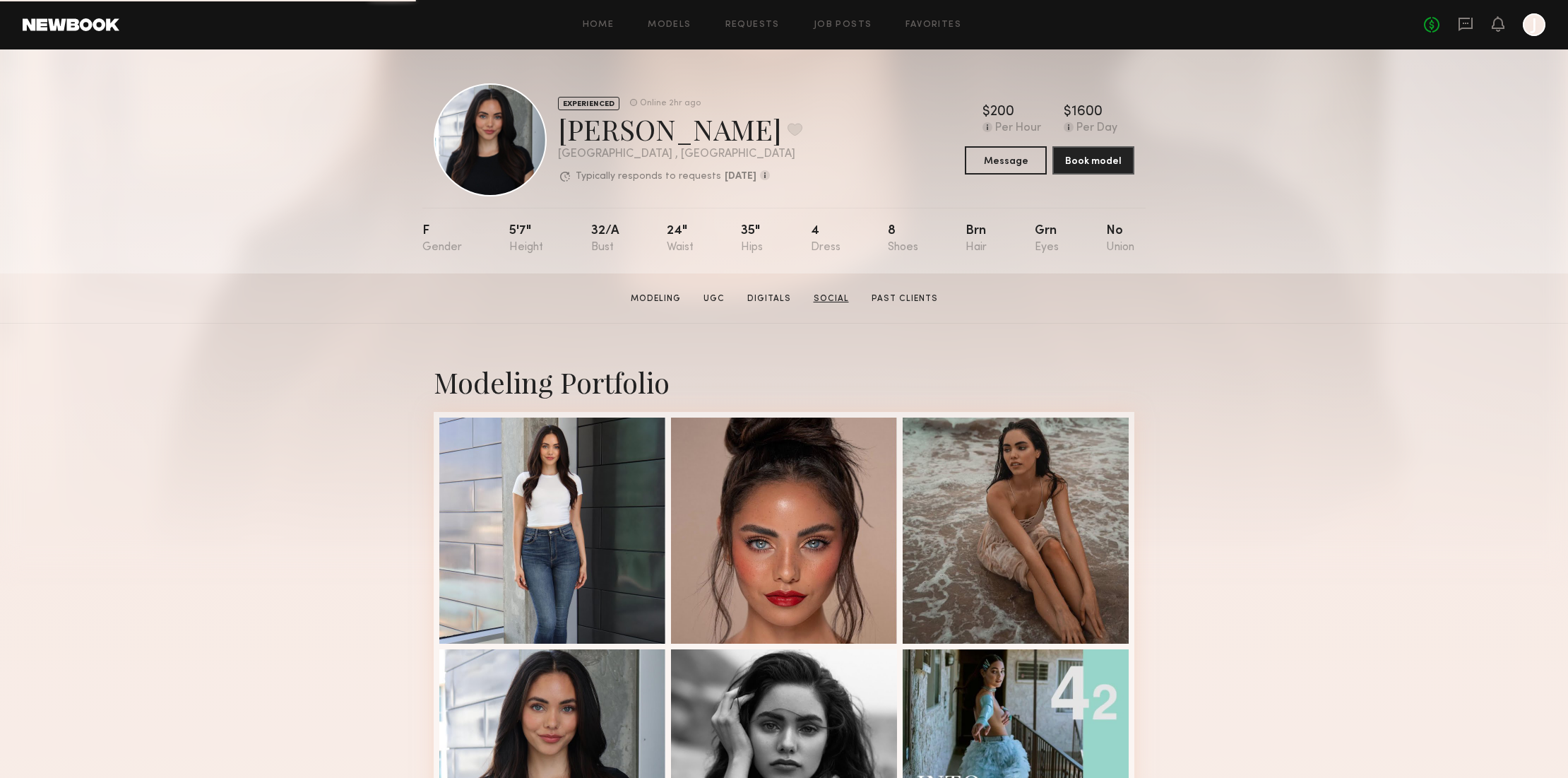
click at [837, 298] on link "Social" at bounding box center [831, 299] width 47 height 13
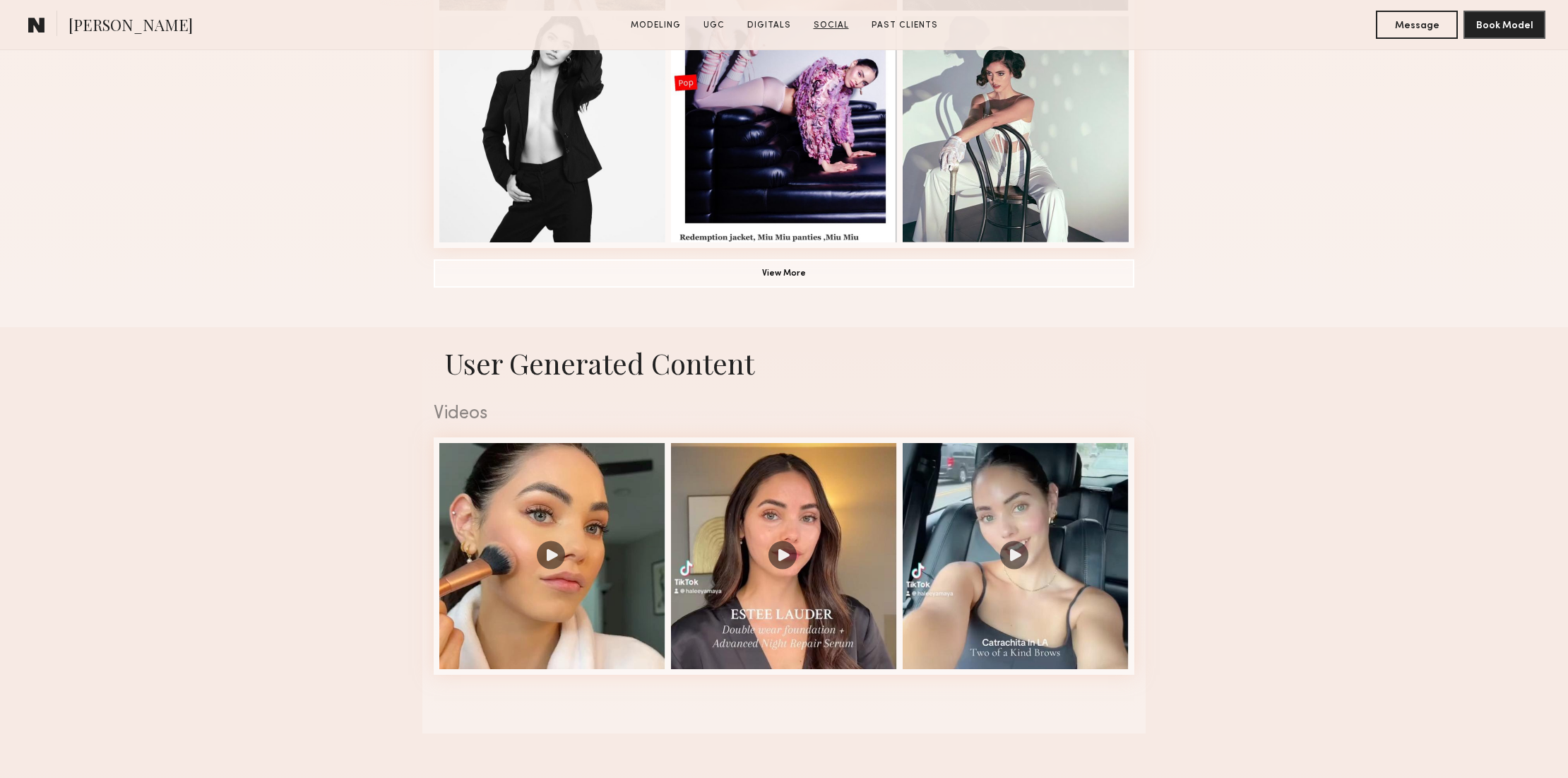
scroll to position [2044, 0]
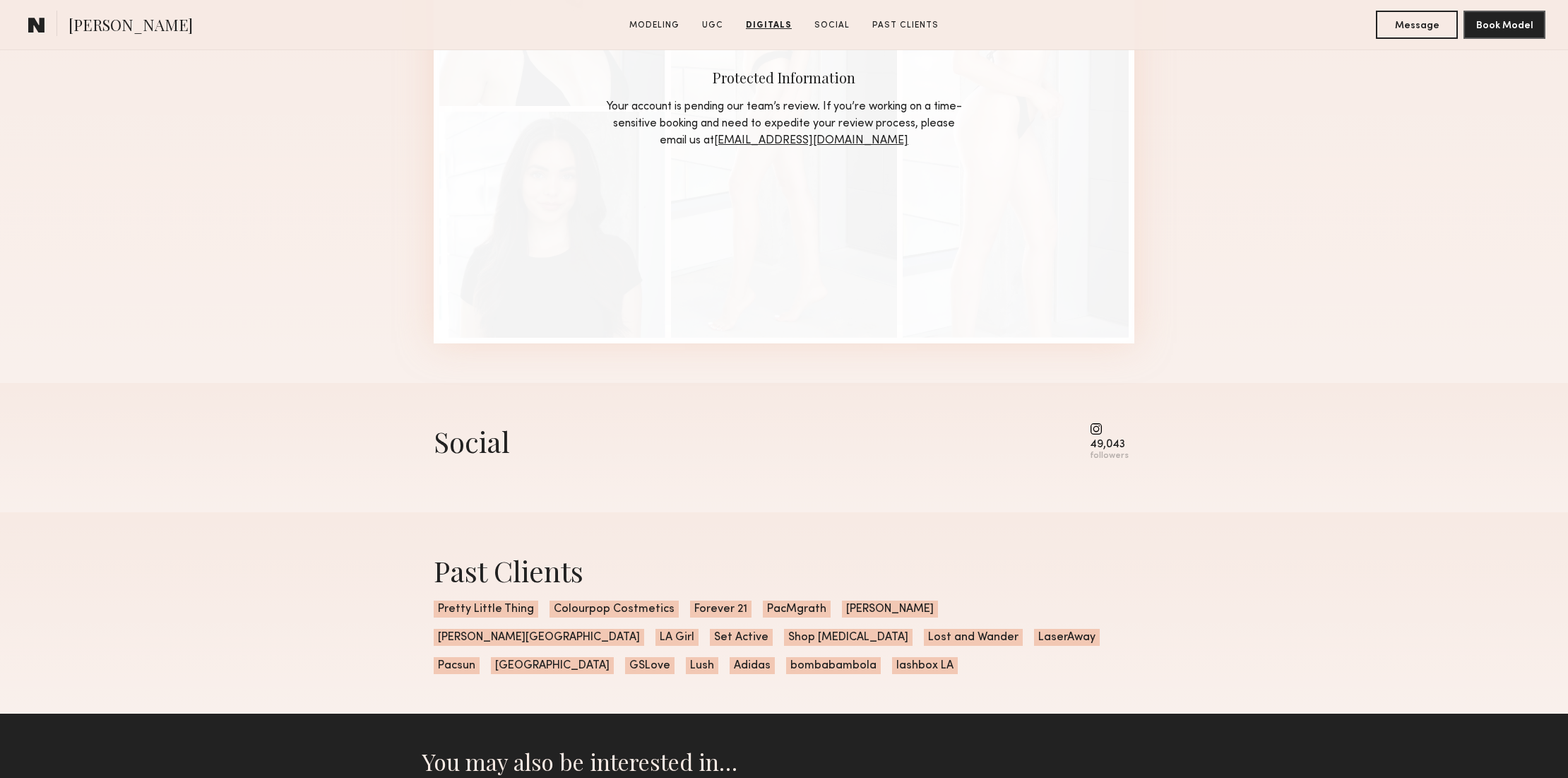
drag, startPoint x: 896, startPoint y: 141, endPoint x: 626, endPoint y: 109, distance: 271.9
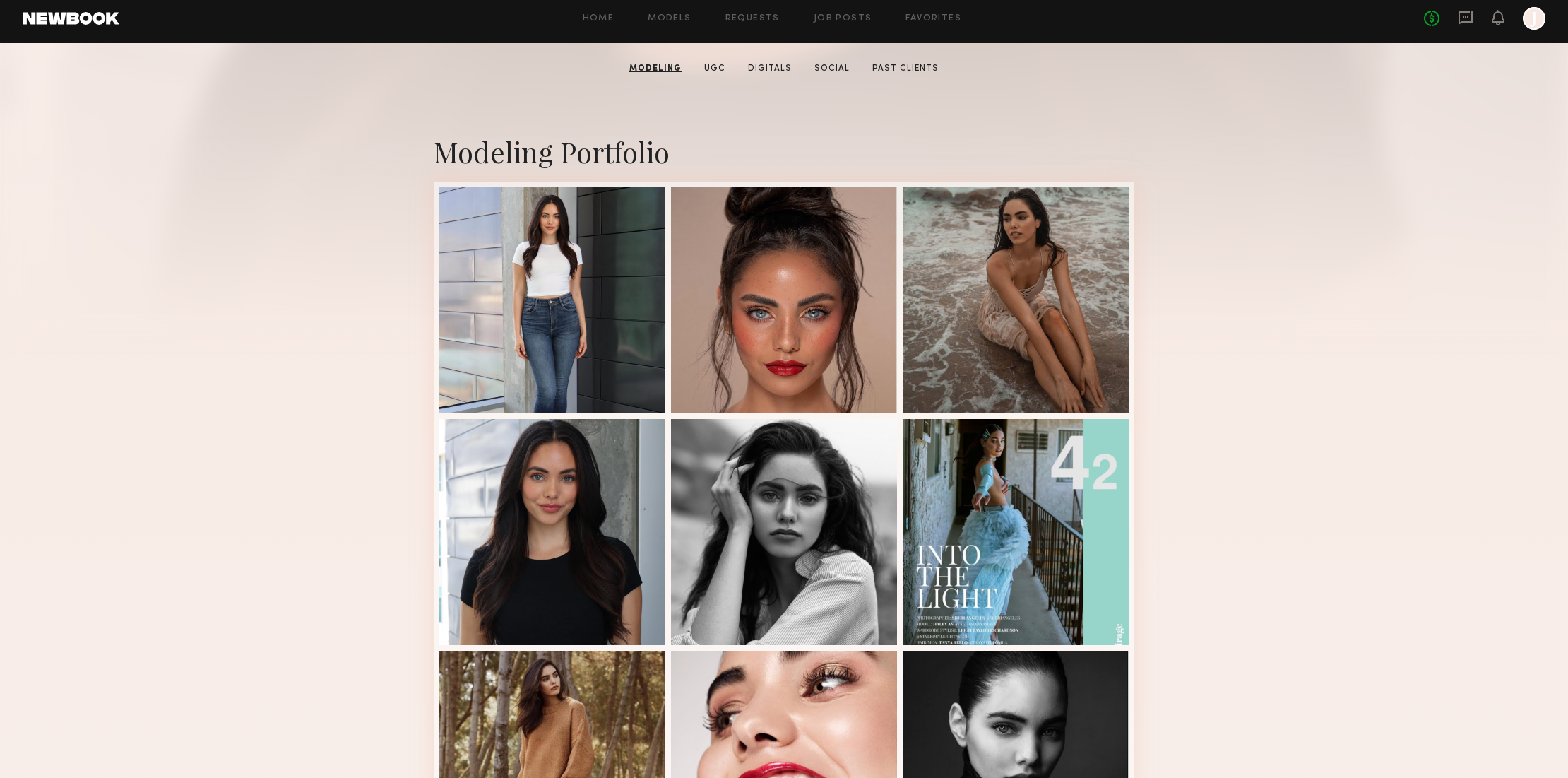
scroll to position [227, 0]
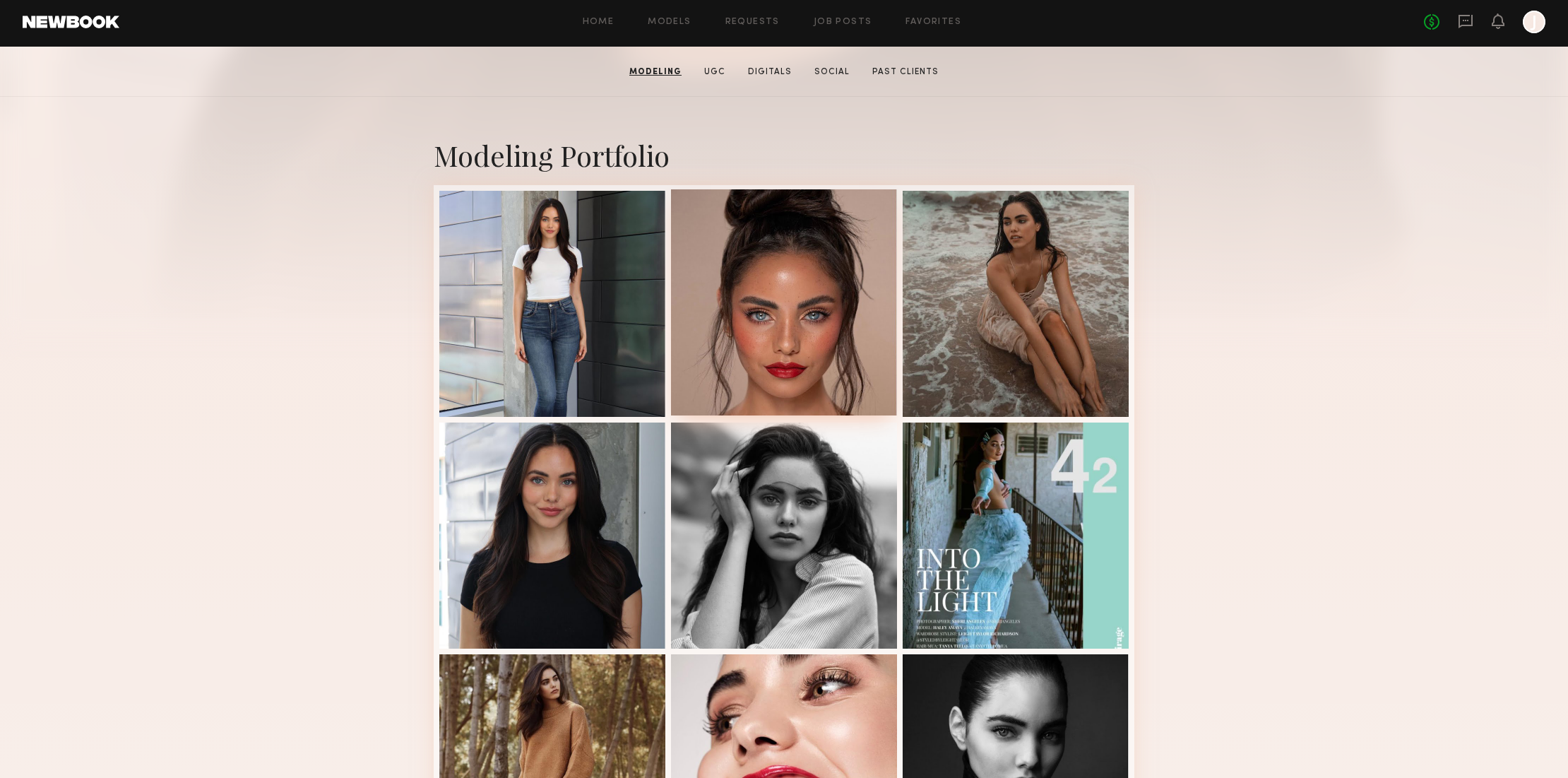
click at [816, 239] on div at bounding box center [784, 303] width 226 height 226
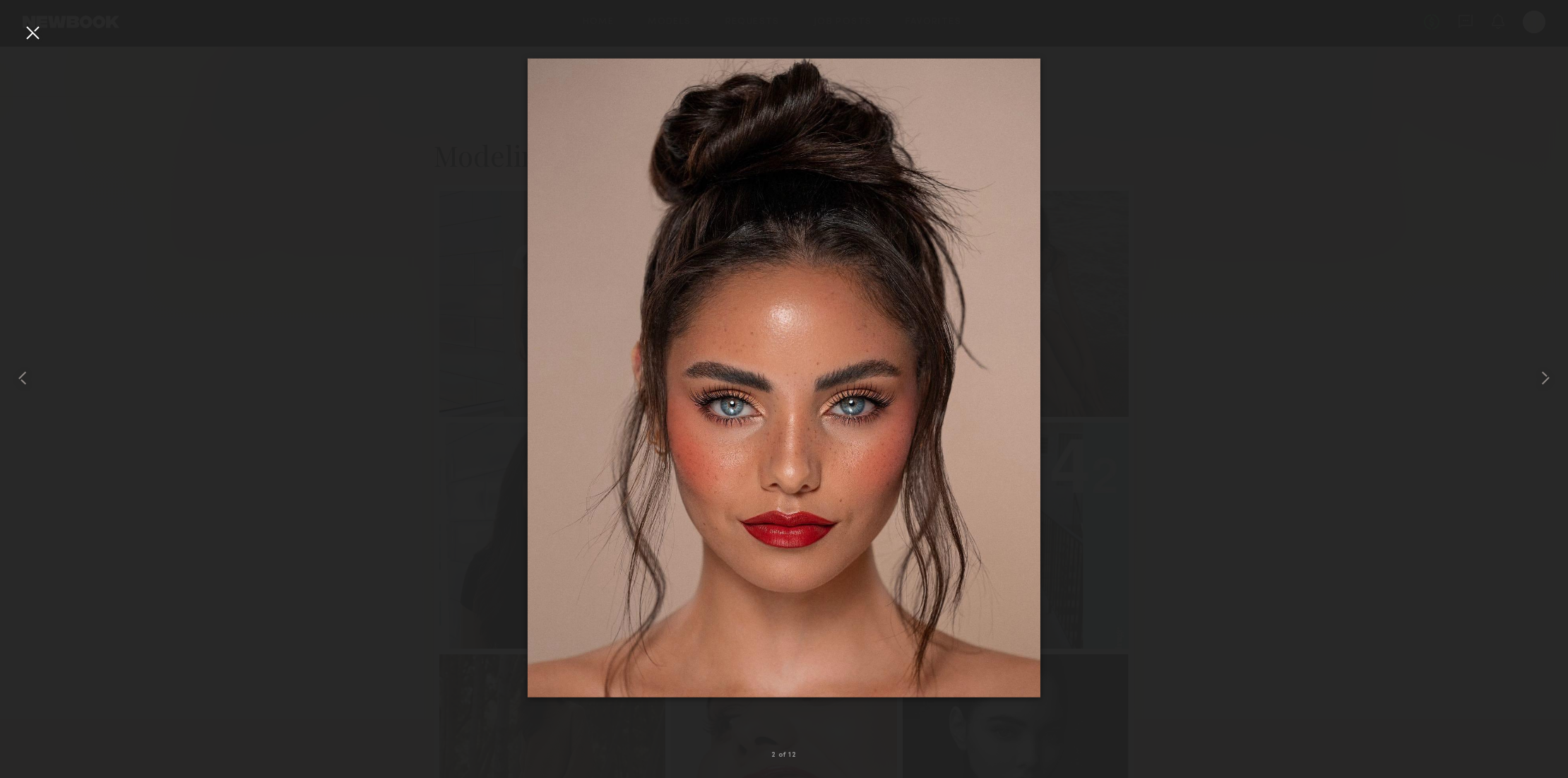
click at [33, 30] on div at bounding box center [33, 33] width 23 height 23
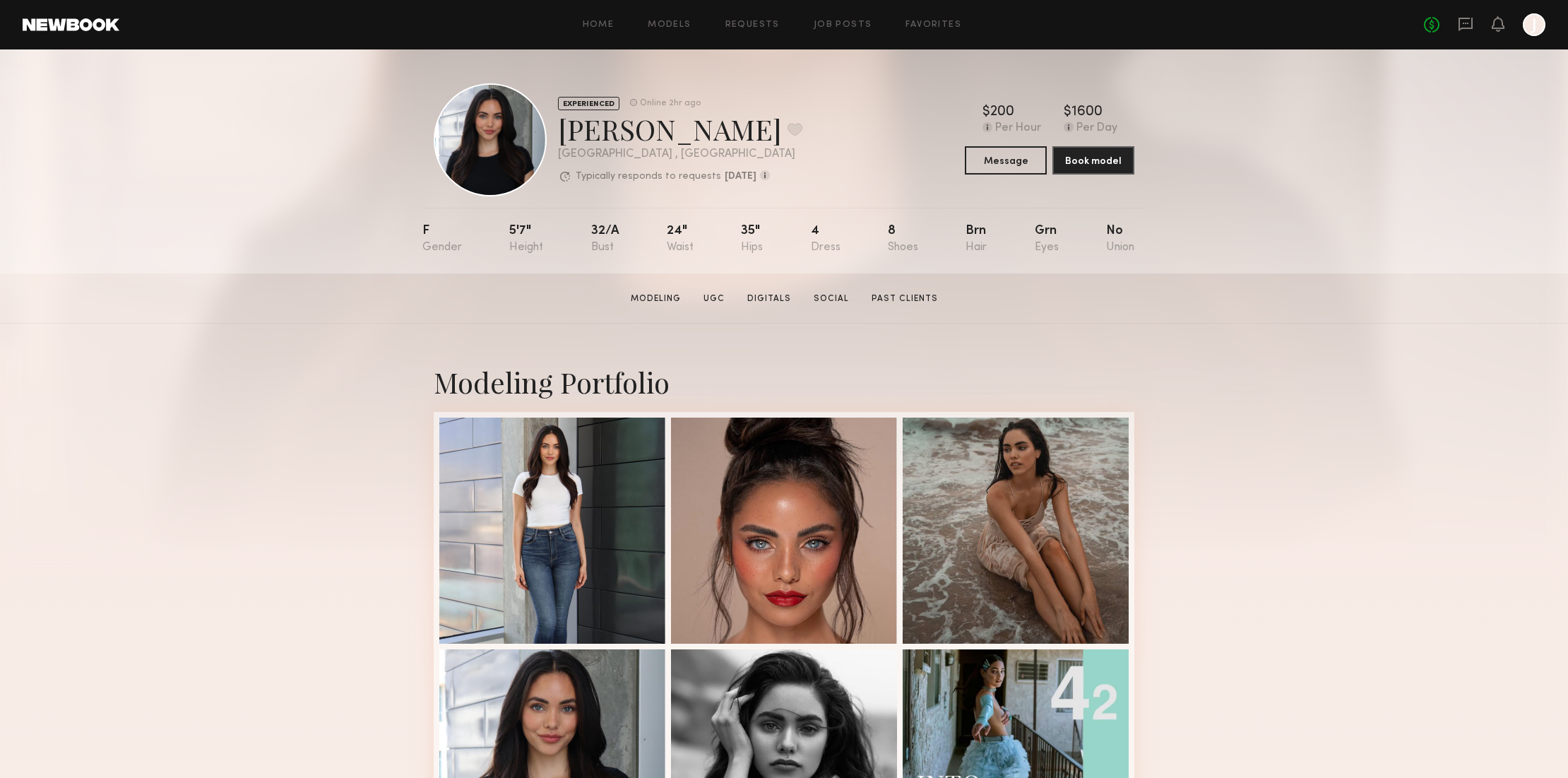
scroll to position [5, 0]
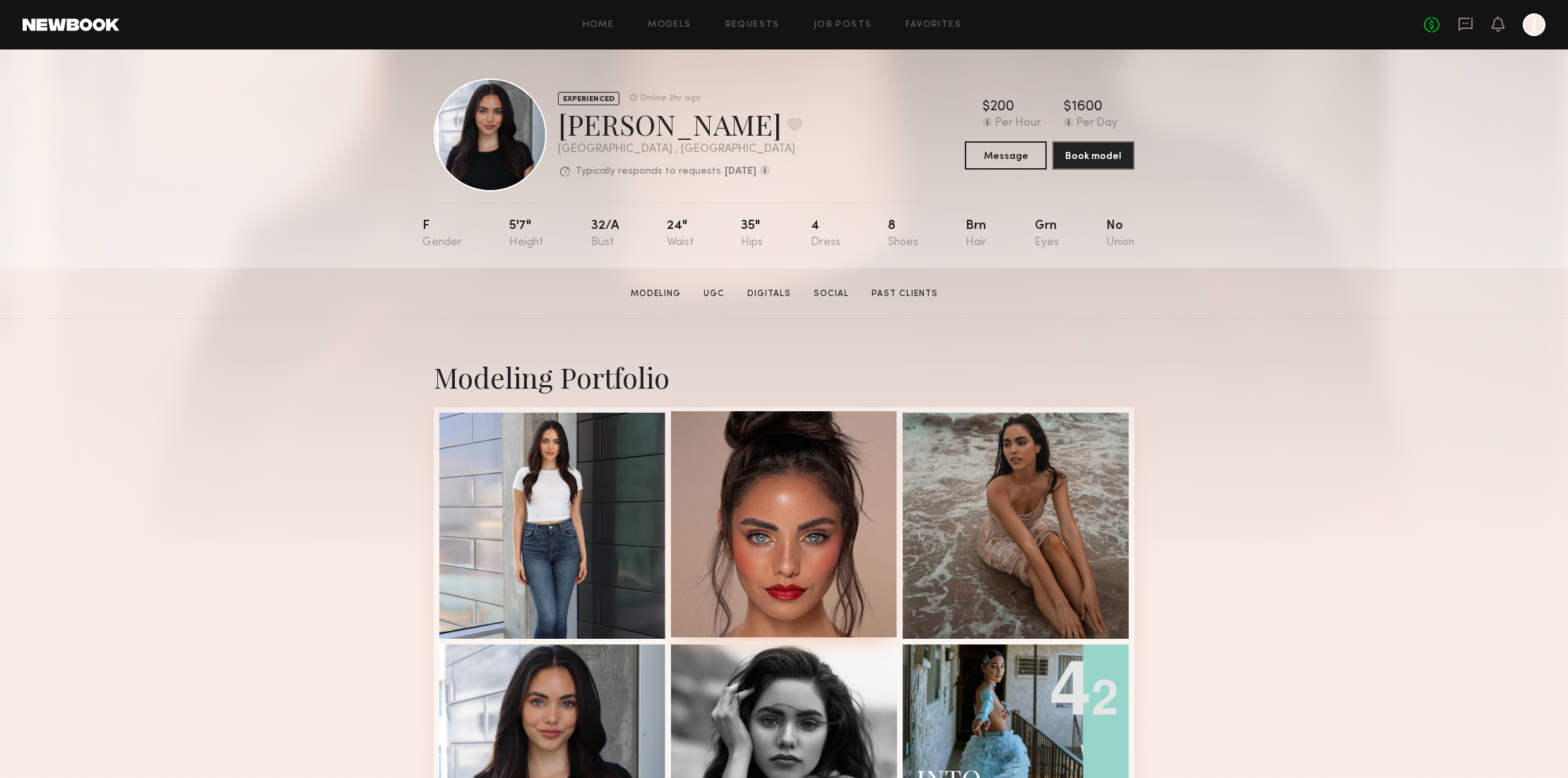
click at [819, 483] on div at bounding box center [784, 524] width 226 height 226
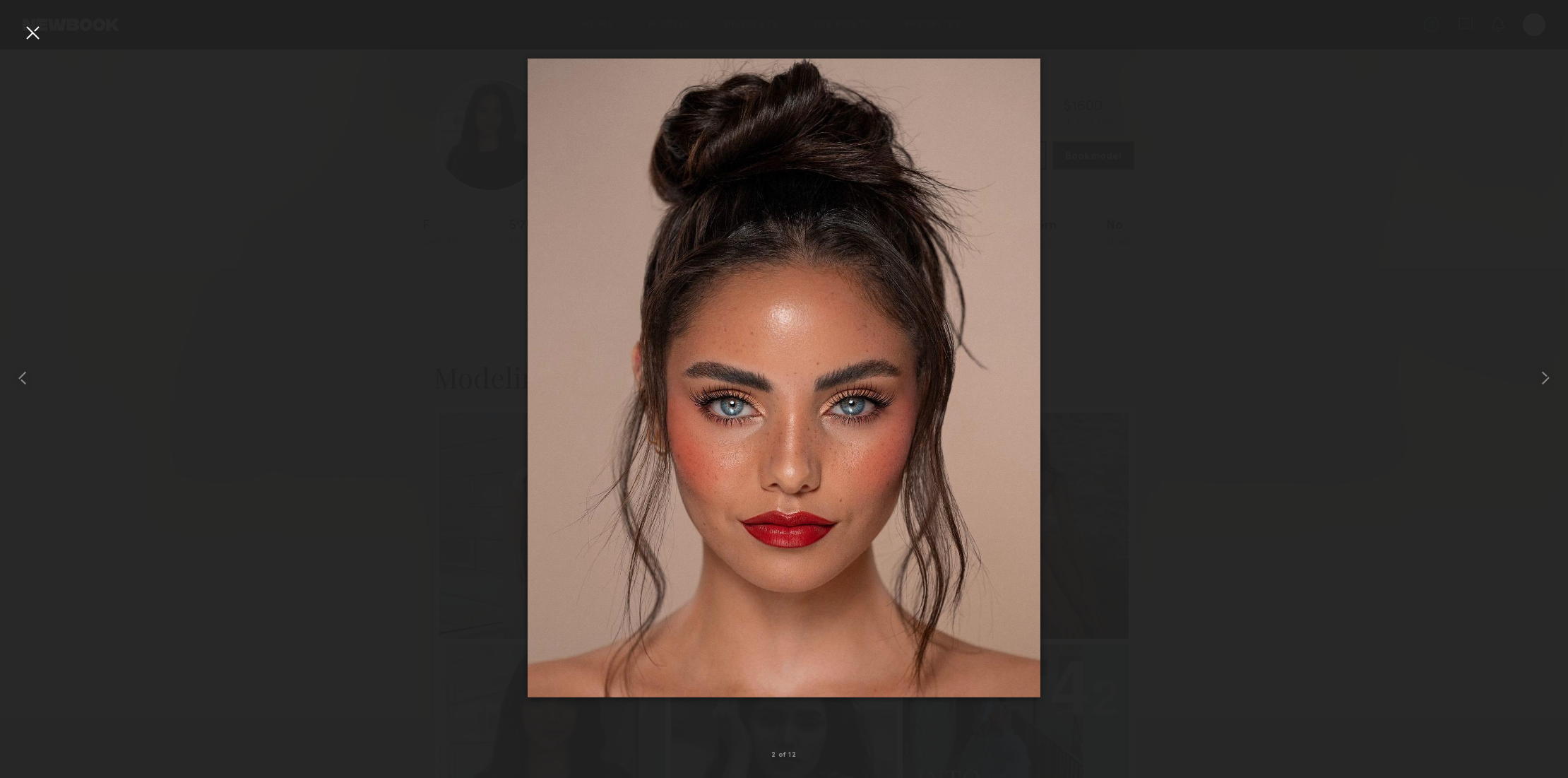
click at [34, 33] on div at bounding box center [33, 33] width 23 height 23
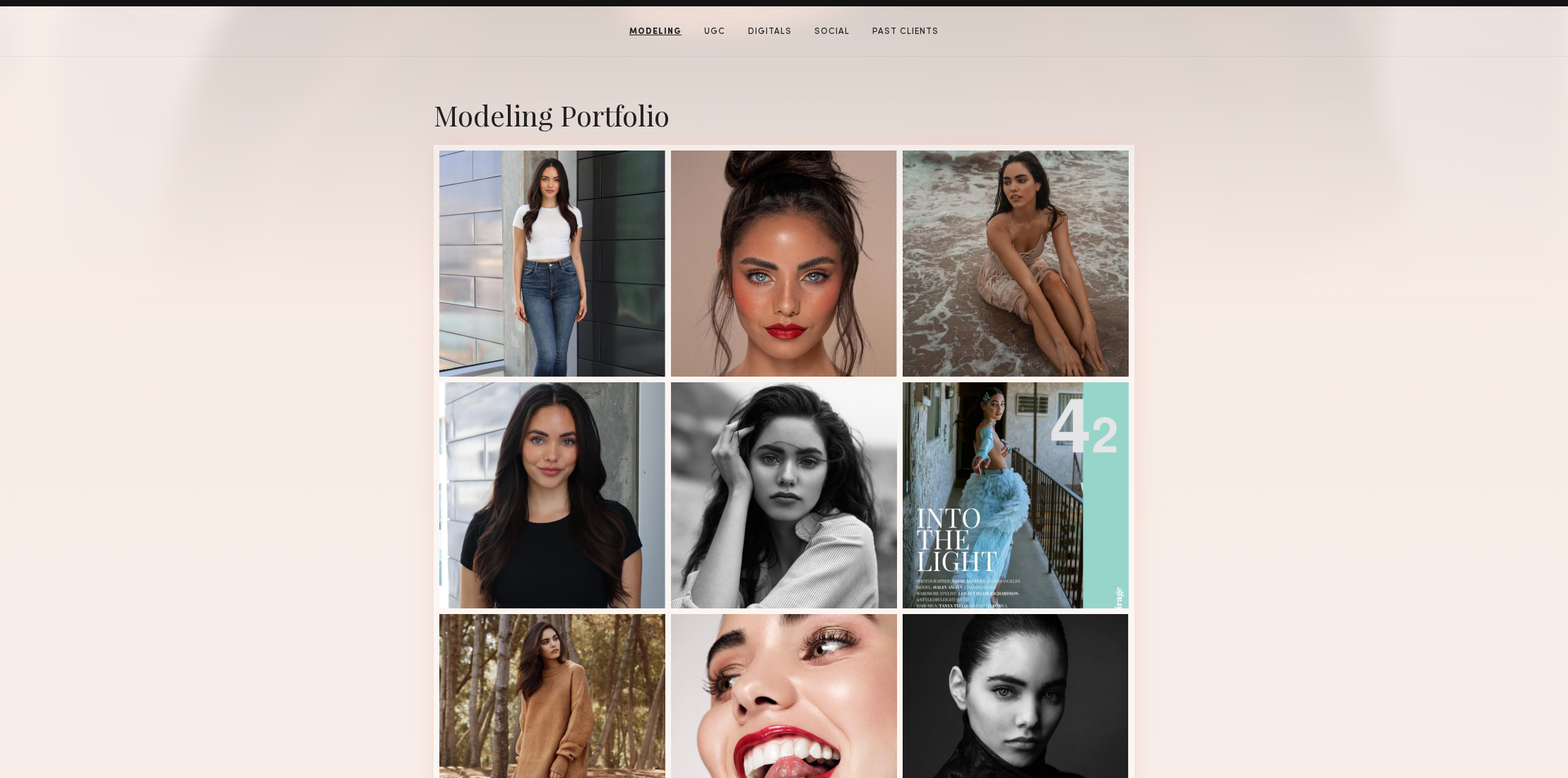
scroll to position [273, 0]
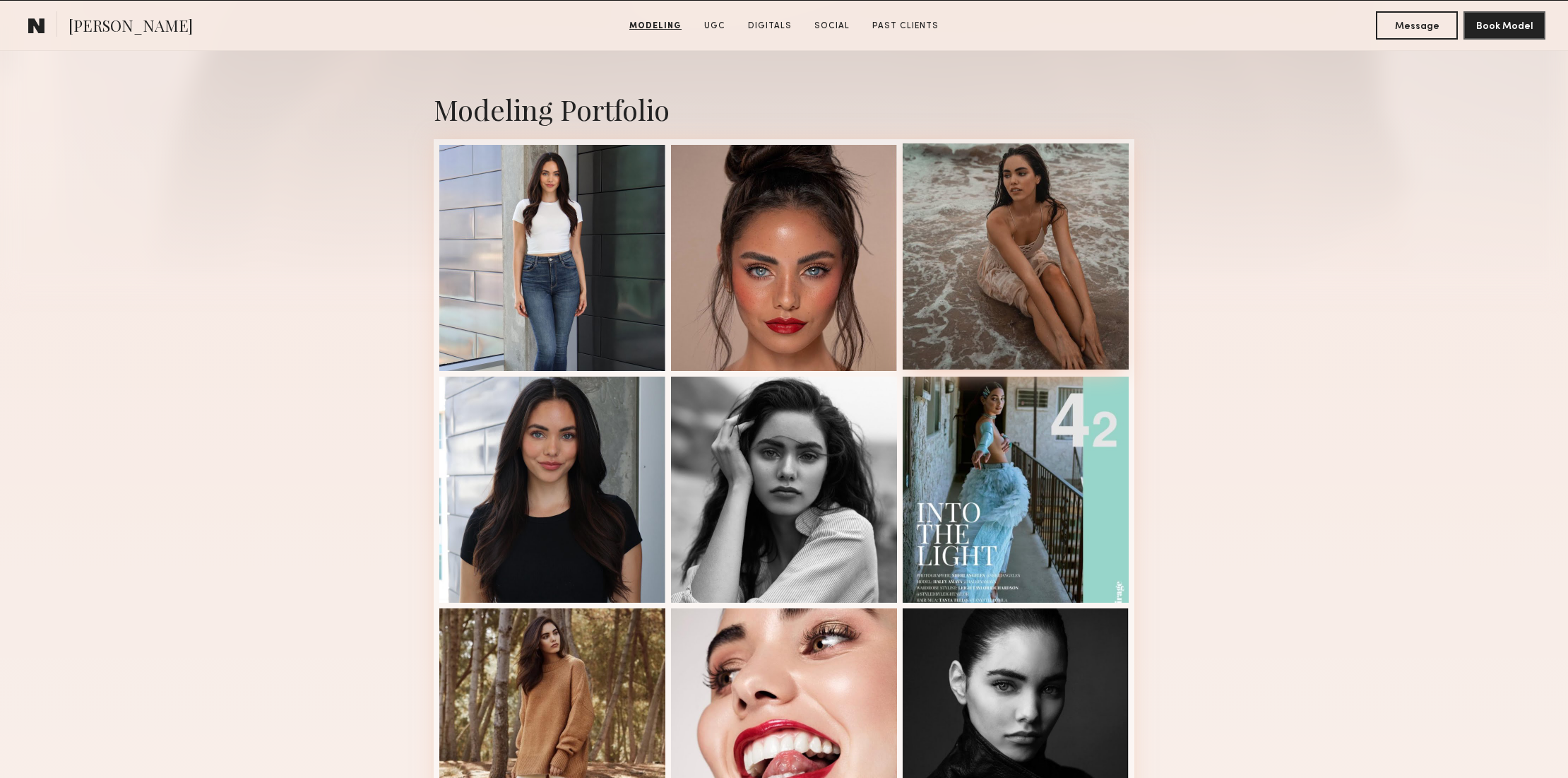
click at [994, 190] on div at bounding box center [1016, 257] width 226 height 226
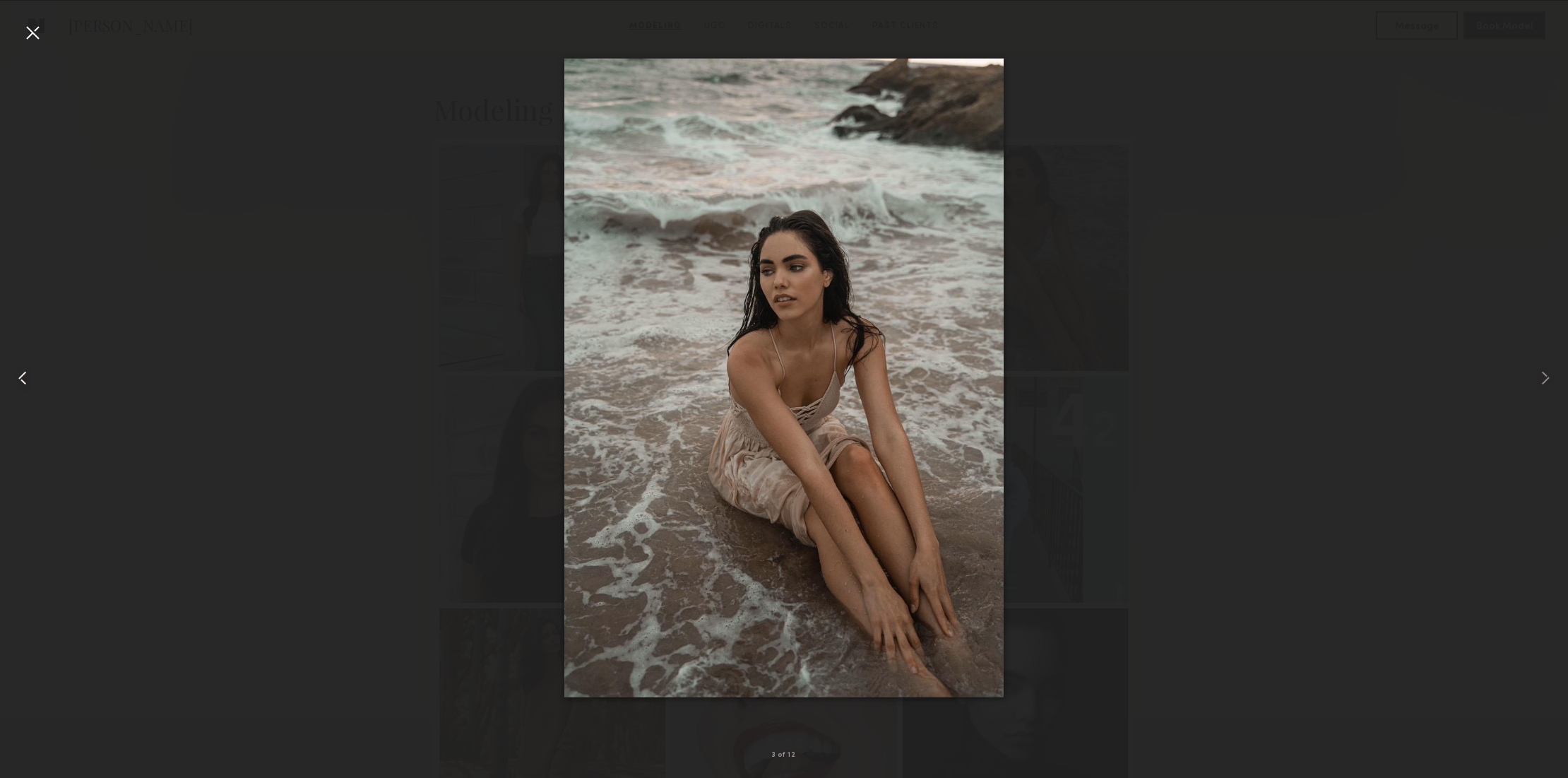
click at [33, 32] on div at bounding box center [33, 33] width 23 height 23
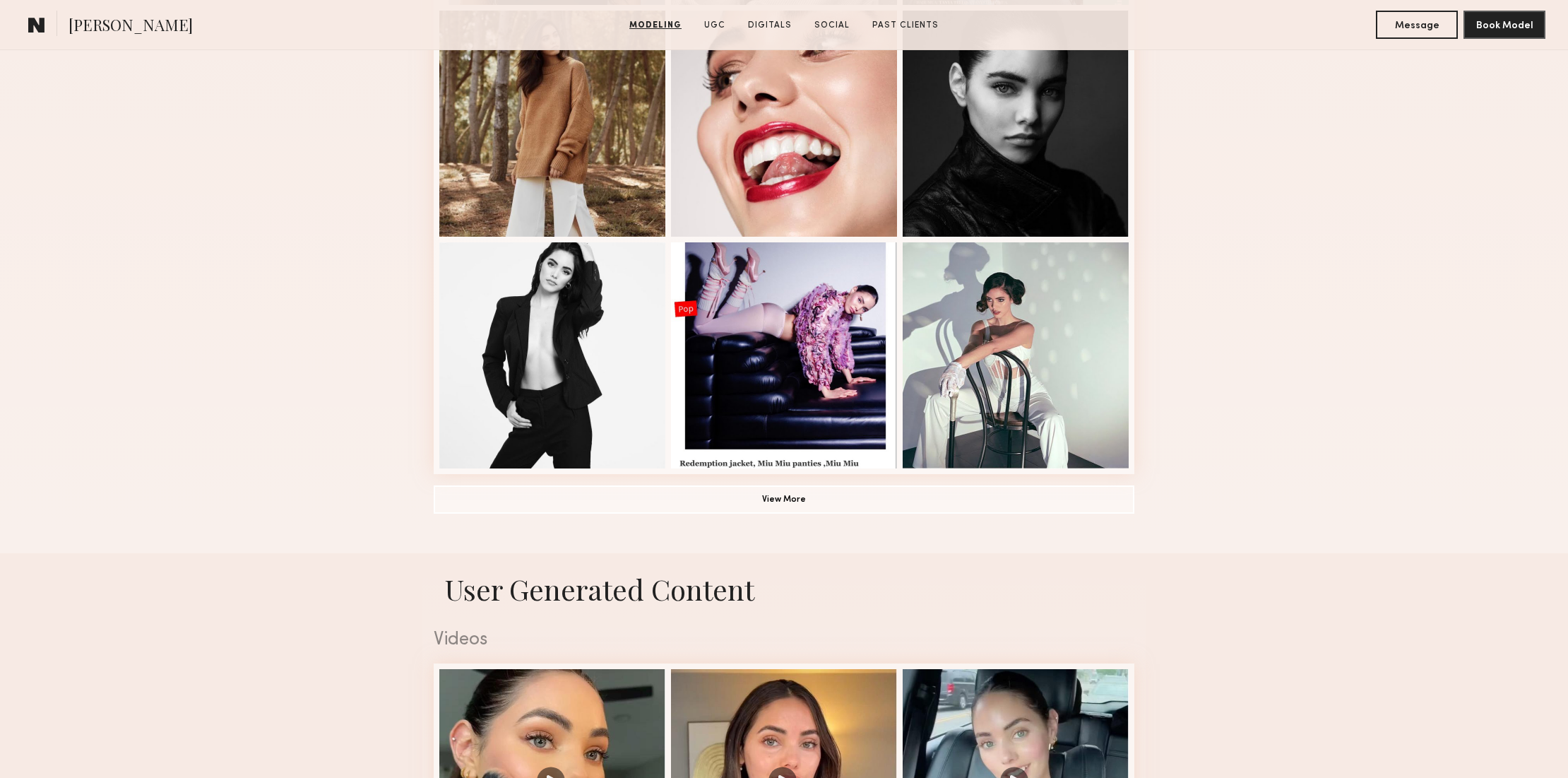
scroll to position [869, 0]
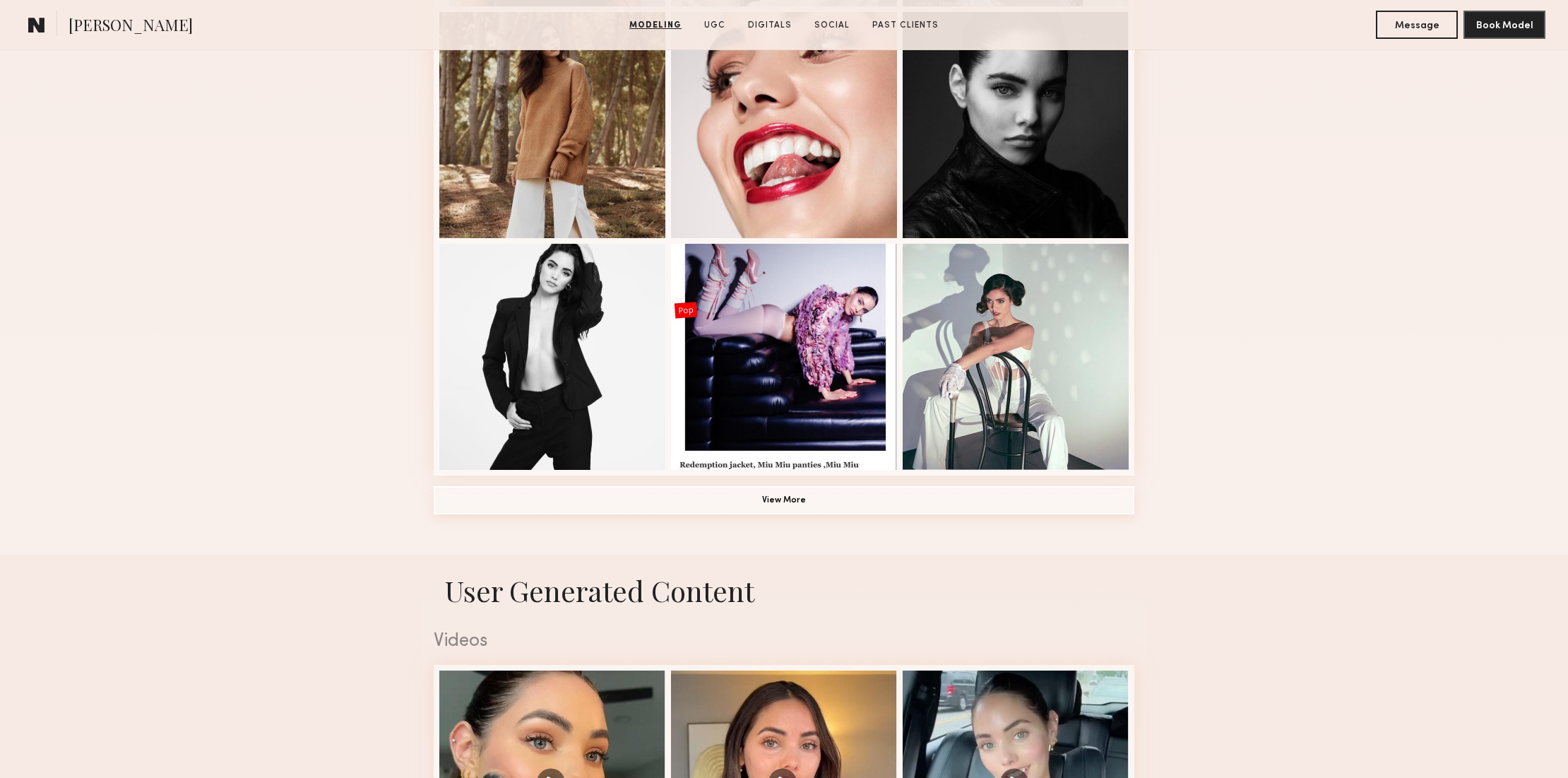
click at [800, 500] on button "View More" at bounding box center [783, 500] width 701 height 28
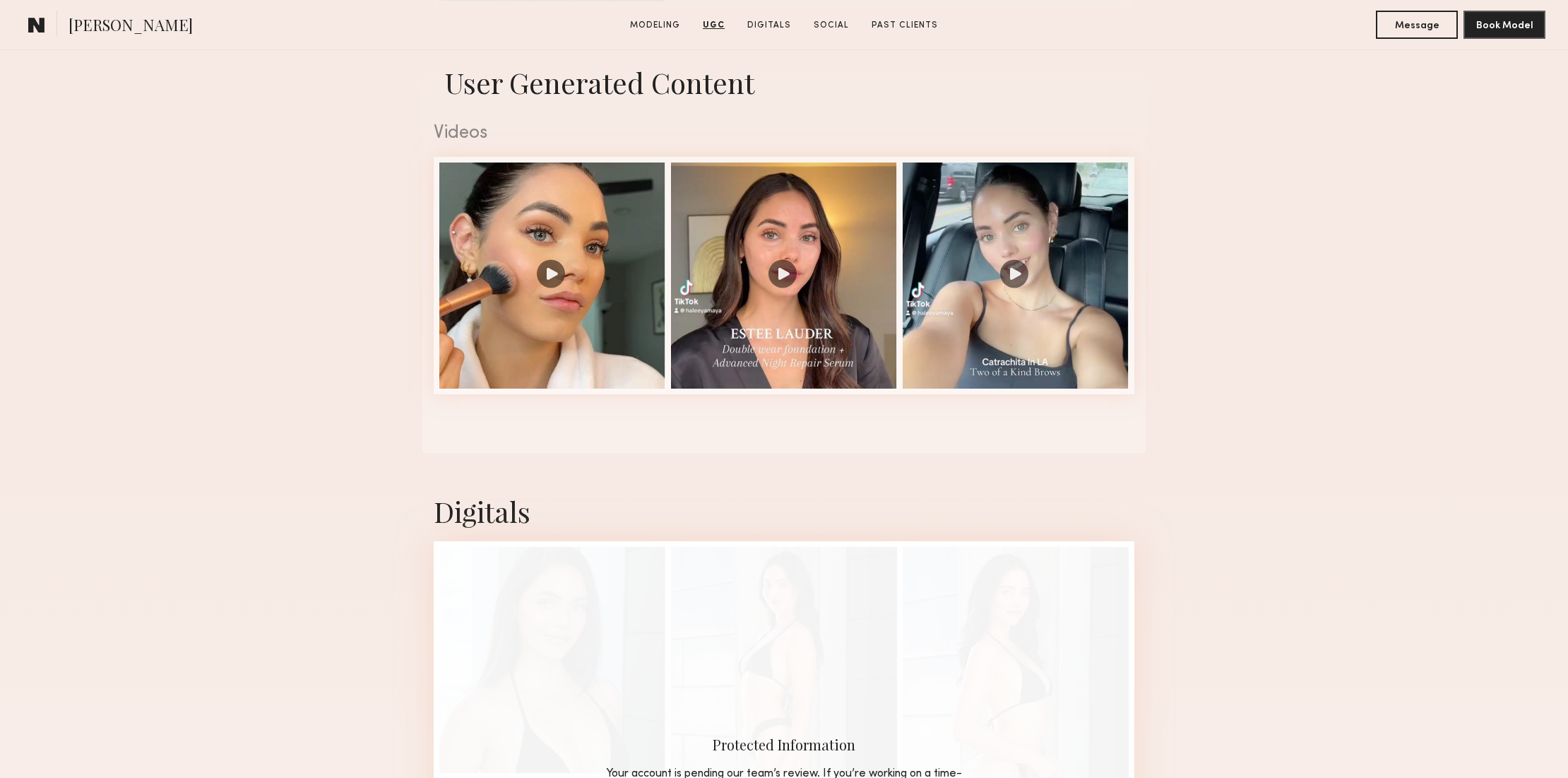
scroll to position [2029, 0]
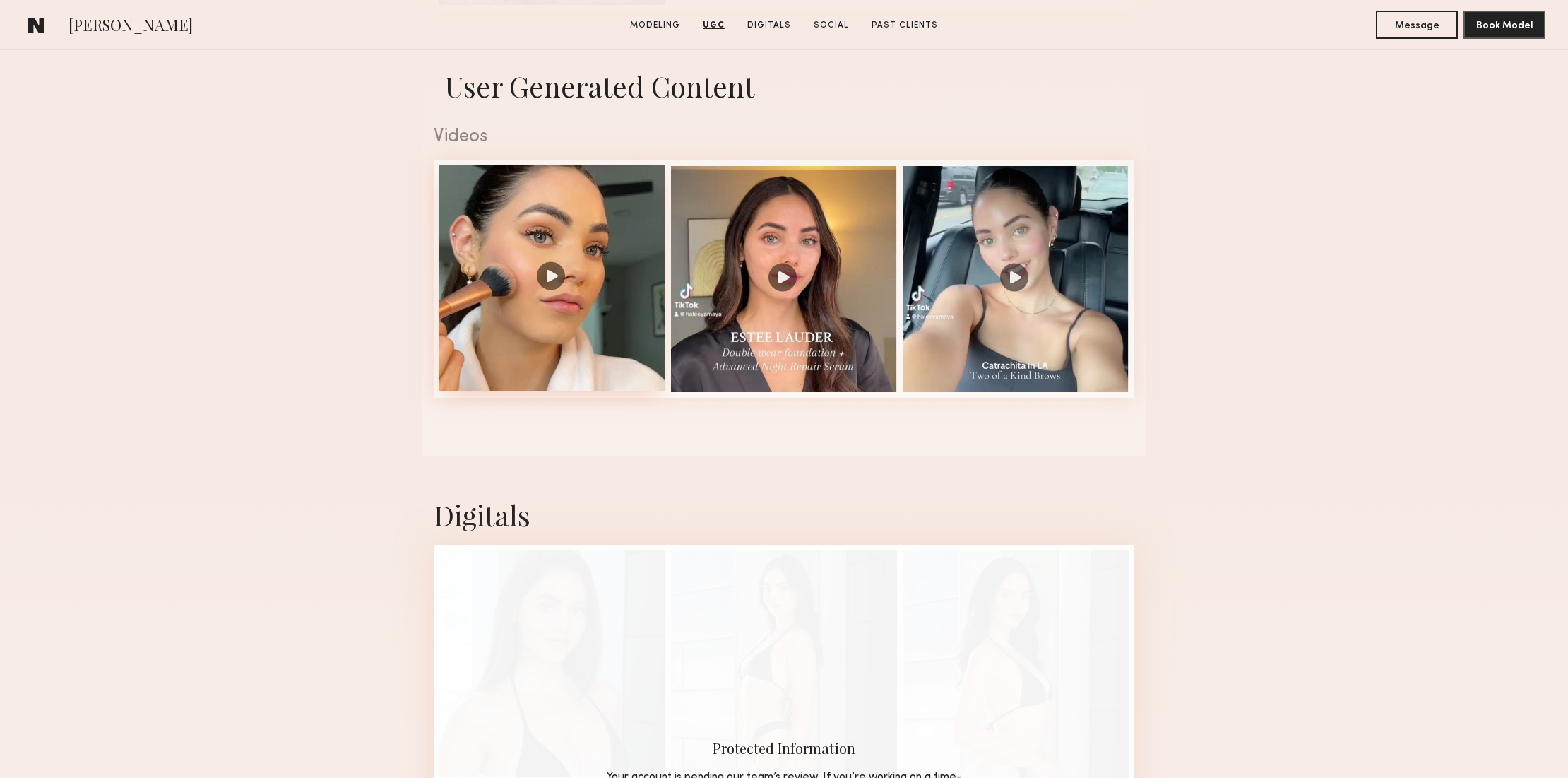
click at [620, 228] on div at bounding box center [552, 278] width 226 height 226
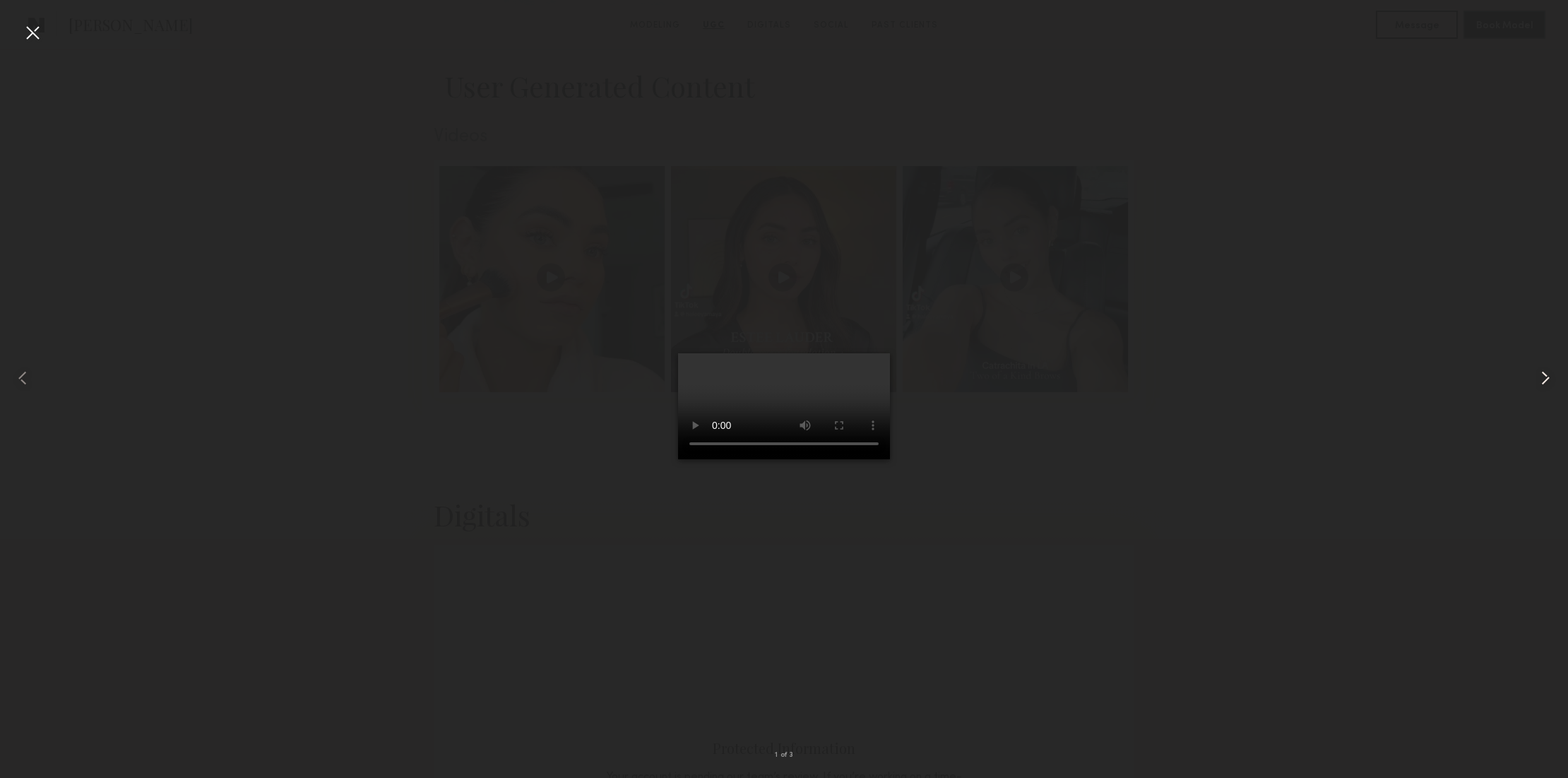
click at [1545, 370] on common-icon at bounding box center [1545, 378] width 23 height 23
click at [1544, 373] on common-icon at bounding box center [1545, 378] width 23 height 23
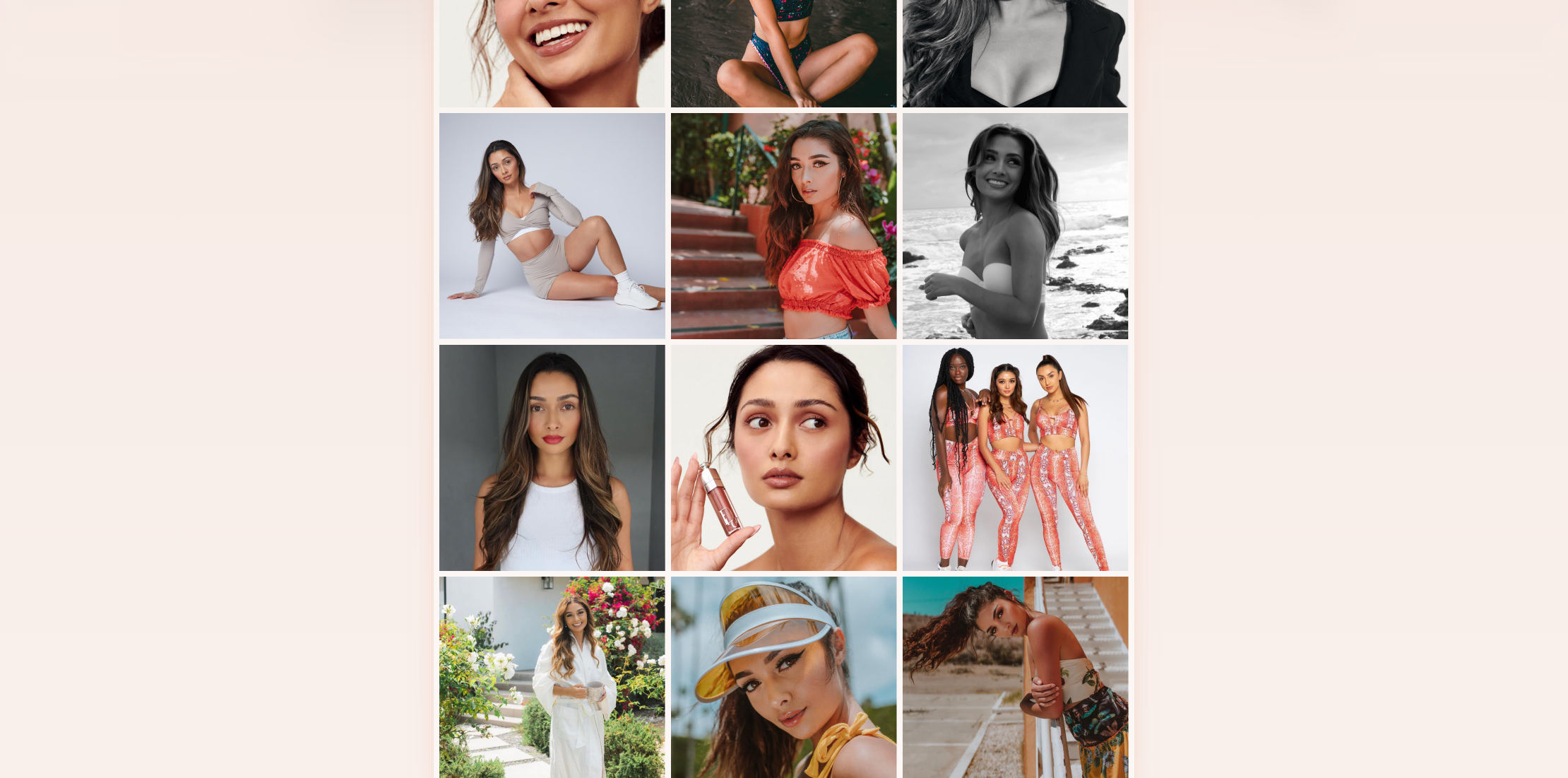
scroll to position [487, 0]
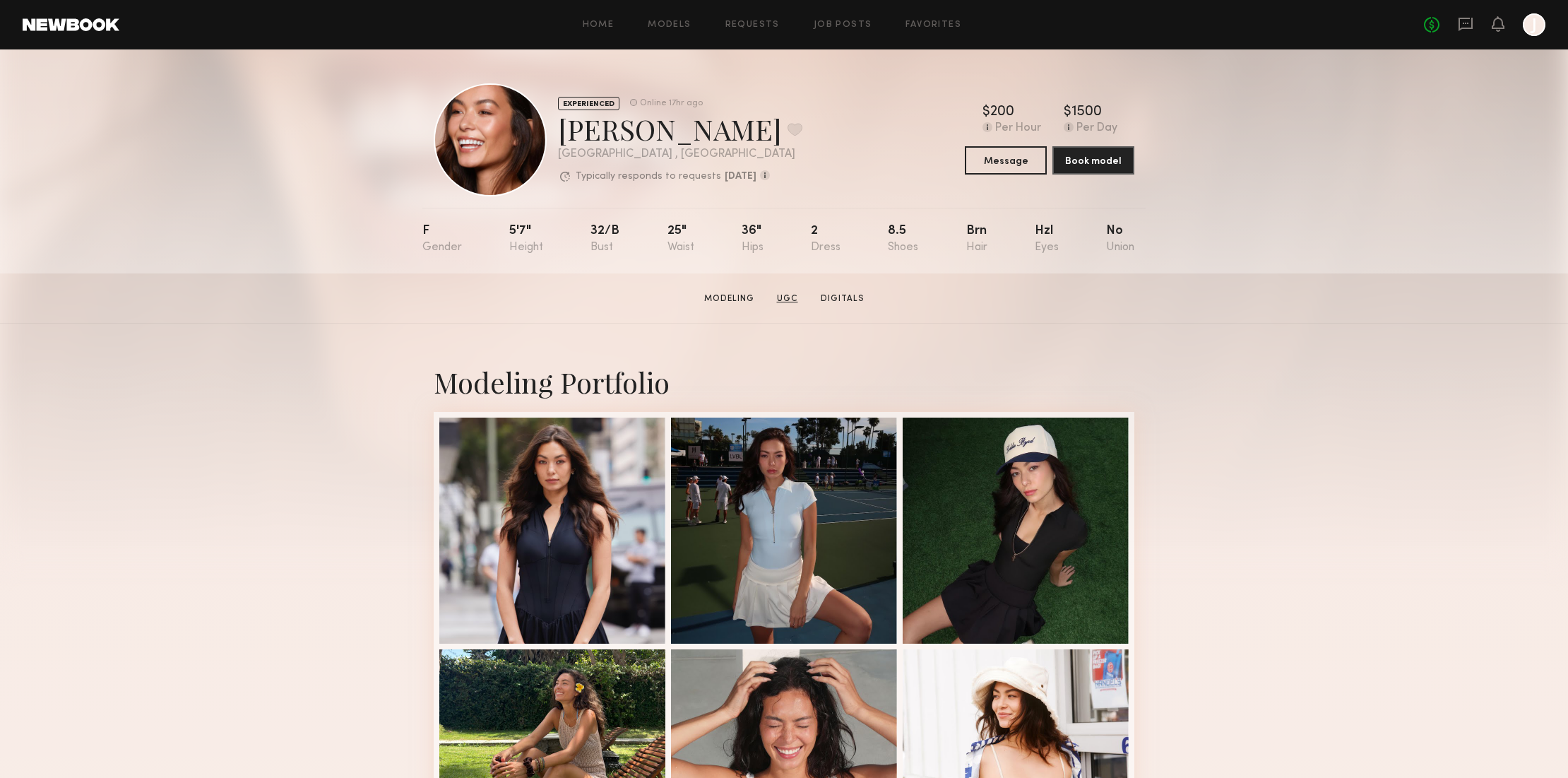
click at [791, 298] on link "UGC" at bounding box center [788, 299] width 33 height 13
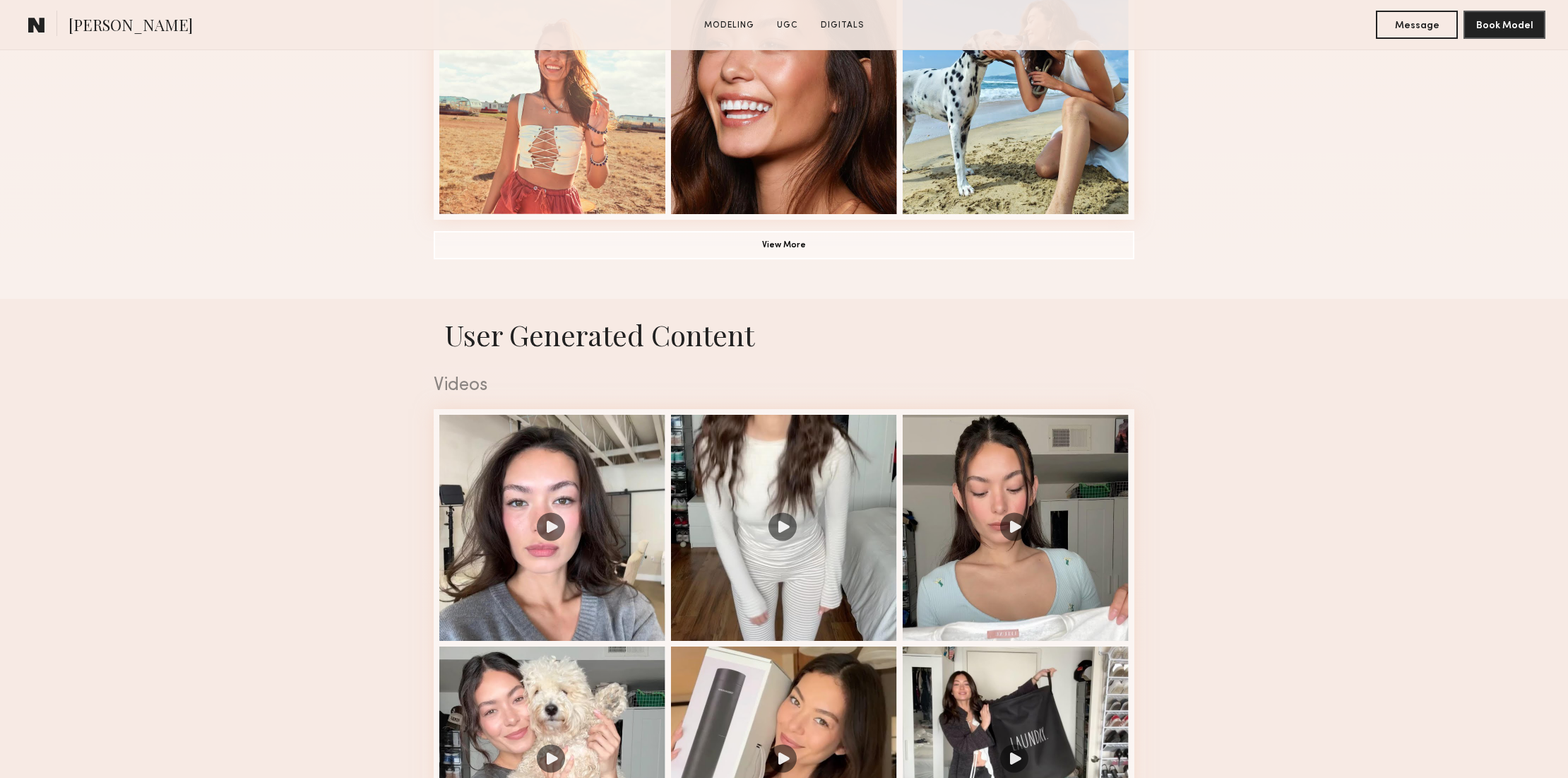
scroll to position [1338, 0]
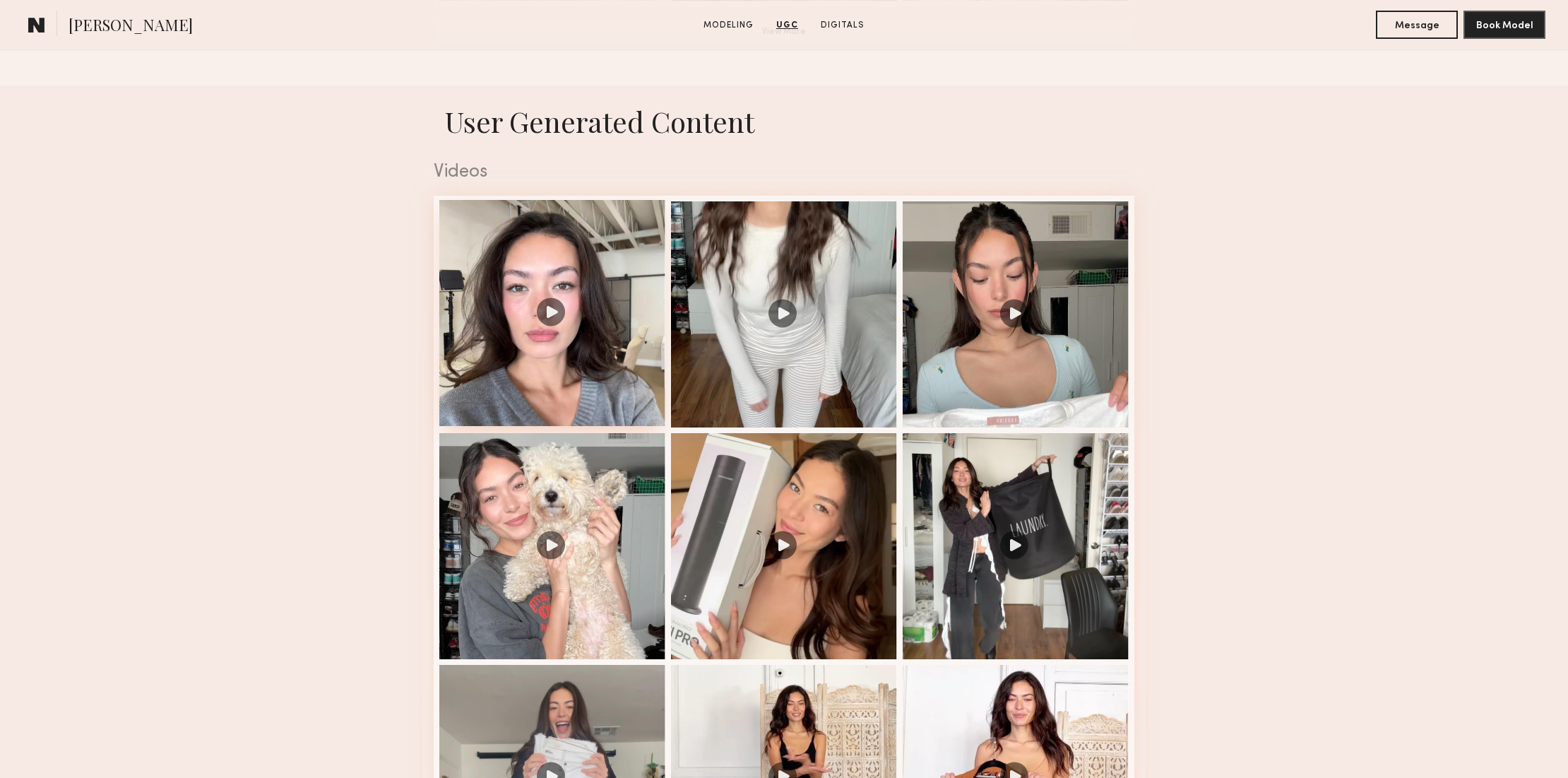
click at [566, 243] on div at bounding box center [552, 313] width 226 height 226
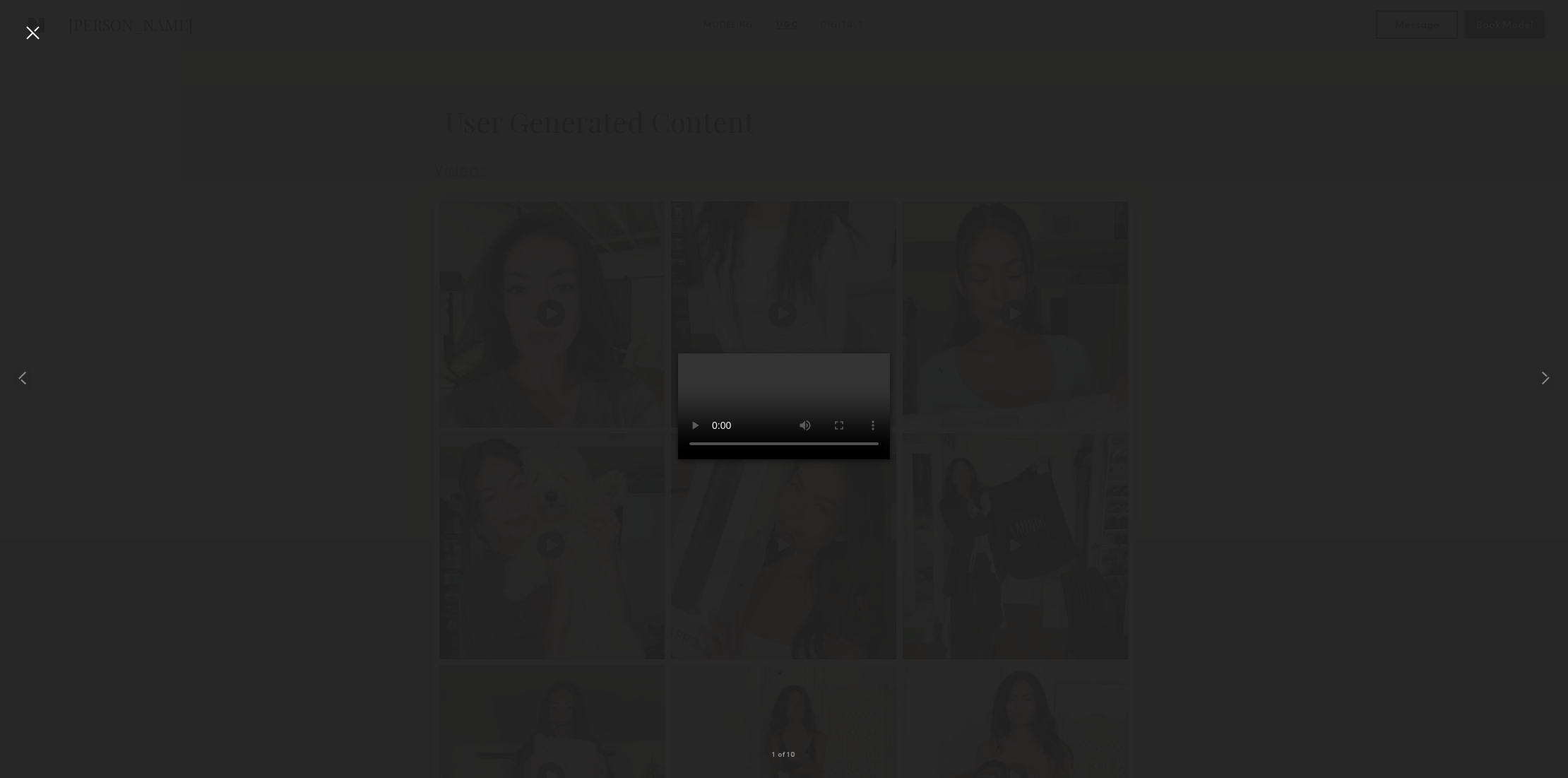
click at [678, 459] on video at bounding box center [784, 406] width 212 height 106
click at [544, 712] on div at bounding box center [784, 378] width 1568 height 710
click at [32, 30] on div at bounding box center [33, 33] width 23 height 23
drag, startPoint x: 32, startPoint y: 30, endPoint x: 45, endPoint y: 30, distance: 13.0
click at [32, 30] on div "1 of 10" at bounding box center [784, 389] width 1568 height 778
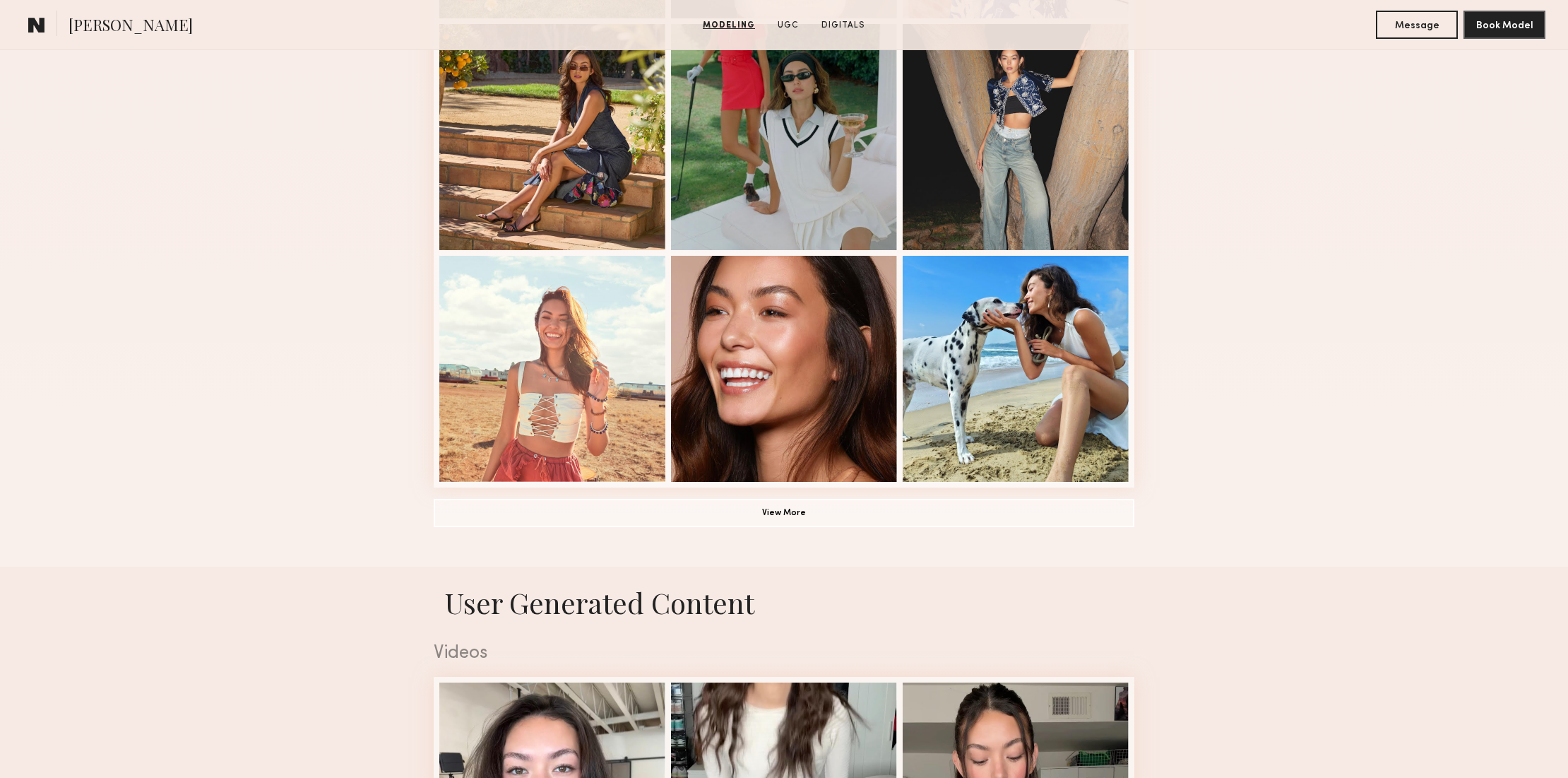
scroll to position [856, 0]
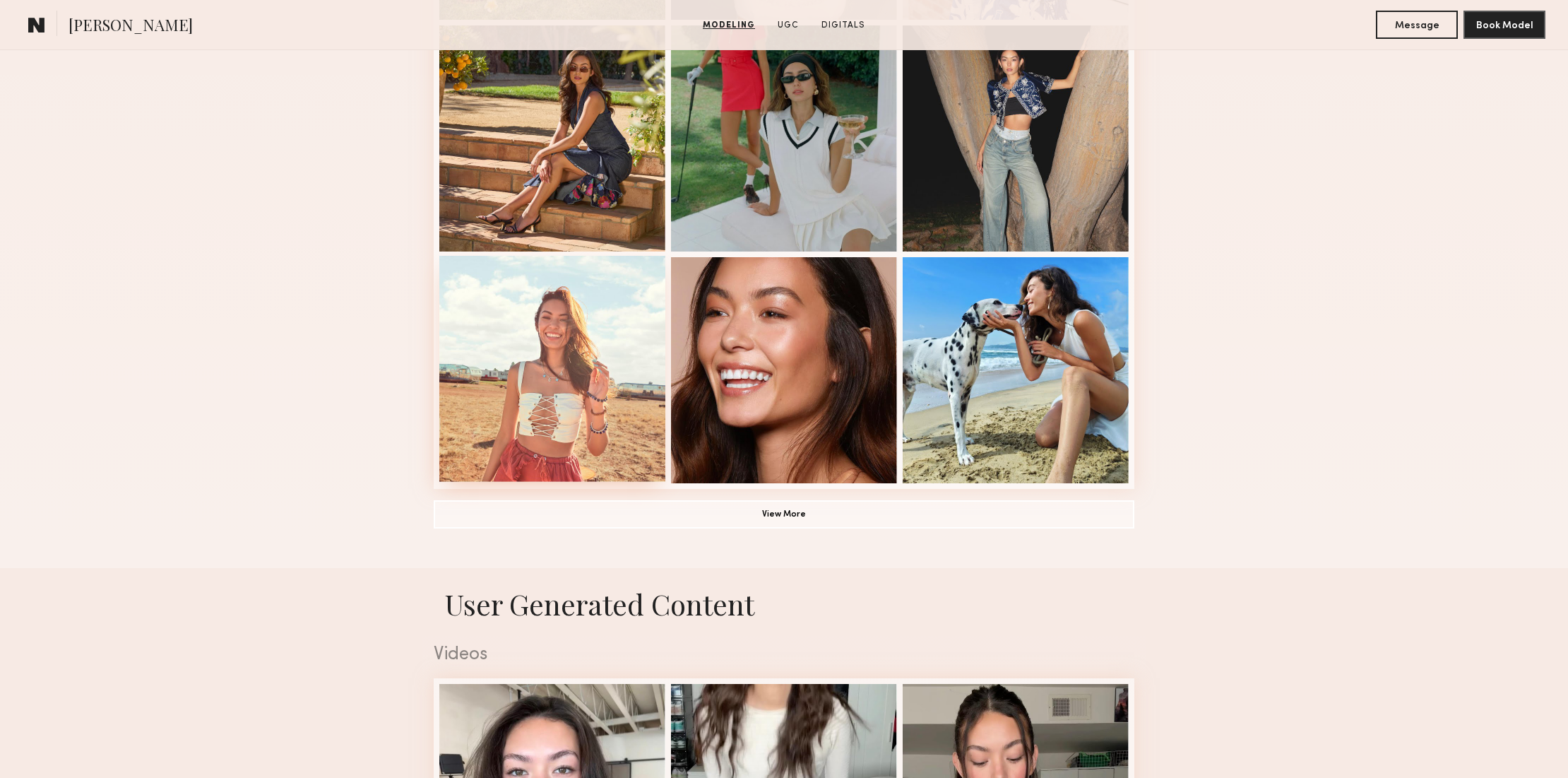
click at [591, 354] on div at bounding box center [552, 369] width 226 height 226
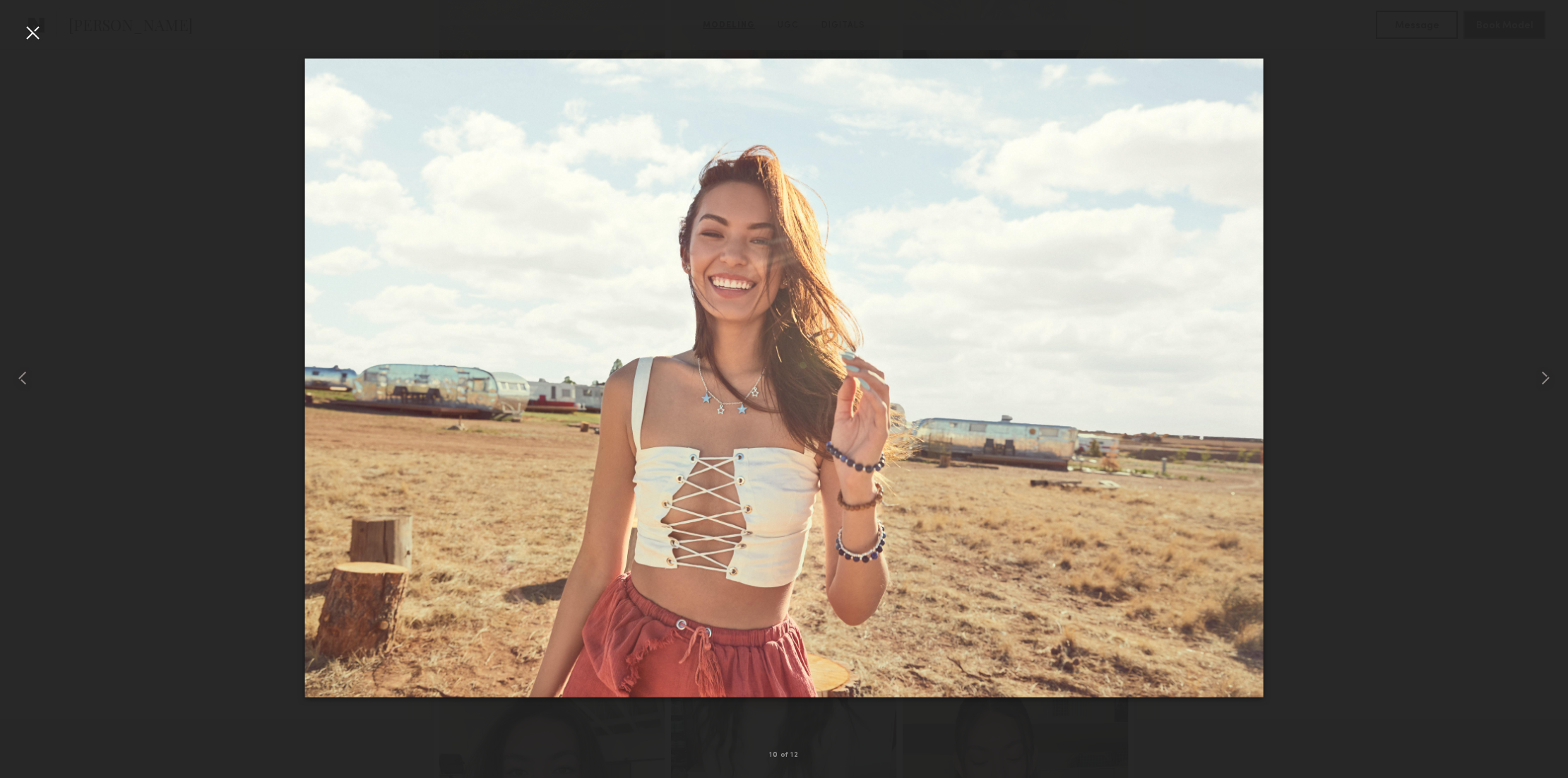
click at [37, 31] on div at bounding box center [33, 33] width 23 height 23
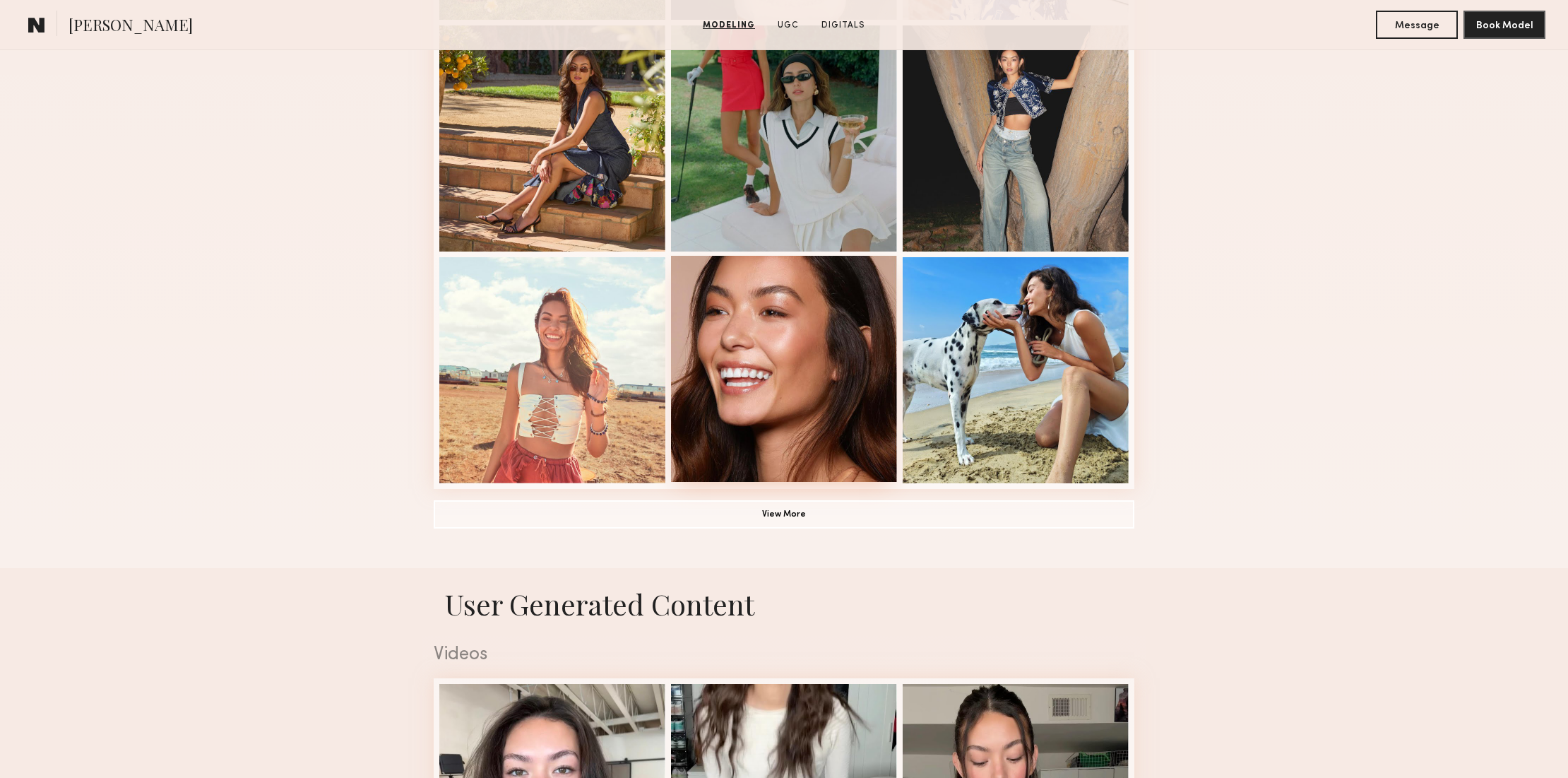
click at [794, 309] on div at bounding box center [784, 369] width 226 height 226
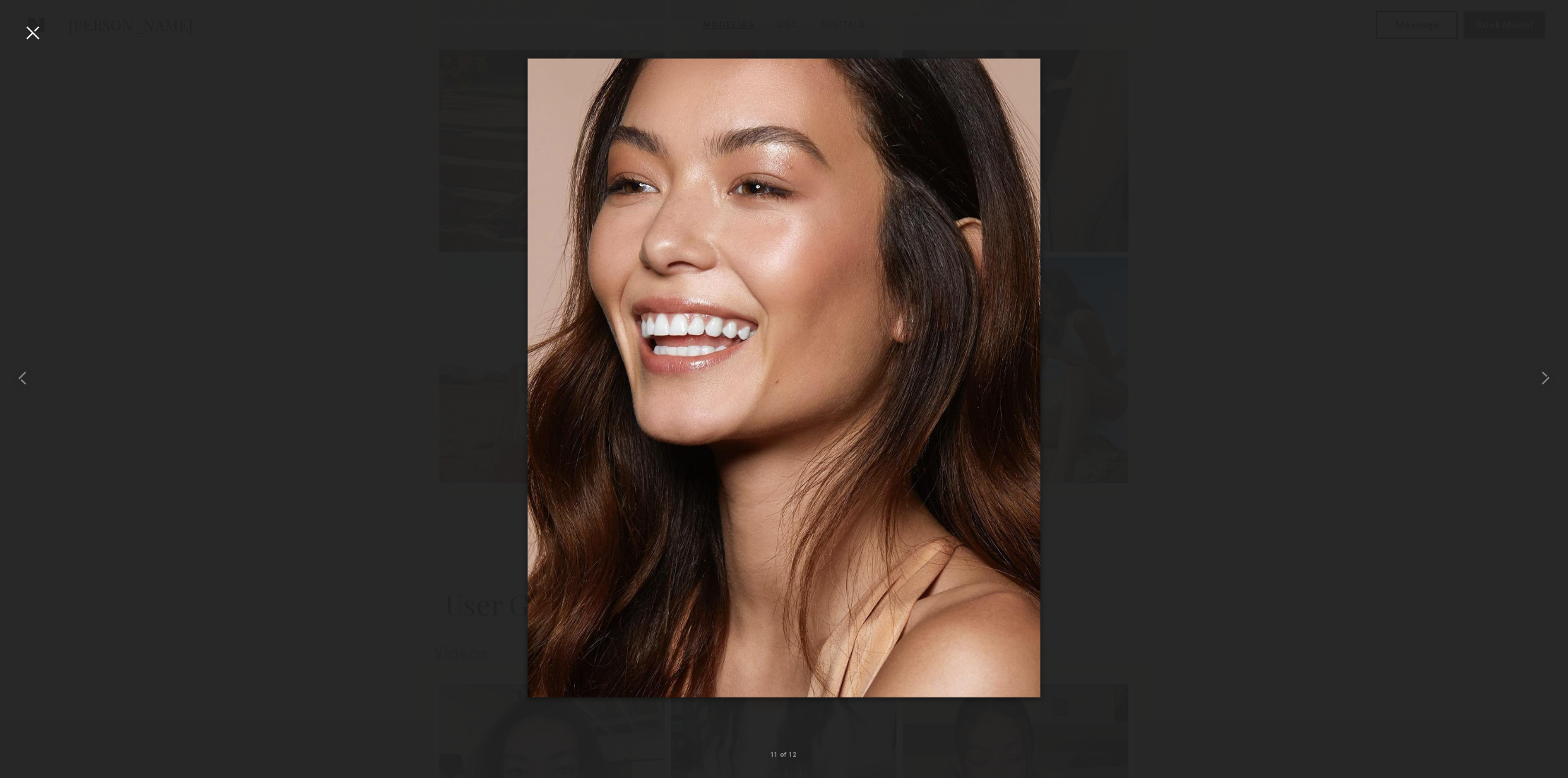
click at [32, 33] on div at bounding box center [33, 33] width 23 height 23
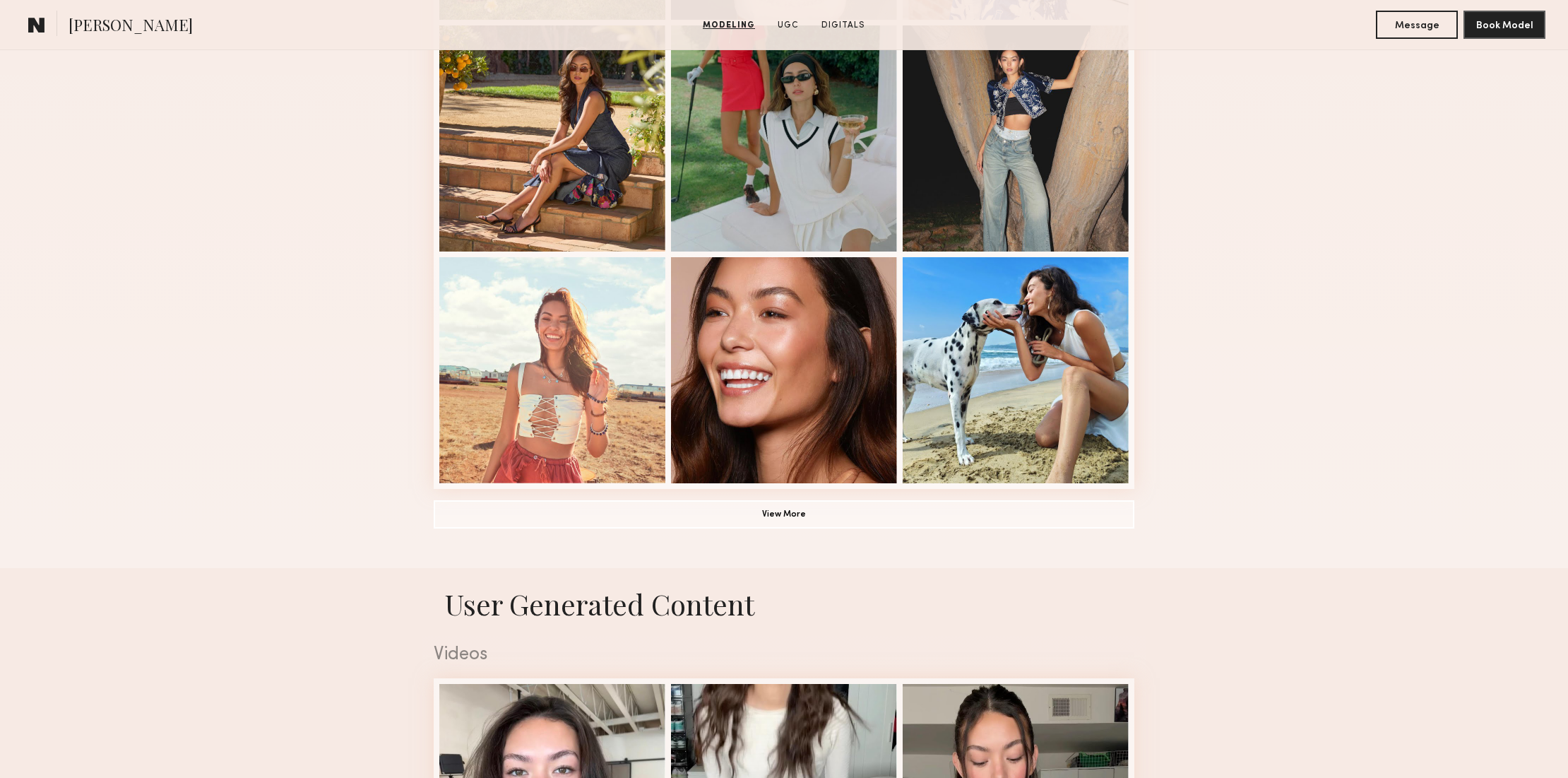
click at [1408, 287] on div "Modeling Portfolio View More" at bounding box center [784, 18] width 1568 height 1100
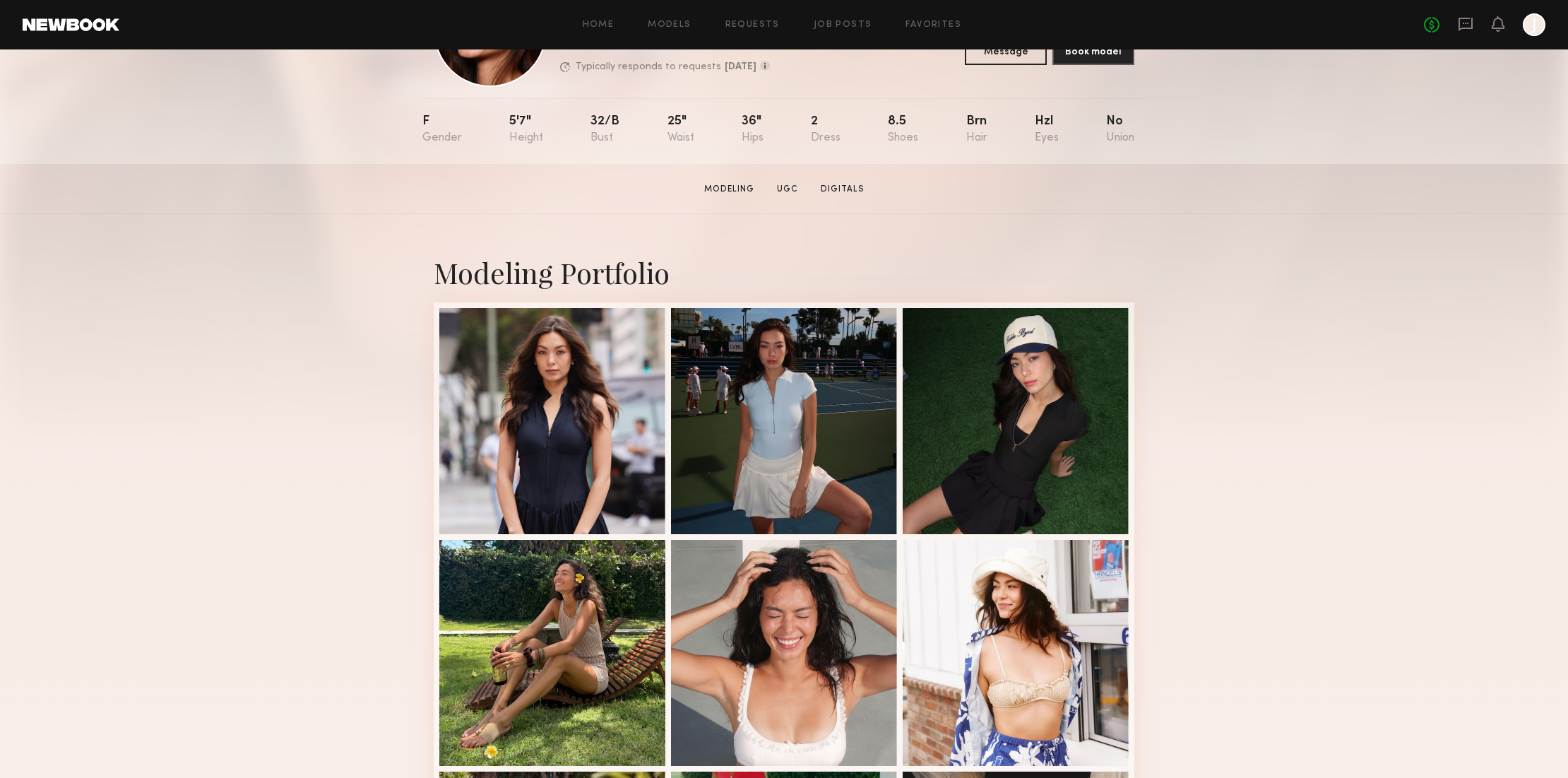
scroll to position [100, 0]
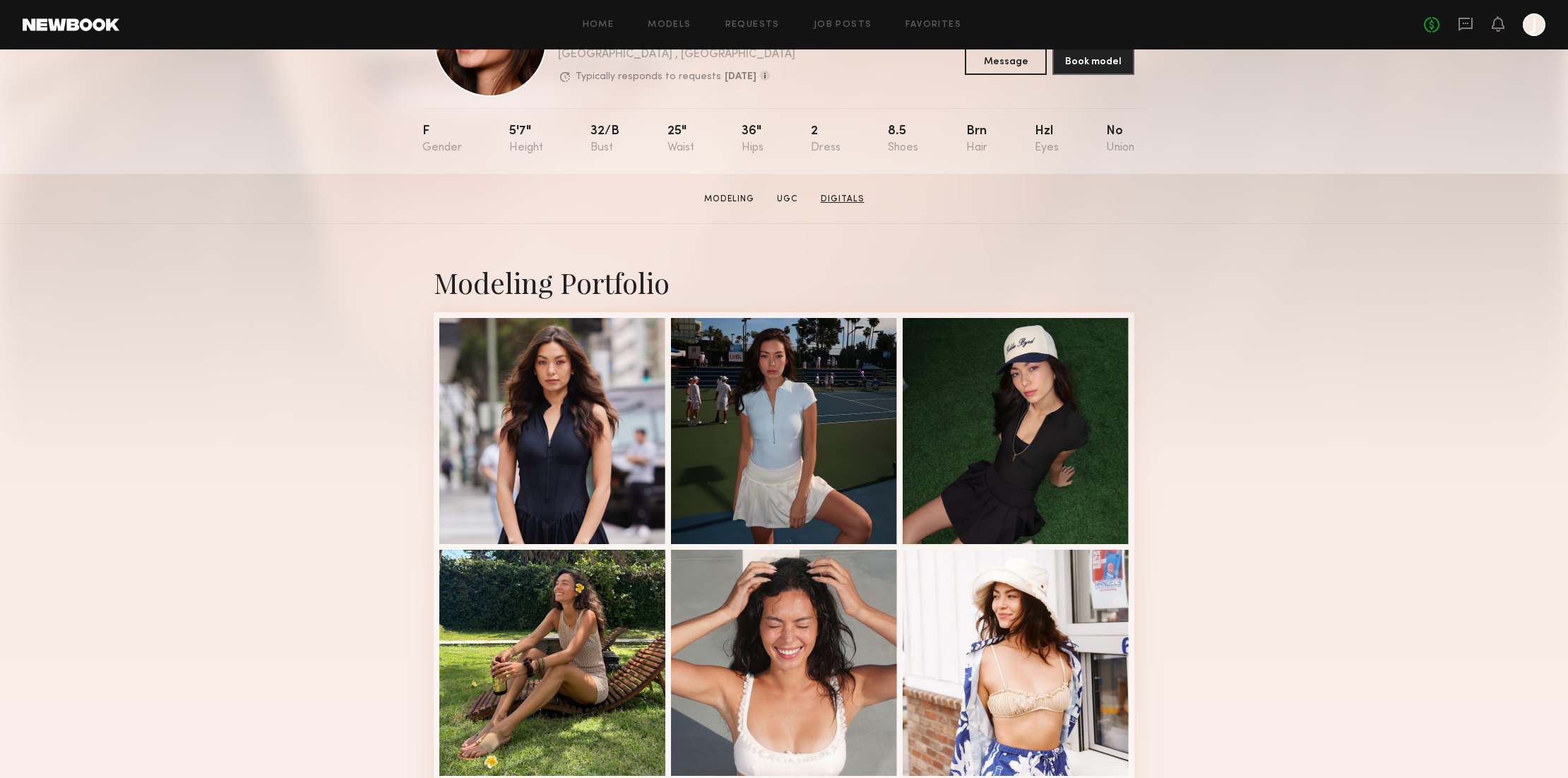
click at [847, 198] on link "Digitals" at bounding box center [843, 199] width 55 height 13
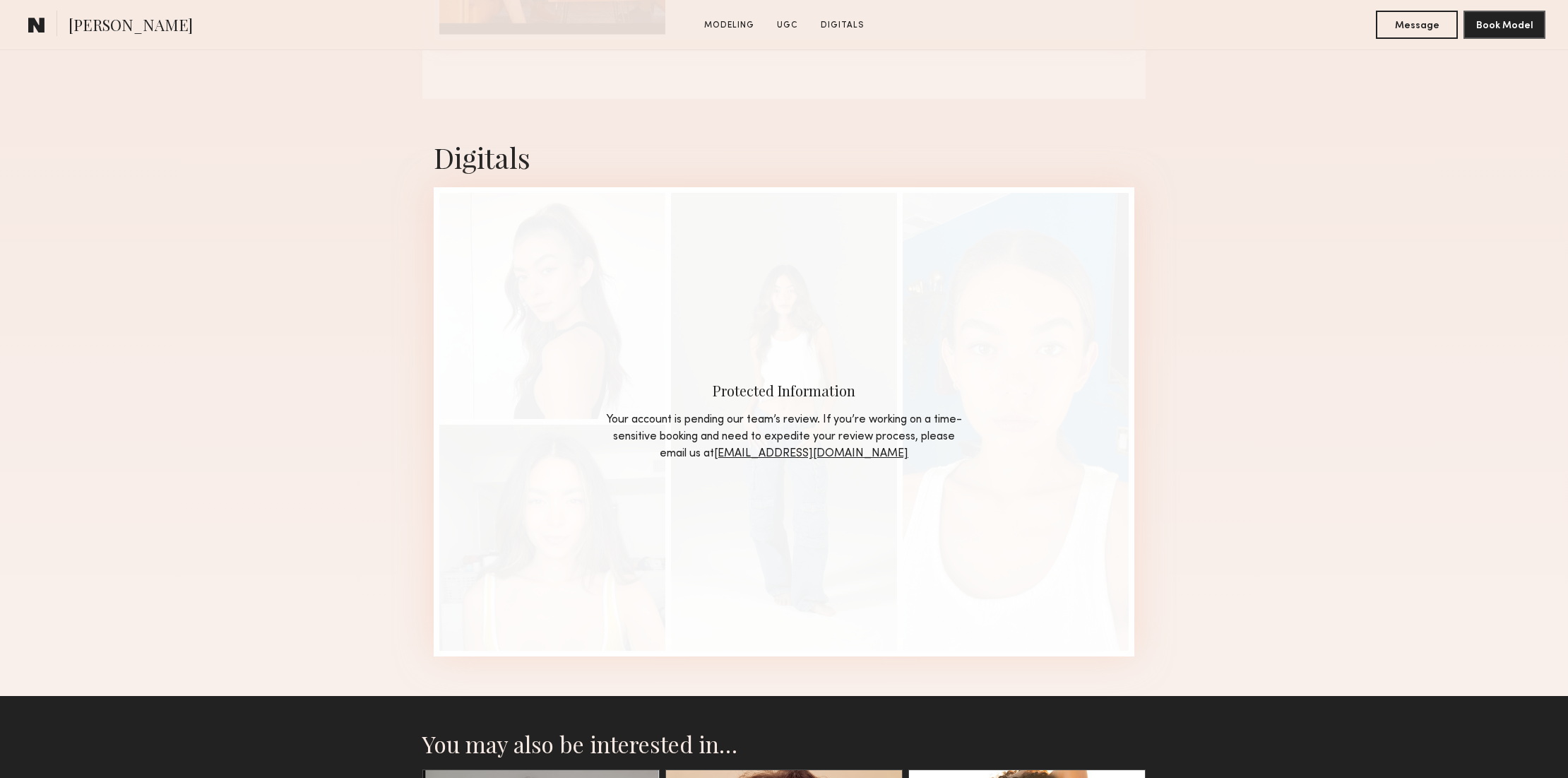
scroll to position [2439, 0]
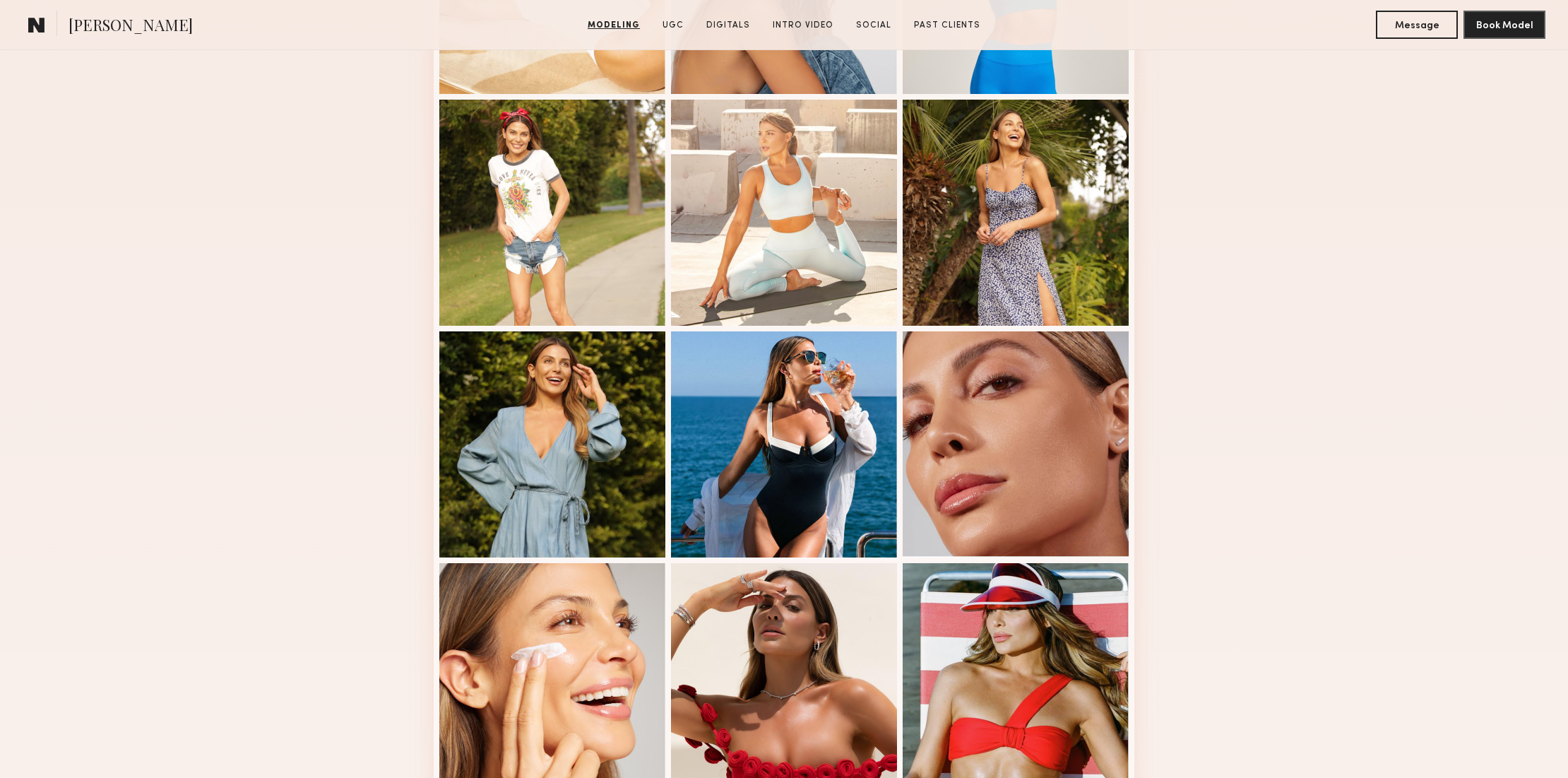
scroll to position [580, 0]
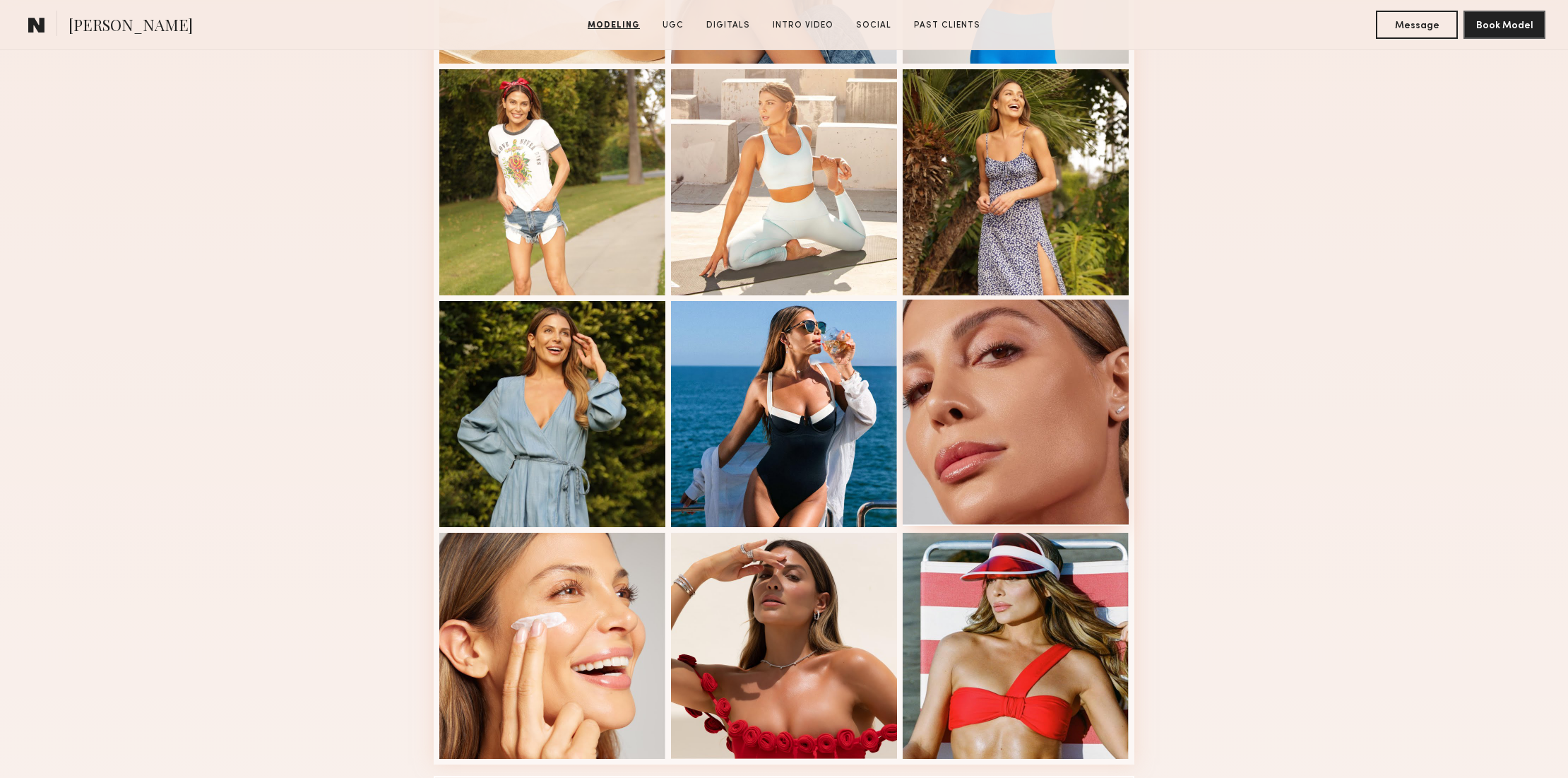
click at [1043, 360] on div at bounding box center [1016, 413] width 226 height 226
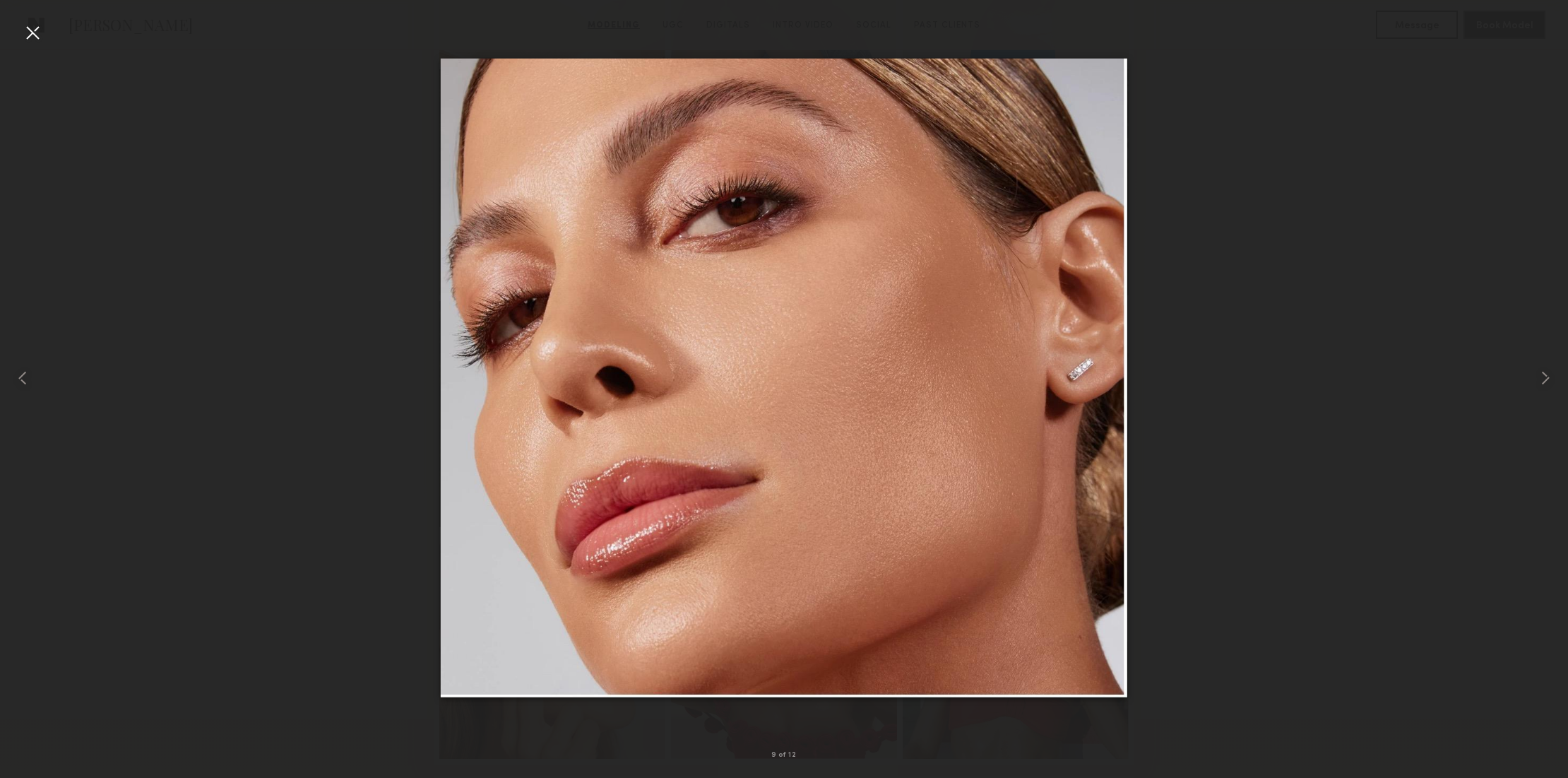
click at [35, 33] on div at bounding box center [33, 33] width 23 height 23
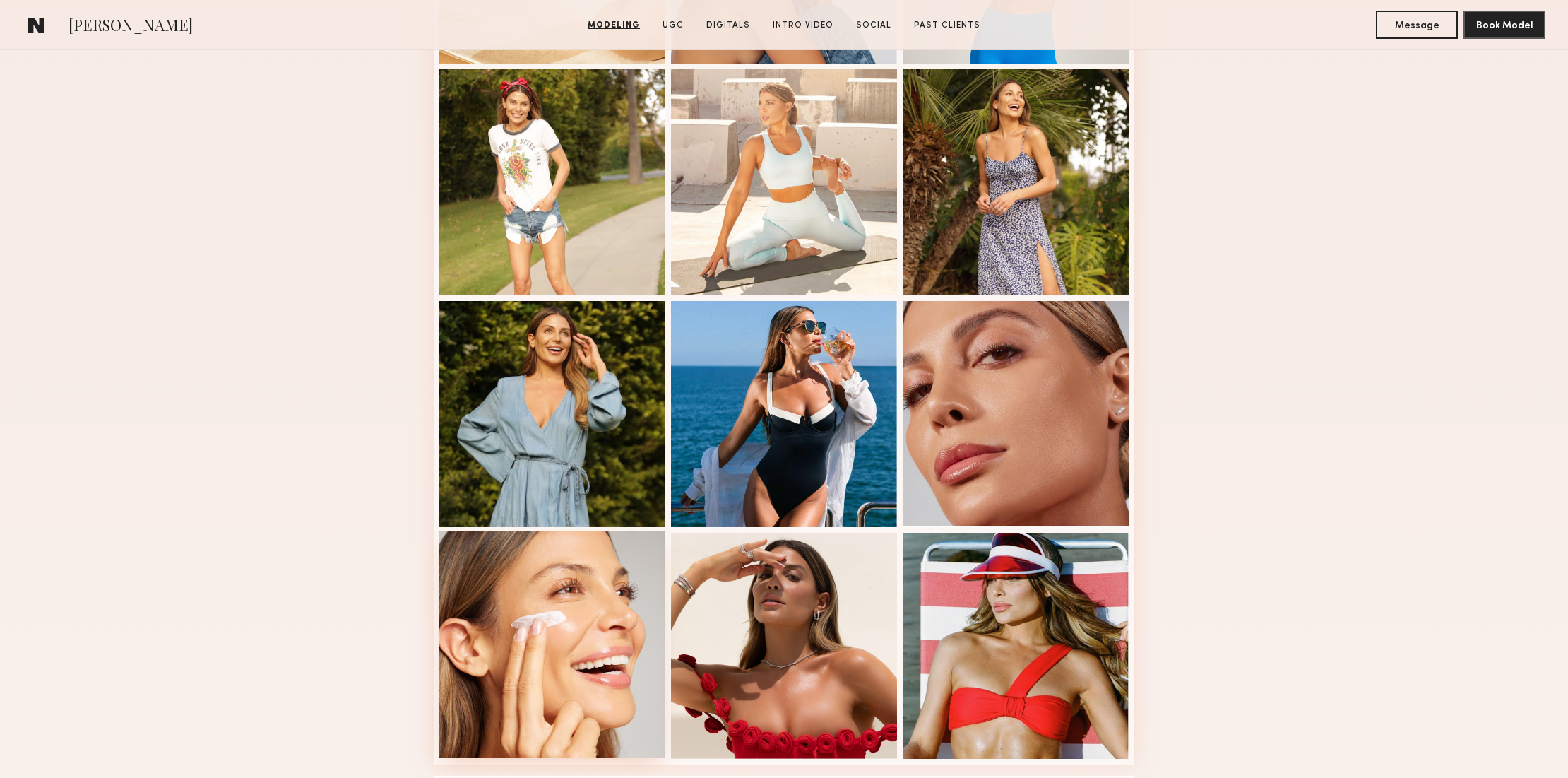
click at [631, 596] on div at bounding box center [552, 644] width 226 height 226
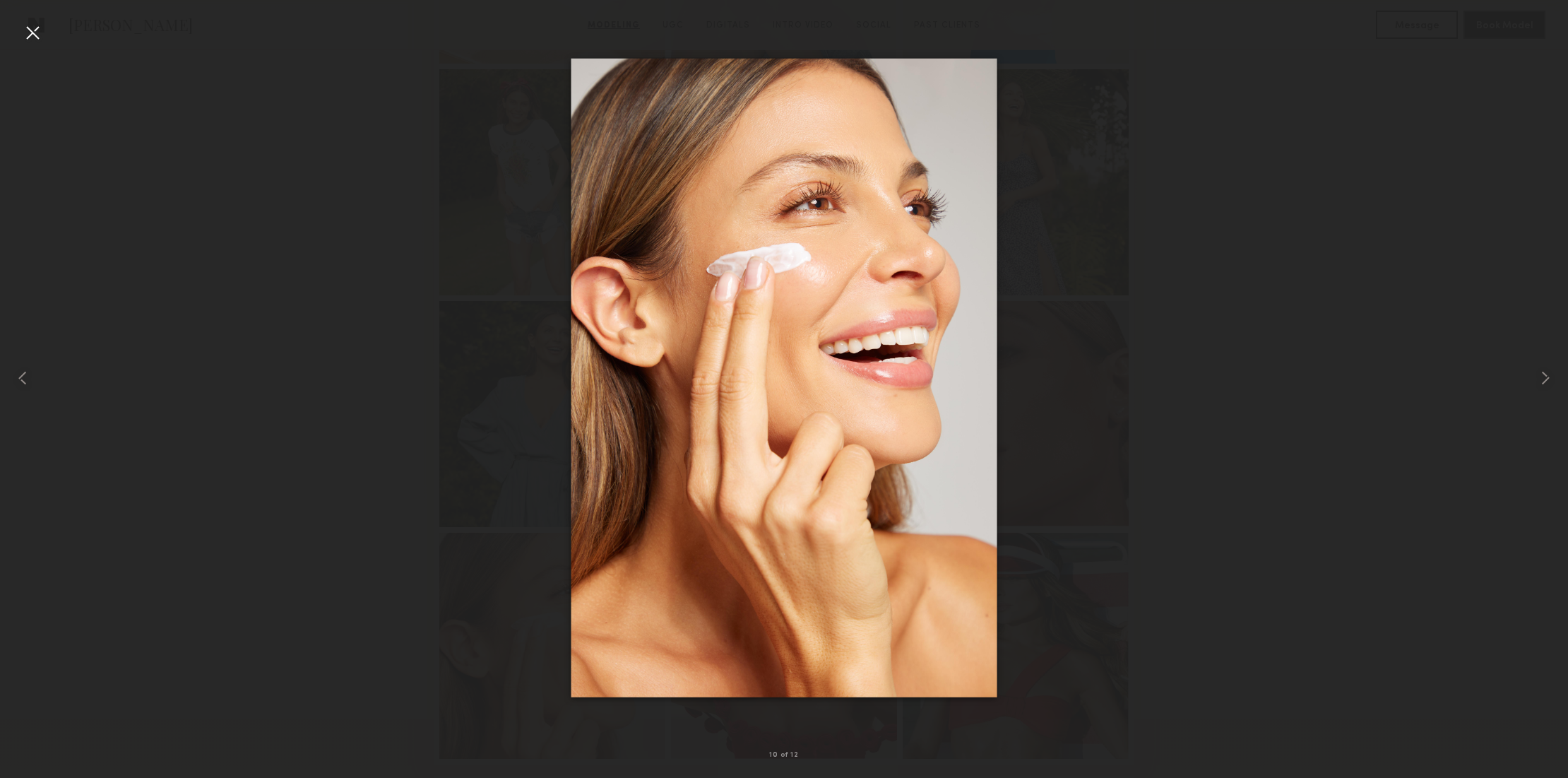
click at [30, 33] on div at bounding box center [33, 33] width 23 height 23
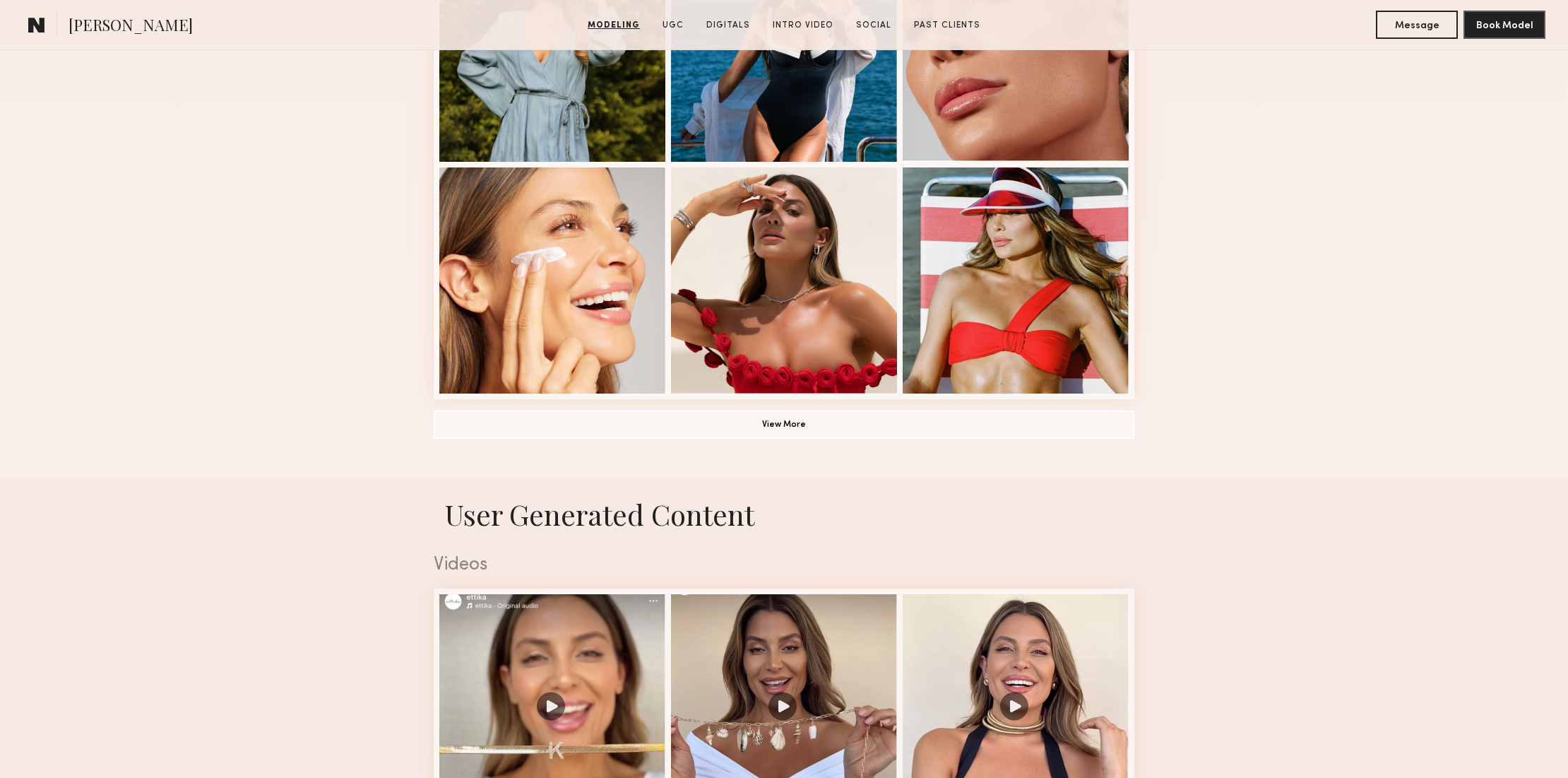
scroll to position [948, 0]
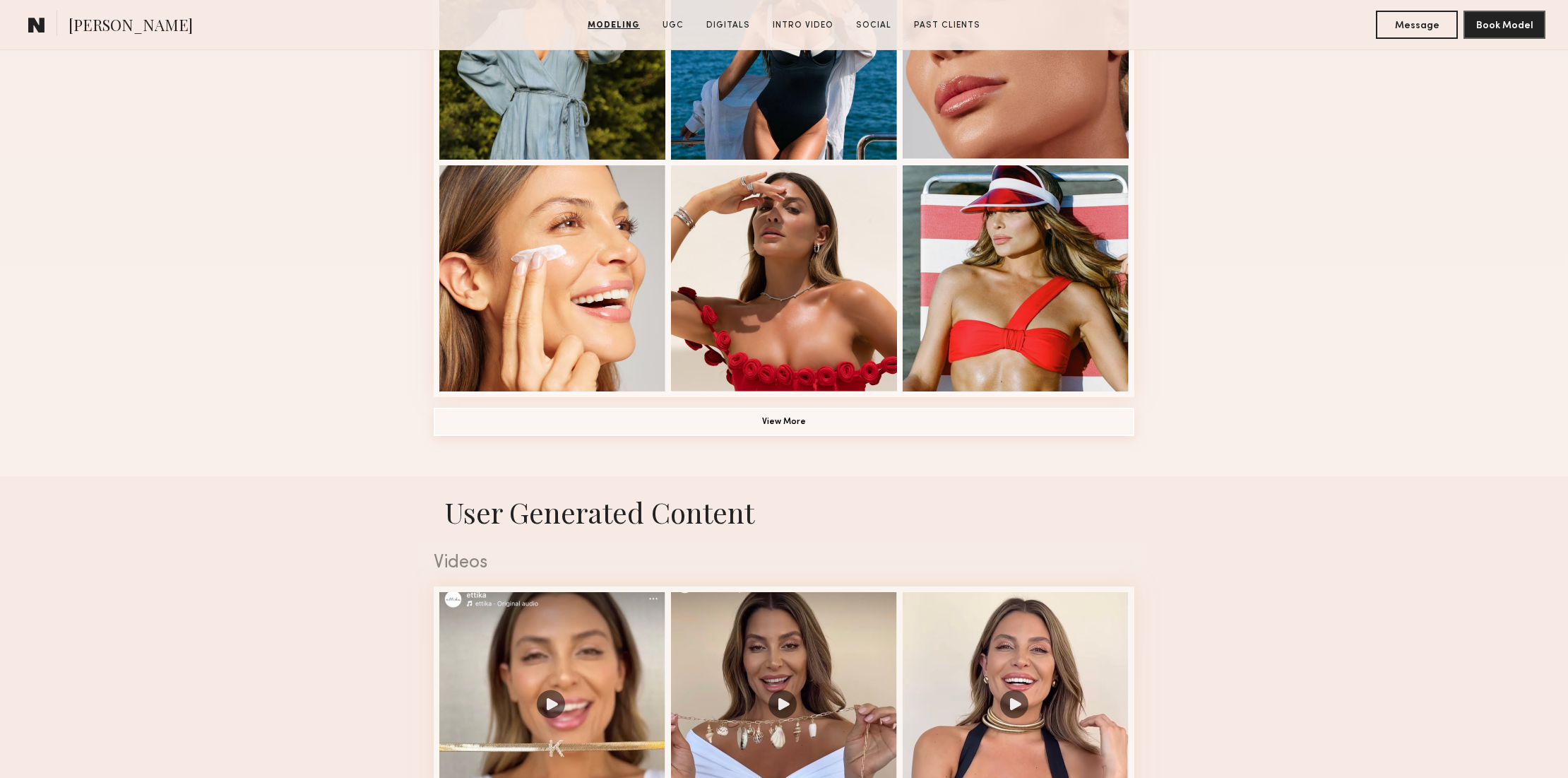
click at [802, 419] on button "View More" at bounding box center [783, 422] width 701 height 28
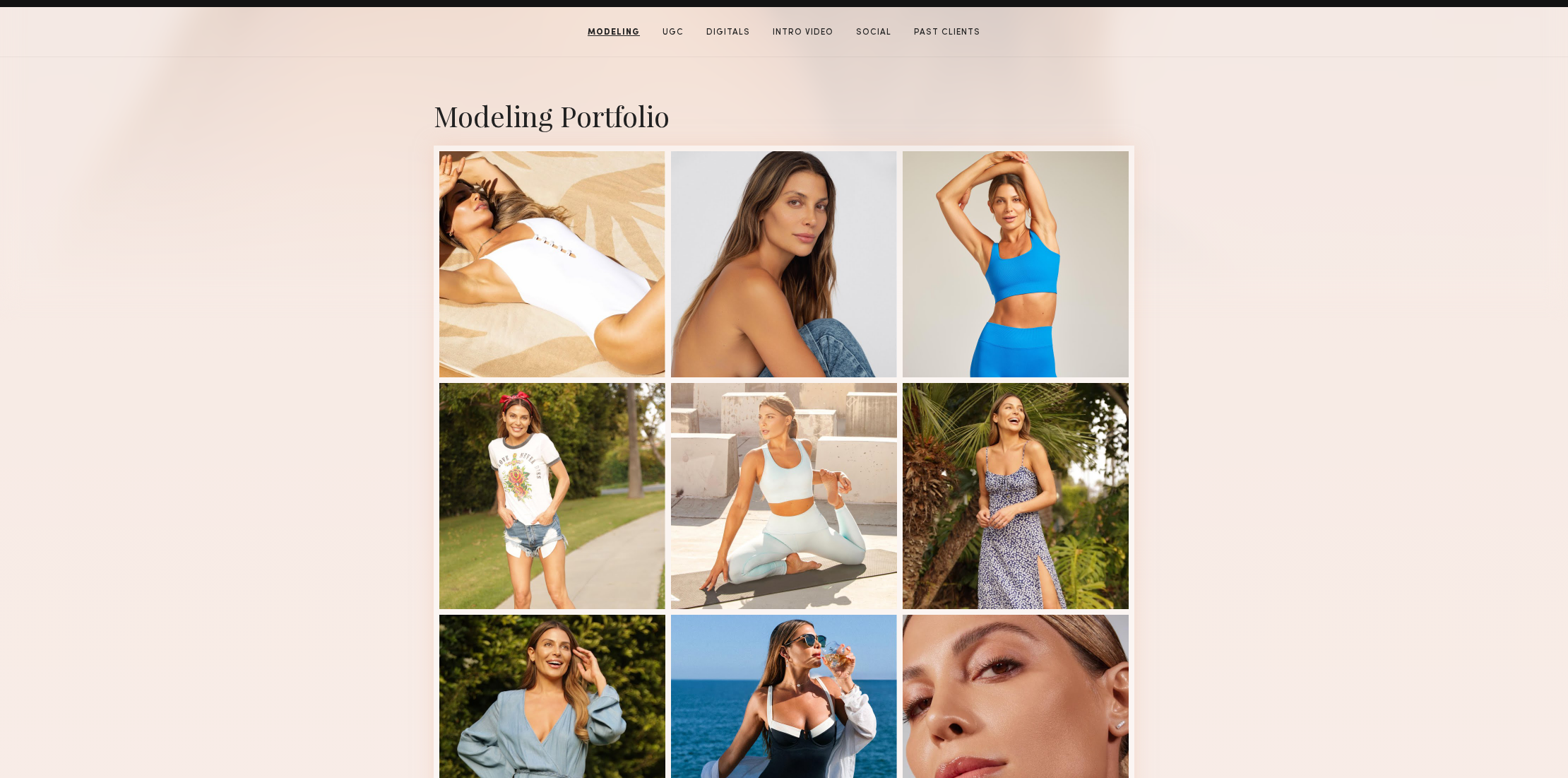
scroll to position [269, 0]
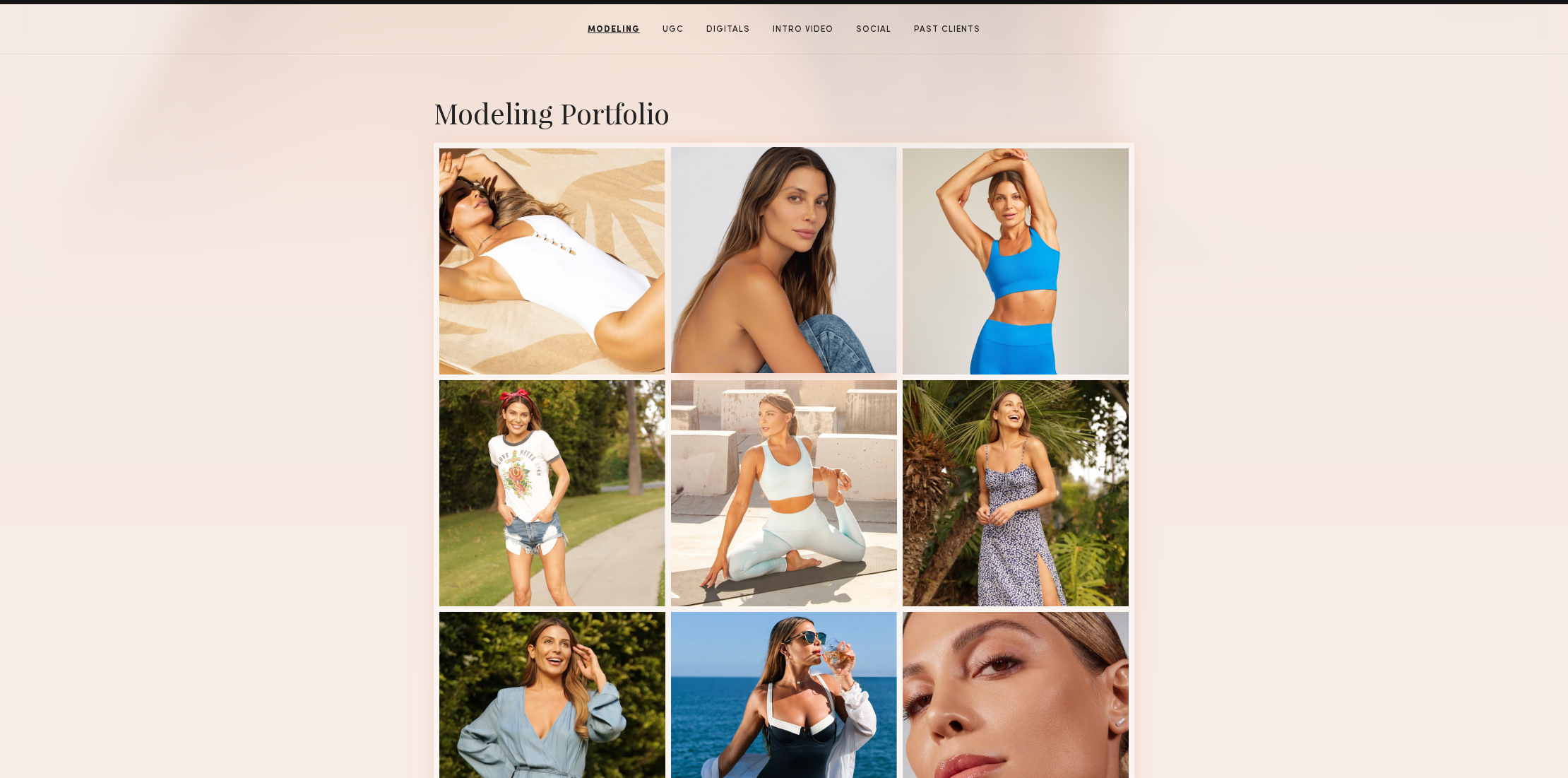
click at [790, 236] on div at bounding box center [784, 260] width 226 height 226
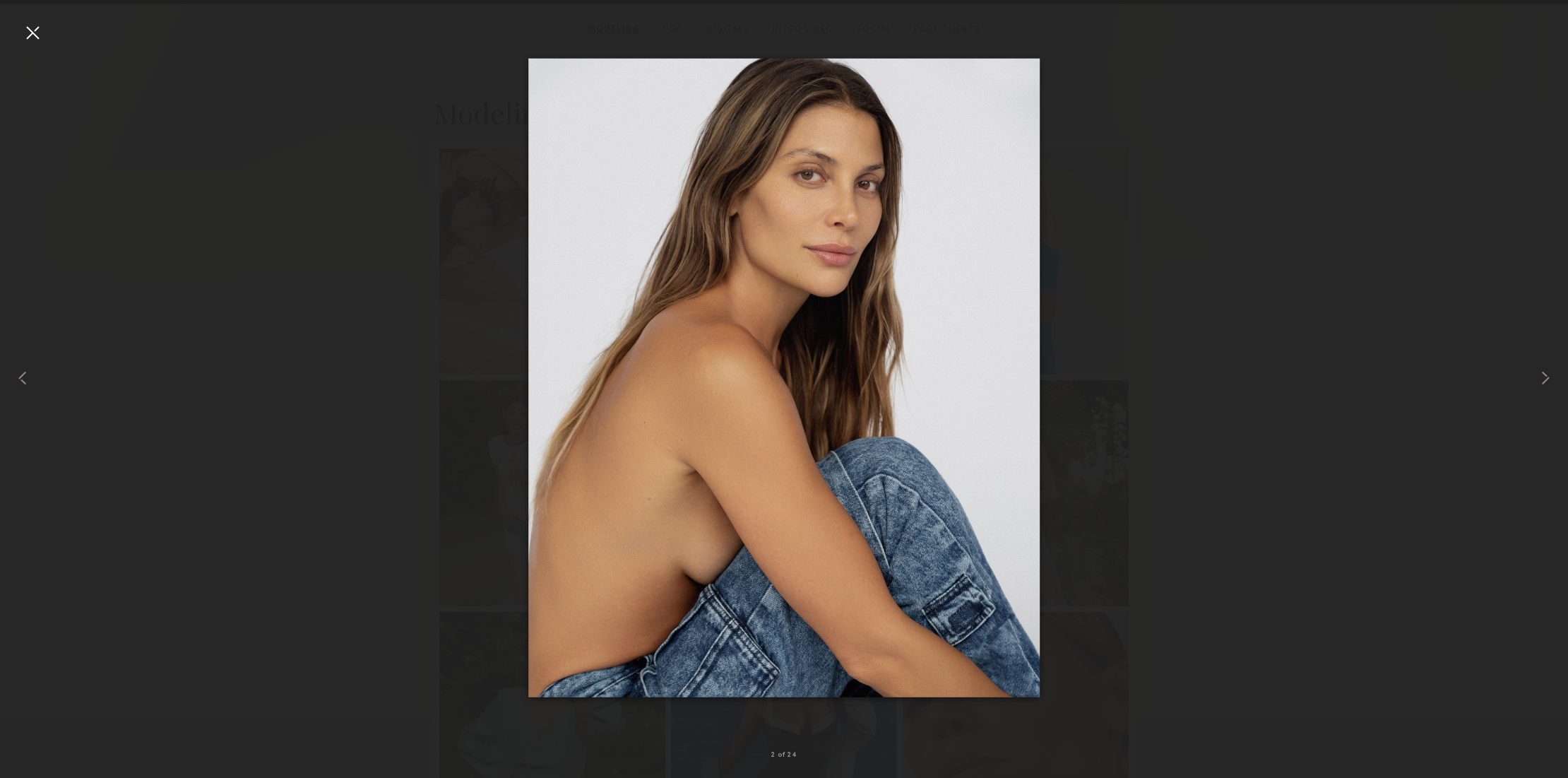
click at [33, 31] on div at bounding box center [33, 33] width 23 height 23
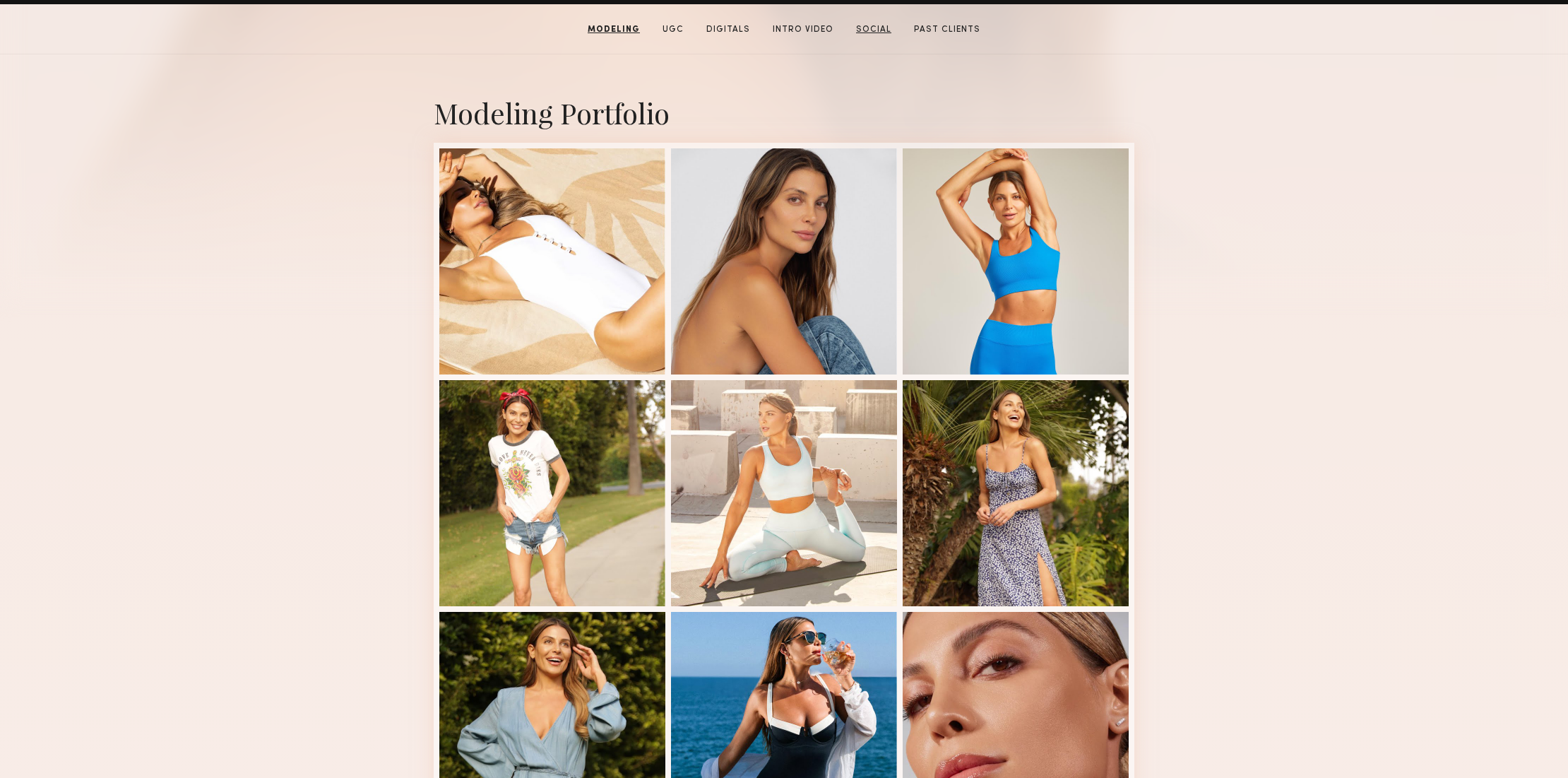
click at [872, 26] on link "Social" at bounding box center [874, 30] width 47 height 13
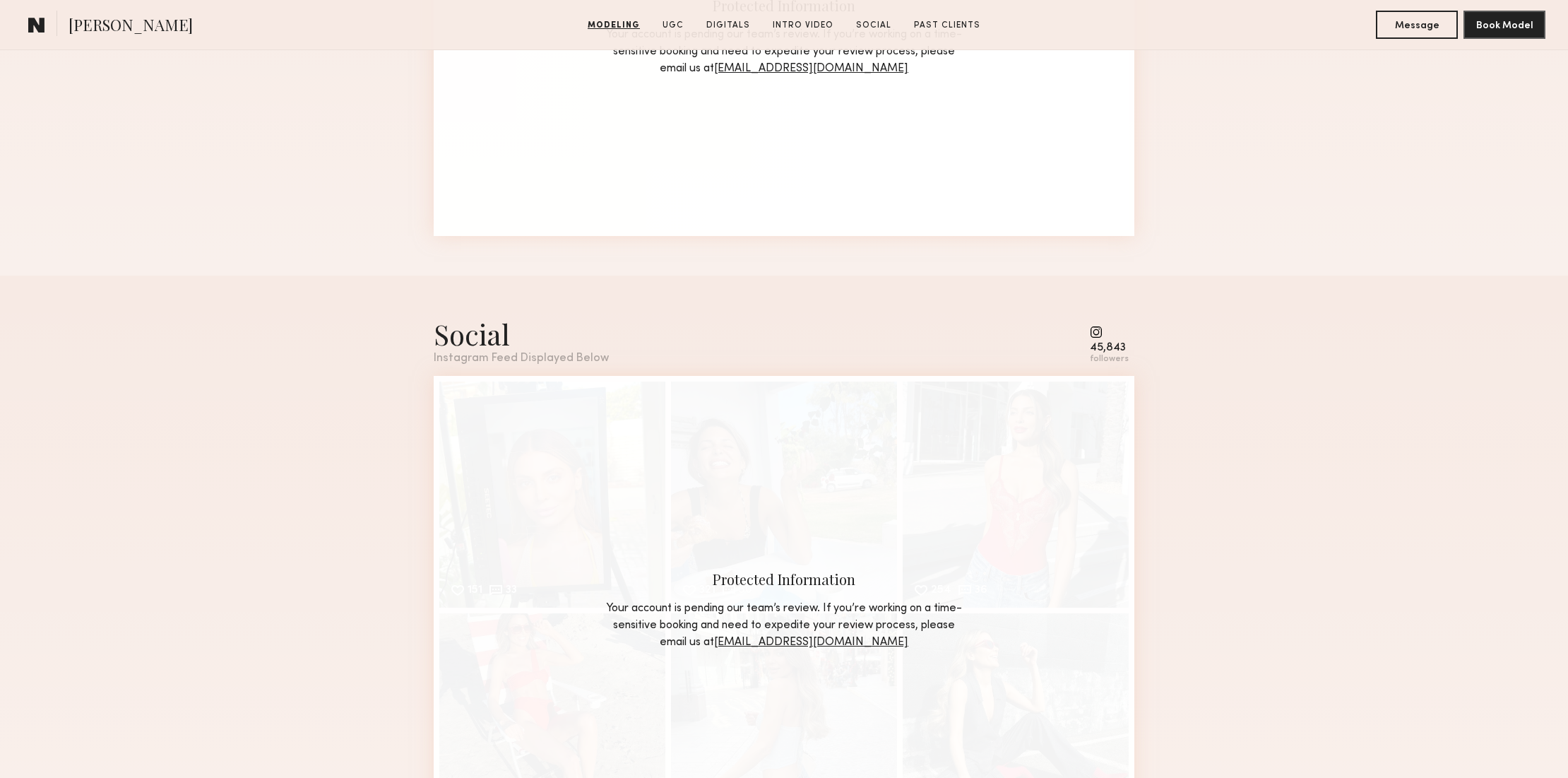
scroll to position [4220, 0]
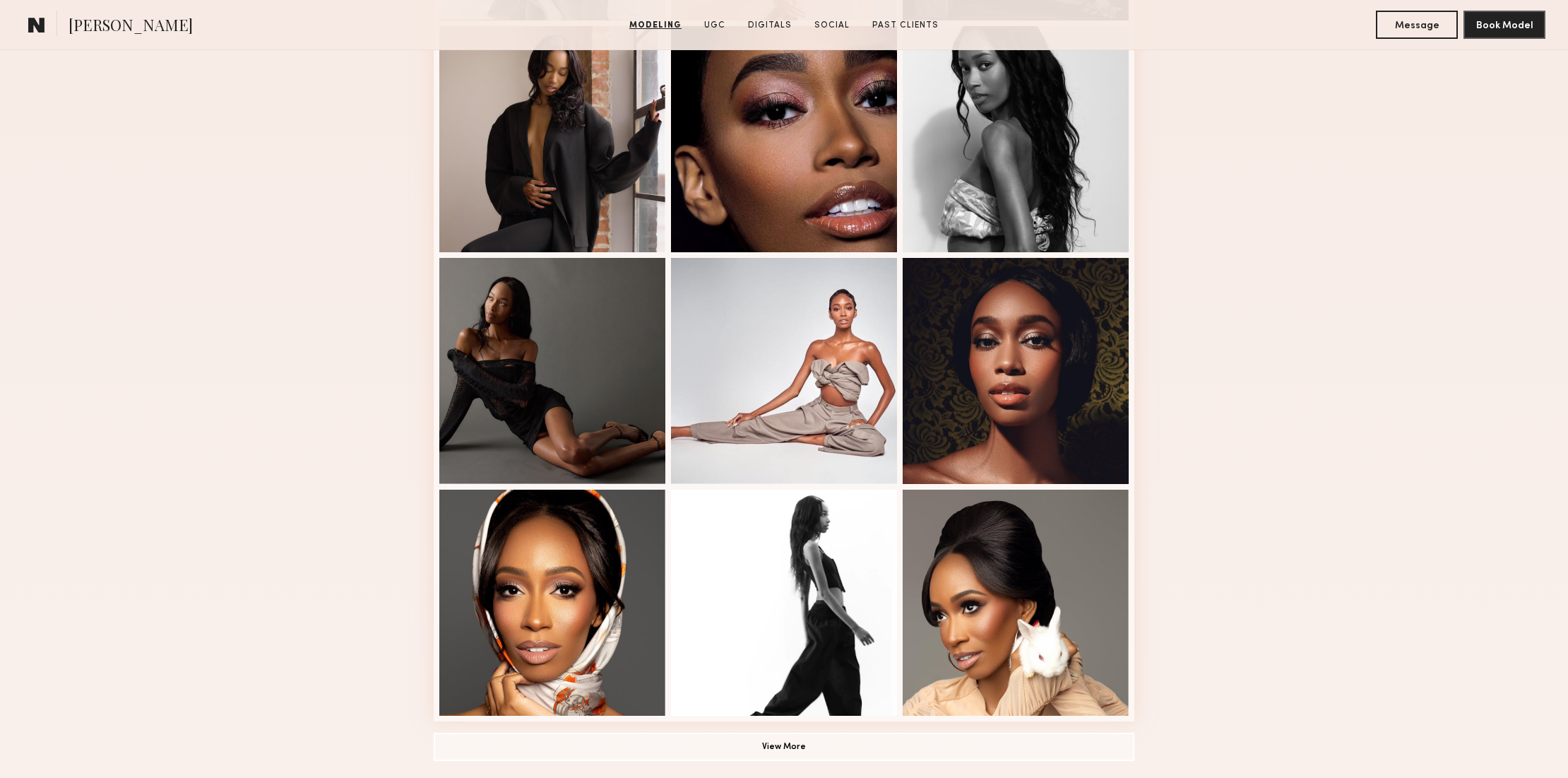
scroll to position [872, 0]
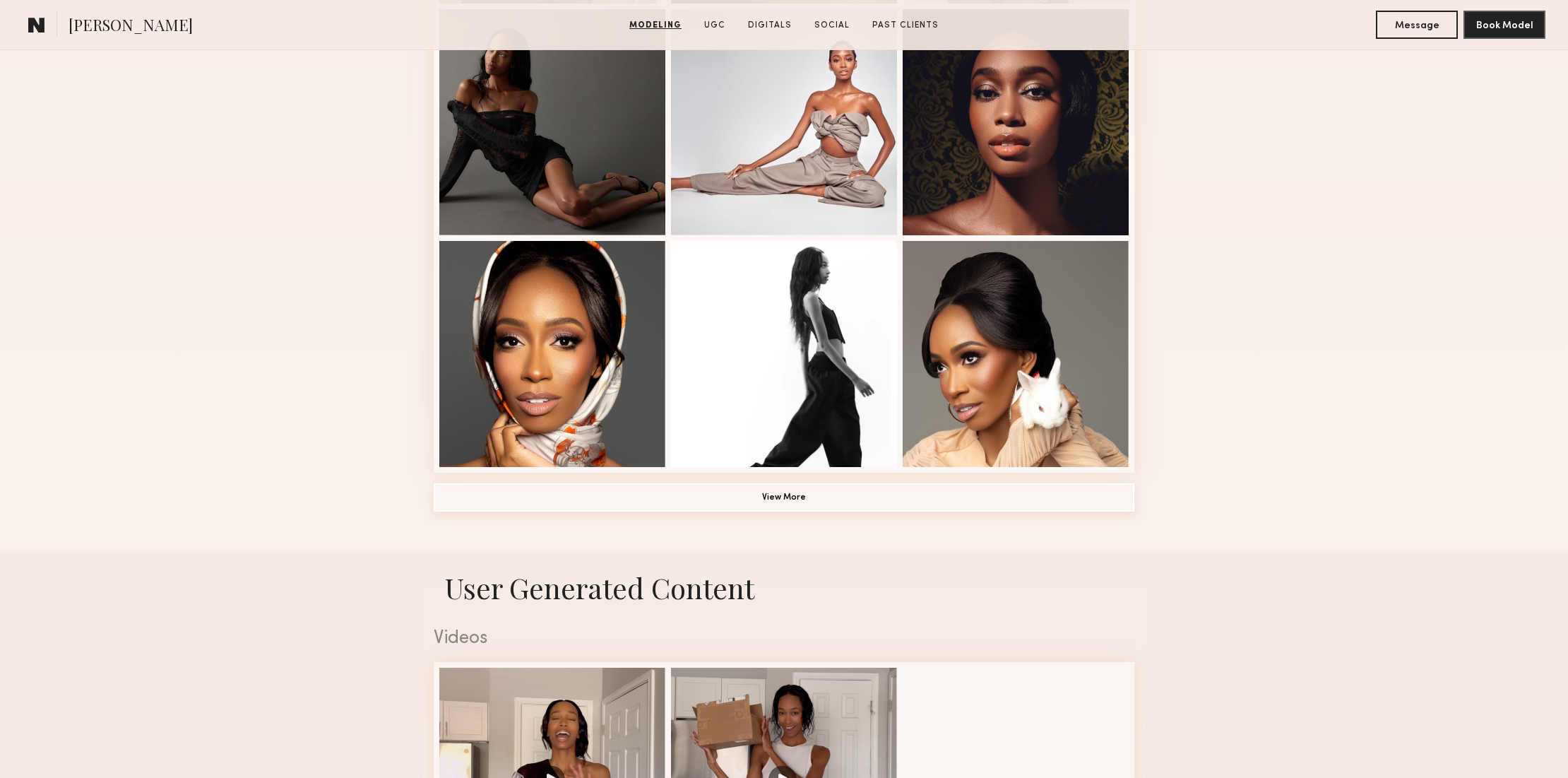
click at [938, 501] on button "View More" at bounding box center [783, 497] width 701 height 28
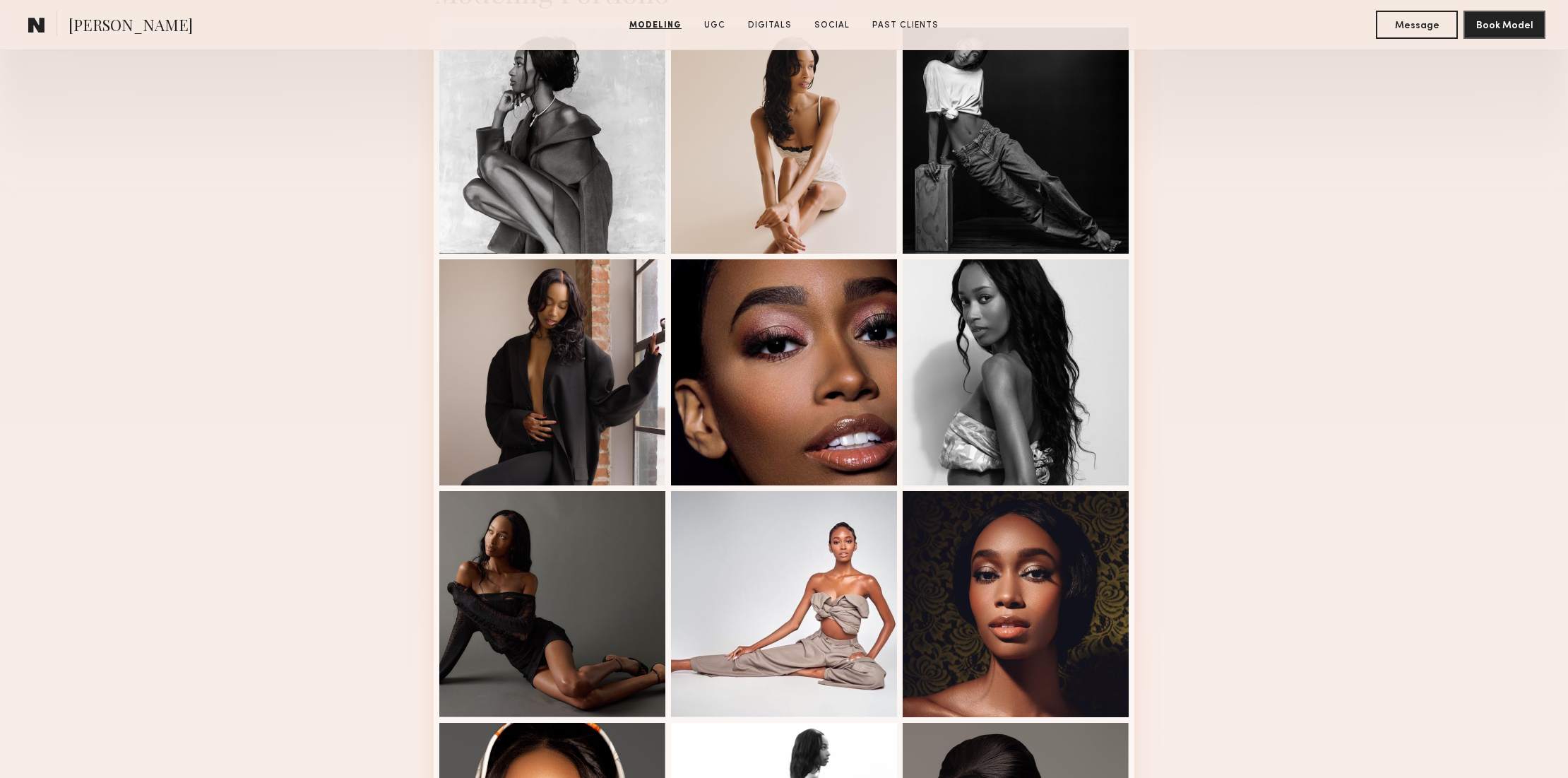
scroll to position [386, 0]
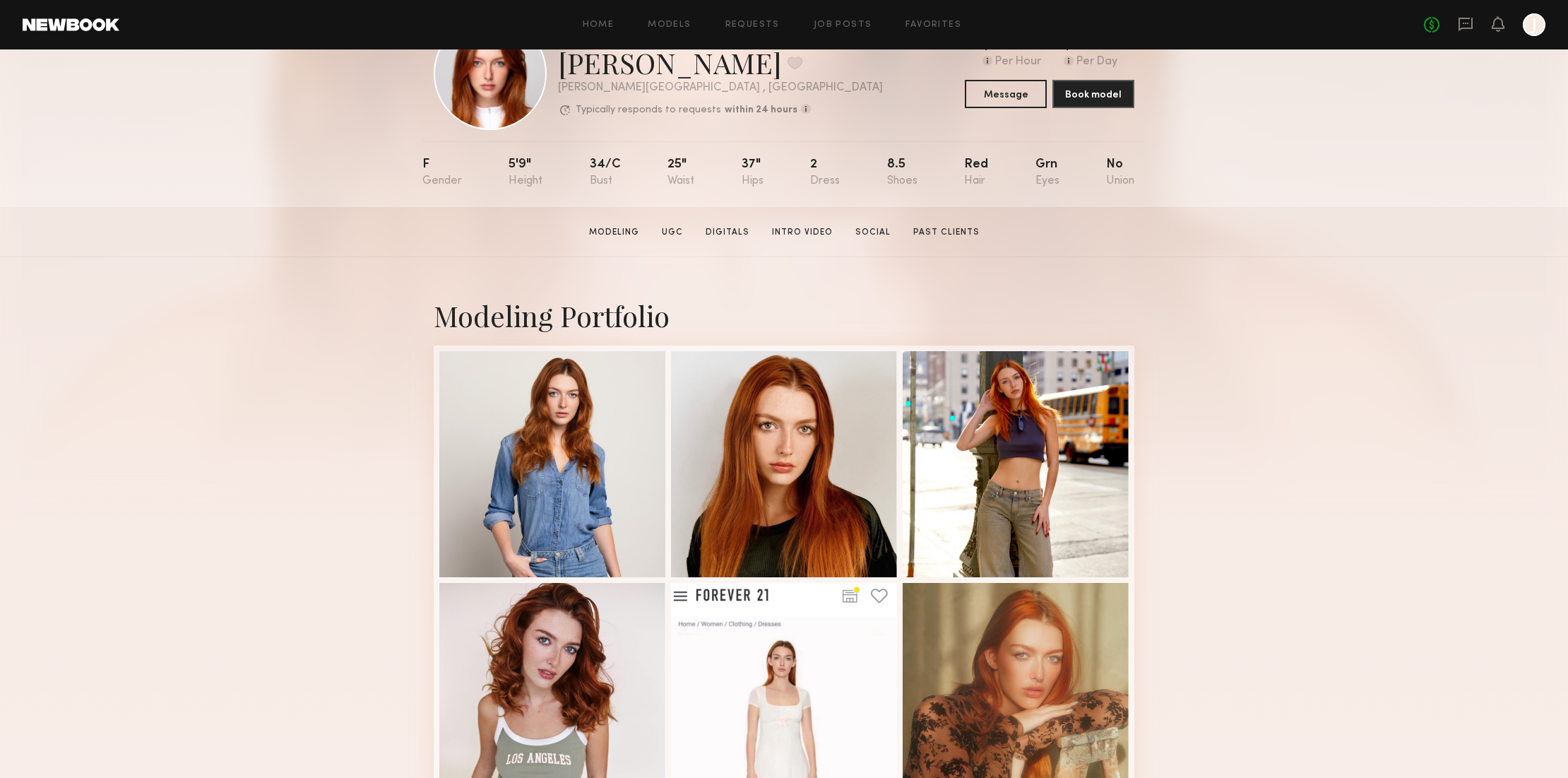
scroll to position [64, 0]
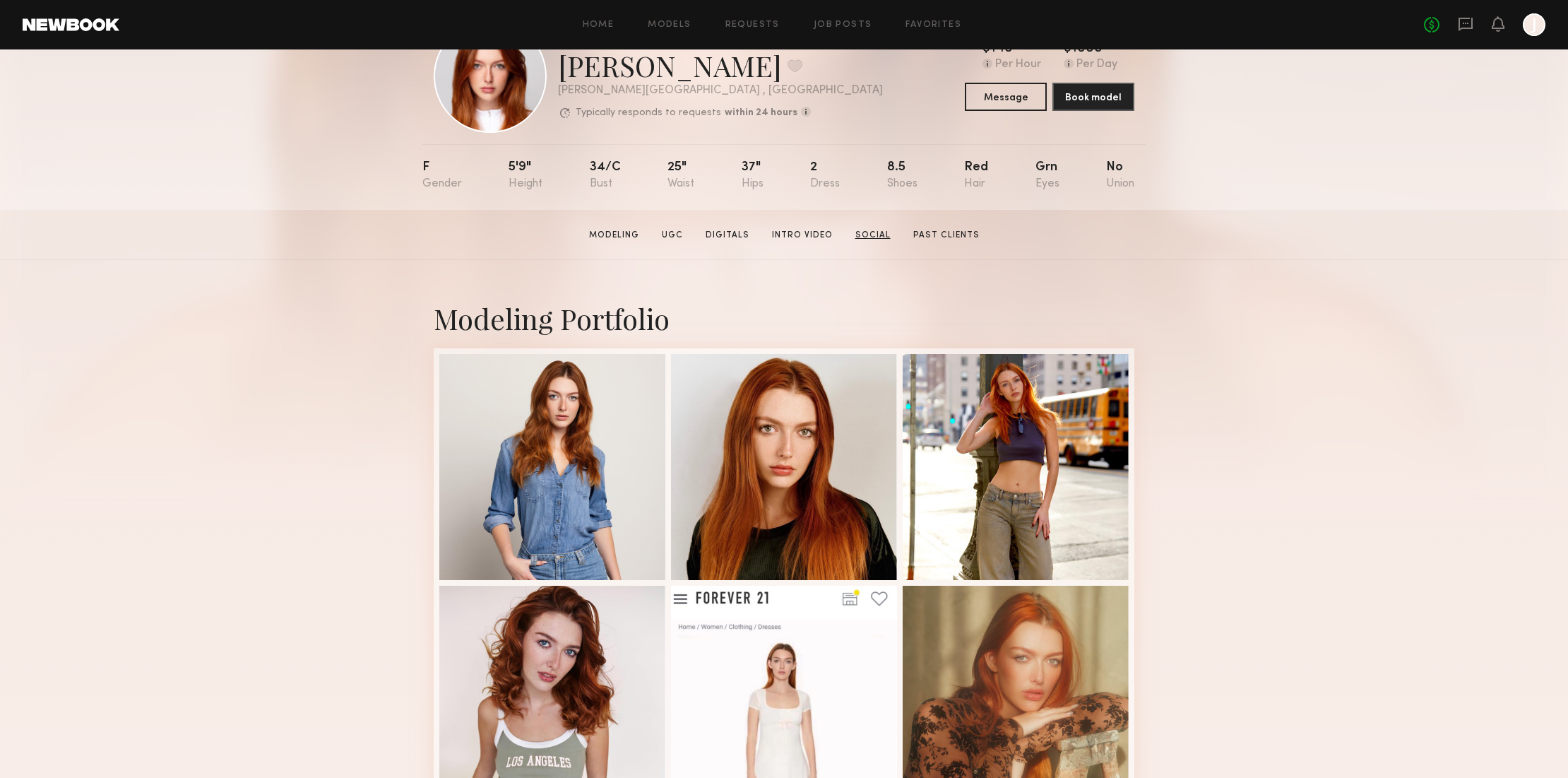
click at [873, 234] on link "Social" at bounding box center [873, 236] width 47 height 13
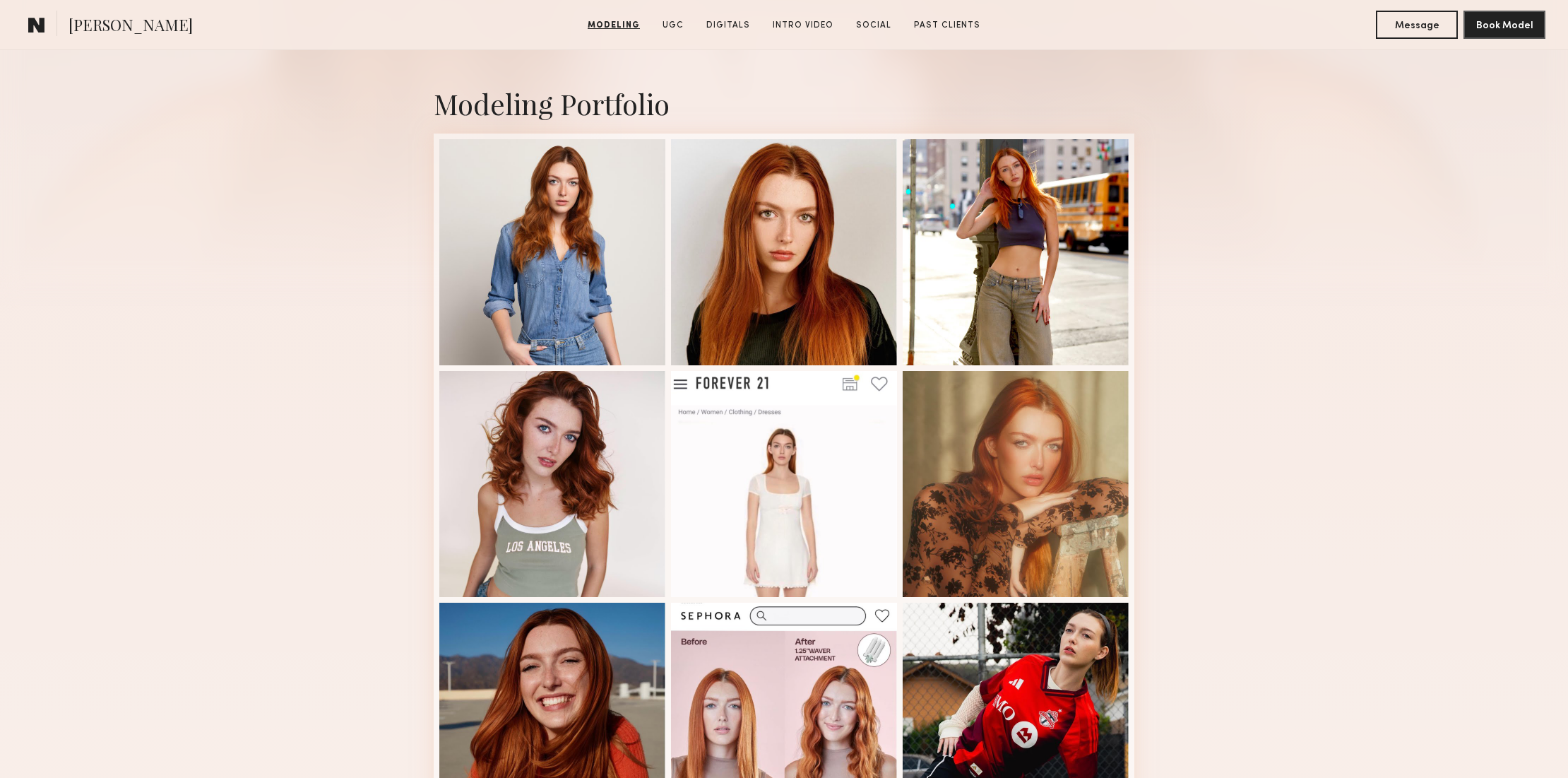
scroll to position [287, 0]
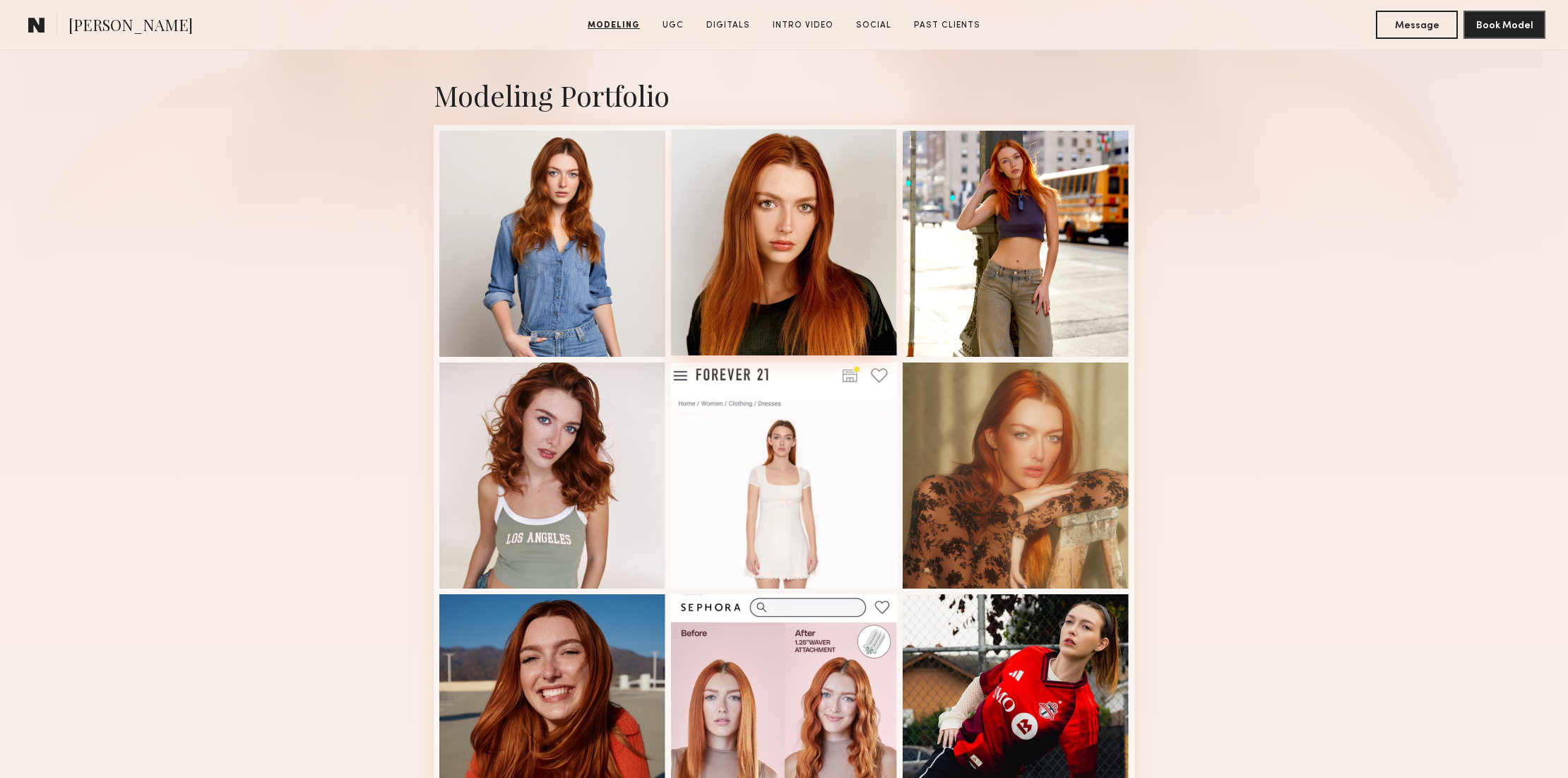
click at [751, 235] on div at bounding box center [784, 243] width 226 height 226
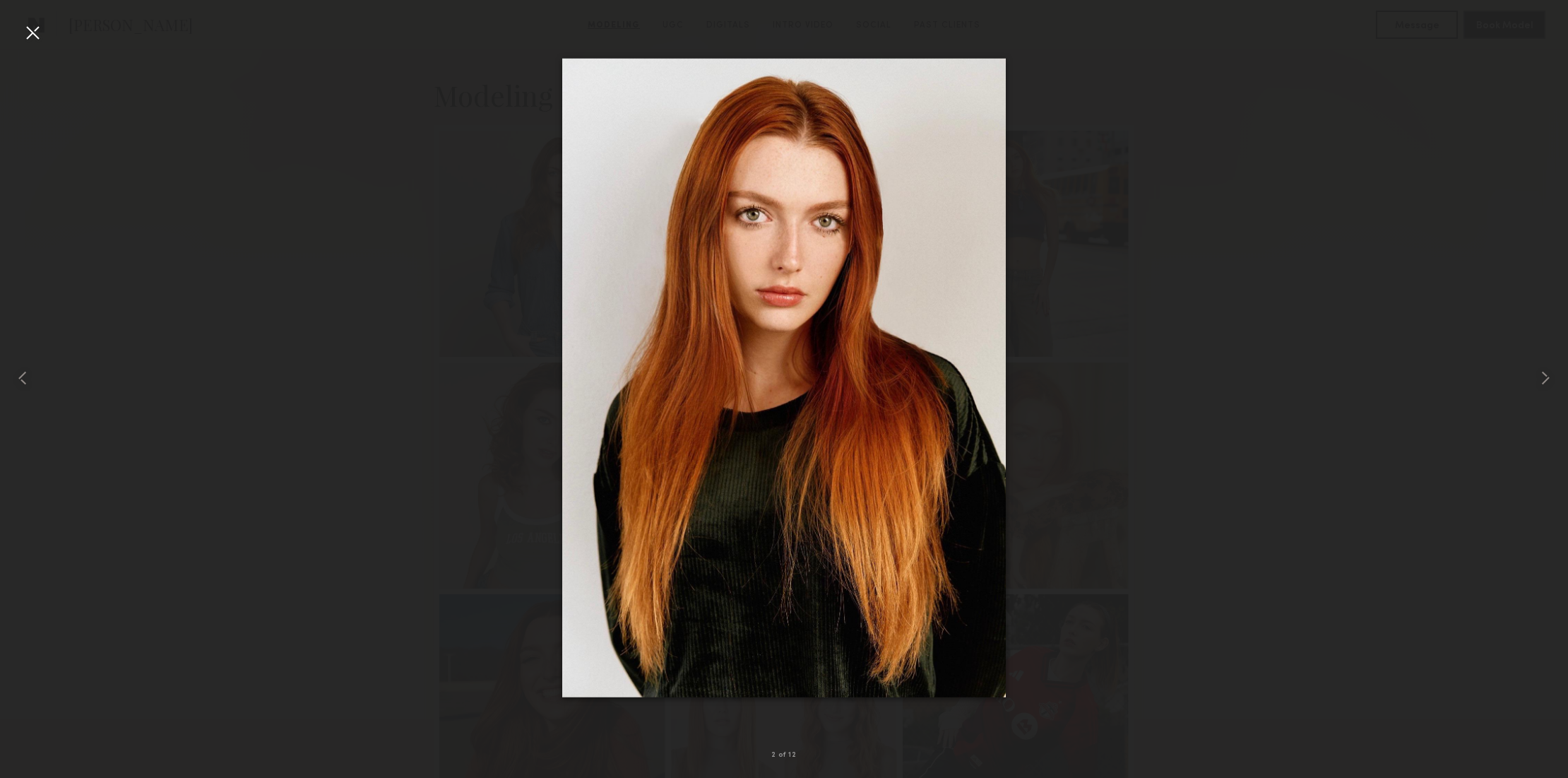
click at [33, 30] on div at bounding box center [33, 33] width 23 height 23
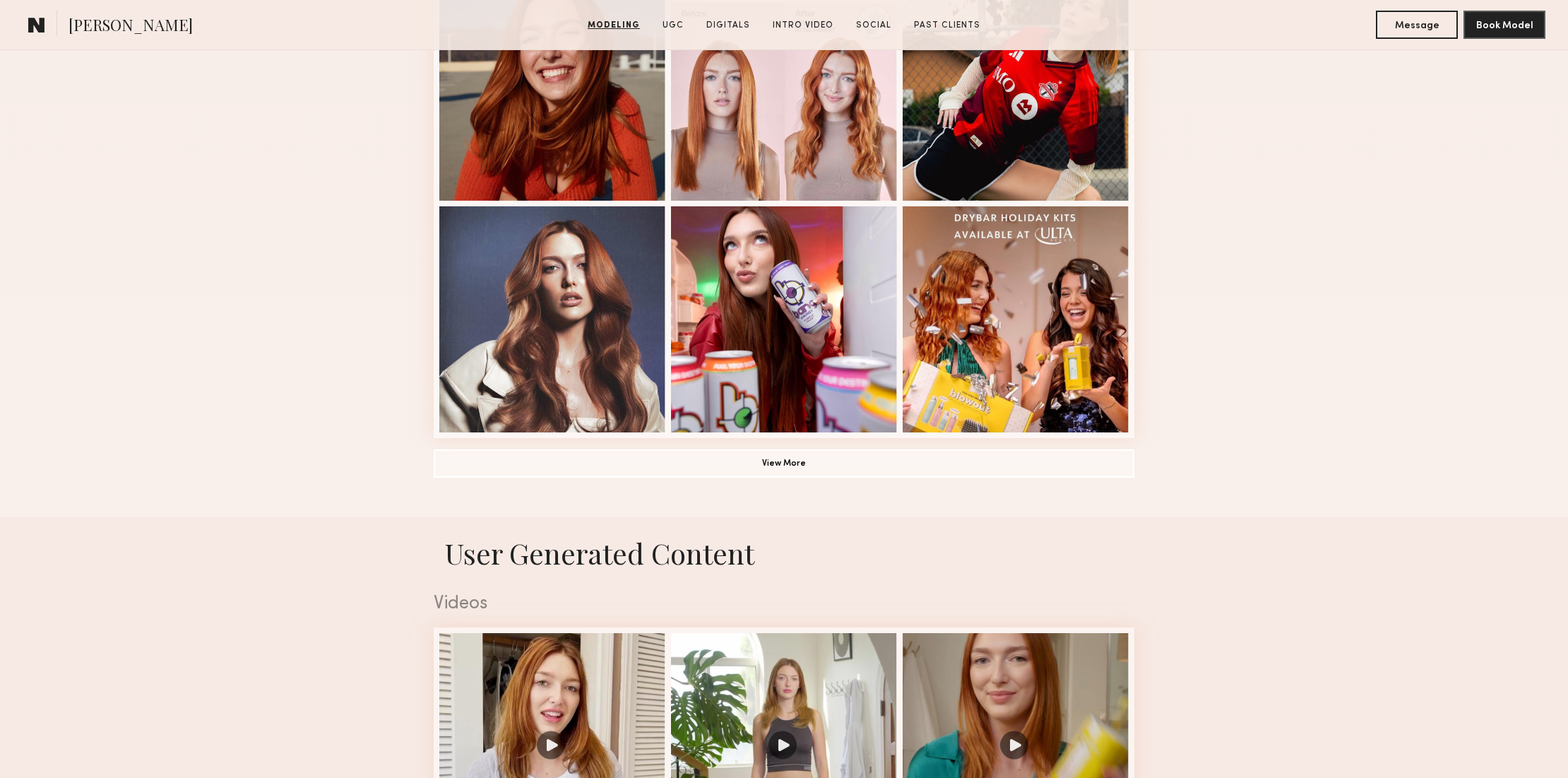
scroll to position [910, 0]
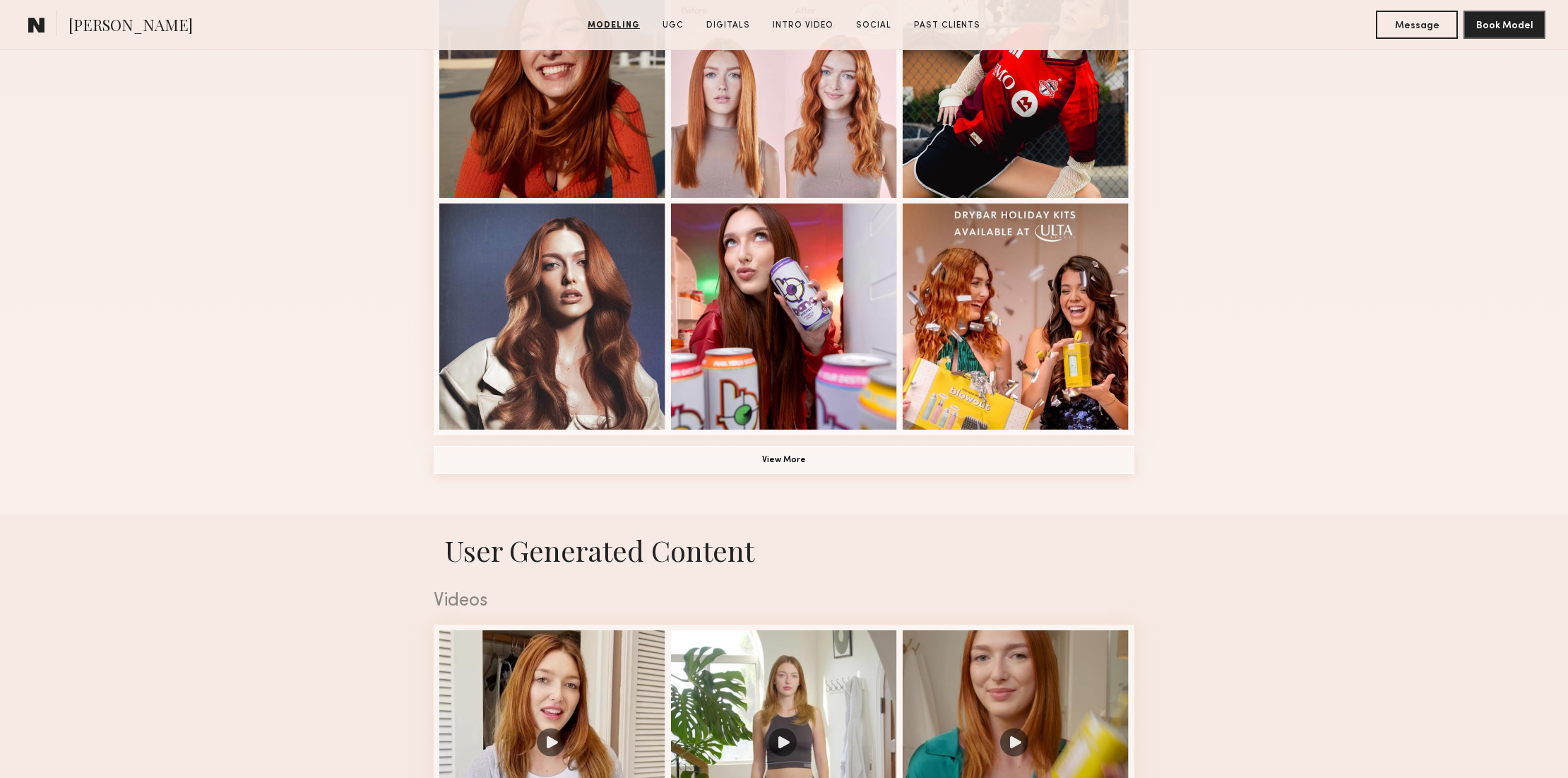
click at [783, 460] on button "View More" at bounding box center [783, 460] width 701 height 28
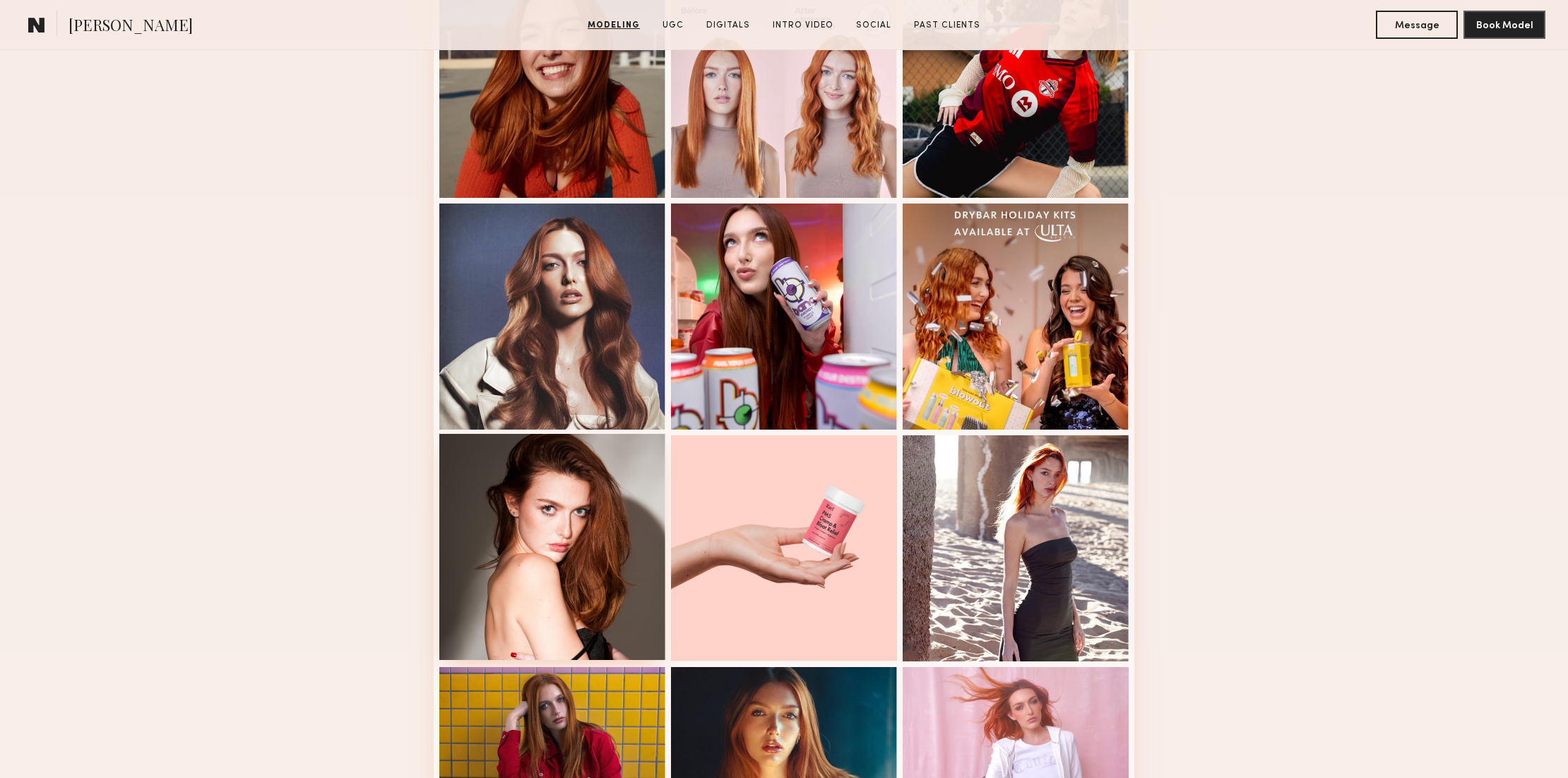
click at [598, 495] on div at bounding box center [552, 547] width 226 height 226
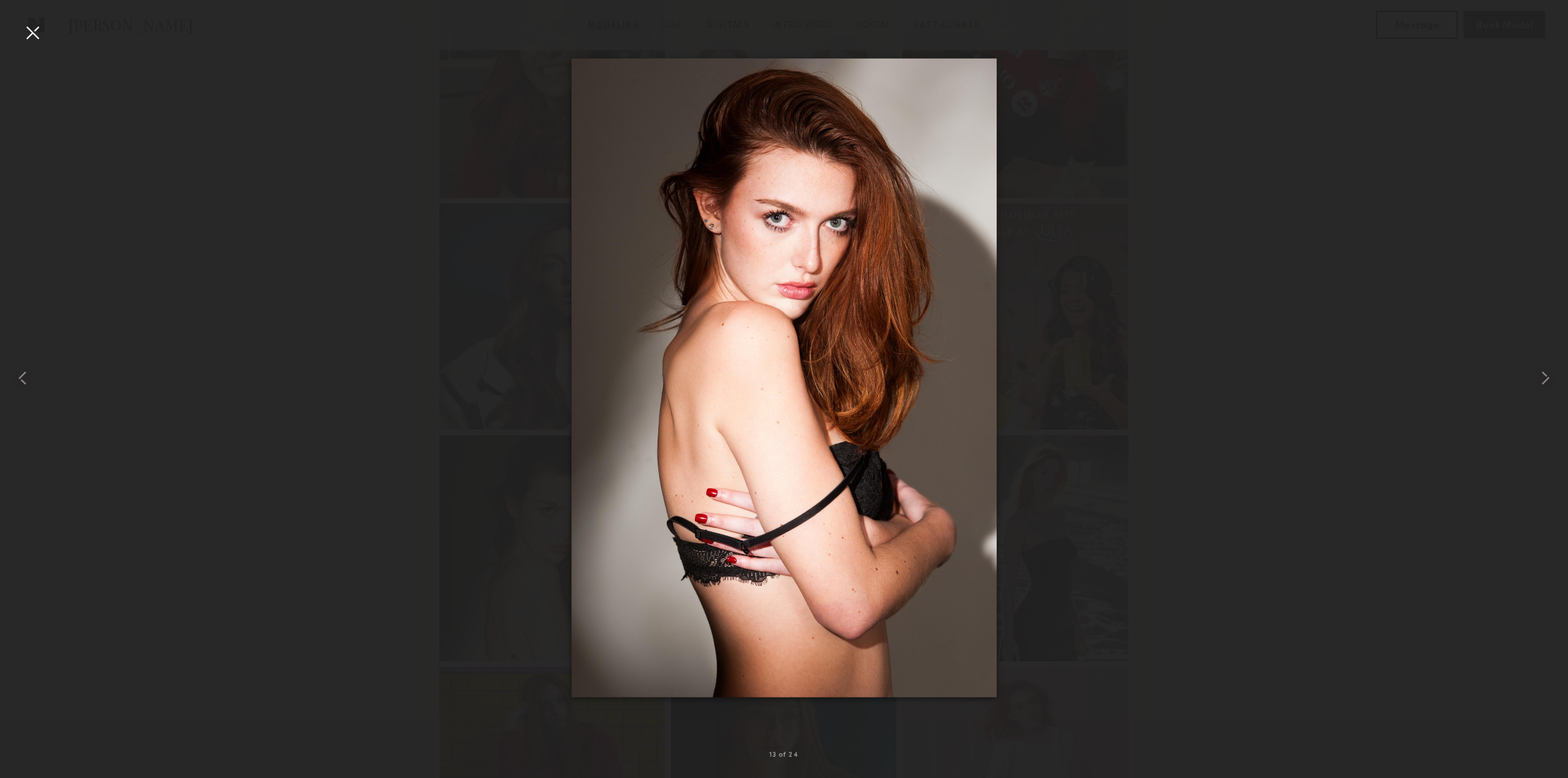
click at [31, 32] on div at bounding box center [33, 33] width 23 height 23
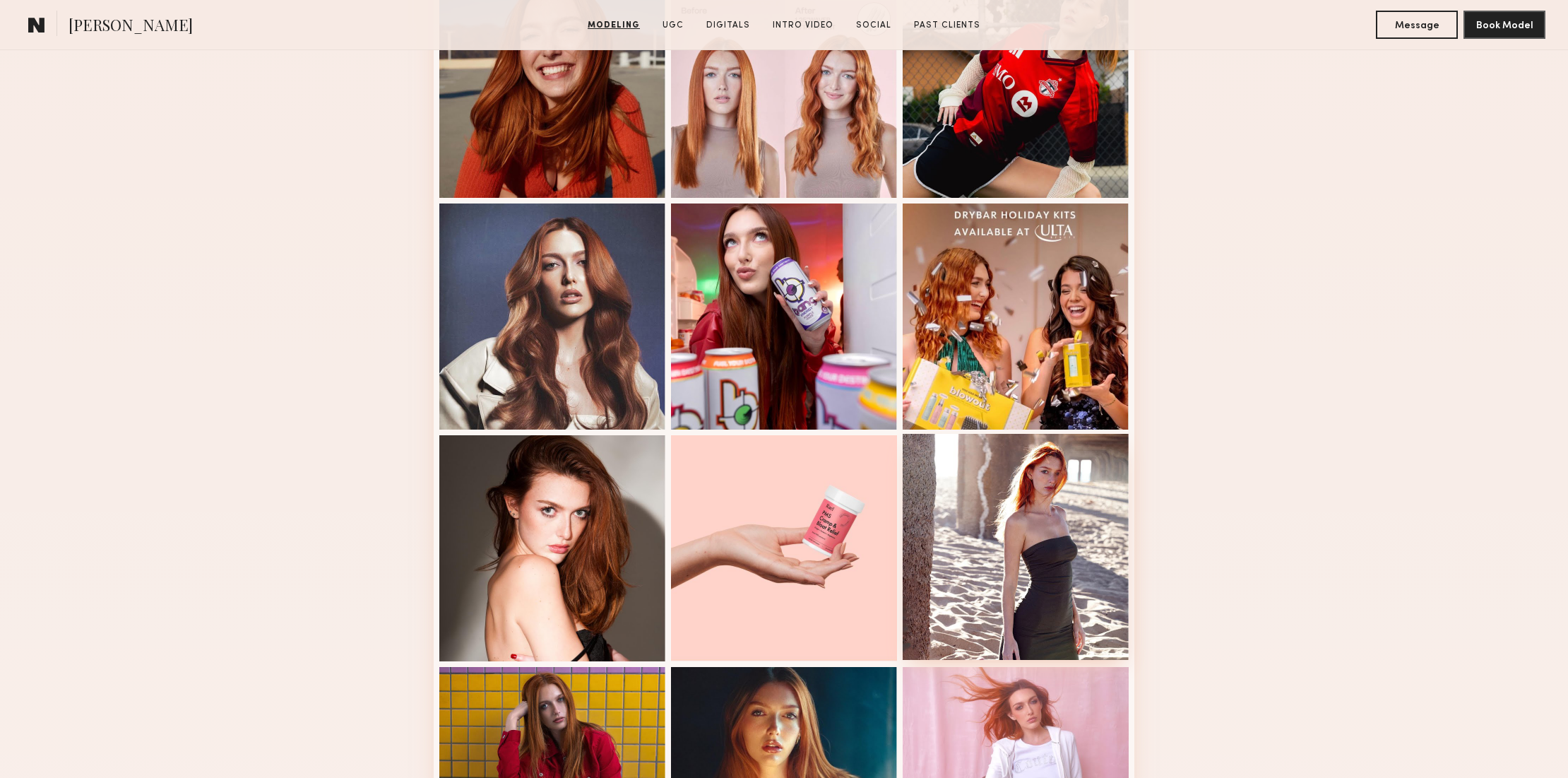
click at [1054, 484] on div at bounding box center [1016, 547] width 226 height 226
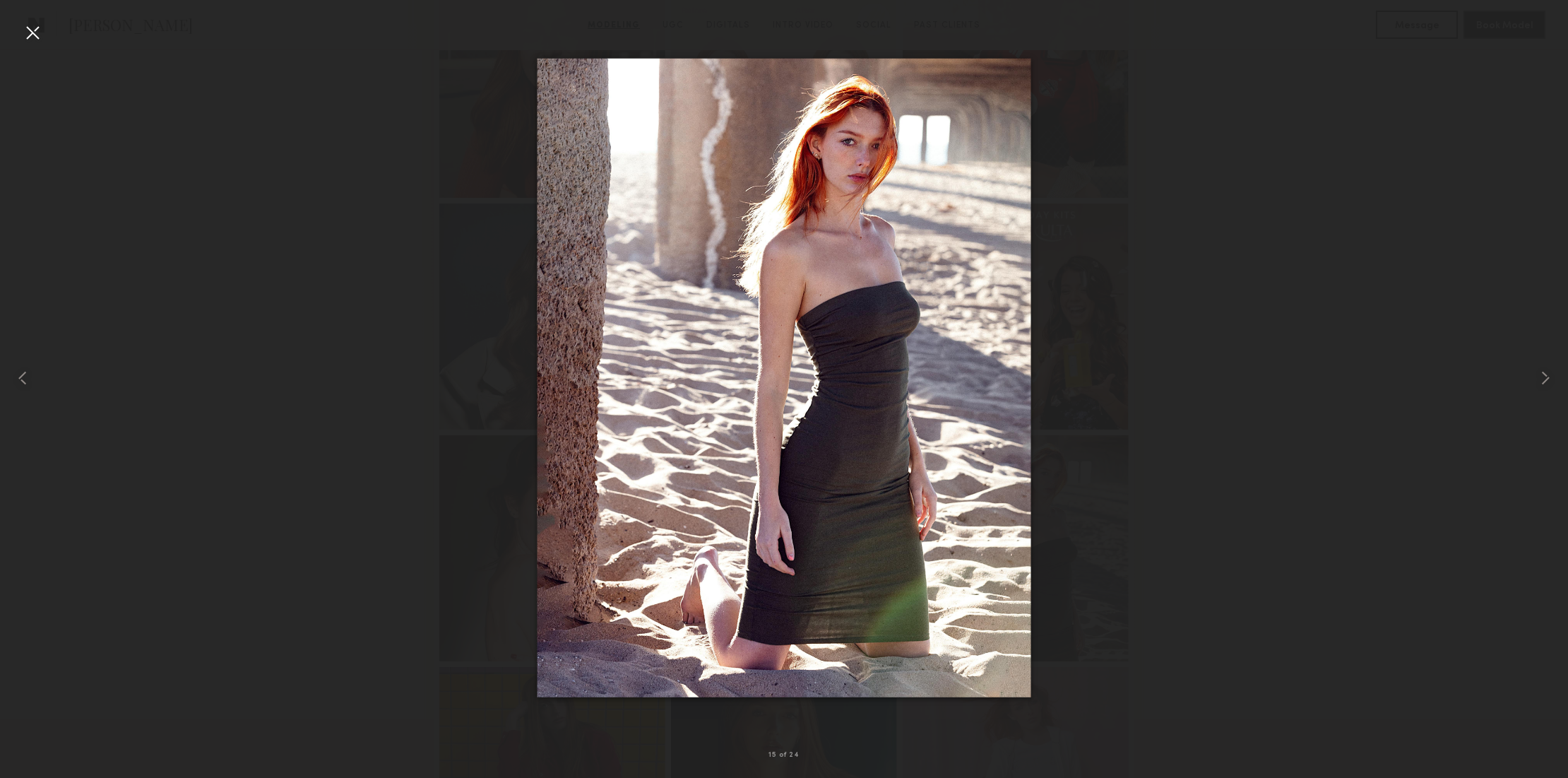
click at [36, 33] on div at bounding box center [33, 33] width 23 height 23
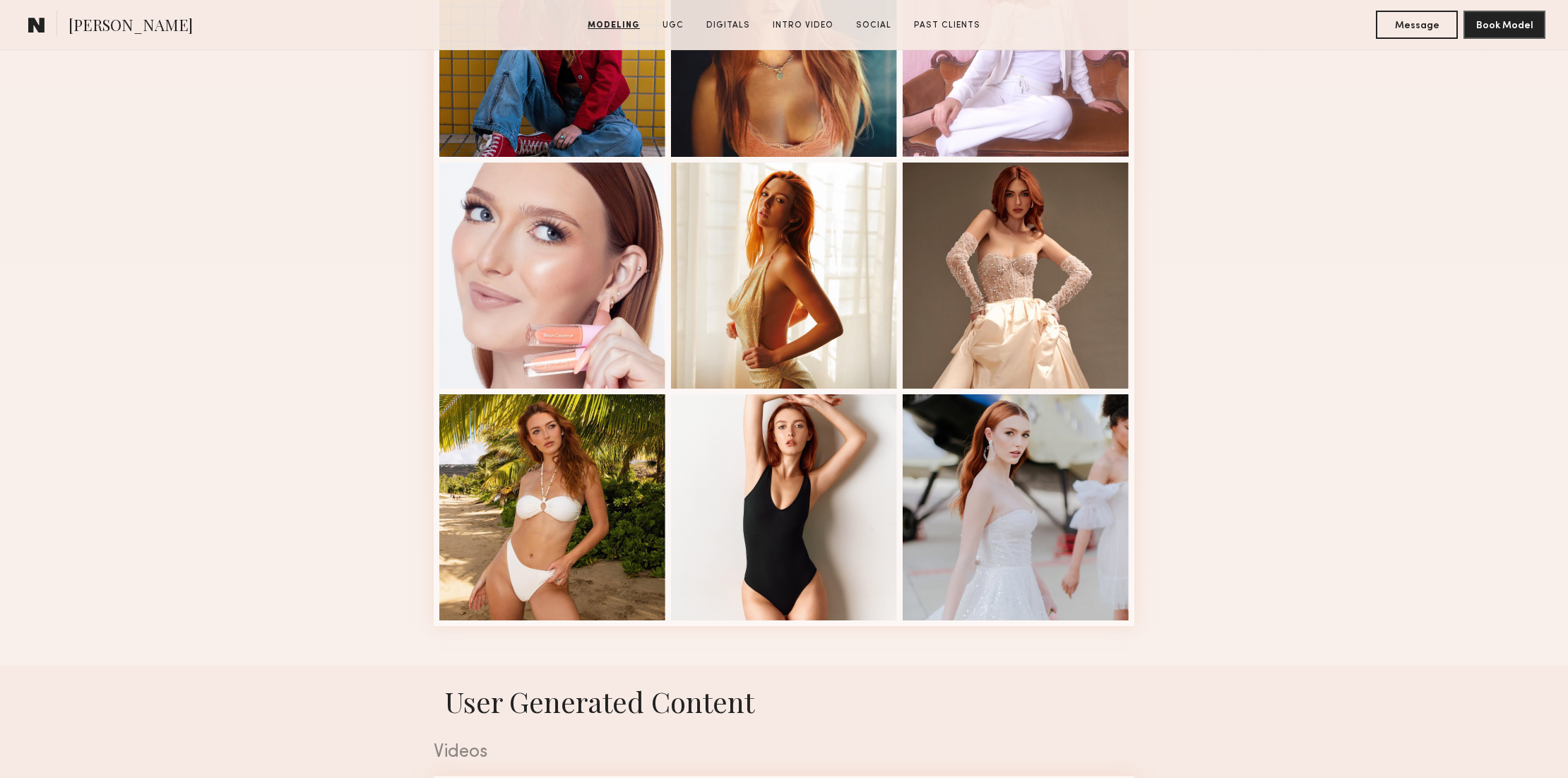
scroll to position [1651, 0]
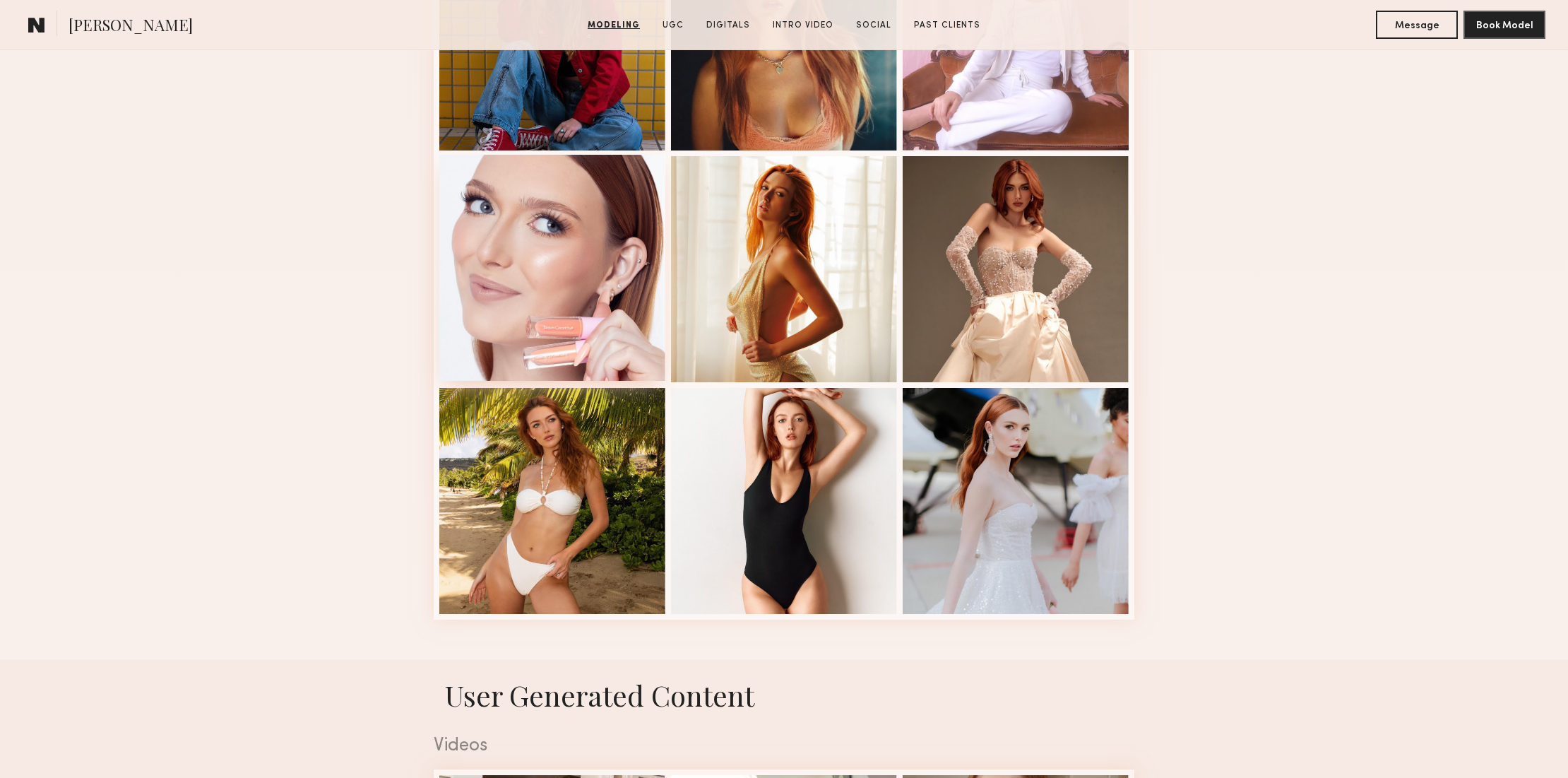
click at [601, 220] on div at bounding box center [552, 268] width 226 height 226
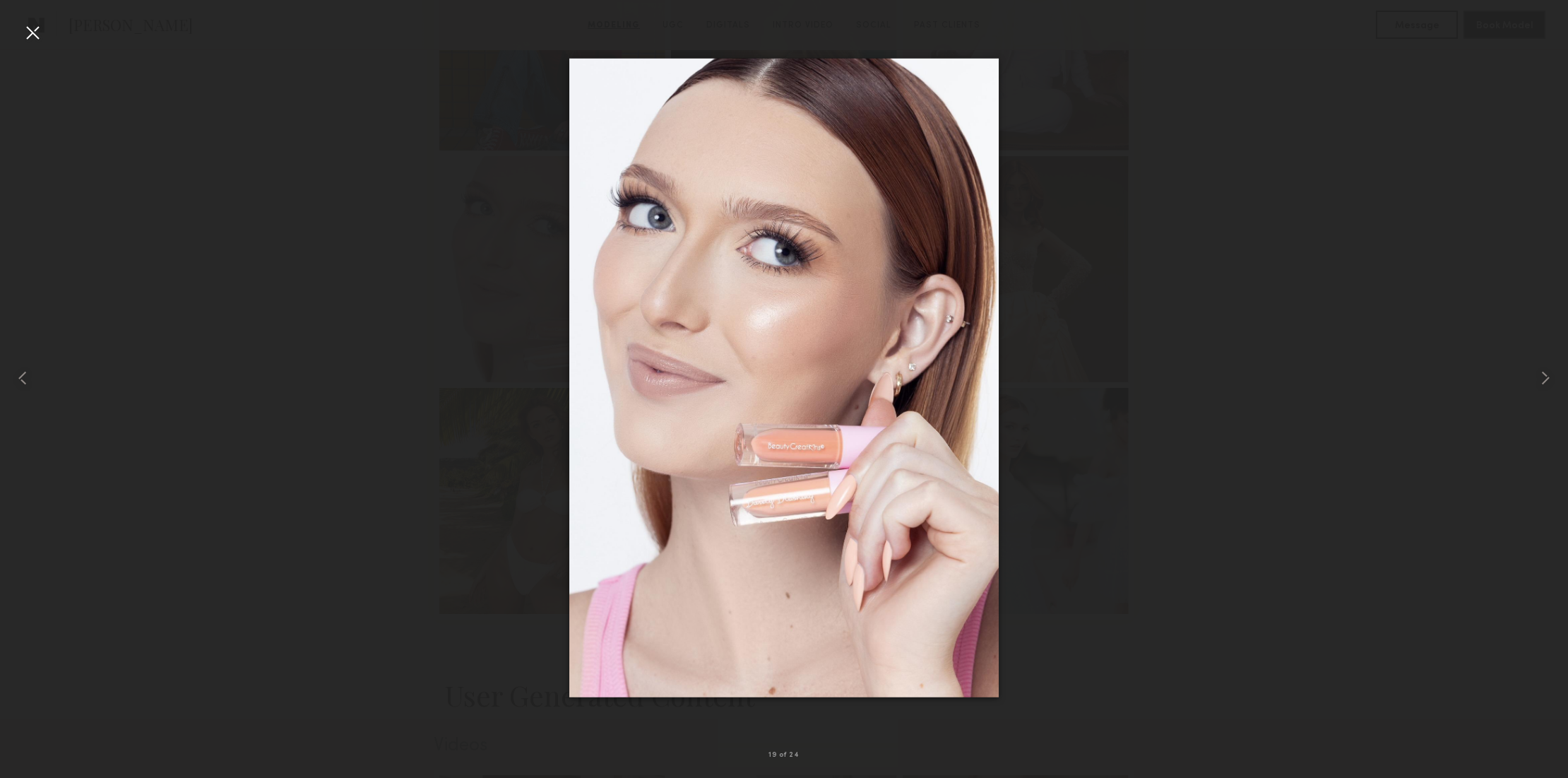
click at [33, 29] on div at bounding box center [33, 33] width 23 height 23
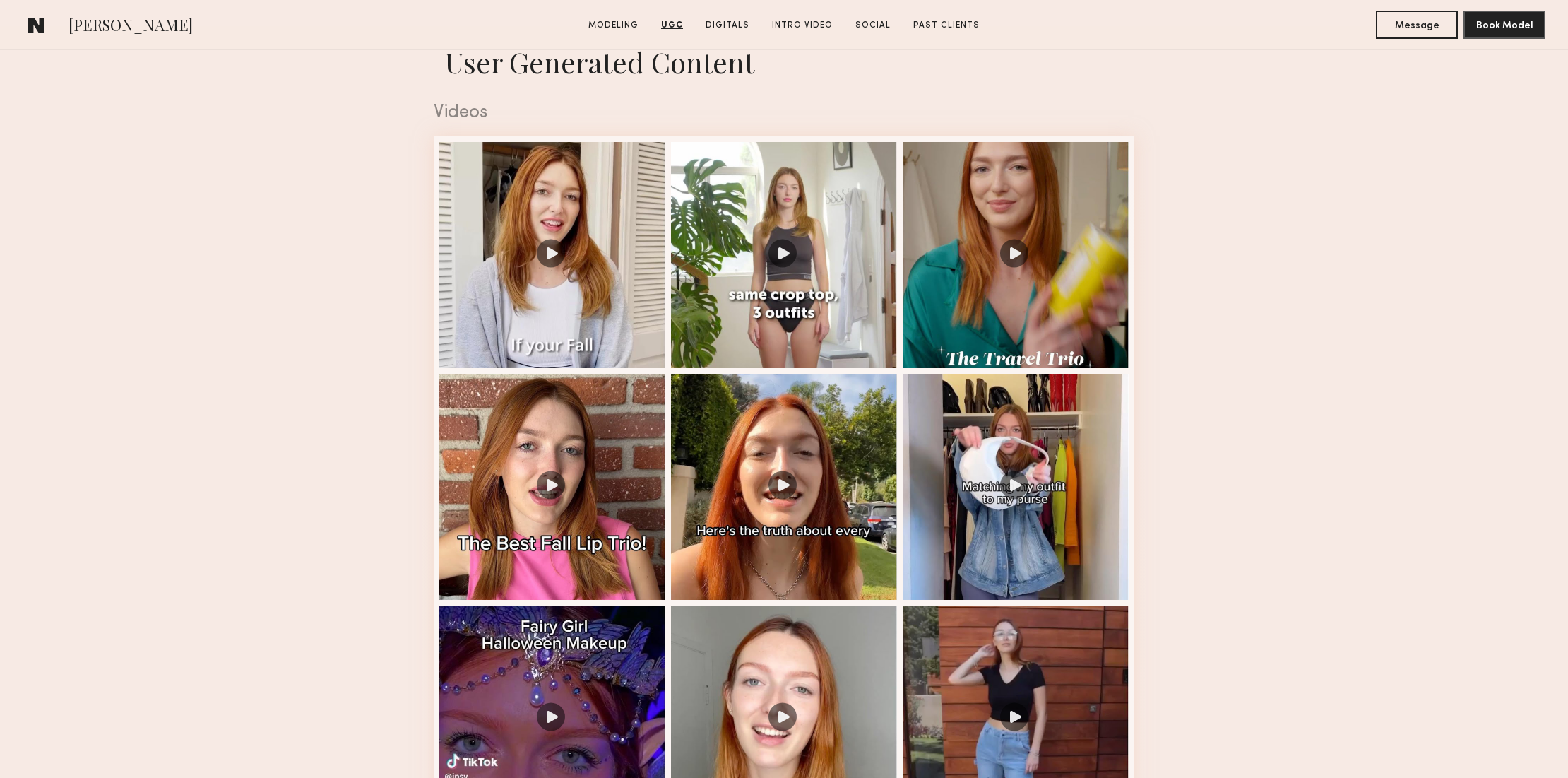
scroll to position [2282, 0]
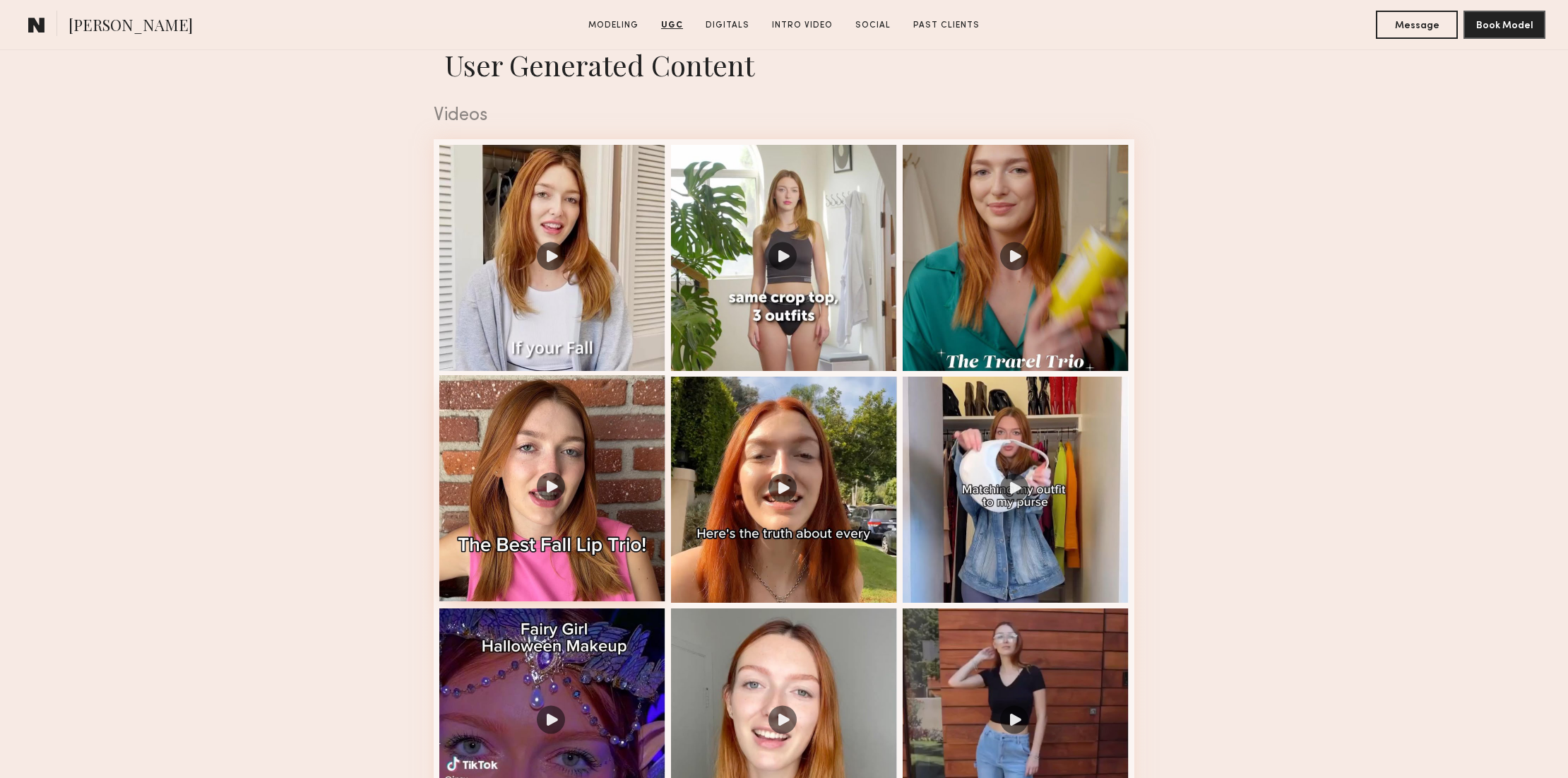
click at [591, 417] on div at bounding box center [552, 488] width 226 height 226
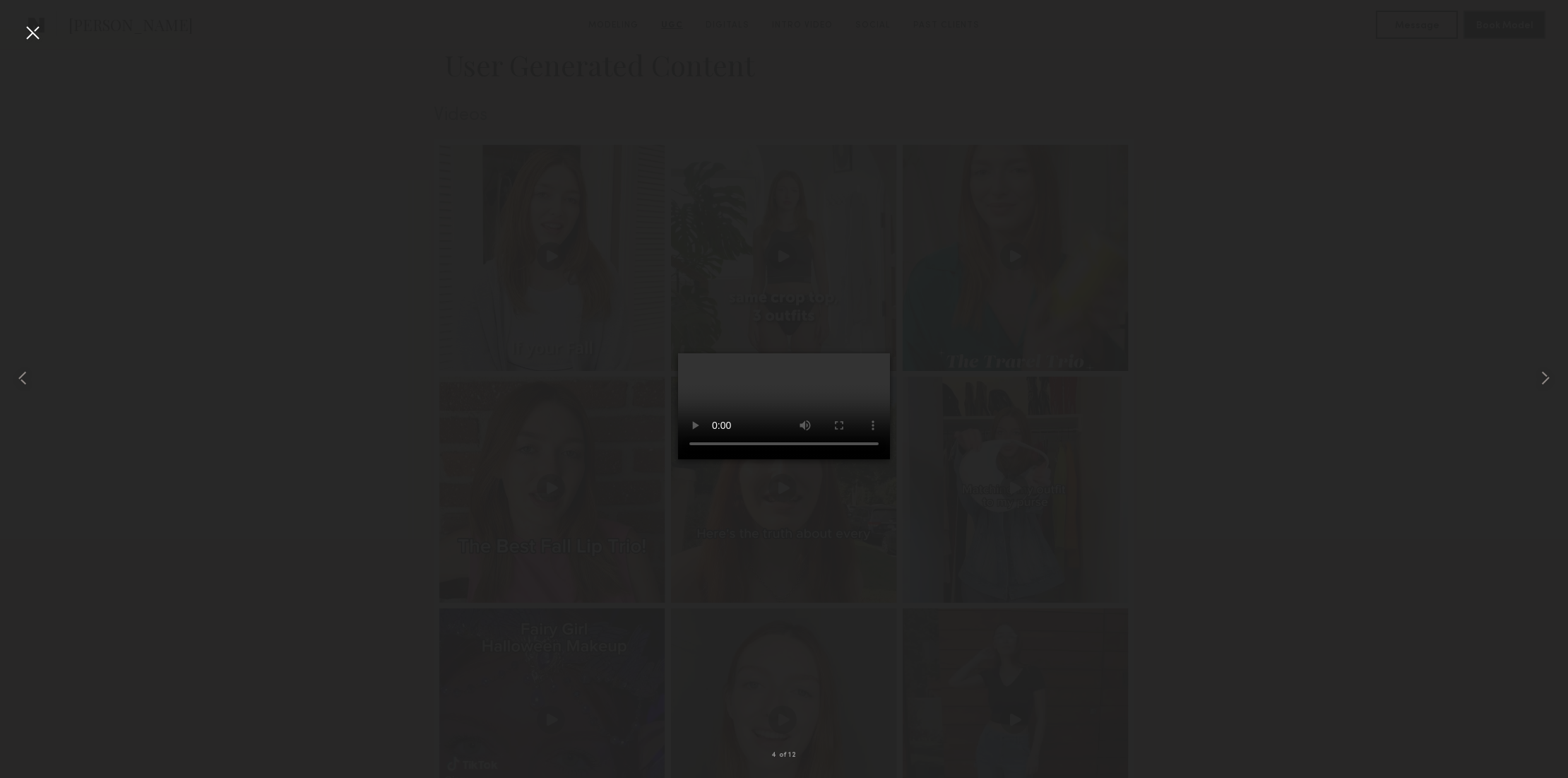
click at [32, 33] on div at bounding box center [33, 33] width 23 height 23
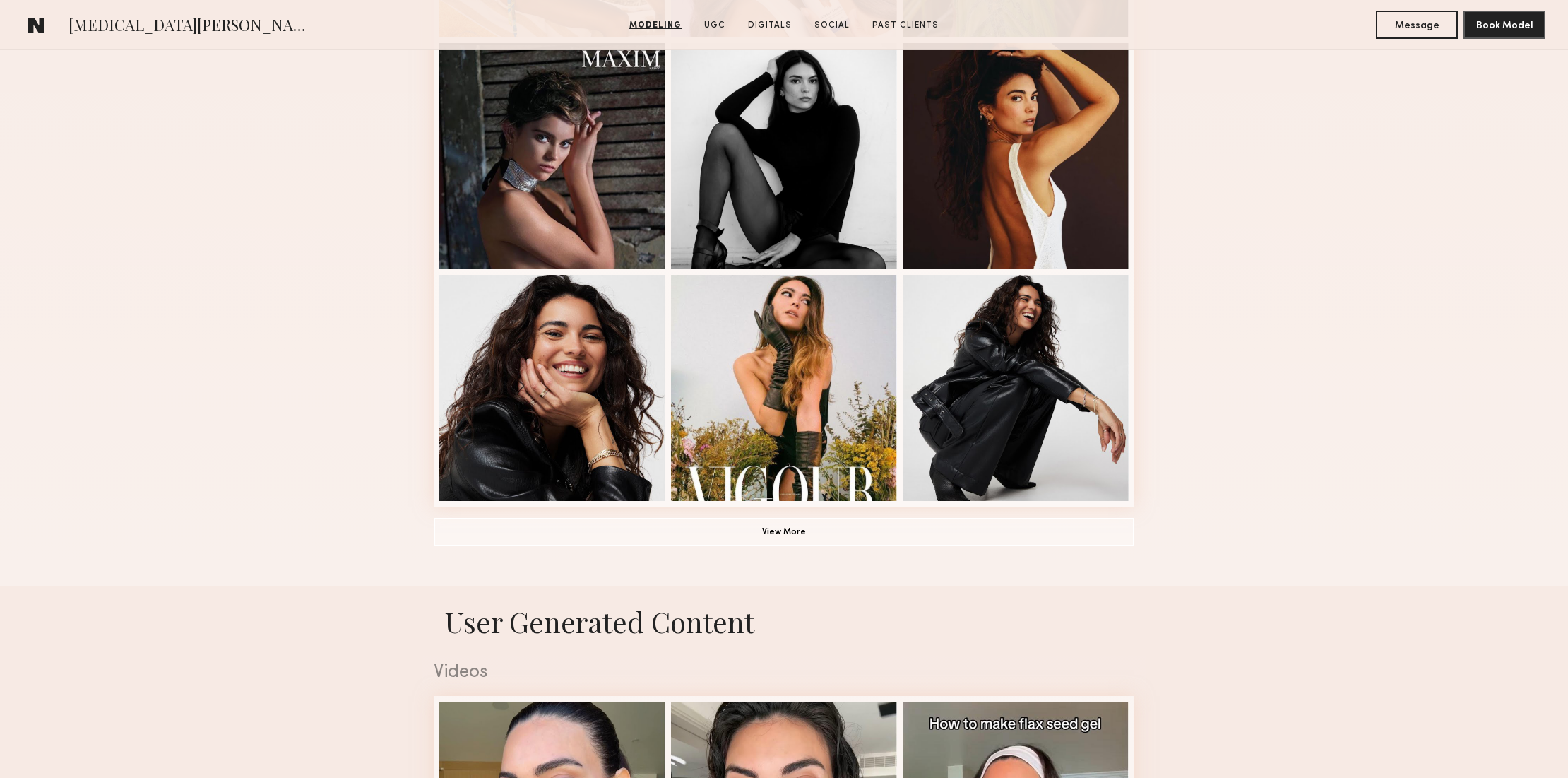
scroll to position [848, 0]
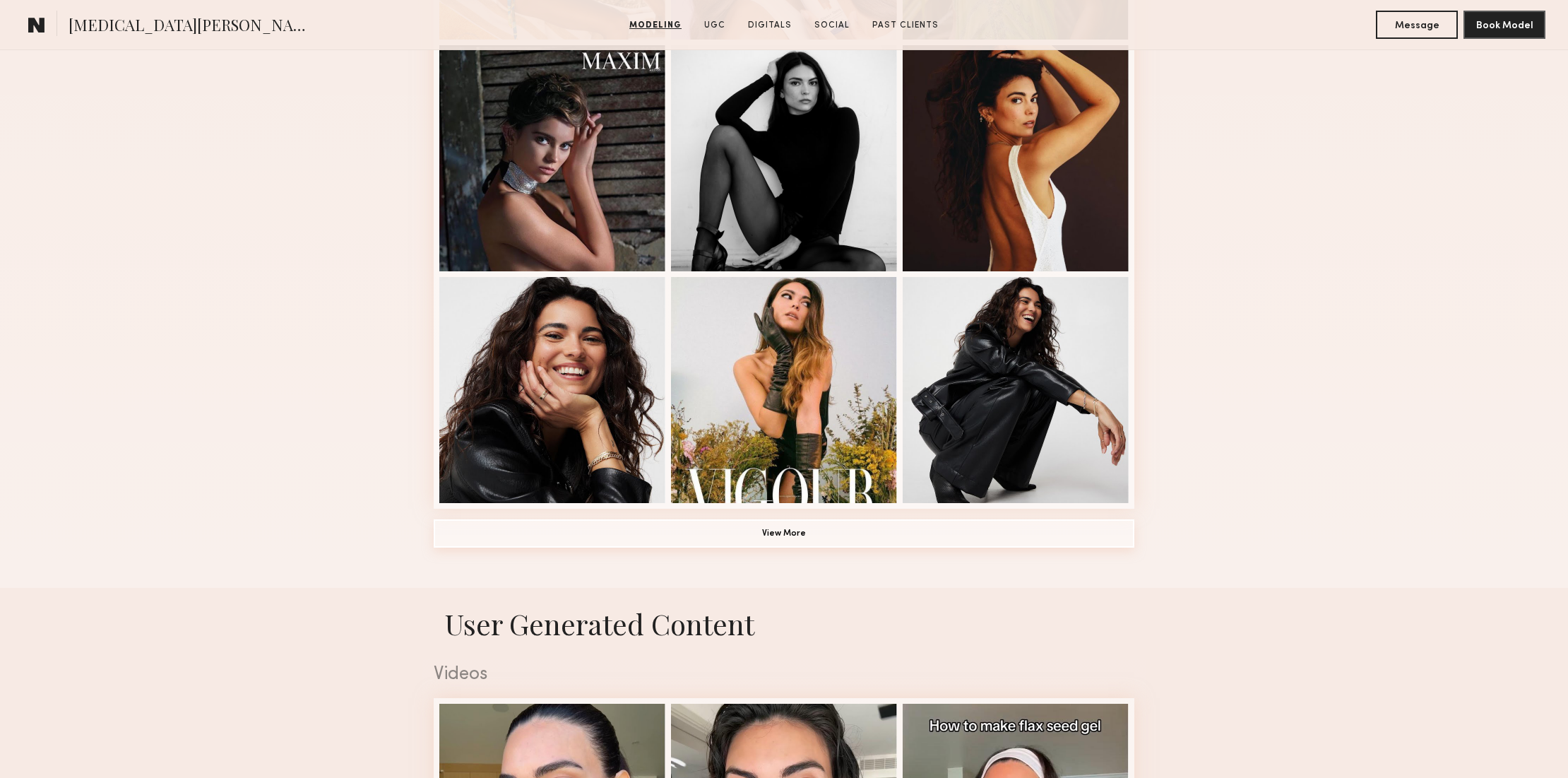
click at [956, 519] on button "View More" at bounding box center [783, 533] width 701 height 28
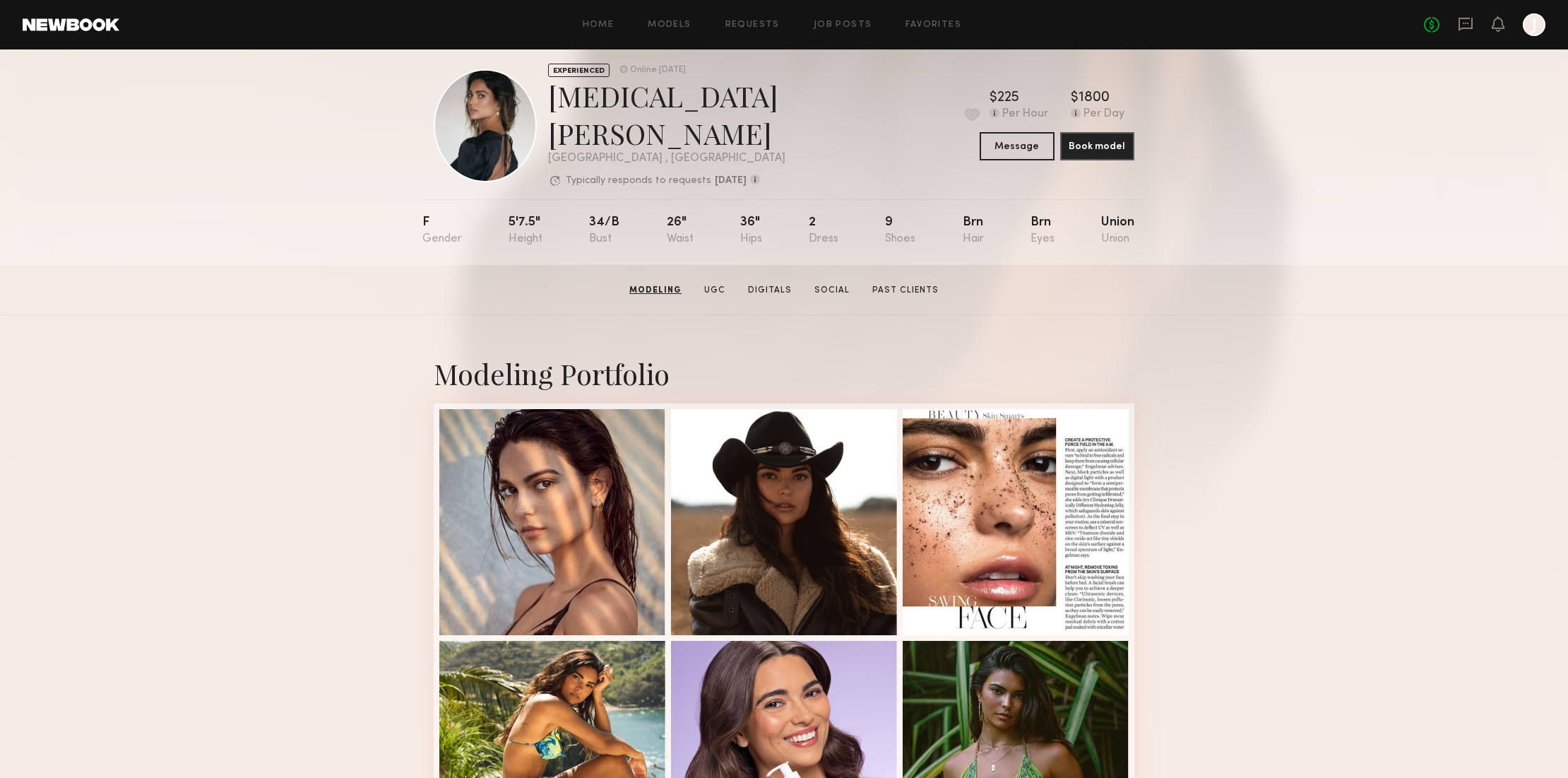
scroll to position [0, 0]
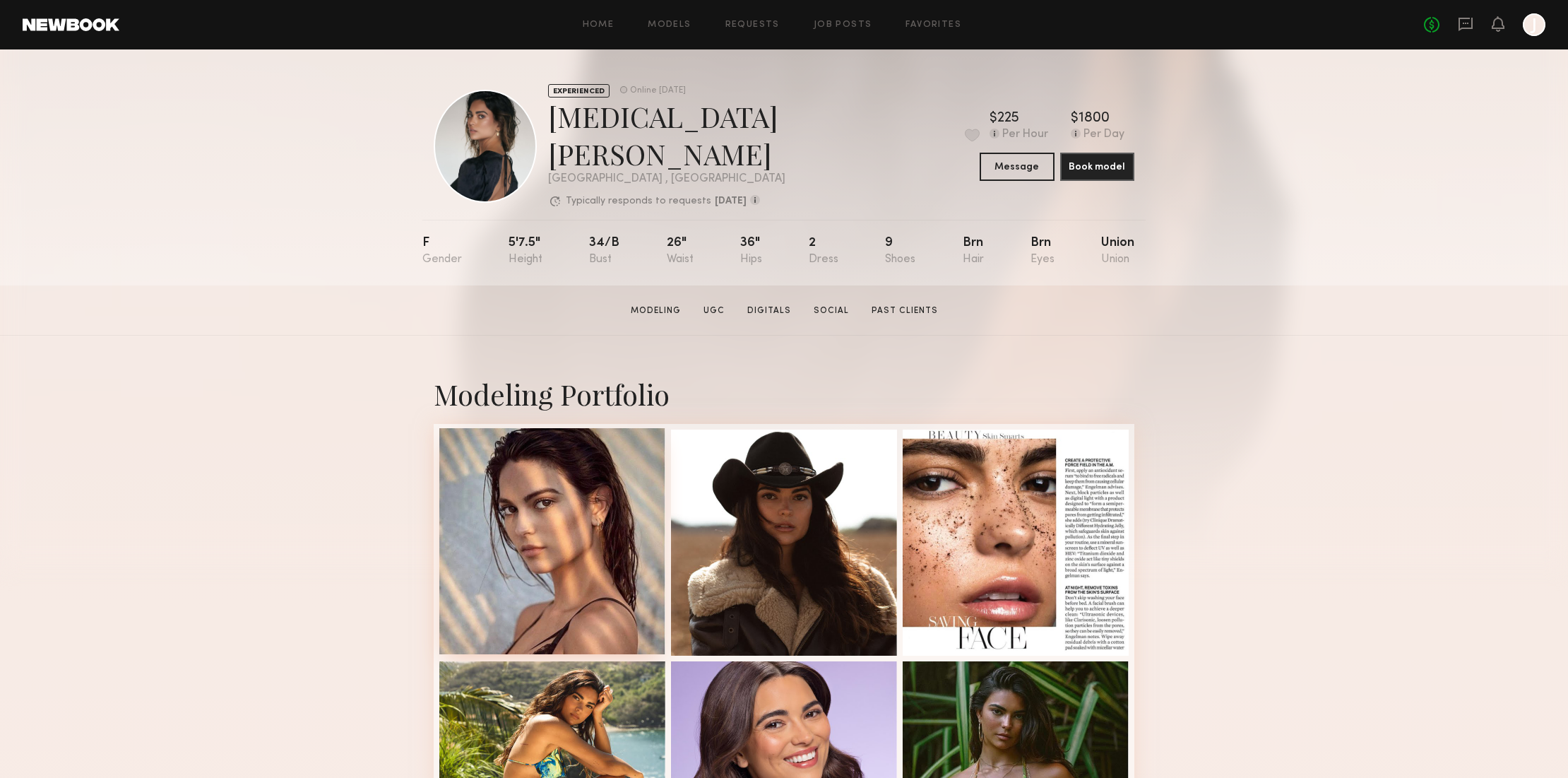
click at [607, 509] on div at bounding box center [552, 541] width 226 height 226
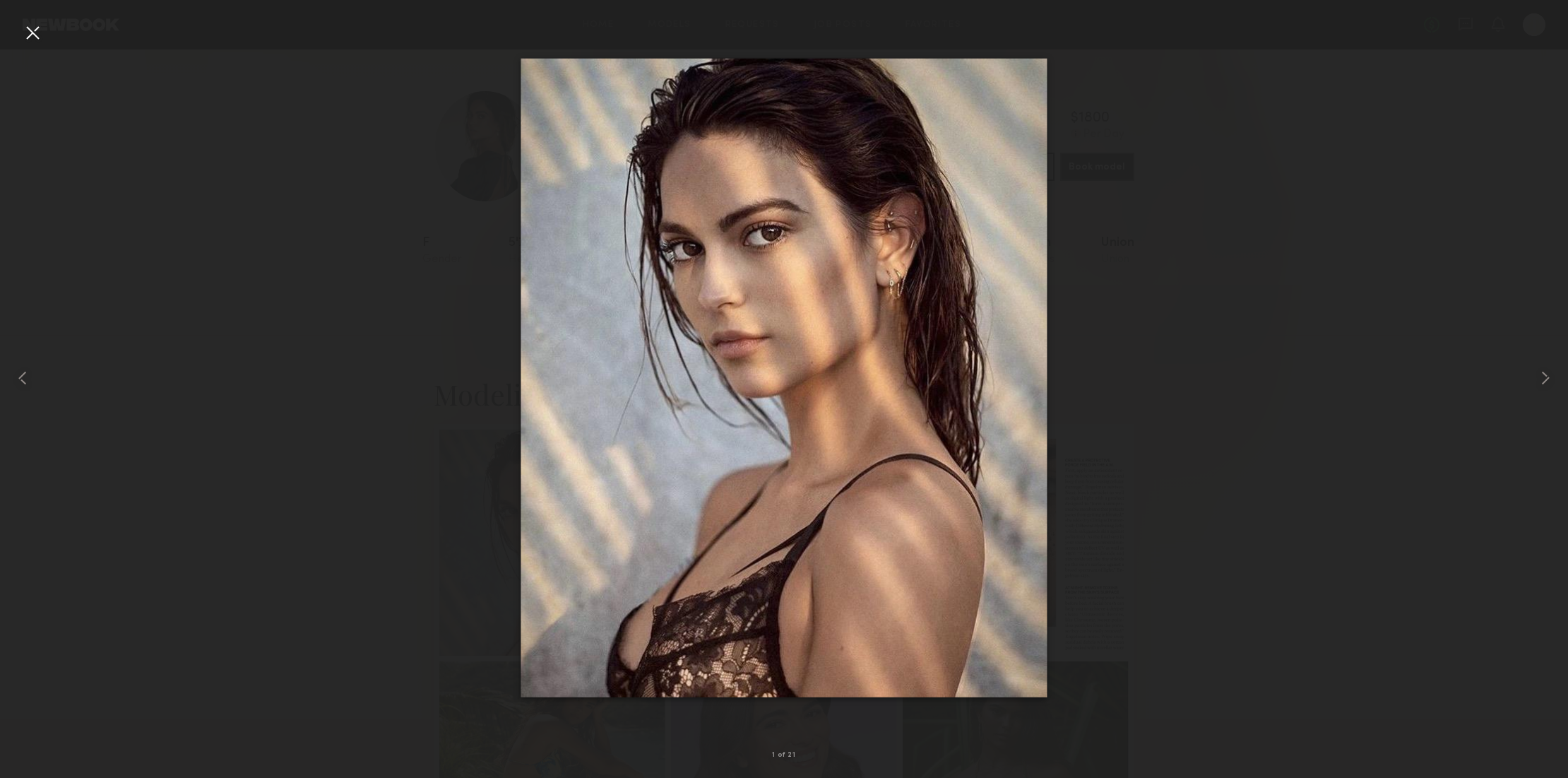
drag, startPoint x: 34, startPoint y: 31, endPoint x: 41, endPoint y: 37, distance: 9.2
click at [34, 31] on div at bounding box center [33, 33] width 23 height 23
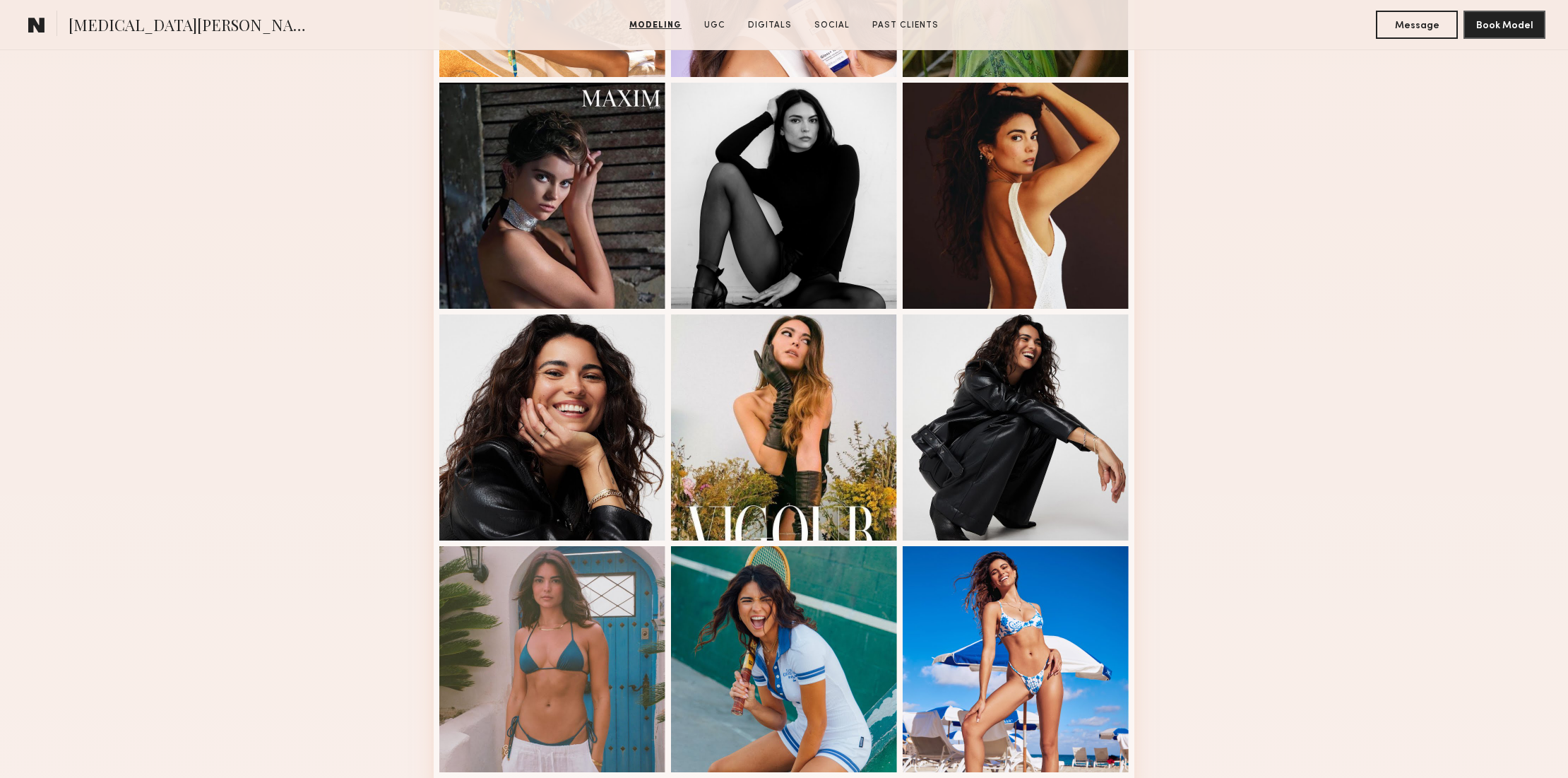
scroll to position [817, 0]
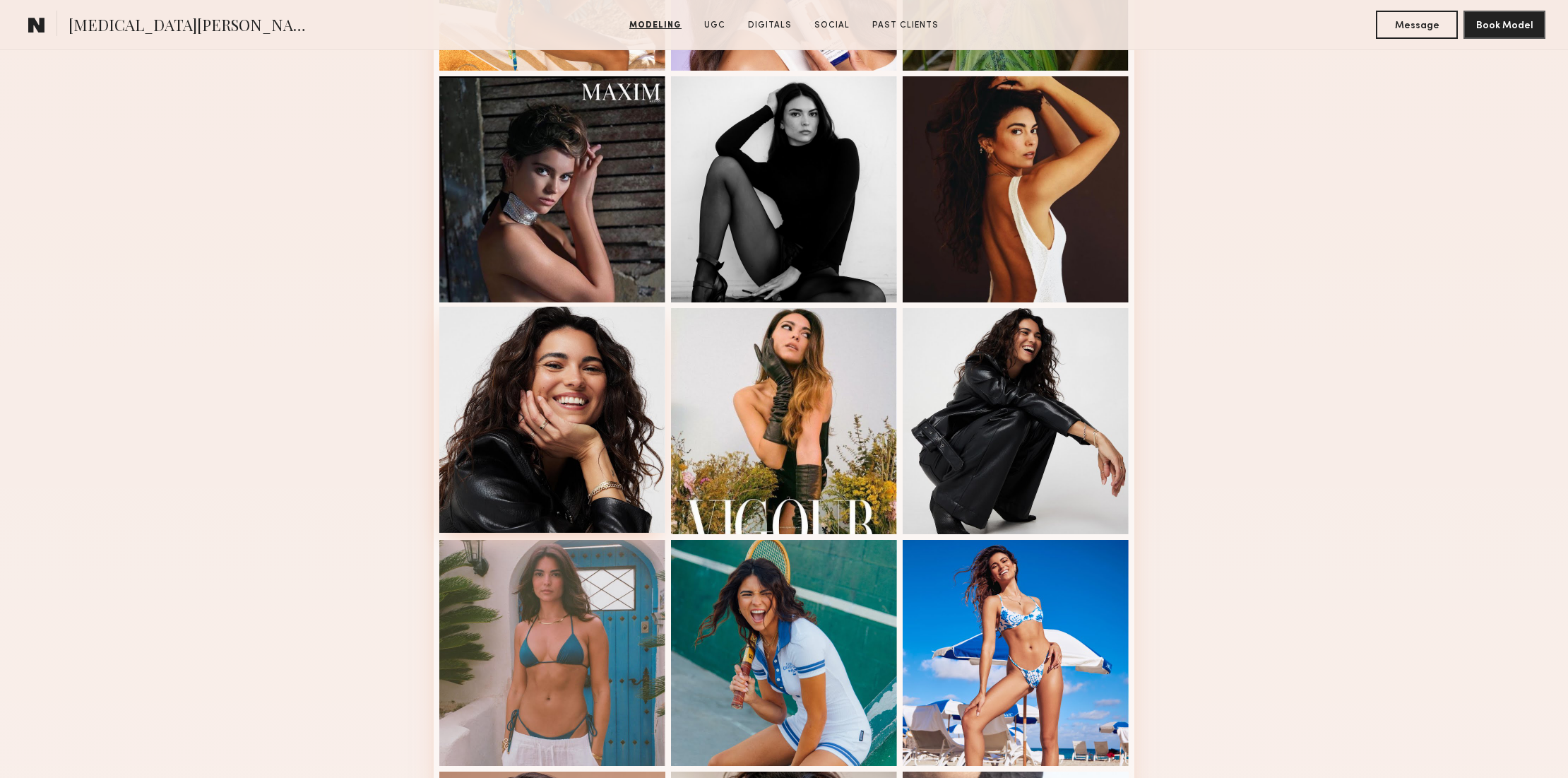
click at [556, 399] on div at bounding box center [552, 420] width 226 height 226
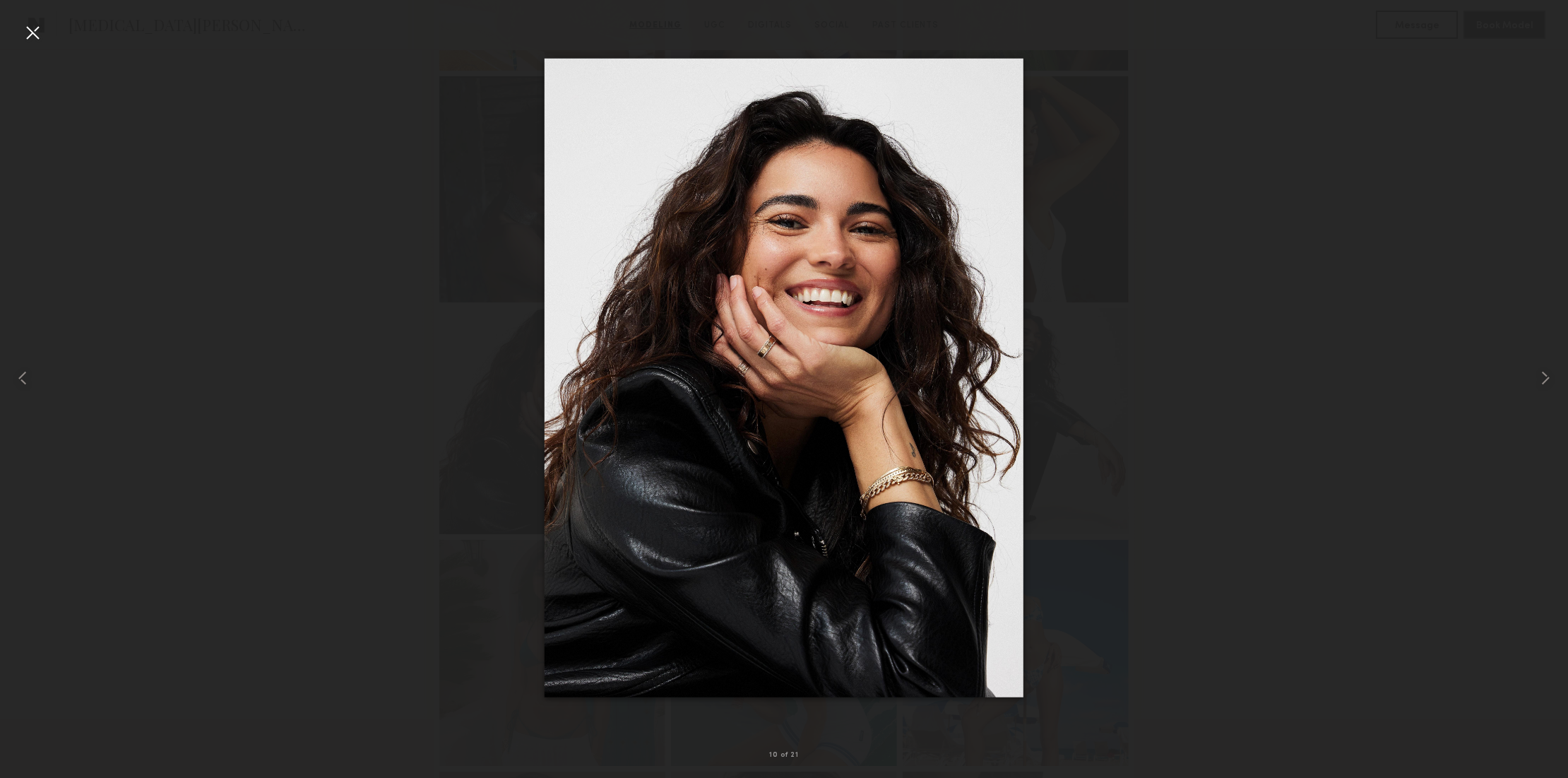
click at [35, 33] on div at bounding box center [33, 33] width 23 height 23
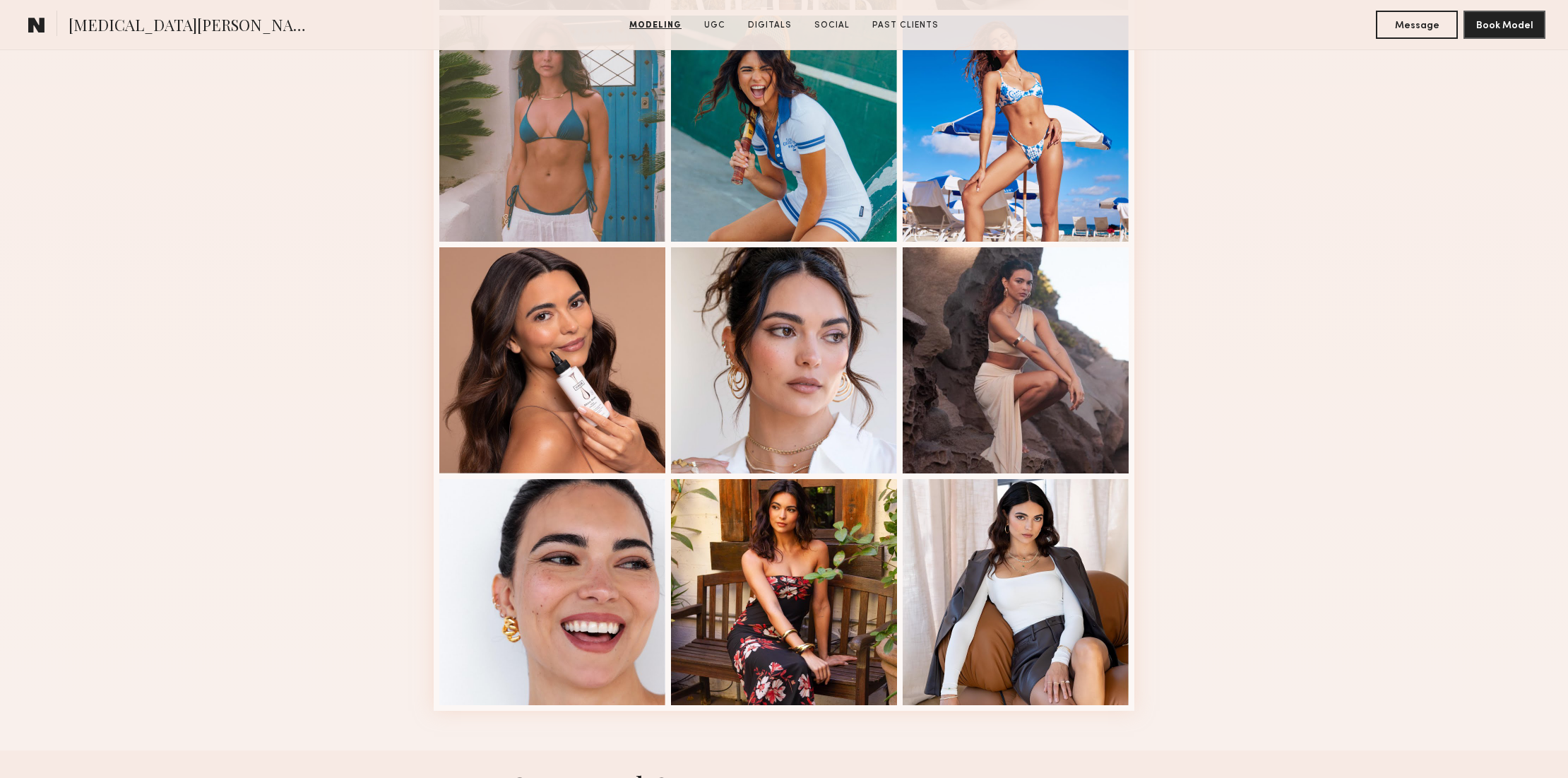
scroll to position [1339, 0]
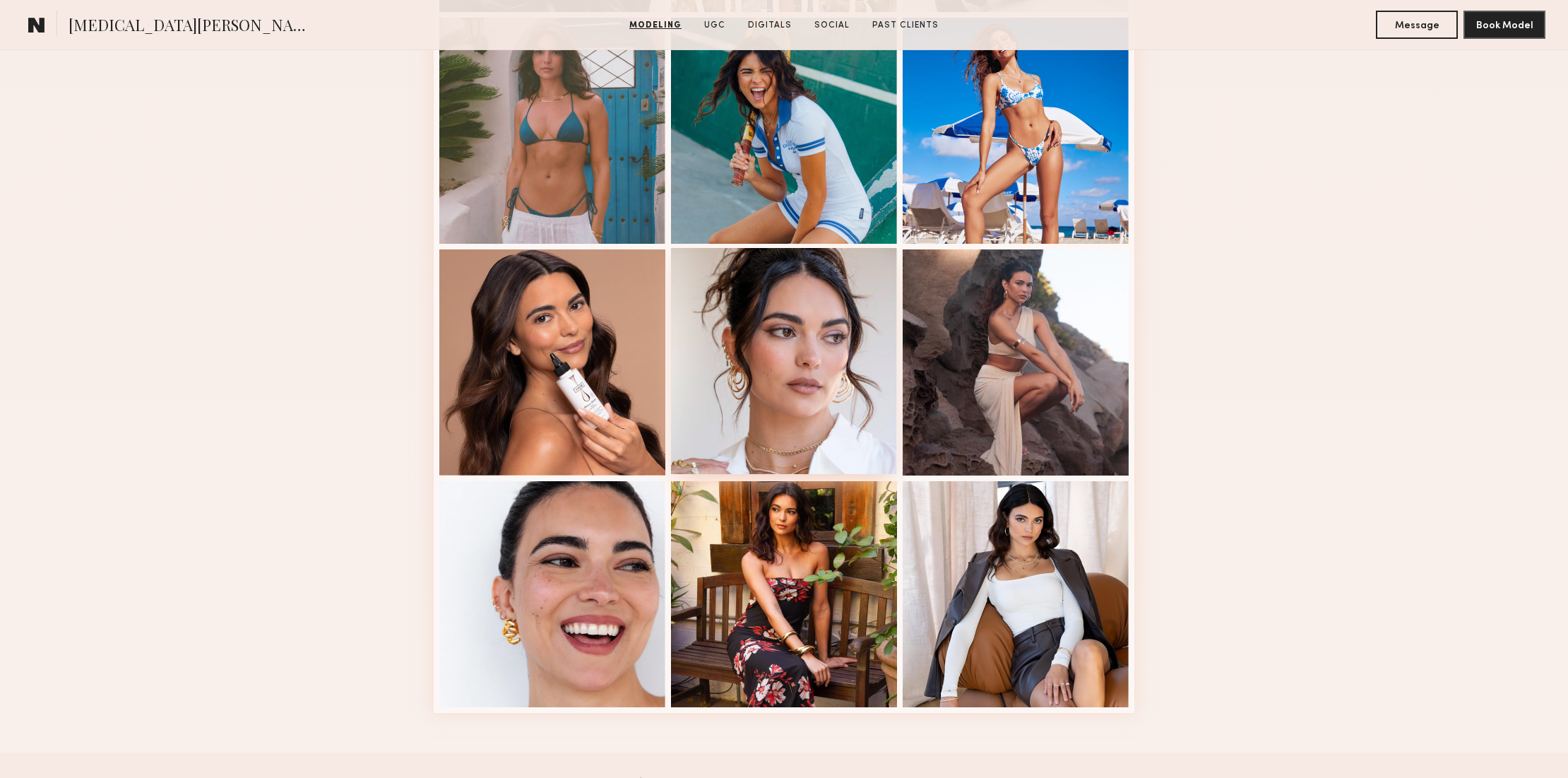
click at [809, 302] on div at bounding box center [784, 361] width 226 height 226
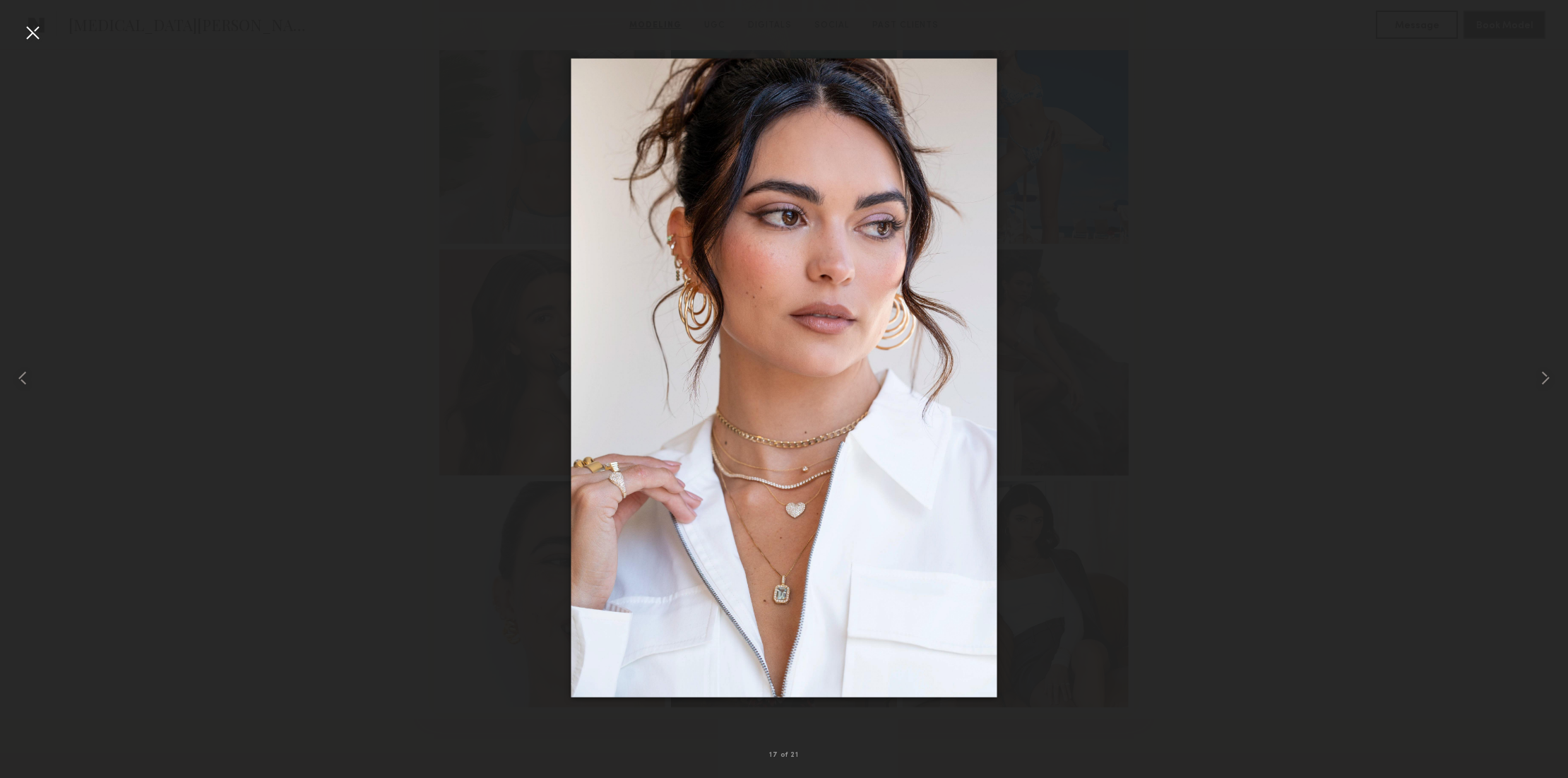
drag, startPoint x: 34, startPoint y: 31, endPoint x: 110, endPoint y: 56, distance: 80.0
click at [34, 31] on div at bounding box center [33, 33] width 23 height 23
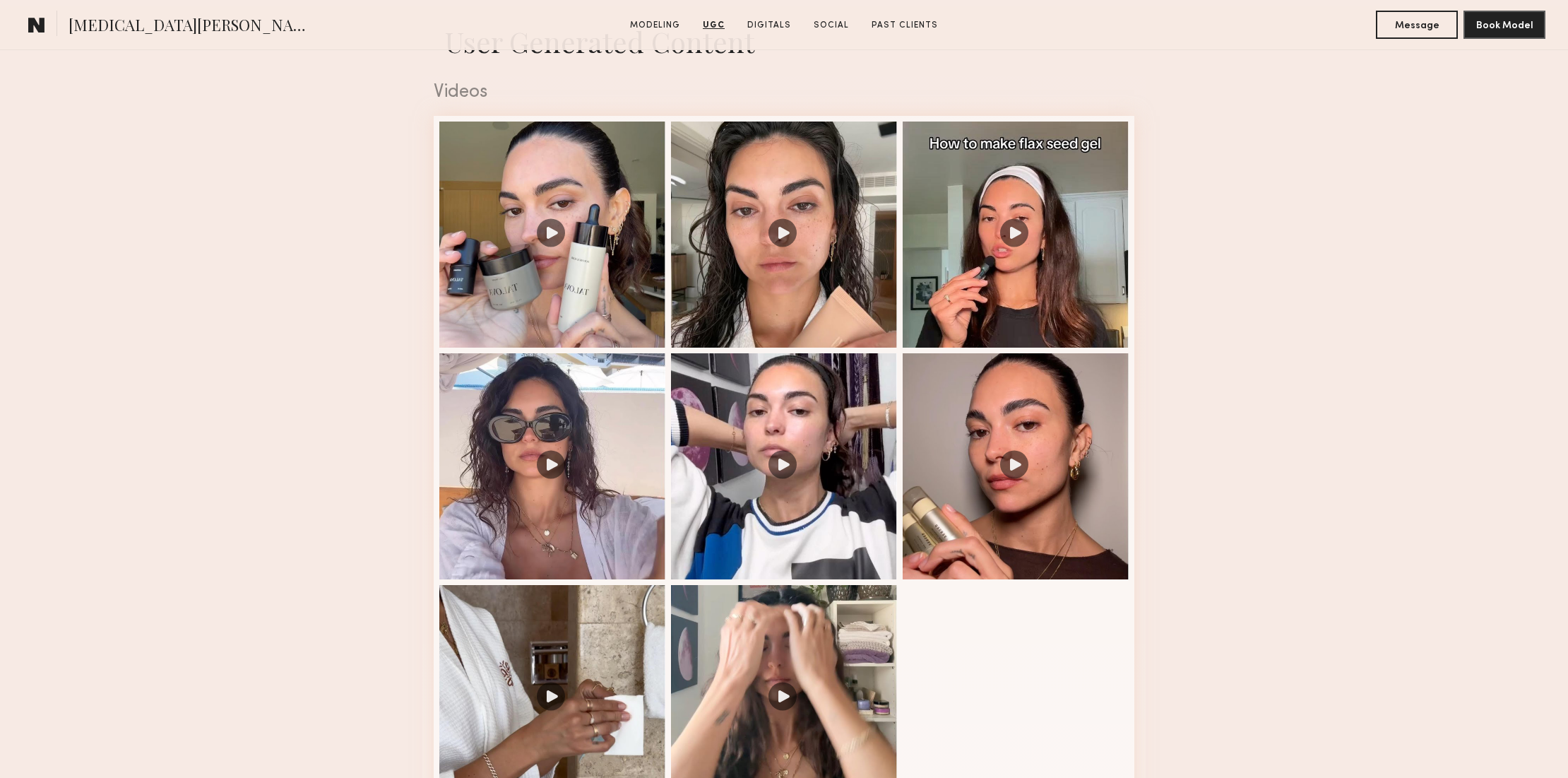
scroll to position [2079, 0]
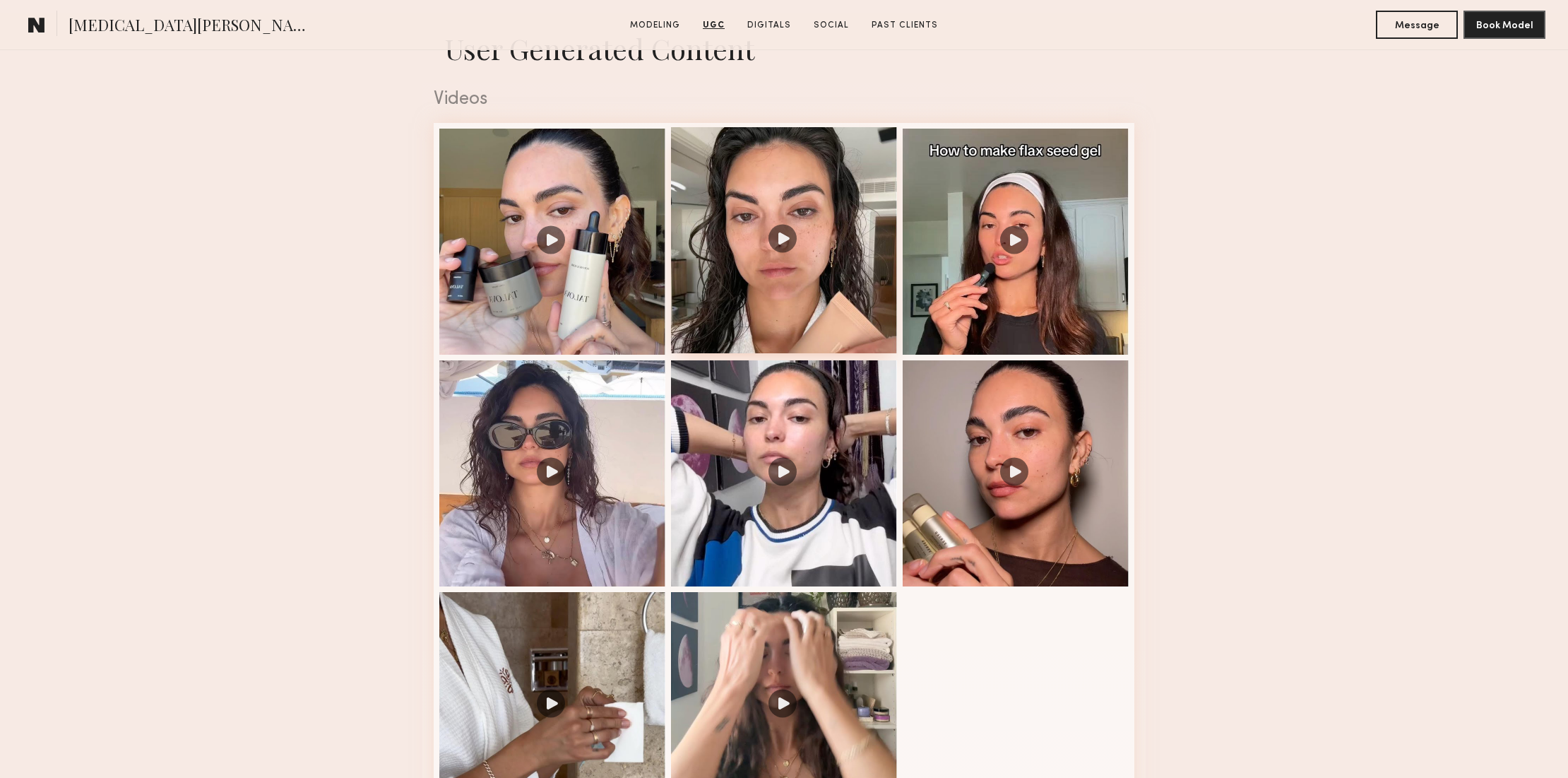
click at [841, 211] on div at bounding box center [784, 240] width 226 height 226
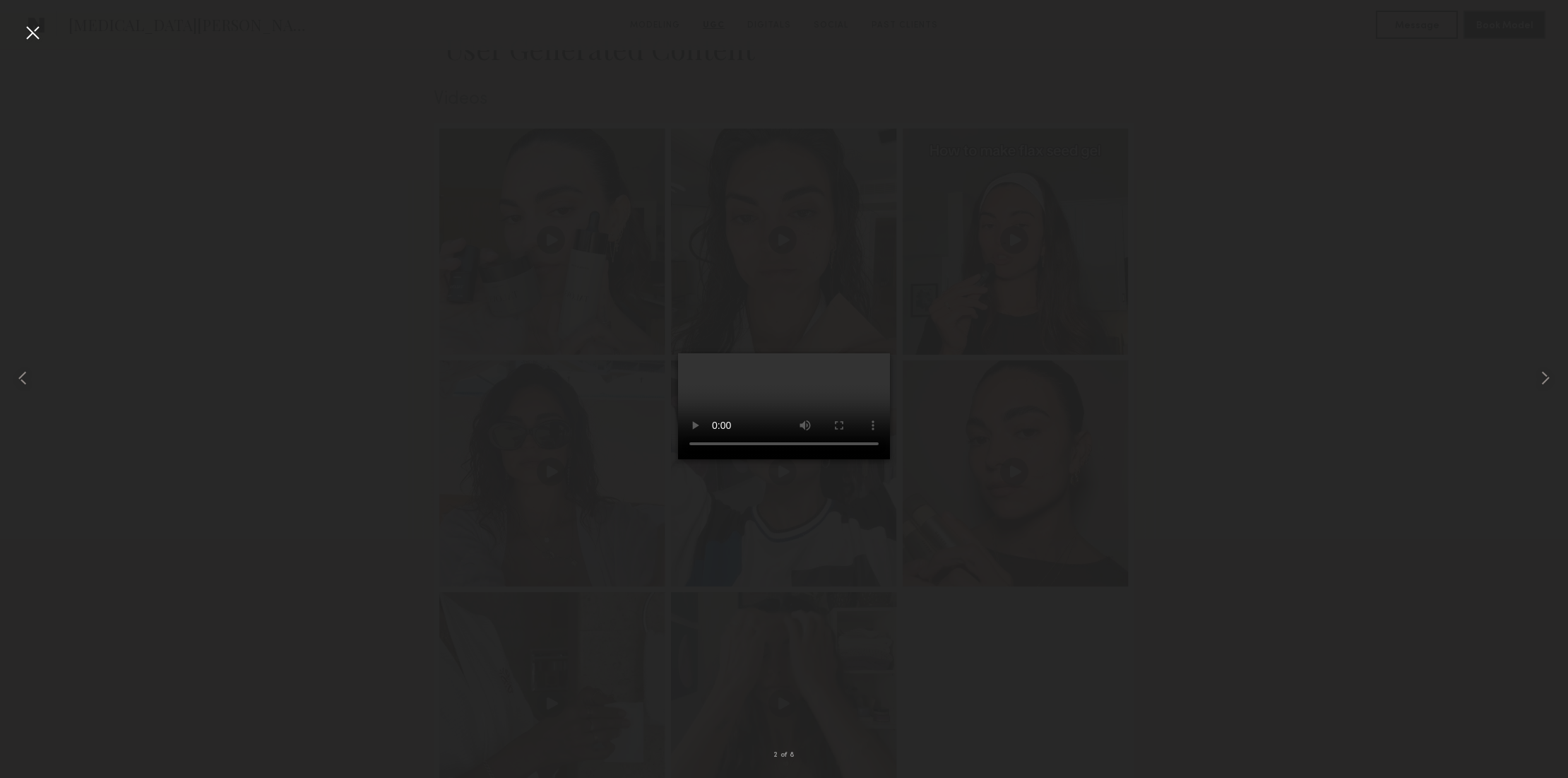
click at [37, 30] on div at bounding box center [33, 33] width 23 height 23
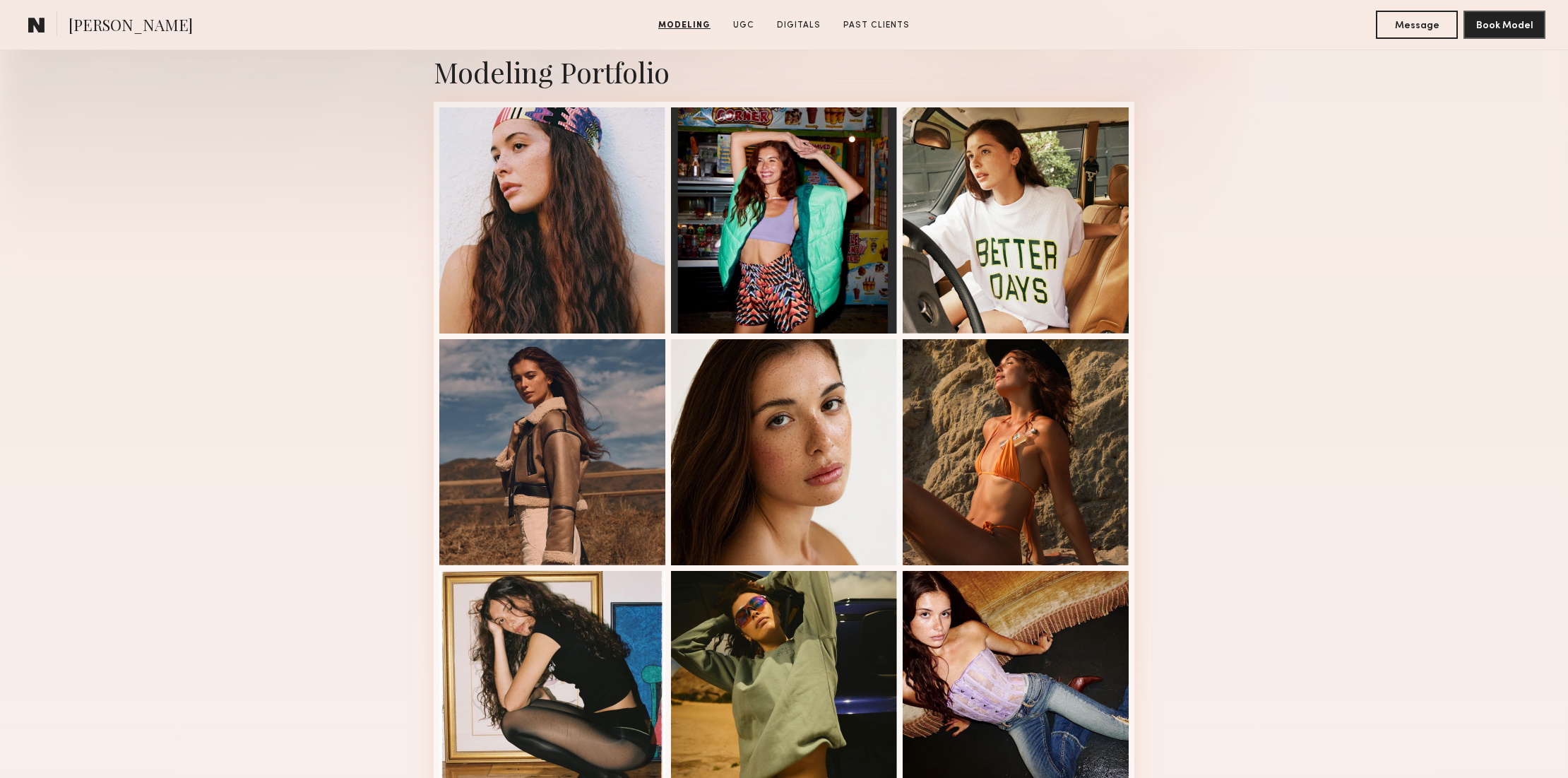
scroll to position [308, 0]
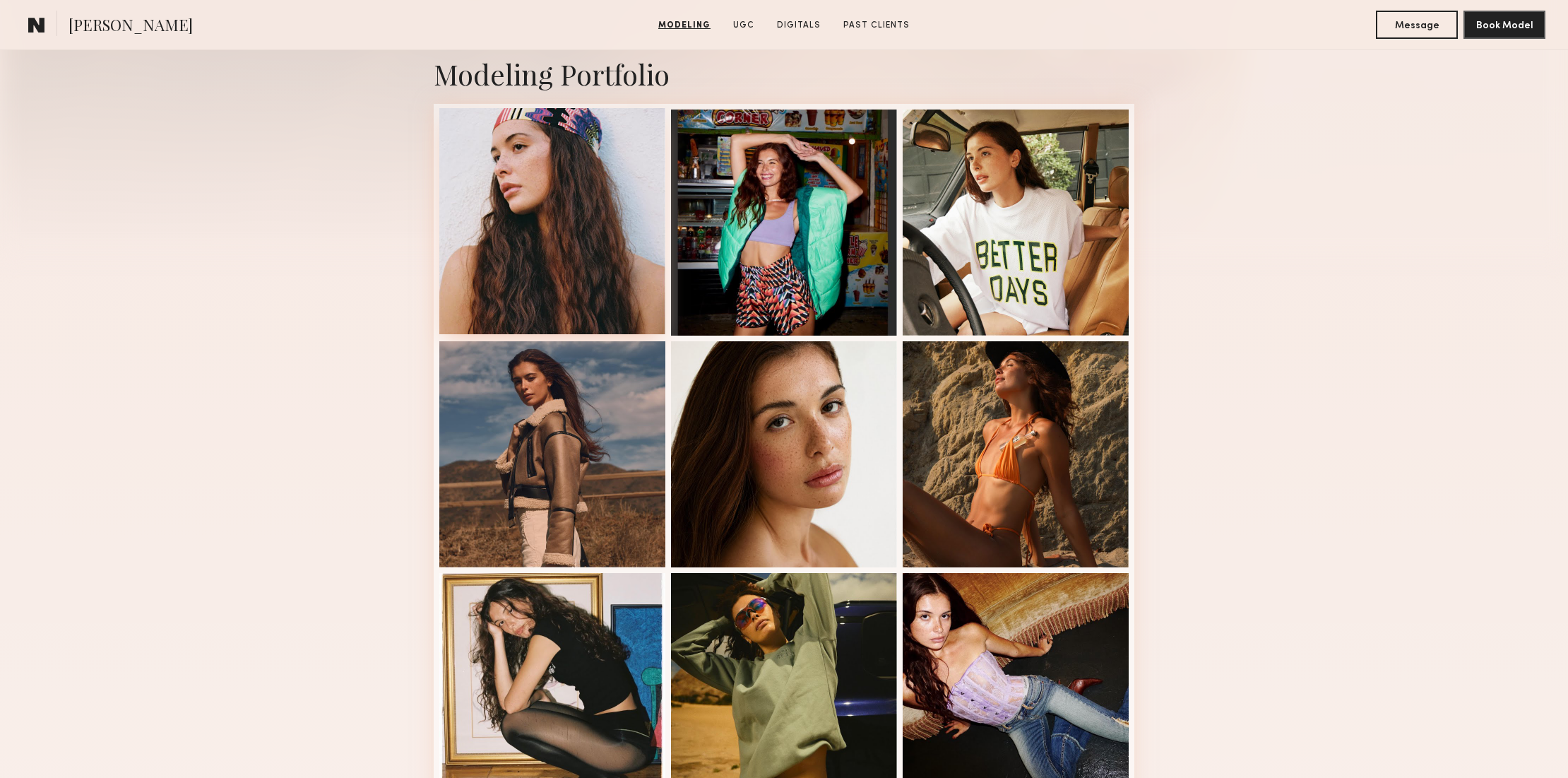
click at [599, 192] on div at bounding box center [552, 221] width 226 height 226
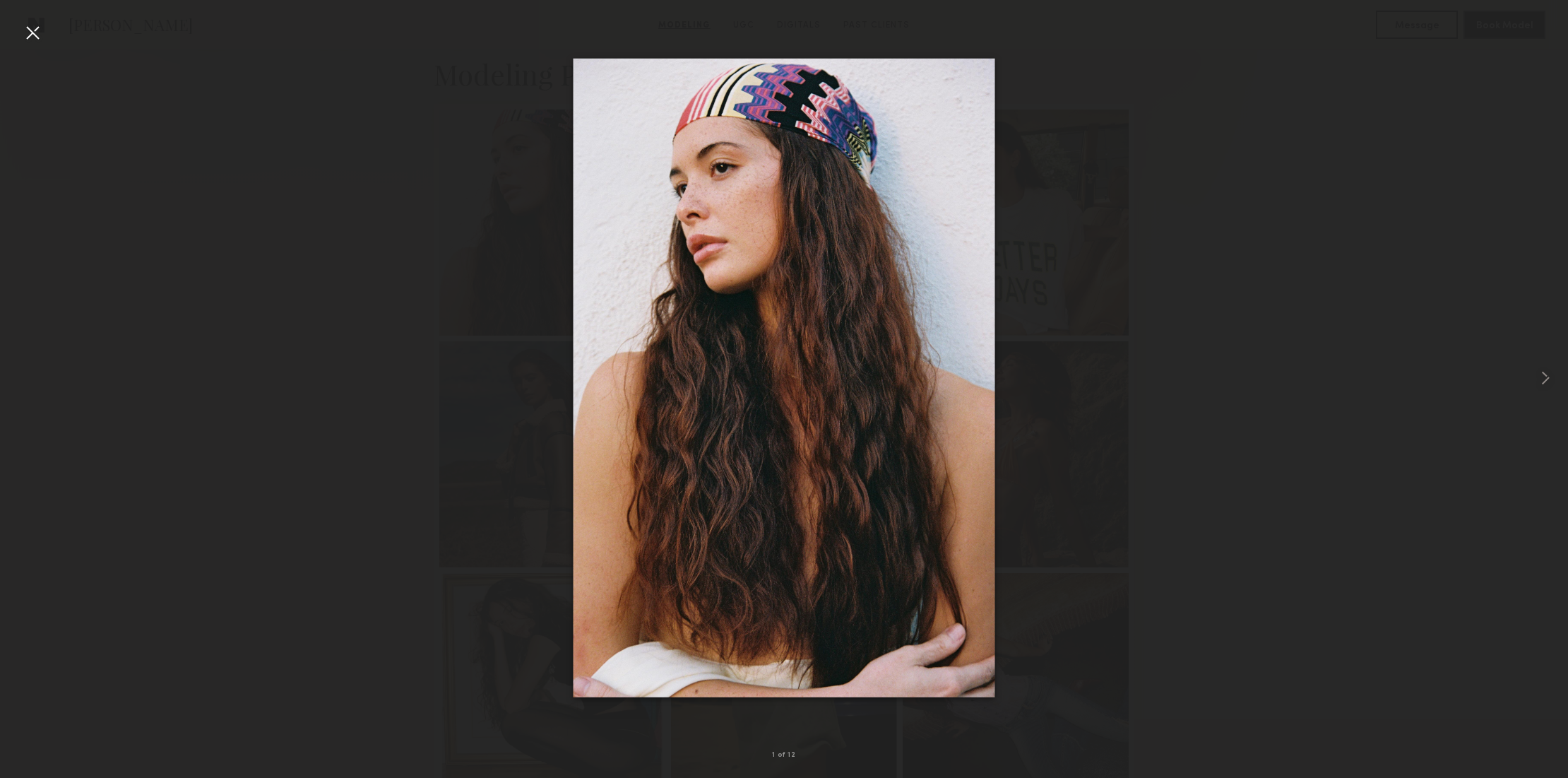
drag, startPoint x: 28, startPoint y: 33, endPoint x: 37, endPoint y: 30, distance: 9.5
click at [28, 33] on div at bounding box center [33, 33] width 23 height 23
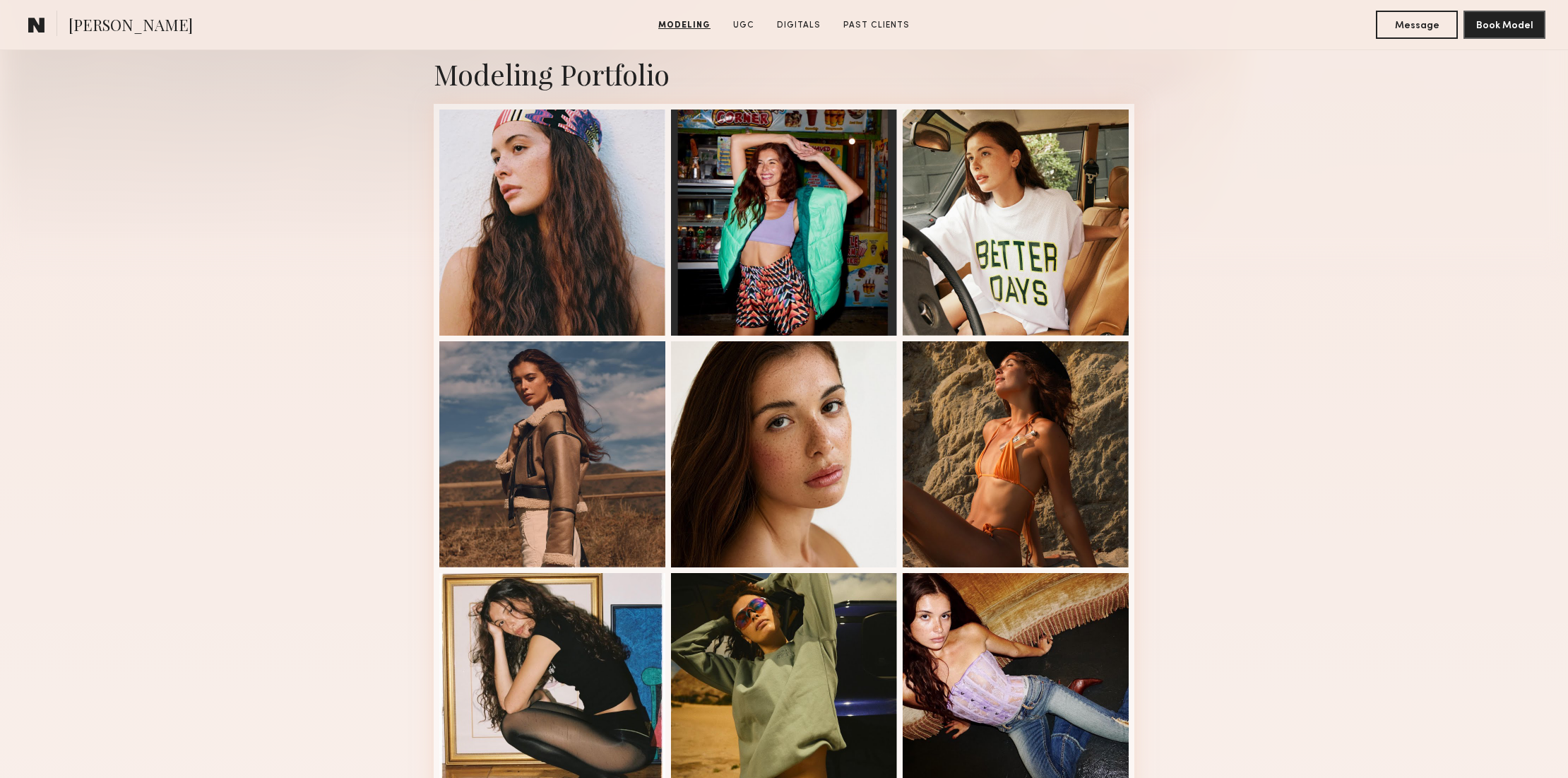
click at [1350, 448] on div "Modeling Portfolio View More" at bounding box center [784, 565] width 1568 height 1100
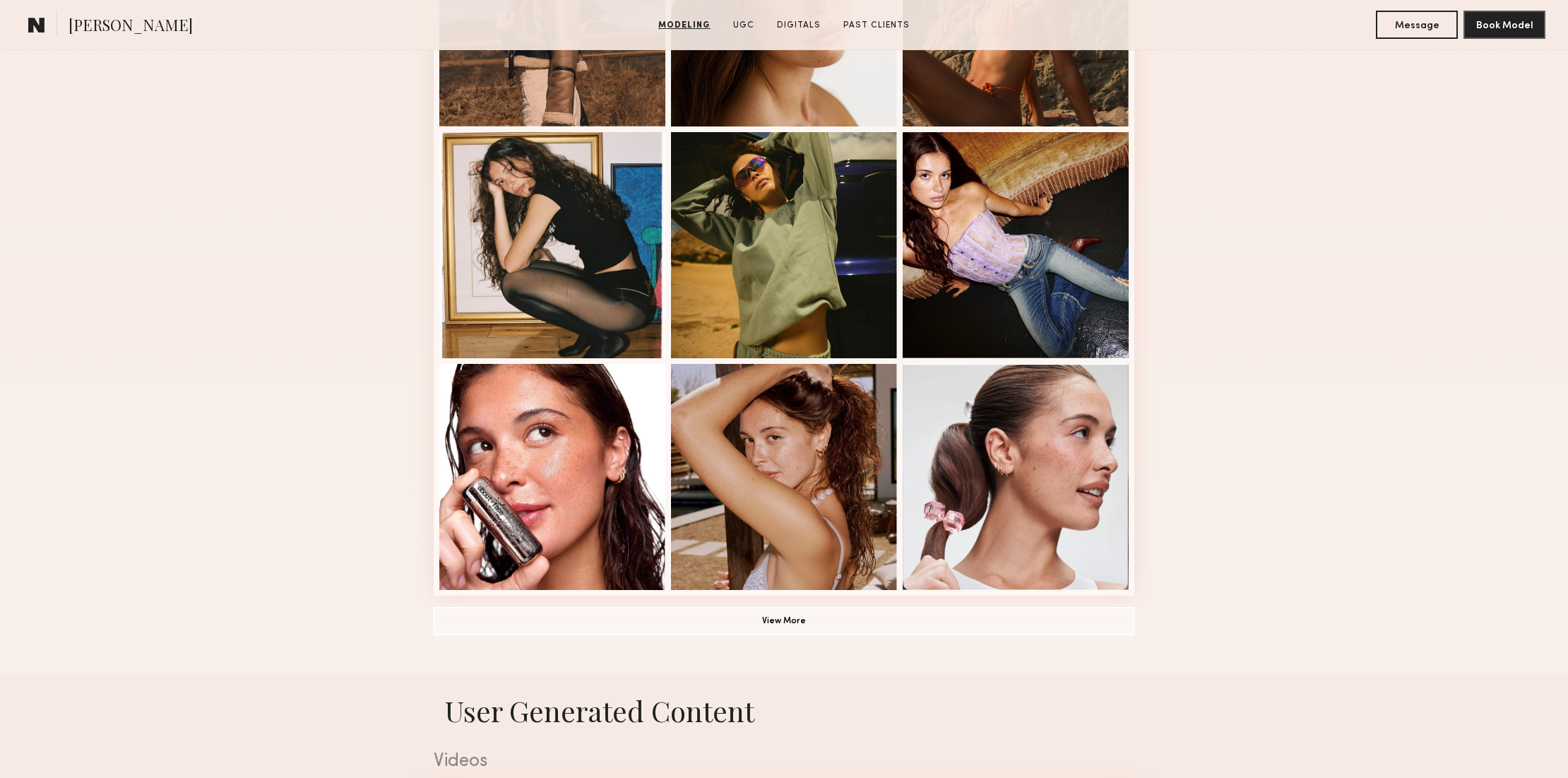
scroll to position [766, 0]
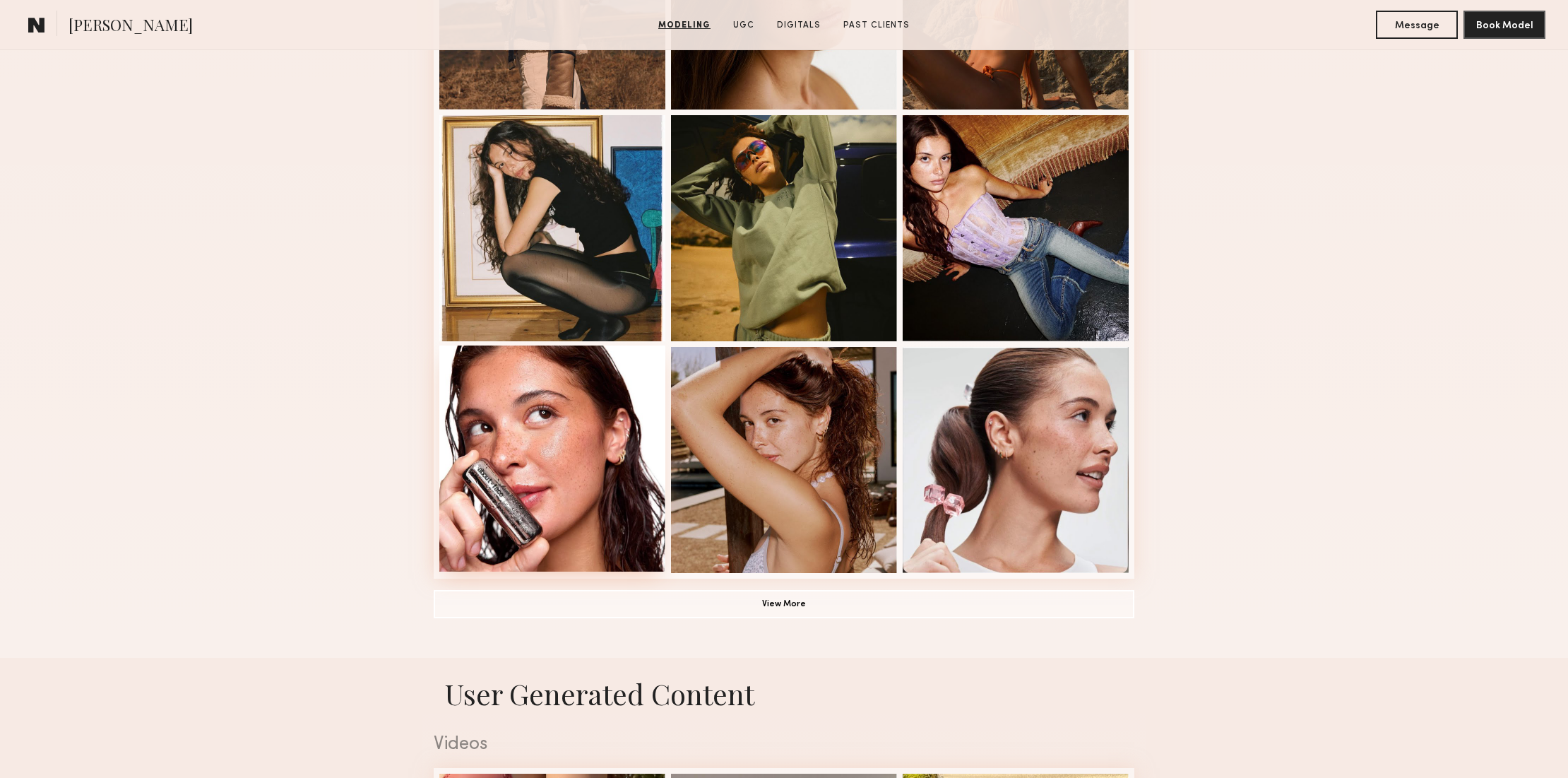
click at [609, 441] on div at bounding box center [552, 458] width 226 height 226
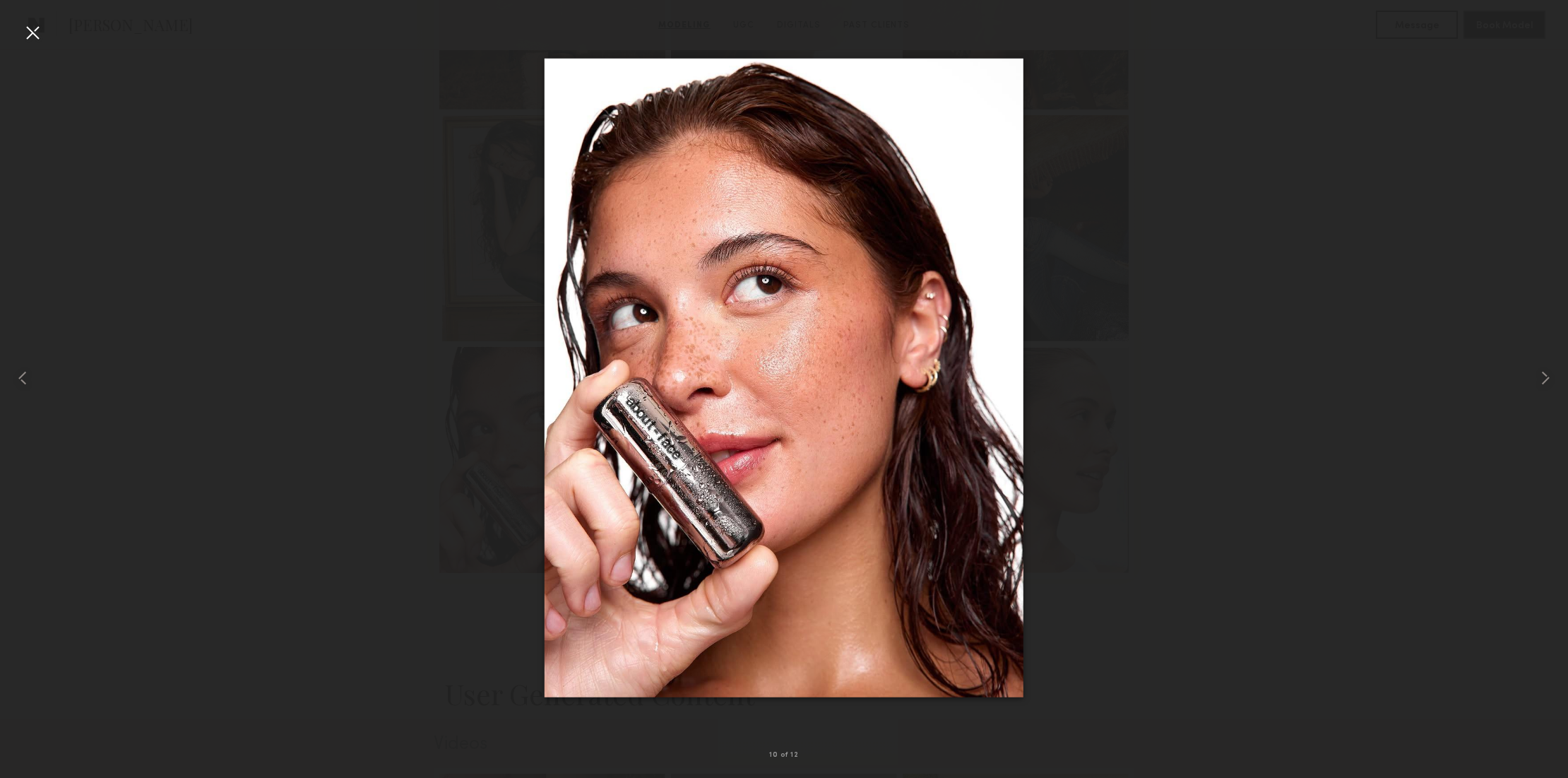
click at [36, 34] on div at bounding box center [33, 33] width 23 height 23
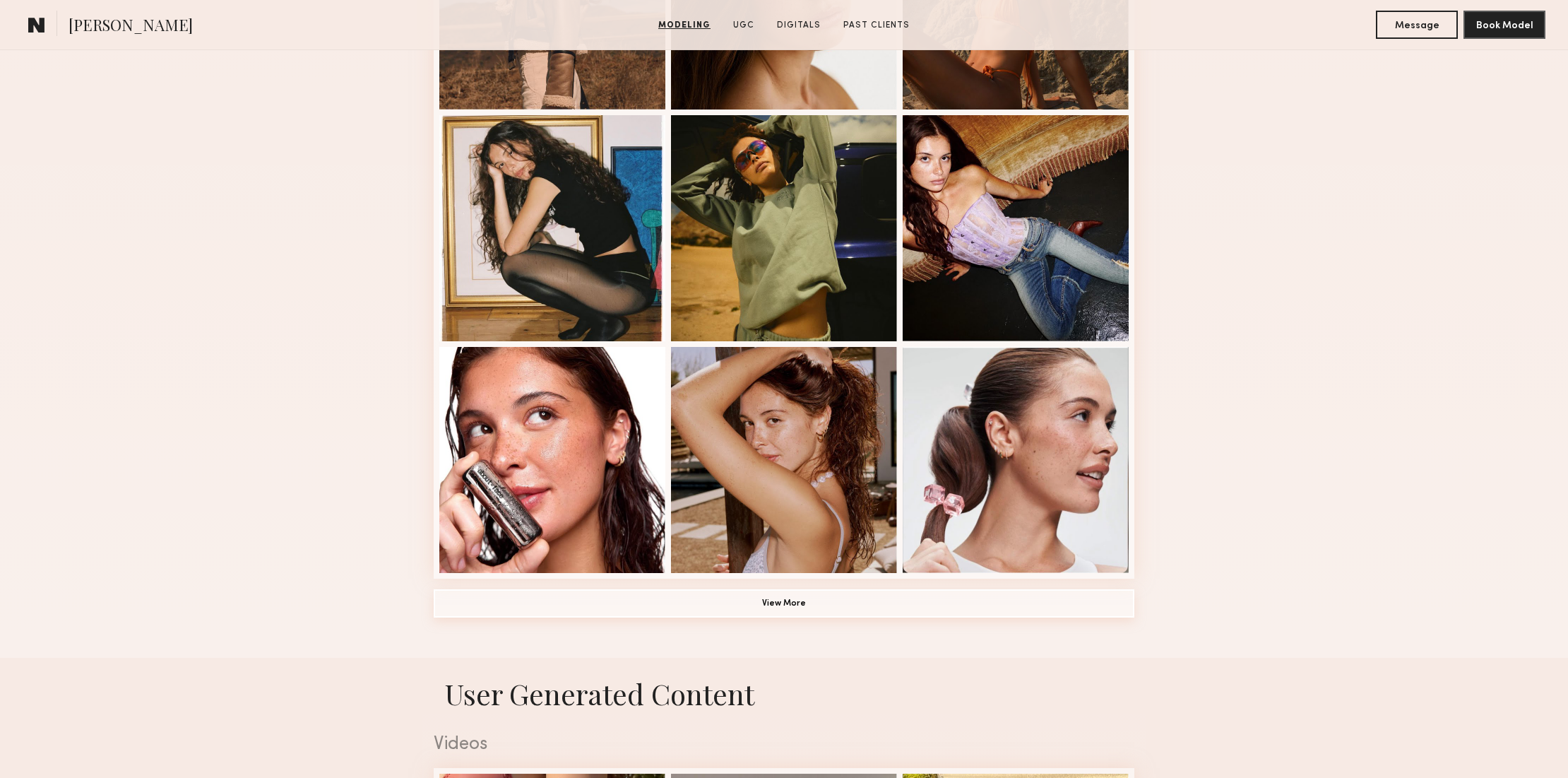
click at [831, 603] on button "View More" at bounding box center [783, 603] width 701 height 28
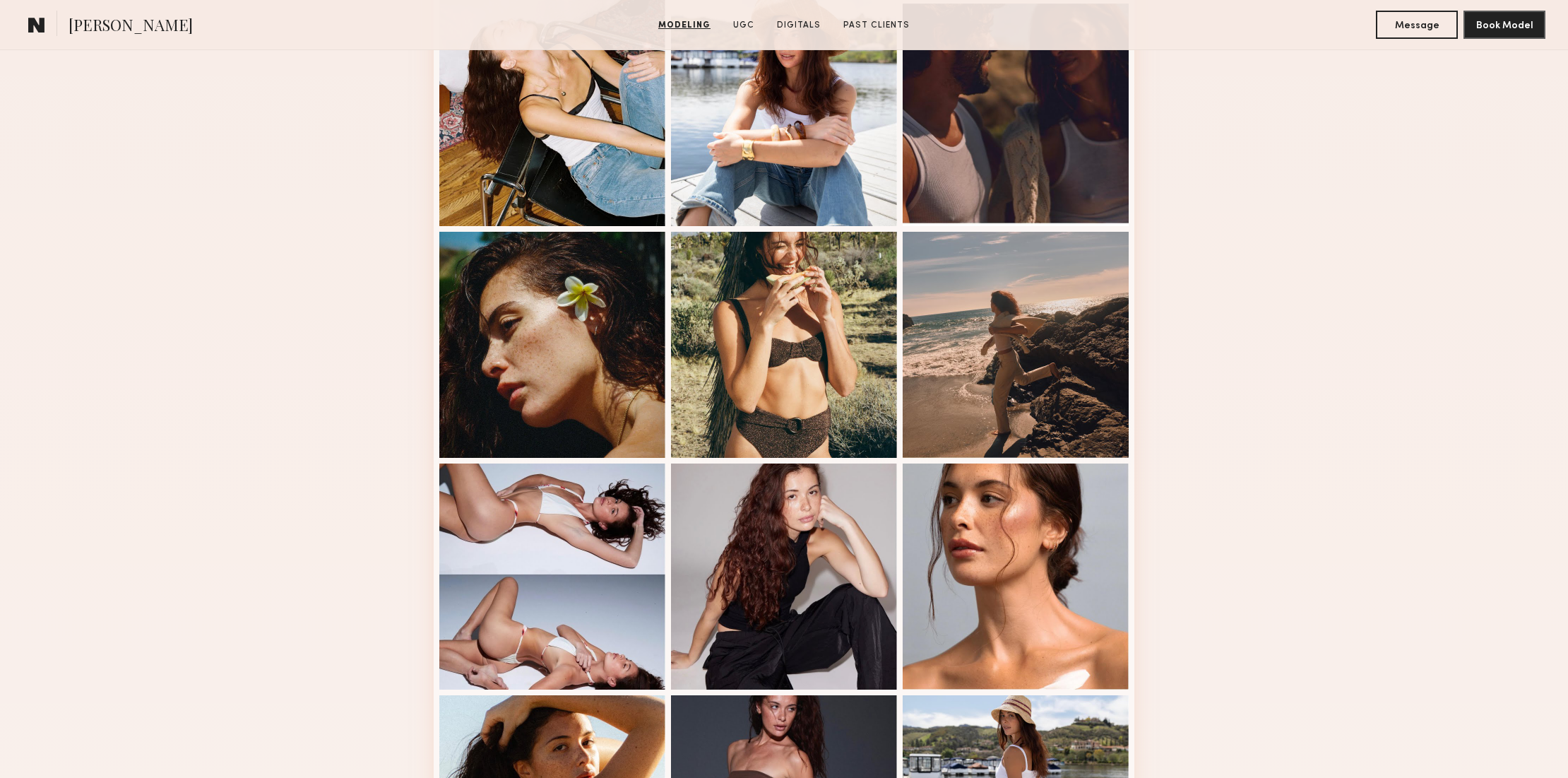
scroll to position [1334, 0]
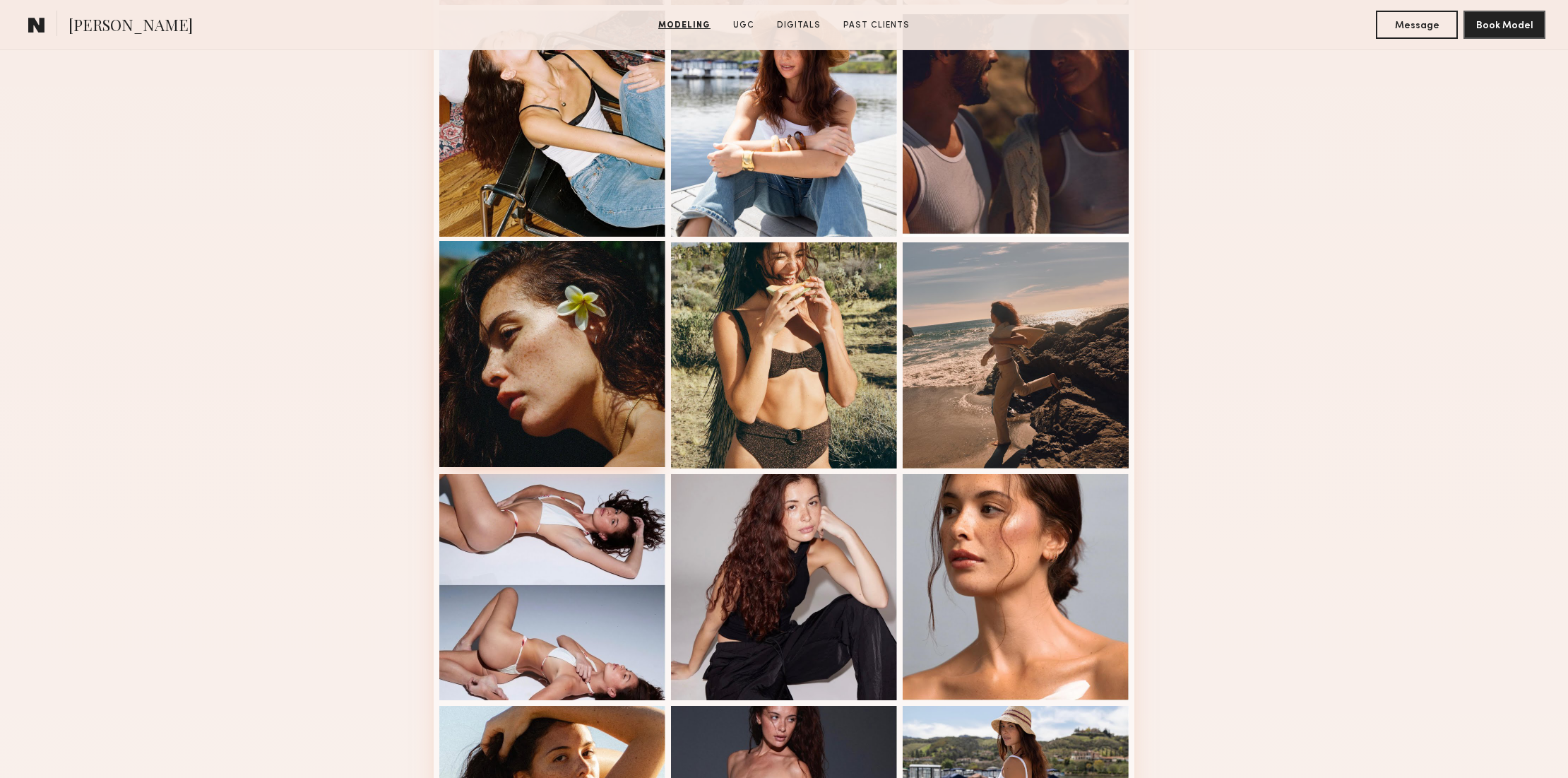
click at [599, 424] on div at bounding box center [552, 354] width 226 height 226
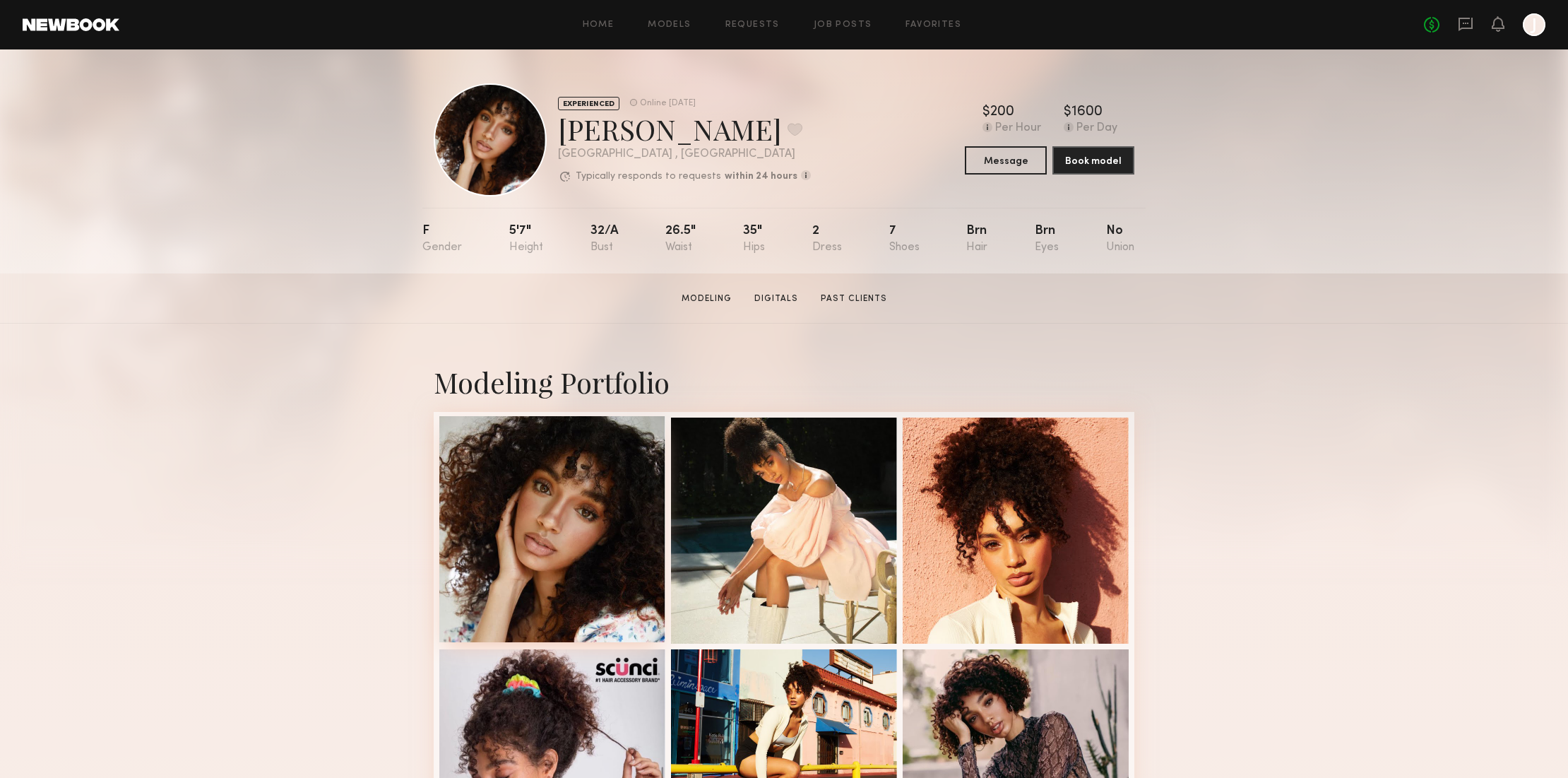
click at [583, 480] on div at bounding box center [552, 529] width 226 height 226
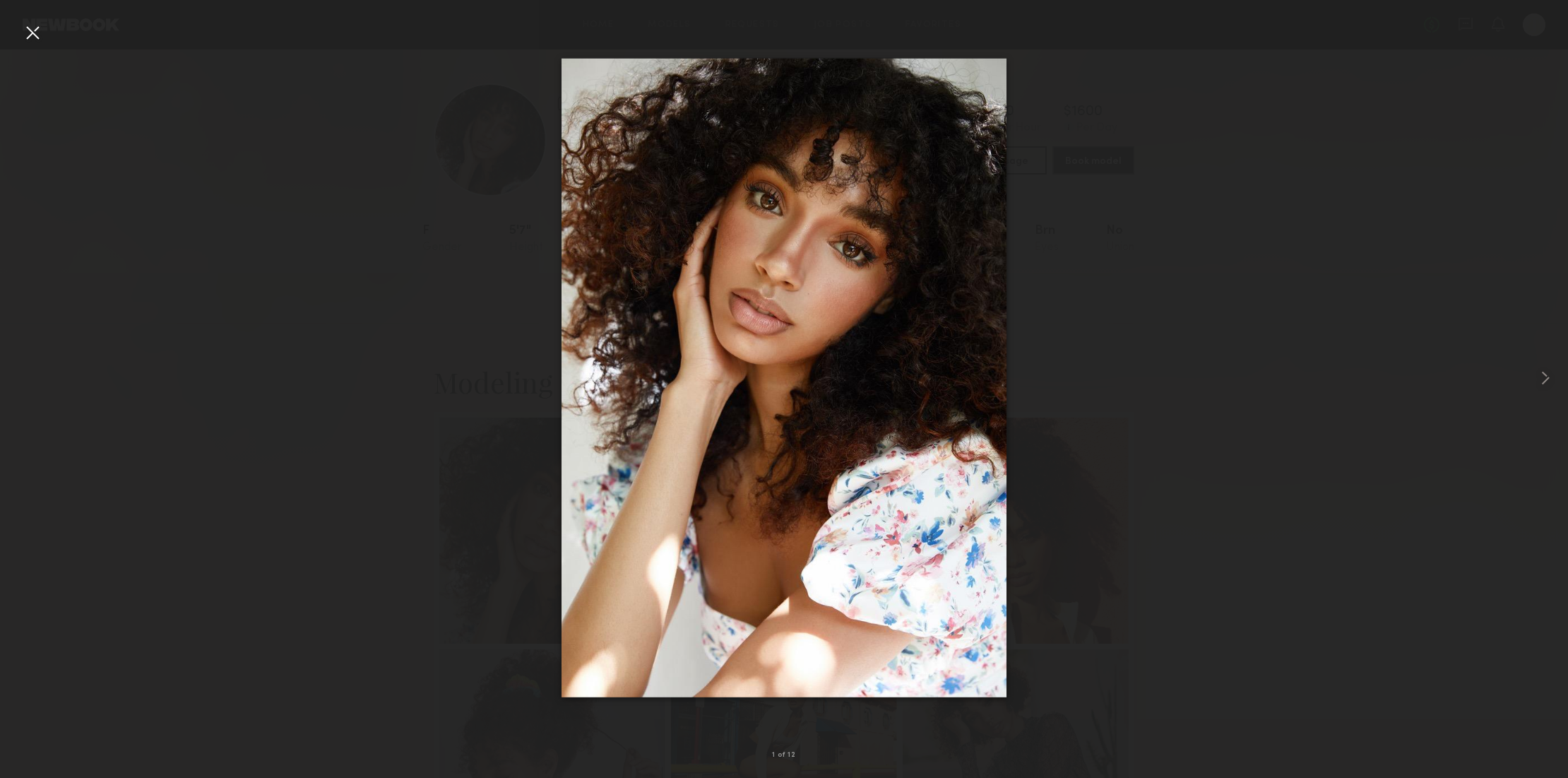
drag, startPoint x: 31, startPoint y: 30, endPoint x: 83, endPoint y: 40, distance: 53.0
click at [31, 30] on div at bounding box center [33, 33] width 23 height 23
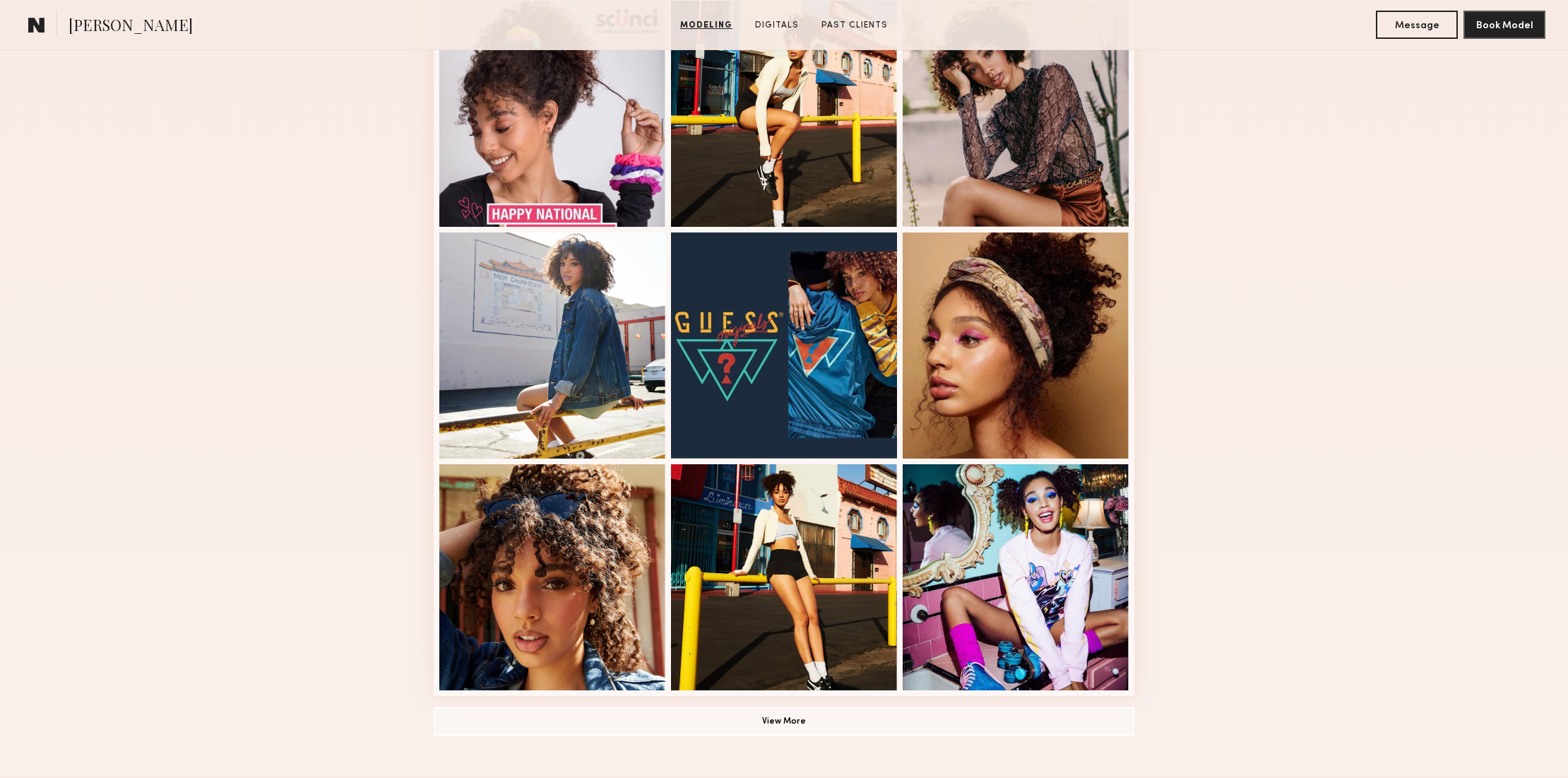
scroll to position [755, 0]
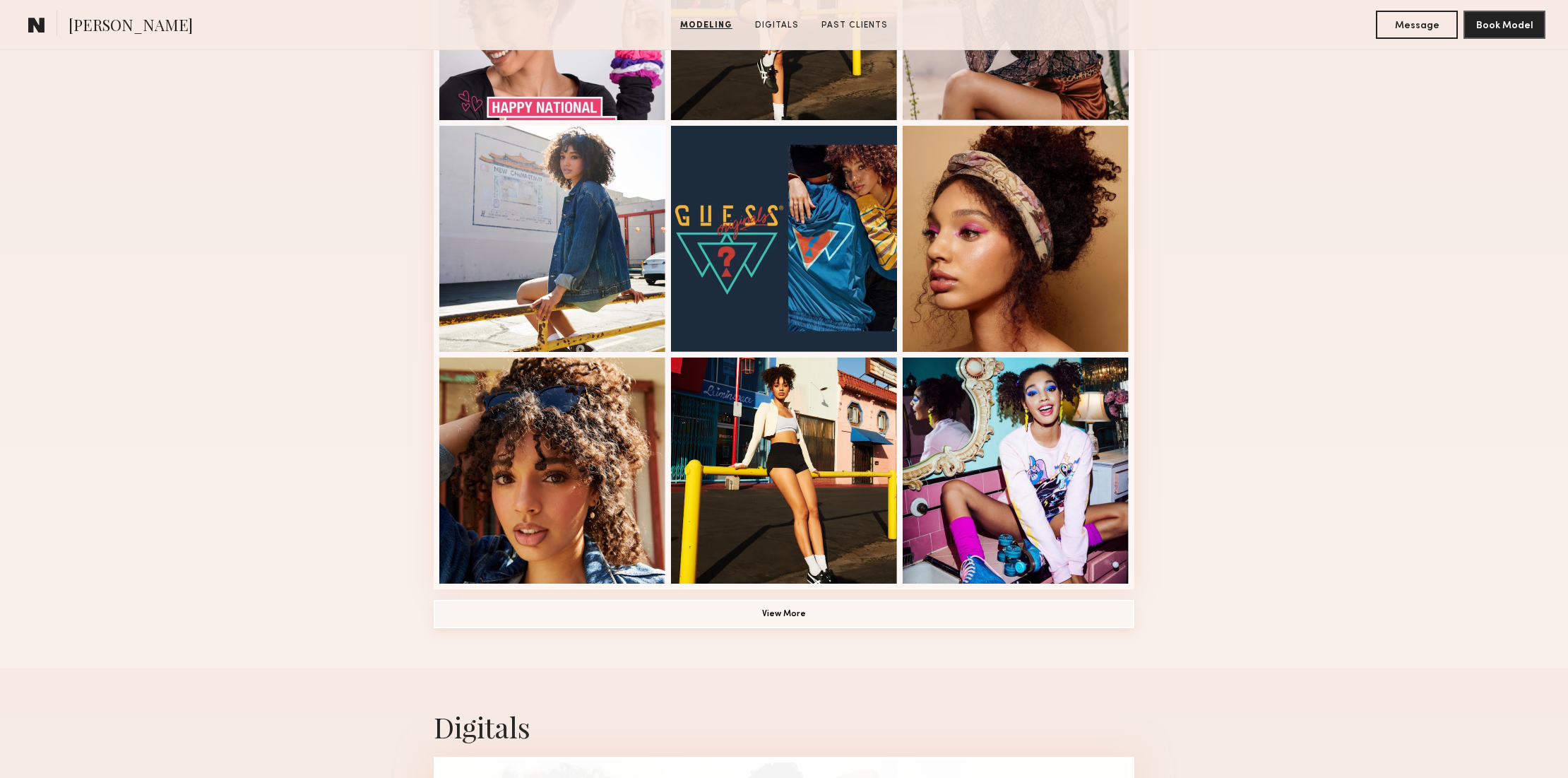
click at [794, 612] on button "View More" at bounding box center [783, 614] width 701 height 28
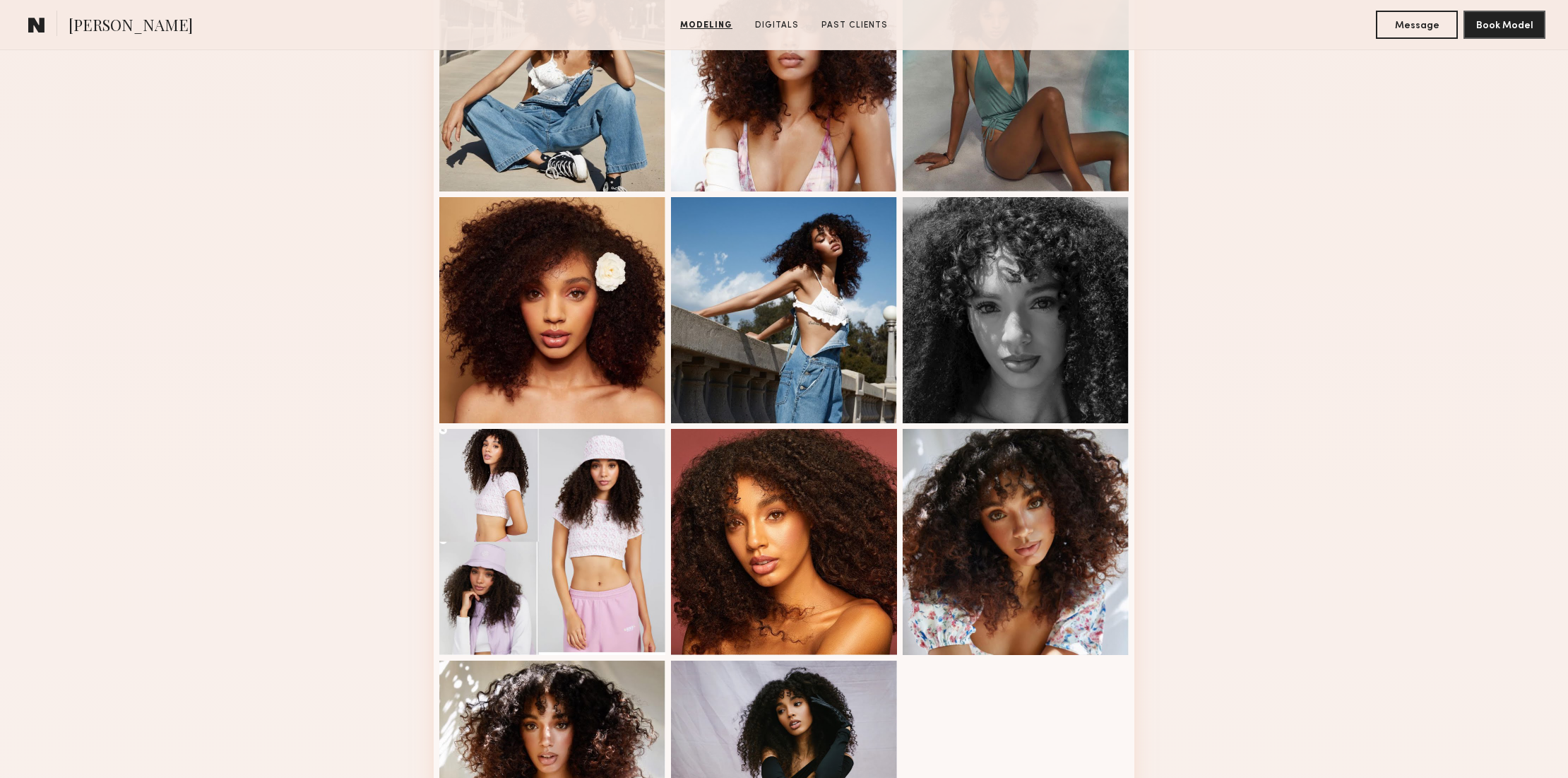
scroll to position [1381, 0]
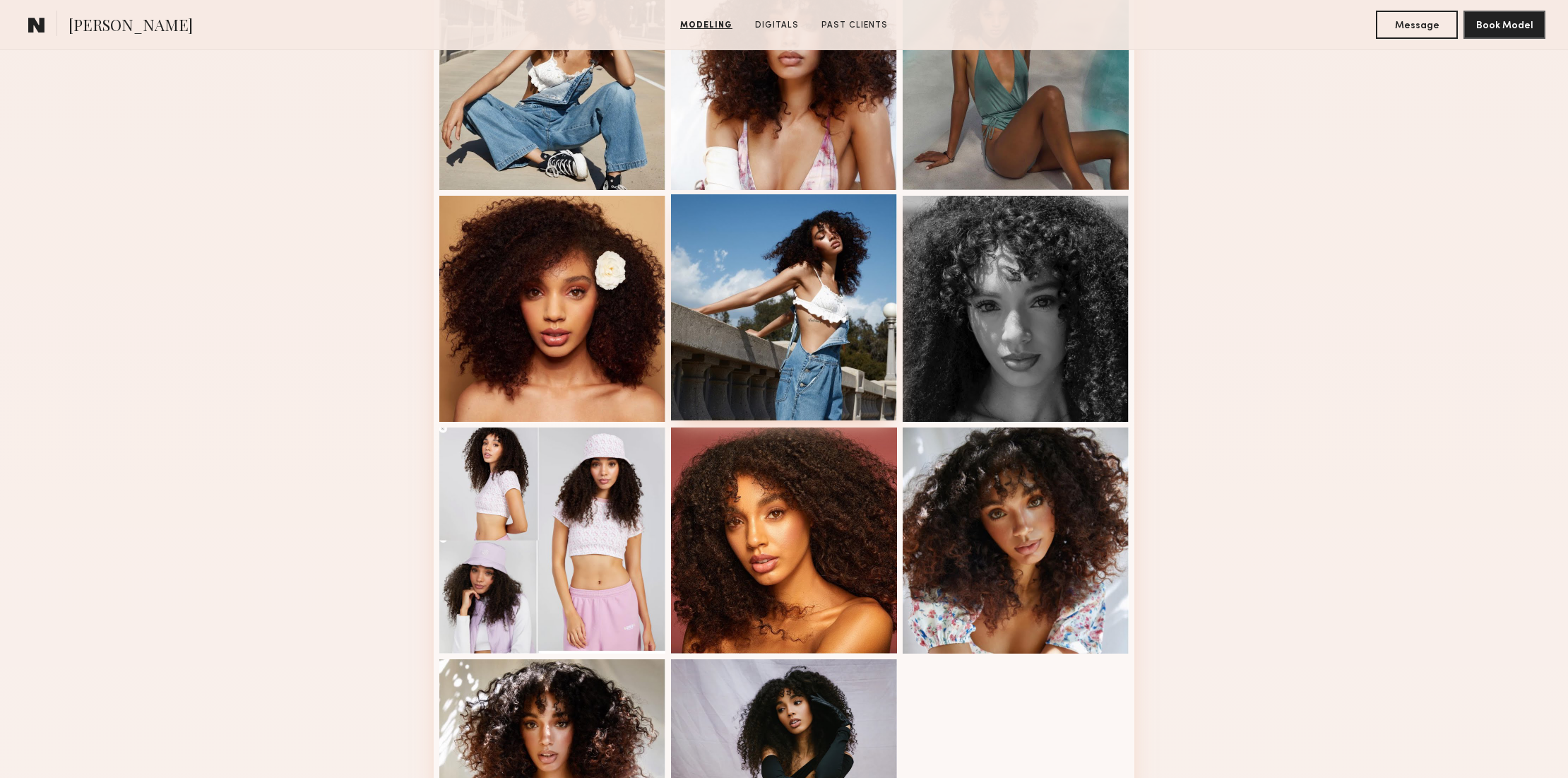
click at [798, 280] on div at bounding box center [784, 308] width 226 height 226
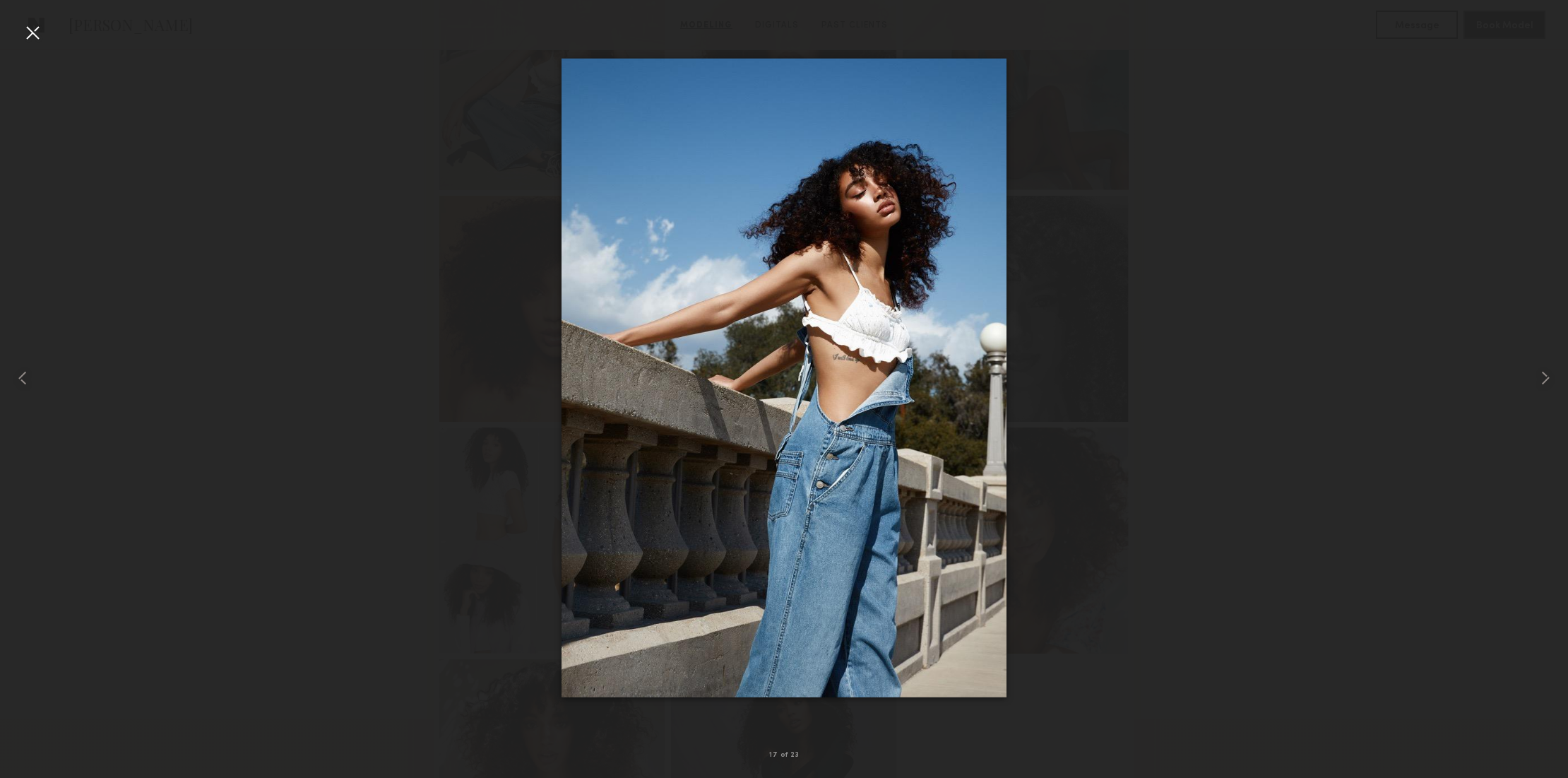
click at [34, 30] on div at bounding box center [33, 33] width 23 height 23
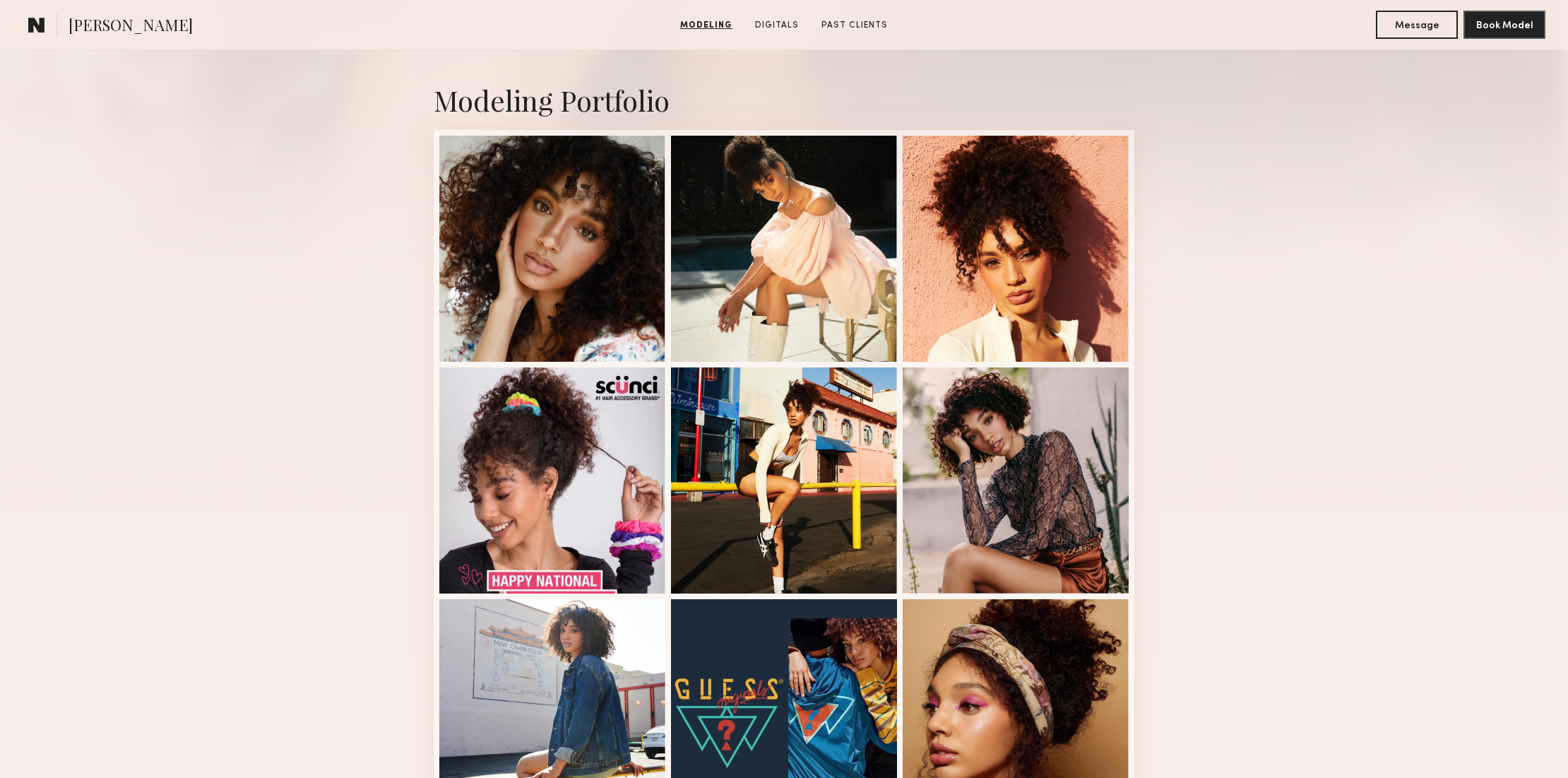
scroll to position [286, 0]
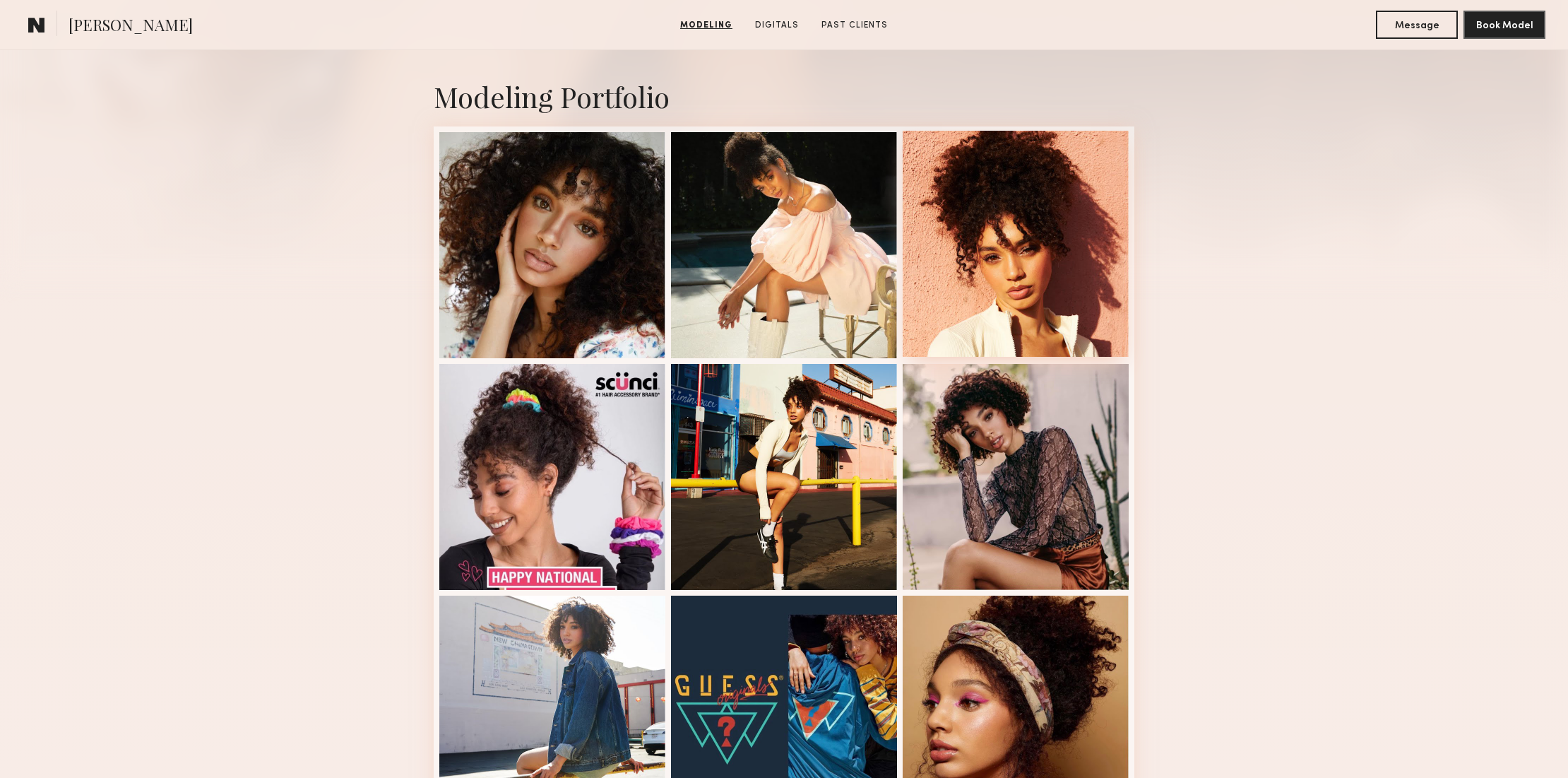
click at [1046, 266] on div at bounding box center [1016, 244] width 226 height 226
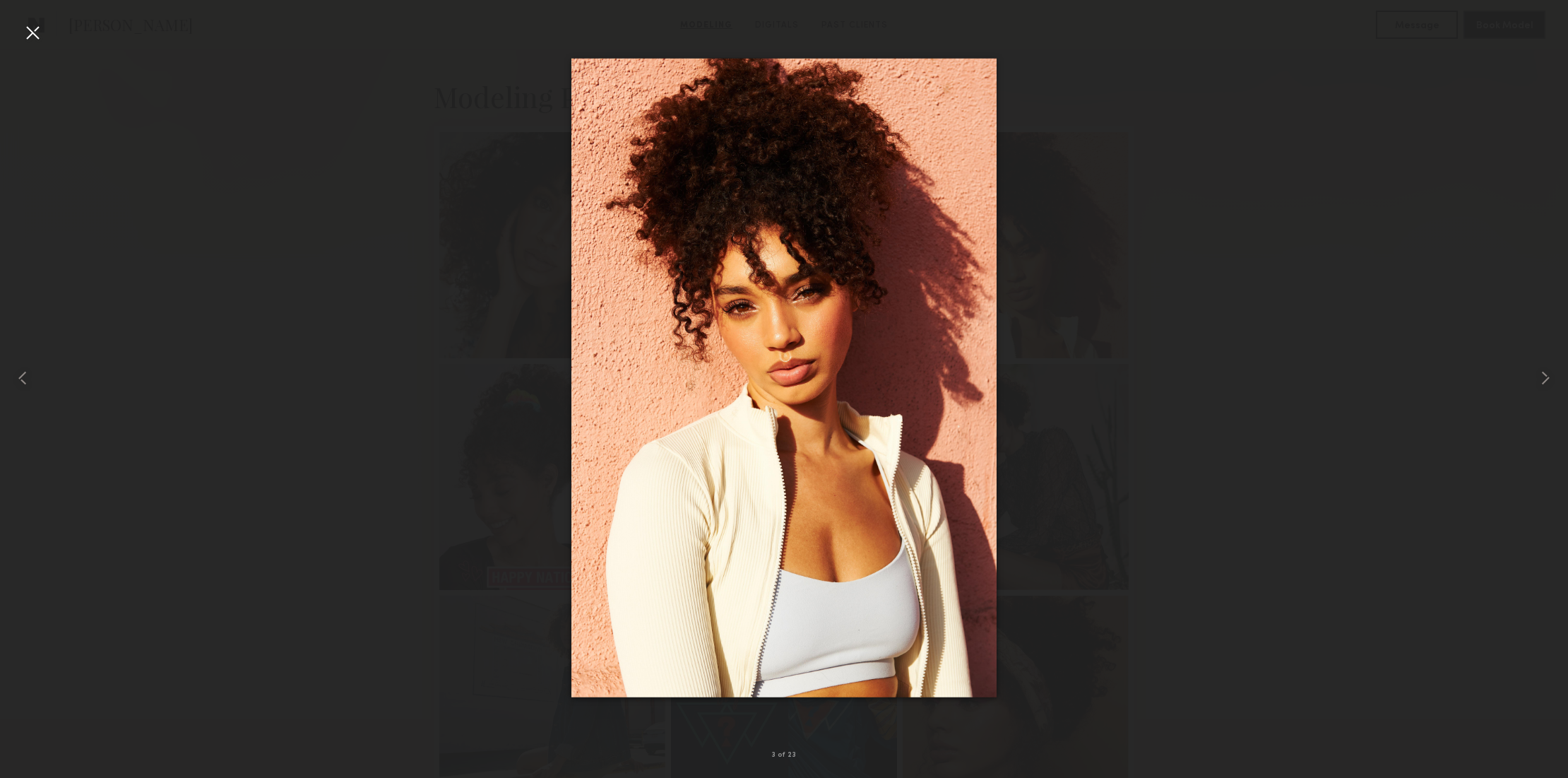
drag, startPoint x: 31, startPoint y: 32, endPoint x: 170, endPoint y: 8, distance: 141.1
click at [34, 33] on div at bounding box center [33, 33] width 23 height 23
